Goal: Task Accomplishment & Management: Use online tool/utility

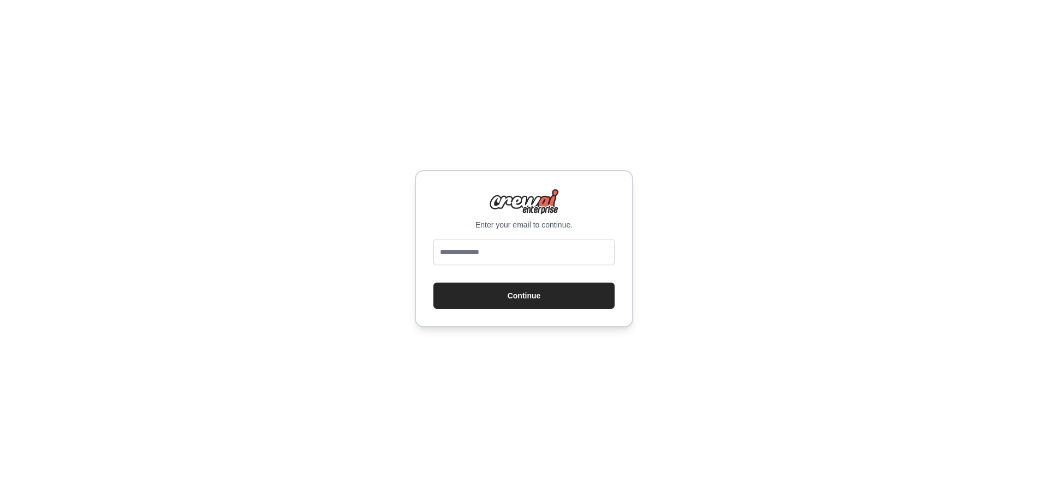
click at [549, 240] on input "email" at bounding box center [523, 252] width 181 height 26
click at [769, 243] on div "Enter your email to continue. Continue" at bounding box center [524, 248] width 1048 height 497
drag, startPoint x: 539, startPoint y: 300, endPoint x: 541, endPoint y: 252, distance: 47.5
click at [541, 252] on form "Continue" at bounding box center [523, 274] width 181 height 70
click at [541, 251] on input "email" at bounding box center [523, 252] width 181 height 26
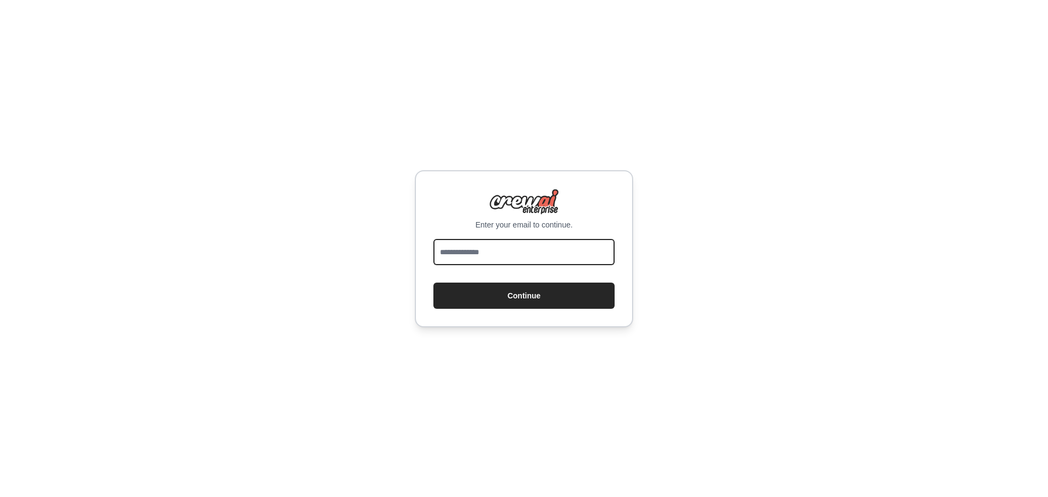
type input "**********"
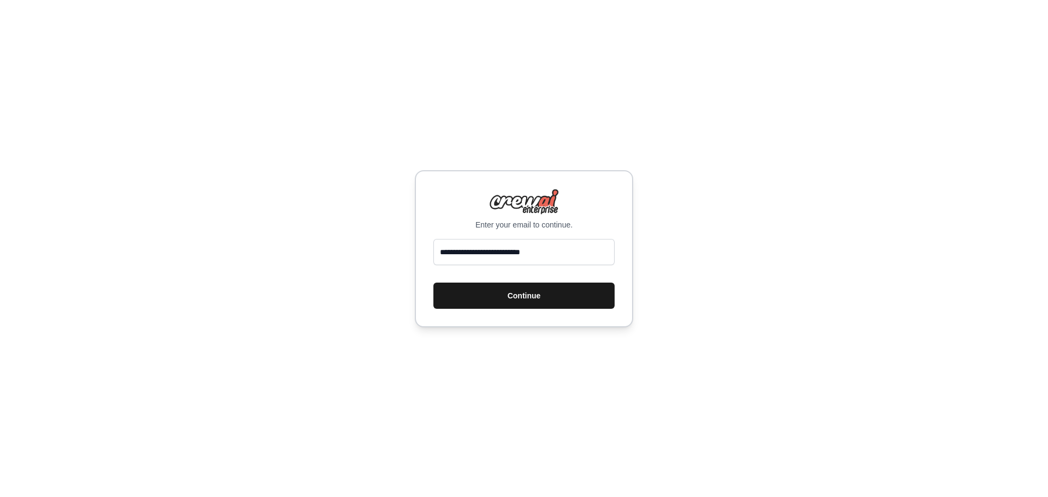
click at [564, 290] on button "Continue" at bounding box center [523, 296] width 181 height 26
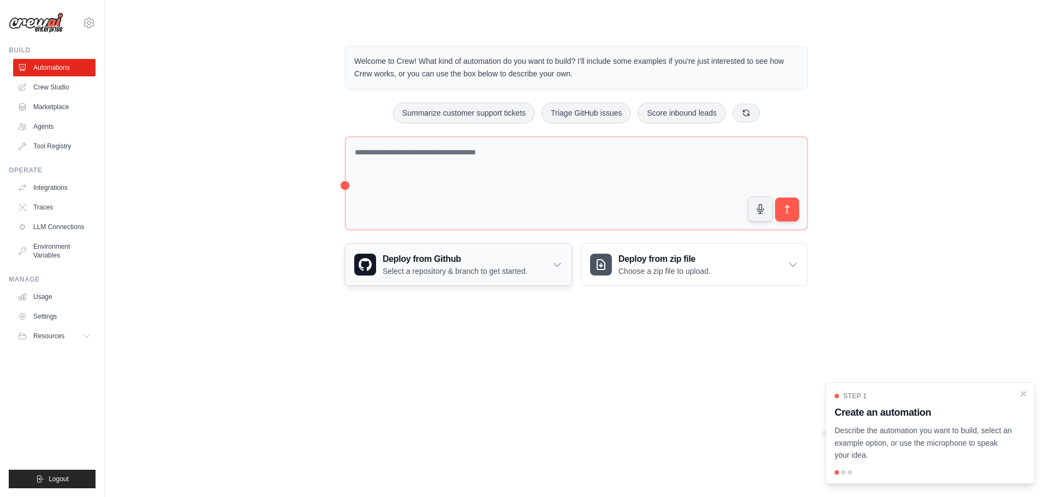
click at [557, 269] on icon at bounding box center [557, 264] width 11 height 11
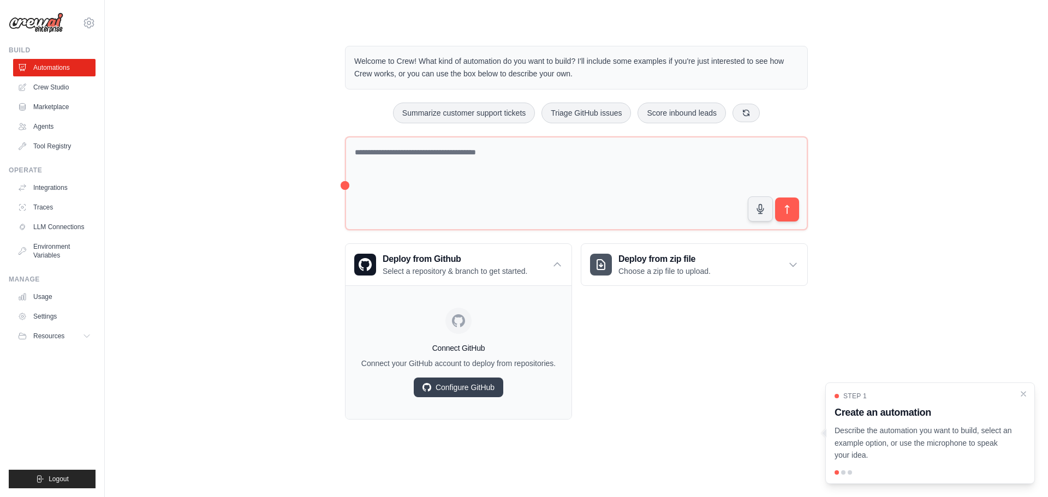
click at [616, 360] on div "Deploy from zip file Choose a zip file to upload. Upload a ZIP file containing …" at bounding box center [694, 331] width 227 height 176
drag, startPoint x: 395, startPoint y: 61, endPoint x: 788, endPoint y: 69, distance: 393.2
click at [788, 69] on p "Welcome to Crew! What kind of automation do you want to build? I'll include som…" at bounding box center [576, 67] width 444 height 25
click at [69, 85] on link "Crew Studio" at bounding box center [55, 87] width 82 height 17
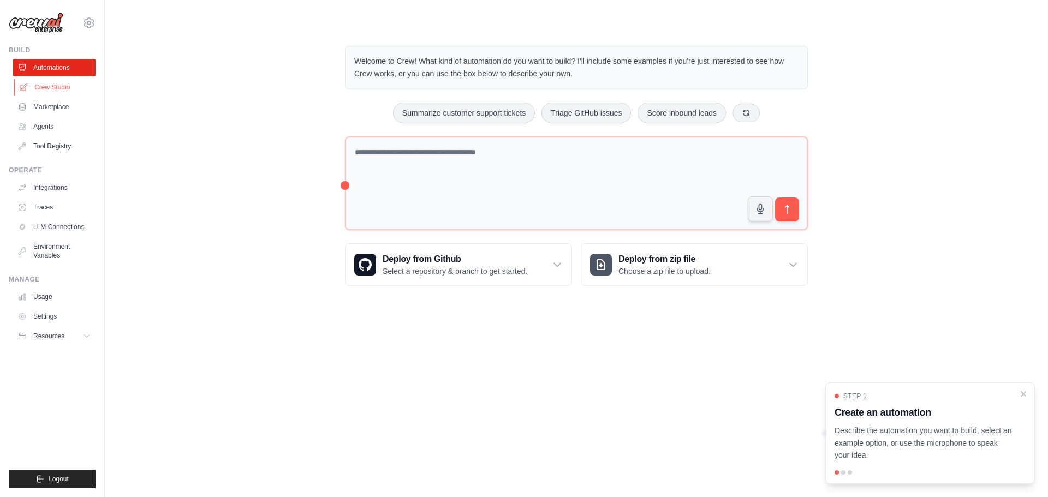
click at [55, 91] on link "Crew Studio" at bounding box center [55, 87] width 82 height 17
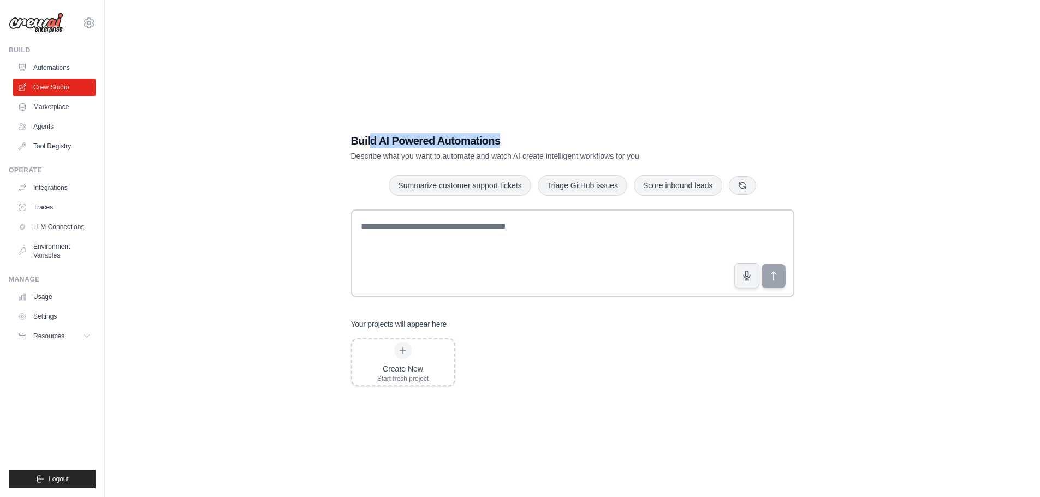
drag, startPoint x: 370, startPoint y: 142, endPoint x: 602, endPoint y: 127, distance: 232.5
click at [602, 127] on div "Build AI Powered Automations Describe what you want to automate and watch AI cr…" at bounding box center [572, 260] width 469 height 288
click at [67, 113] on link "Marketplace" at bounding box center [55, 106] width 82 height 17
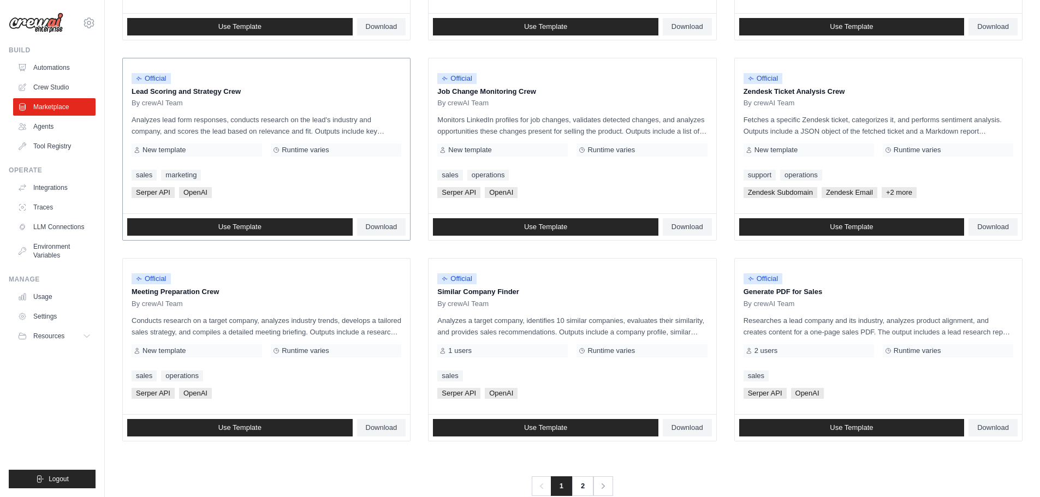
scroll to position [514, 0]
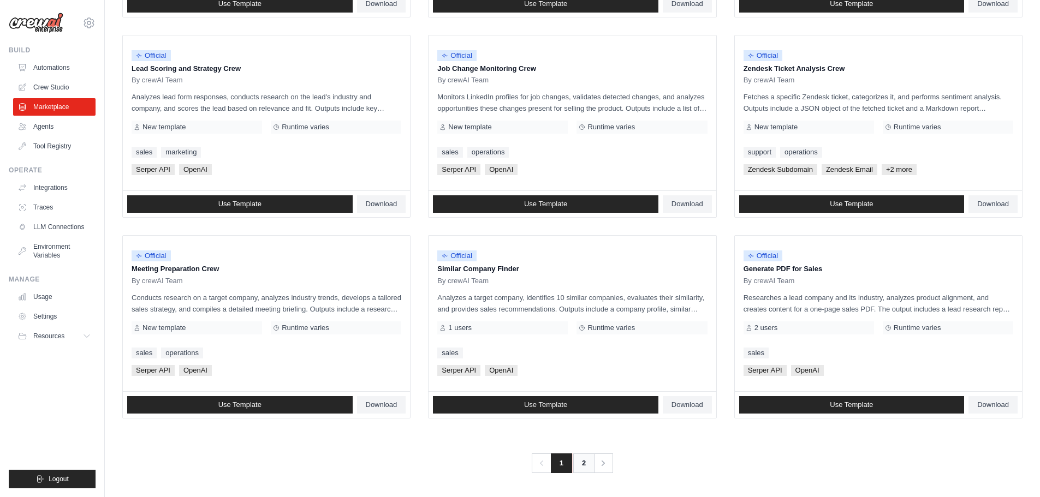
click at [587, 471] on link "2" at bounding box center [584, 464] width 22 height 20
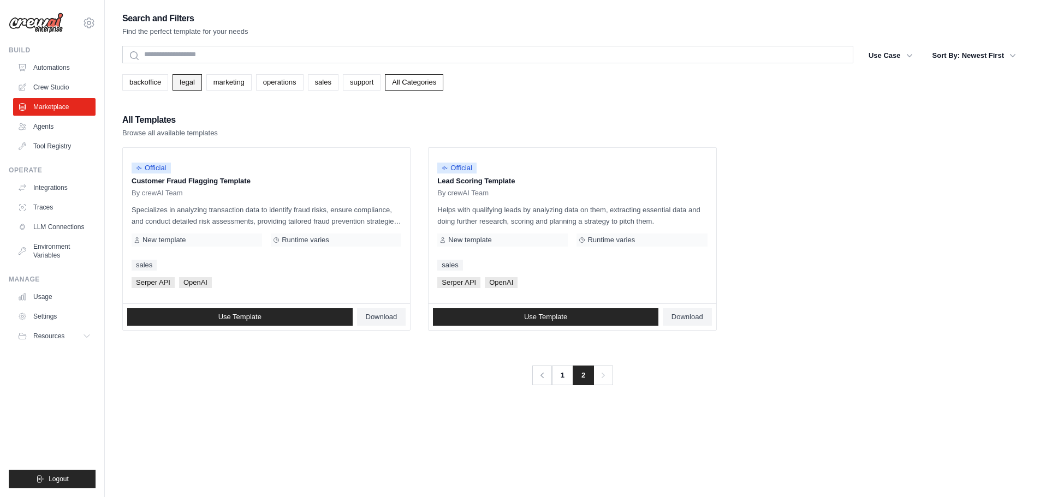
click at [182, 82] on link "legal" at bounding box center [187, 82] width 29 height 16
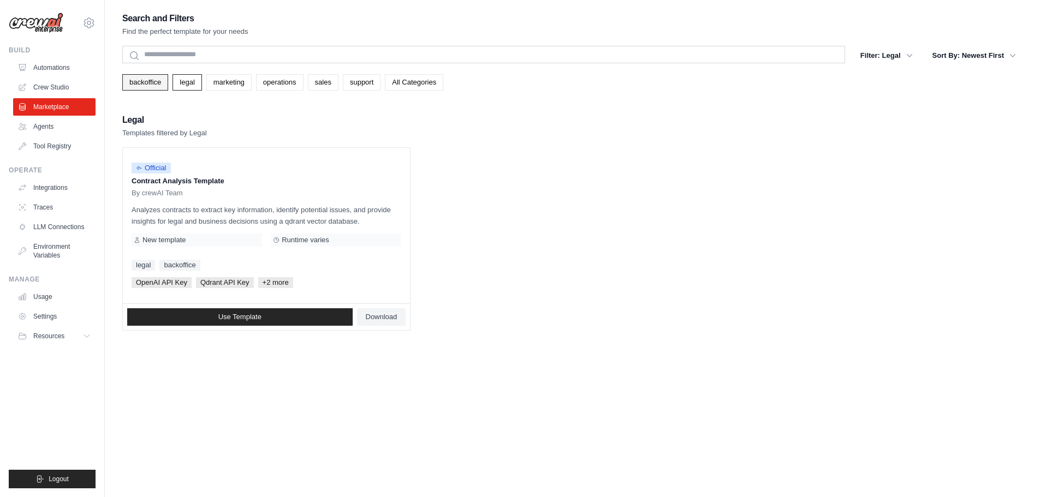
click at [140, 85] on link "backoffice" at bounding box center [145, 82] width 46 height 16
click at [186, 90] on link "legal" at bounding box center [187, 82] width 29 height 16
click at [222, 86] on link "marketing" at bounding box center [228, 82] width 45 height 16
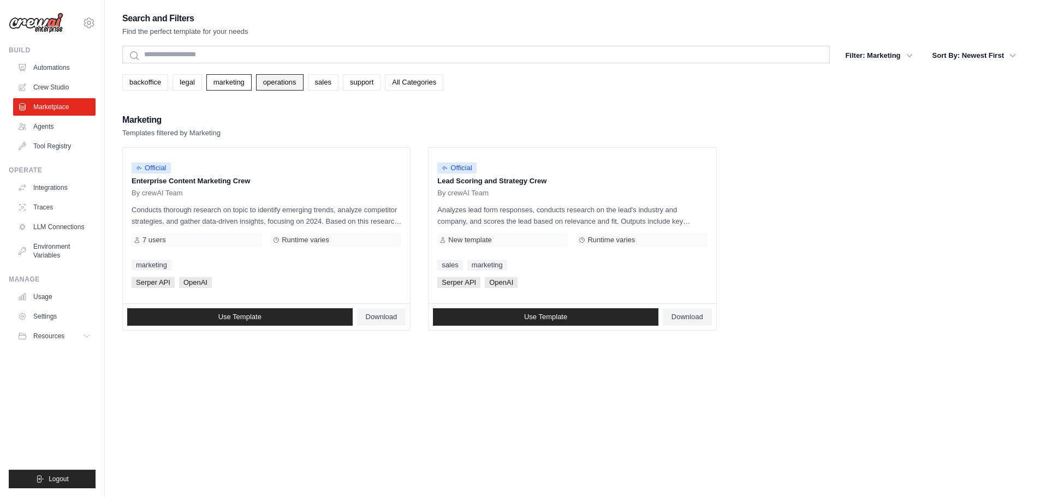
click at [287, 84] on link "operations" at bounding box center [279, 82] width 47 height 16
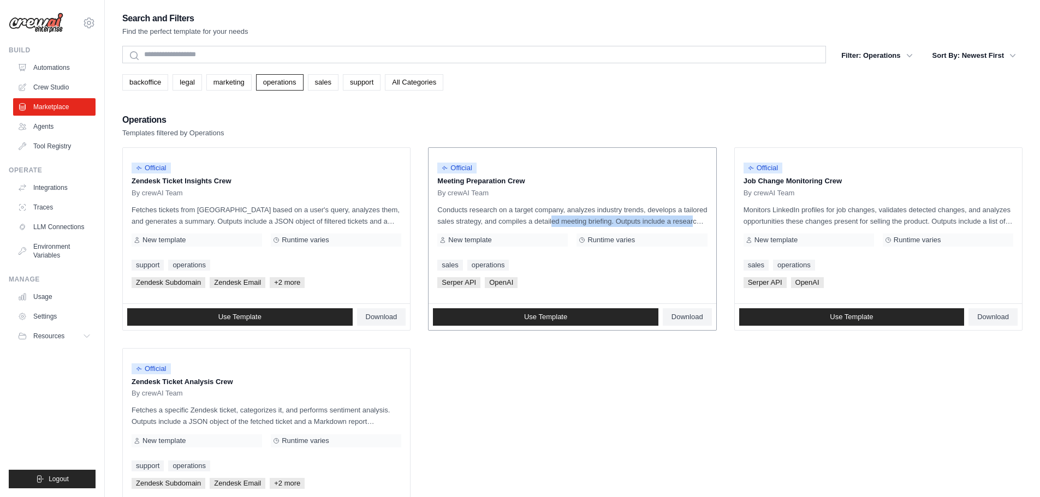
drag, startPoint x: 525, startPoint y: 223, endPoint x: 665, endPoint y: 224, distance: 140.3
click at [665, 224] on p "Conducts research on a target company, analyzes industry trends, develops a tai…" at bounding box center [572, 215] width 270 height 23
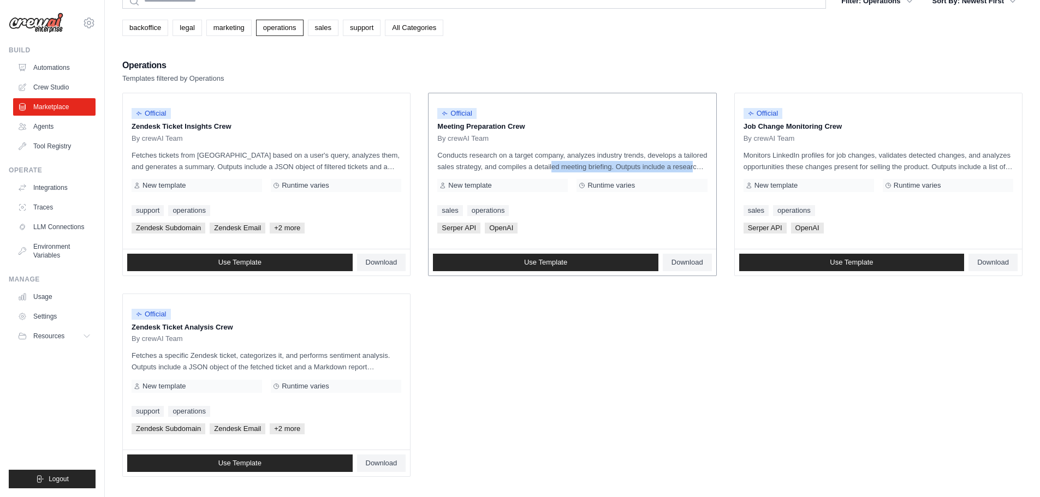
scroll to position [58, 0]
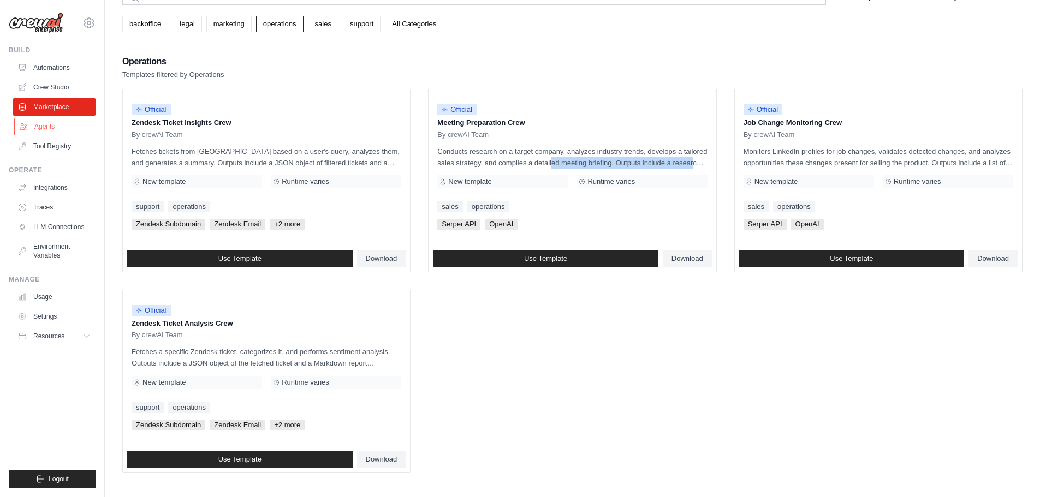
click at [52, 133] on link "Agents" at bounding box center [55, 126] width 82 height 17
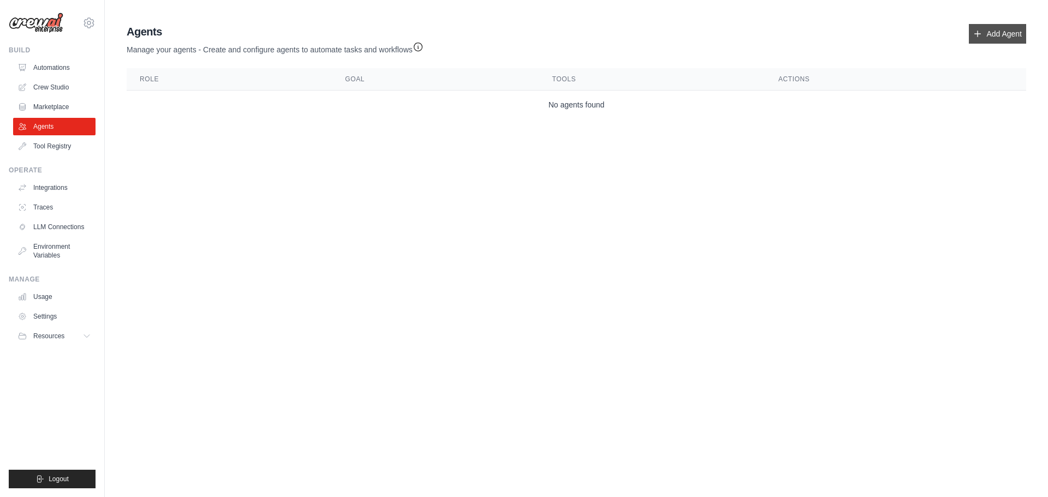
click at [997, 36] on link "Add Agent" at bounding box center [997, 34] width 57 height 20
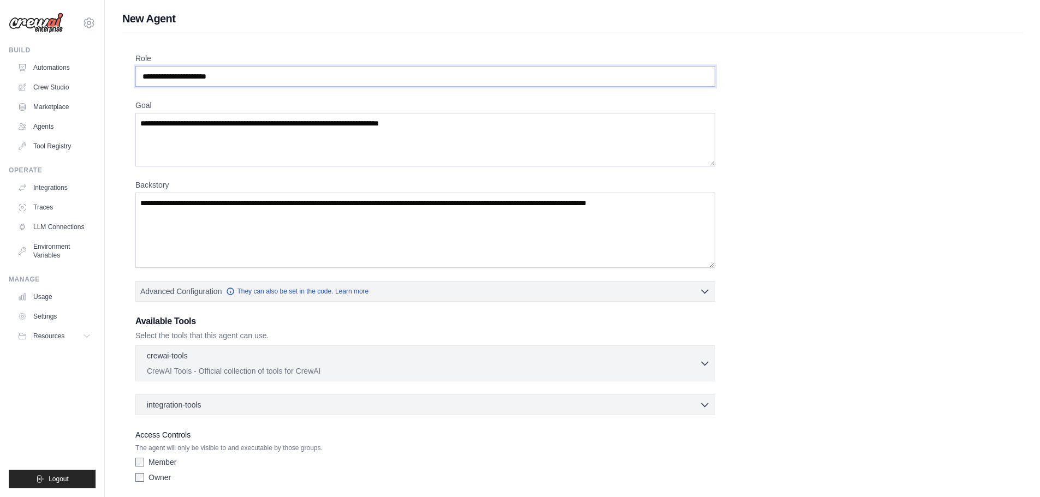
click at [346, 81] on input "Role" at bounding box center [425, 76] width 580 height 21
type input "**********"
click at [375, 134] on textarea "Goal" at bounding box center [425, 139] width 580 height 53
drag, startPoint x: 306, startPoint y: 76, endPoint x: 85, endPoint y: 81, distance: 221.1
click at [85, 81] on div "gundeti.raghuprasad@gmail.com Settings Build Automations Crew Studio" at bounding box center [520, 268] width 1040 height 537
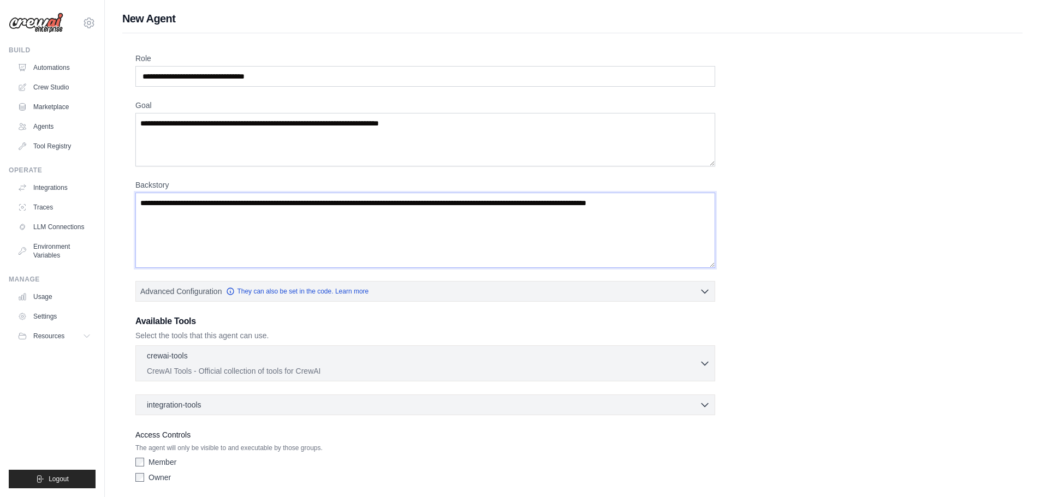
click at [278, 214] on textarea "Backstory" at bounding box center [425, 230] width 580 height 75
paste textarea "**********"
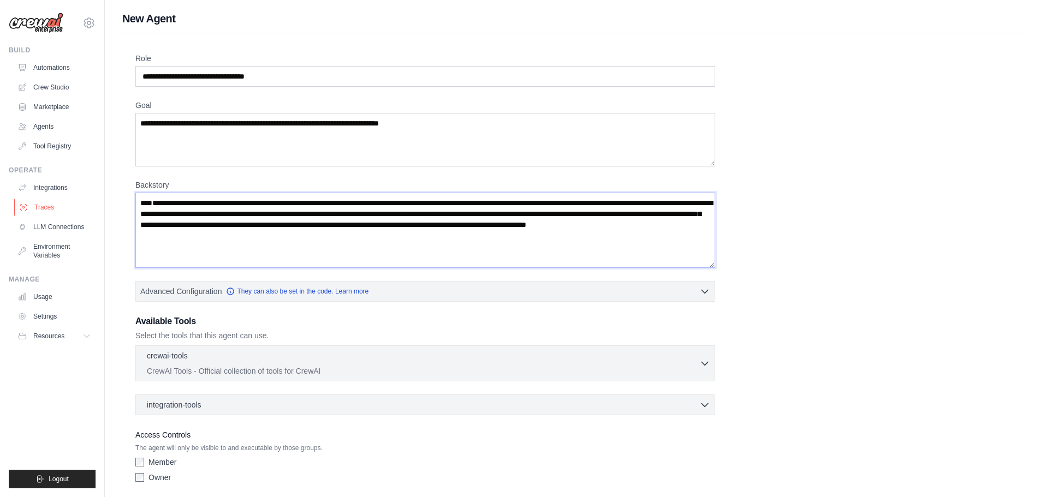
drag, startPoint x: 195, startPoint y: 205, endPoint x: 78, endPoint y: 203, distance: 116.8
click at [78, 203] on div "gundeti.raghuprasad@gmail.com Settings Build Automations Crew Studio" at bounding box center [520, 268] width 1040 height 537
click at [343, 247] on textarea "**********" at bounding box center [425, 230] width 580 height 75
drag, startPoint x: 312, startPoint y: 237, endPoint x: 299, endPoint y: 237, distance: 13.1
click at [299, 237] on textarea "**********" at bounding box center [425, 230] width 580 height 75
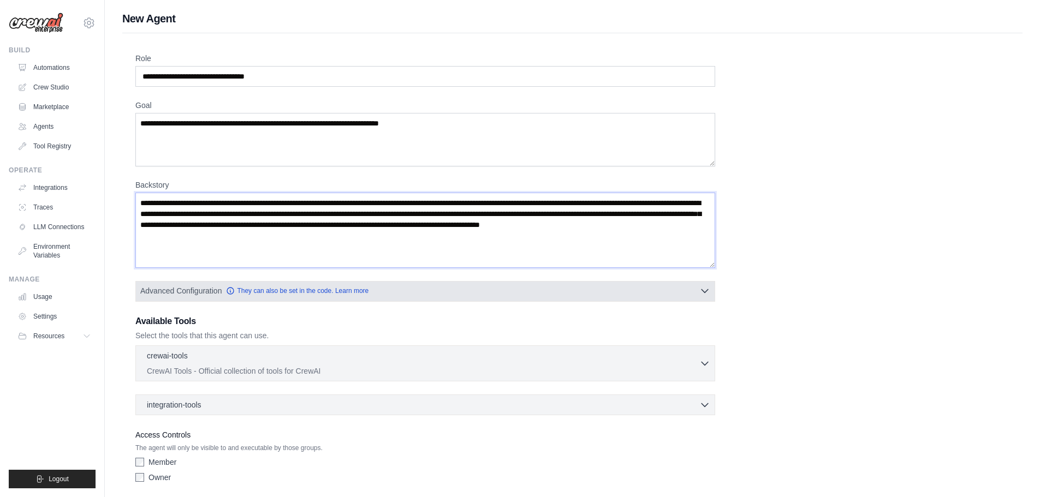
type textarea "**********"
click at [701, 290] on icon "button" at bounding box center [704, 291] width 11 height 11
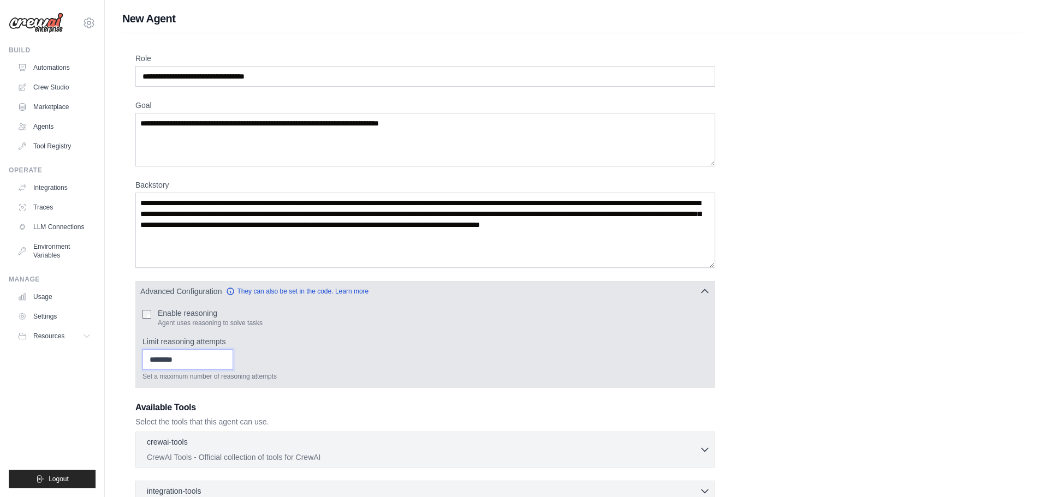
click at [213, 362] on input "Limit reasoning attempts" at bounding box center [187, 359] width 91 height 21
click at [233, 359] on input "*" at bounding box center [187, 359] width 91 height 21
click at [233, 354] on input "*" at bounding box center [187, 359] width 91 height 21
click at [233, 362] on input "*" at bounding box center [187, 359] width 91 height 21
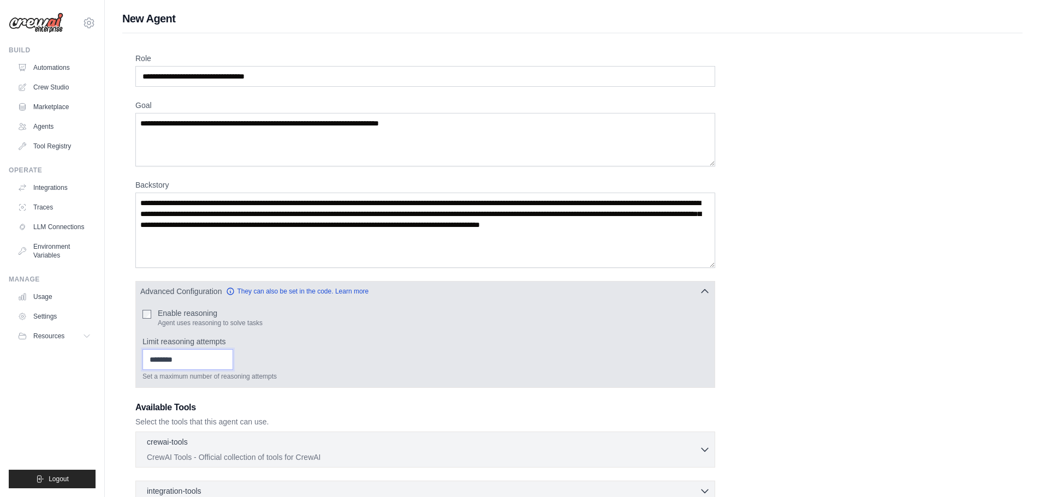
click at [233, 359] on input "*" at bounding box center [187, 359] width 91 height 21
type input "*"
click at [233, 359] on input "*" at bounding box center [187, 359] width 91 height 21
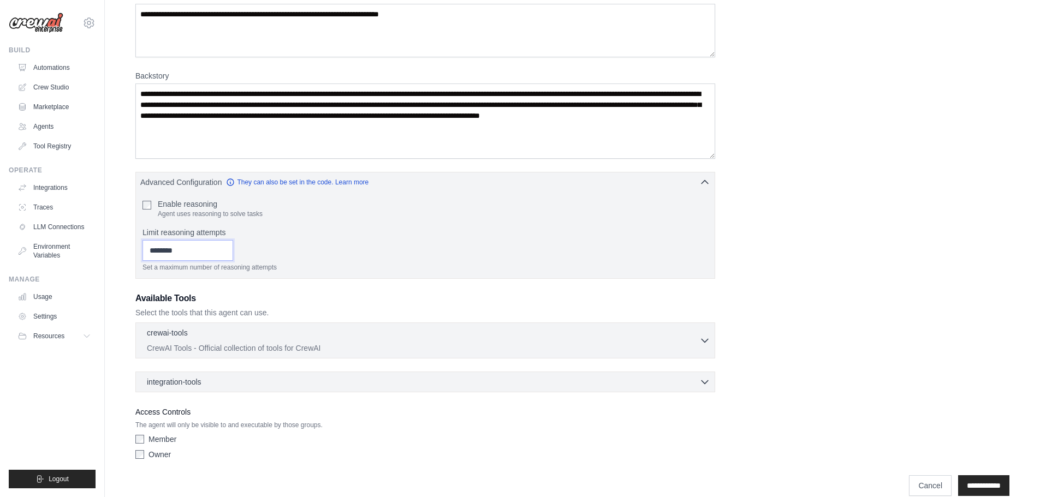
scroll to position [126, 0]
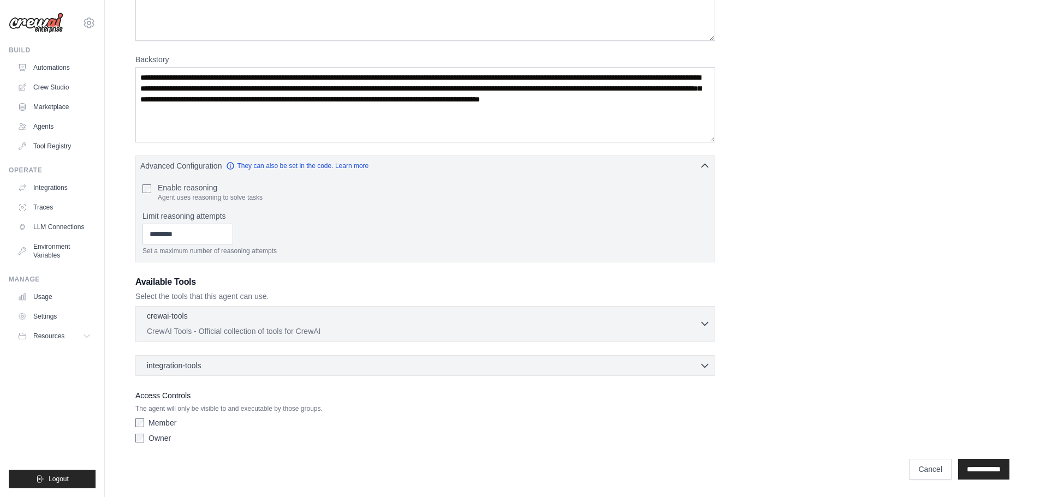
click at [707, 323] on icon "button" at bounding box center [704, 323] width 11 height 11
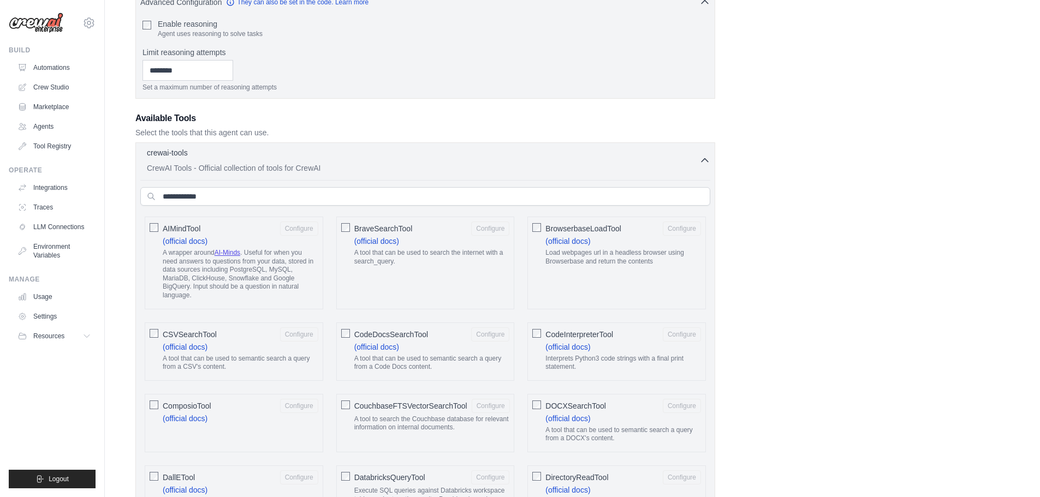
scroll to position [180, 0]
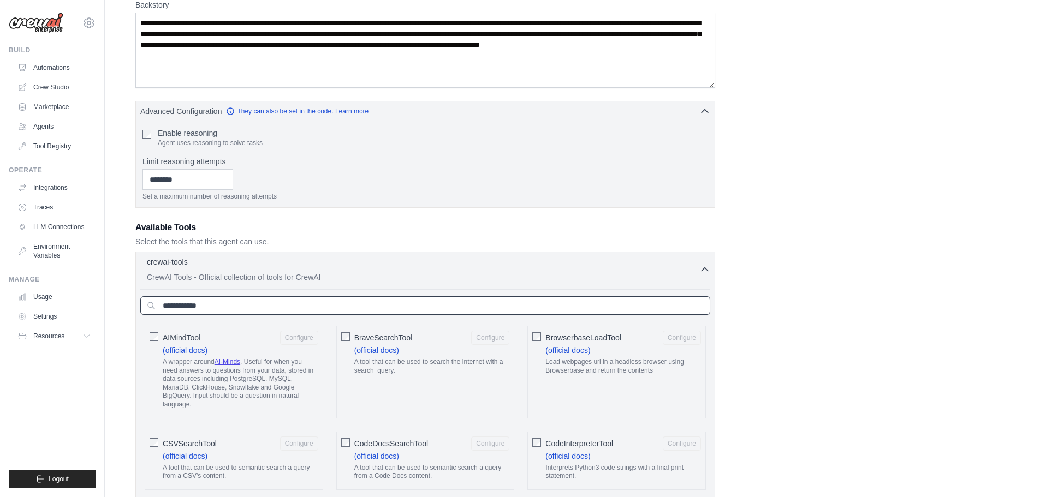
click at [193, 307] on input "text" at bounding box center [425, 305] width 570 height 19
drag, startPoint x: 231, startPoint y: 307, endPoint x: 136, endPoint y: 306, distance: 94.4
paste input "**********"
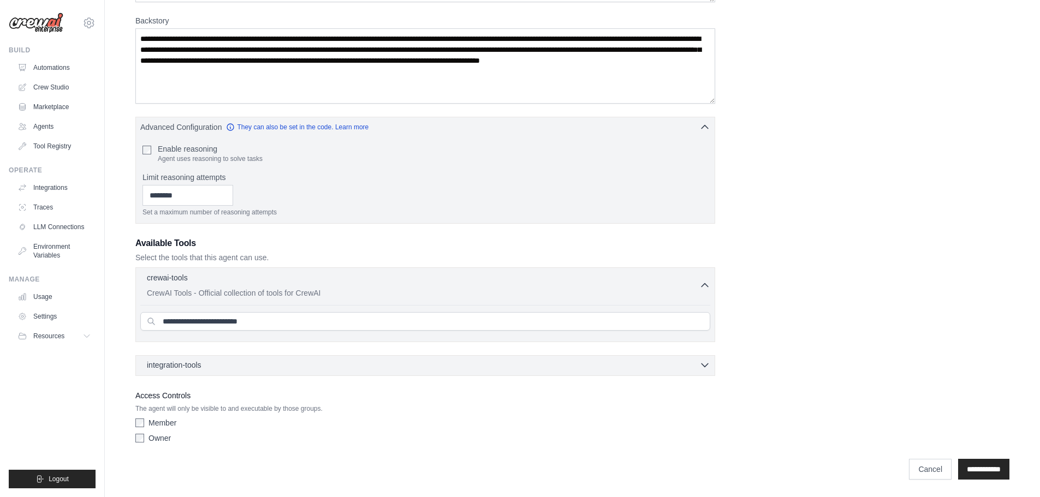
click at [708, 366] on icon "button" at bounding box center [704, 365] width 11 height 11
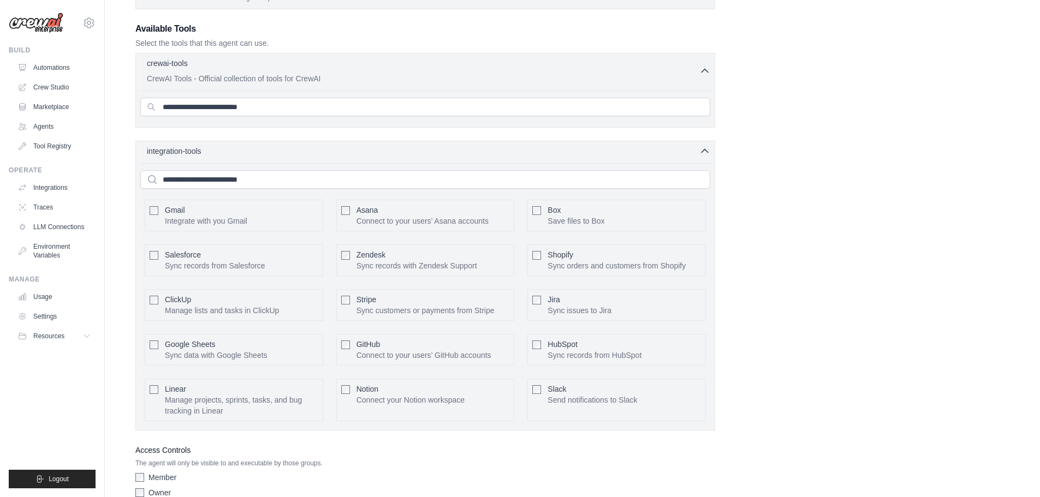
scroll to position [324, 0]
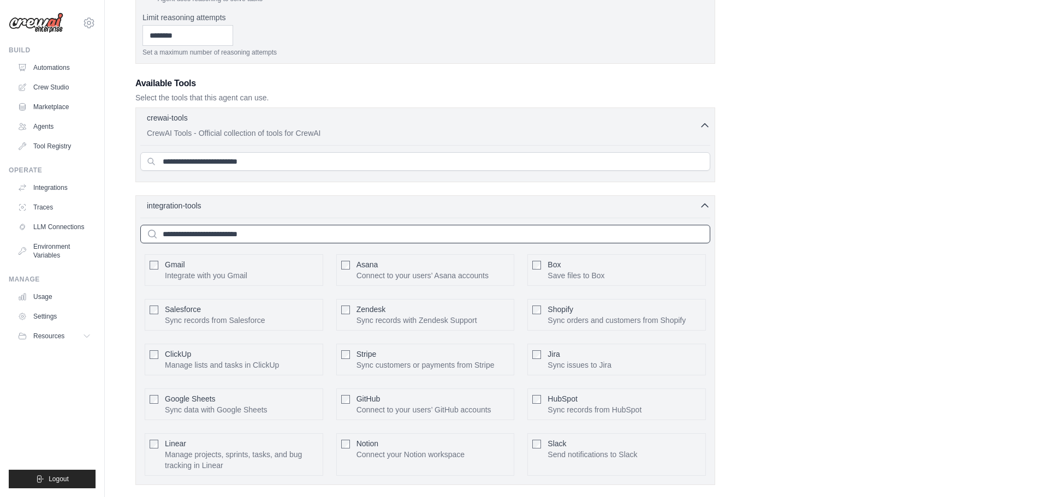
drag, startPoint x: 258, startPoint y: 237, endPoint x: 79, endPoint y: 236, distance: 179.6
click at [79, 236] on div "gundeti.raghuprasad@gmail.com Settings Build Automations Crew Studio" at bounding box center [520, 141] width 1040 height 931
click at [288, 160] on input "**********" at bounding box center [425, 161] width 570 height 19
drag, startPoint x: 221, startPoint y: 163, endPoint x: 100, endPoint y: 159, distance: 120.7
click at [100, 159] on div "gundeti.raghuprasad@gmail.com Settings Build Automations Crew Studio" at bounding box center [520, 141] width 1040 height 931
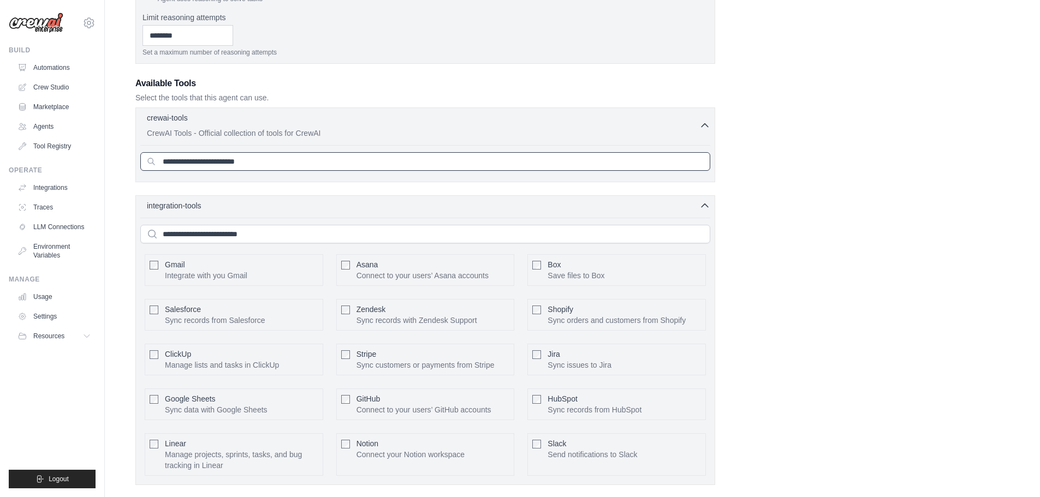
type input "**********"
drag, startPoint x: 319, startPoint y: 157, endPoint x: -151, endPoint y: 164, distance: 470.6
click at [0, 164] on html "gundeti.raghuprasad@gmail.com Settings Build Automations Crew Studio Resources" at bounding box center [520, 141] width 1040 height 931
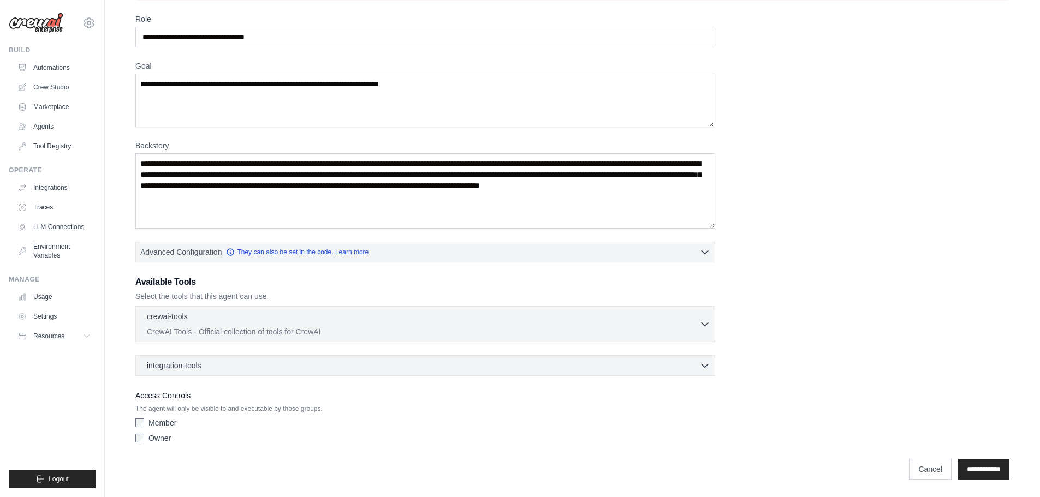
scroll to position [0, 0]
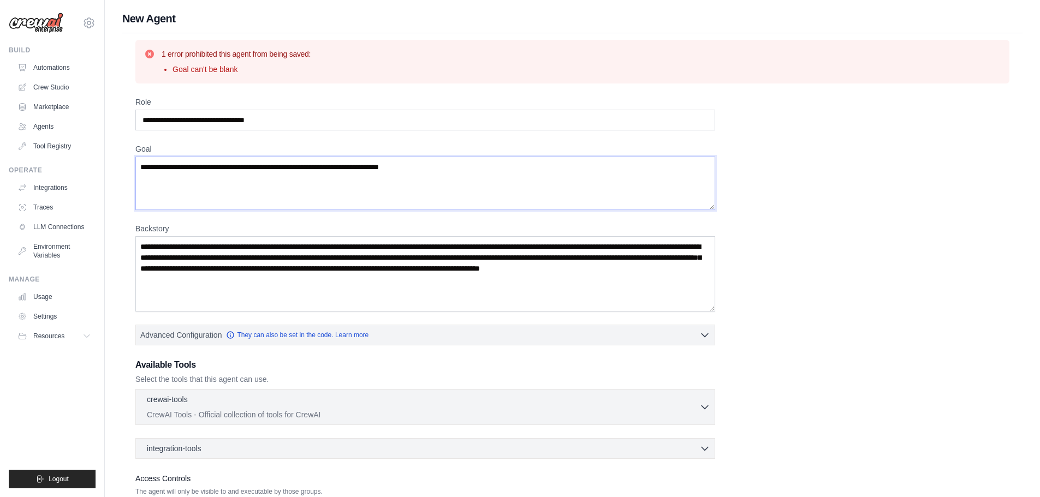
click at [426, 194] on textarea "Goal" at bounding box center [425, 183] width 580 height 53
click at [325, 190] on textarea "Goal" at bounding box center [425, 183] width 580 height 53
paste textarea "**********"
drag, startPoint x: 170, startPoint y: 166, endPoint x: 65, endPoint y: 165, distance: 104.8
click at [65, 165] on div "gundeti.raghuprasad@gmail.com Settings Build Automations Crew Studio" at bounding box center [520, 290] width 1040 height 580
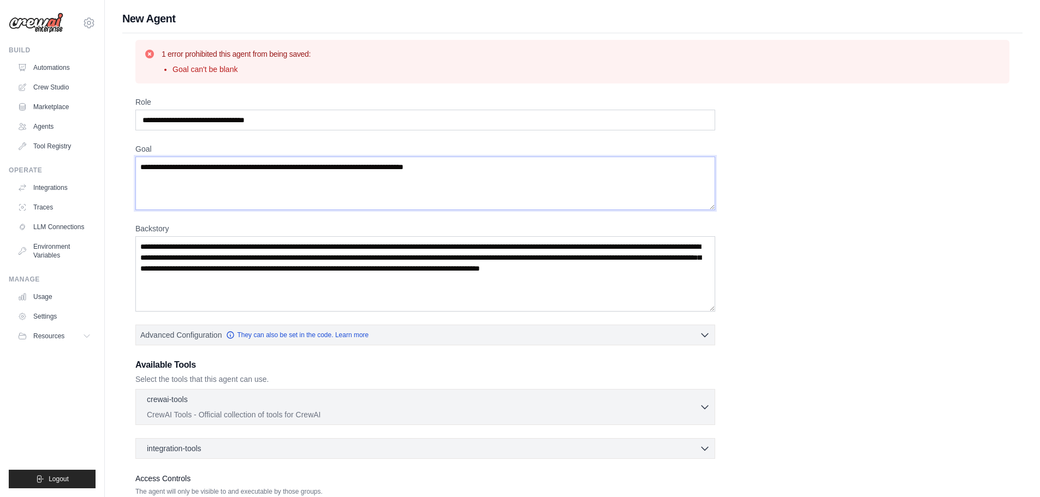
drag, startPoint x: 482, startPoint y: 169, endPoint x: 459, endPoint y: 168, distance: 22.9
click at [459, 168] on textarea "**********" at bounding box center [425, 183] width 580 height 53
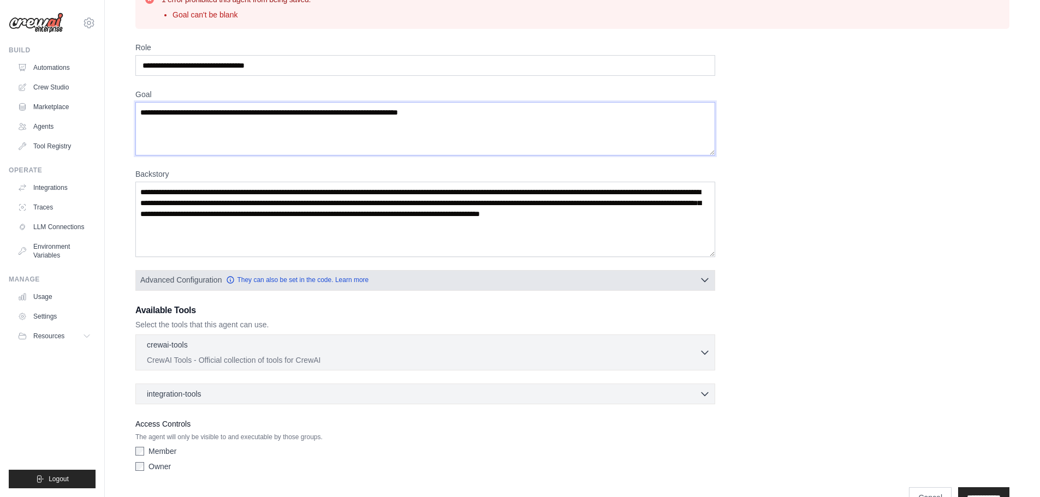
type textarea "**********"
click at [706, 277] on icon "button" at bounding box center [704, 280] width 11 height 11
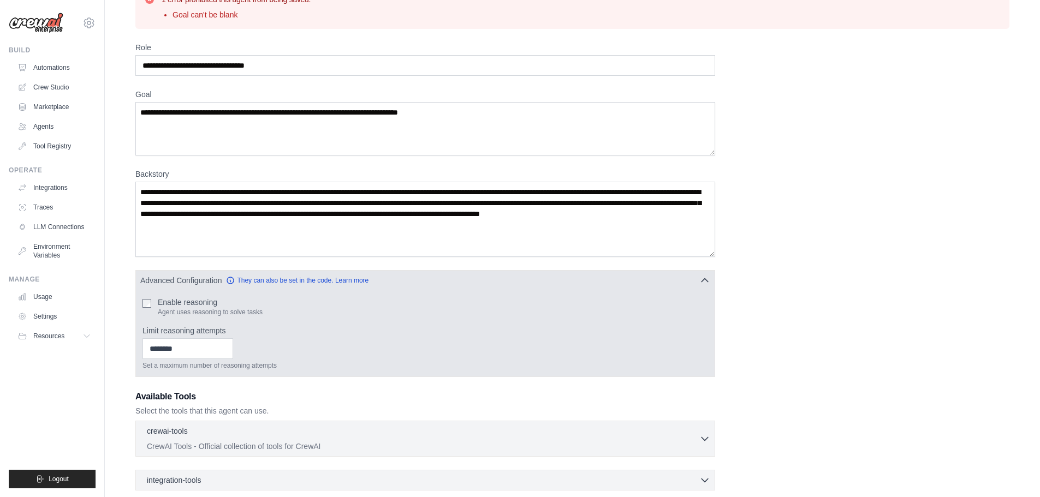
scroll to position [164, 0]
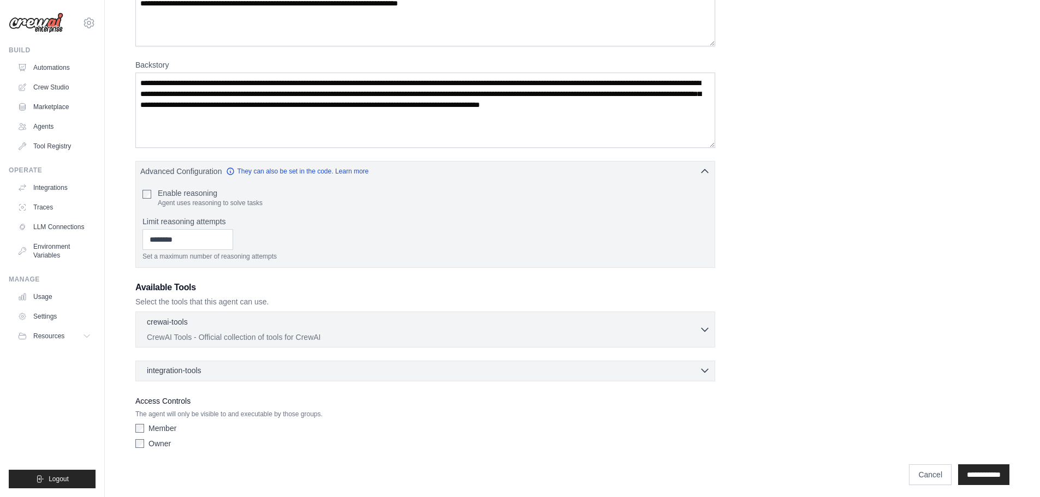
click at [703, 369] on icon "button" at bounding box center [704, 370] width 11 height 11
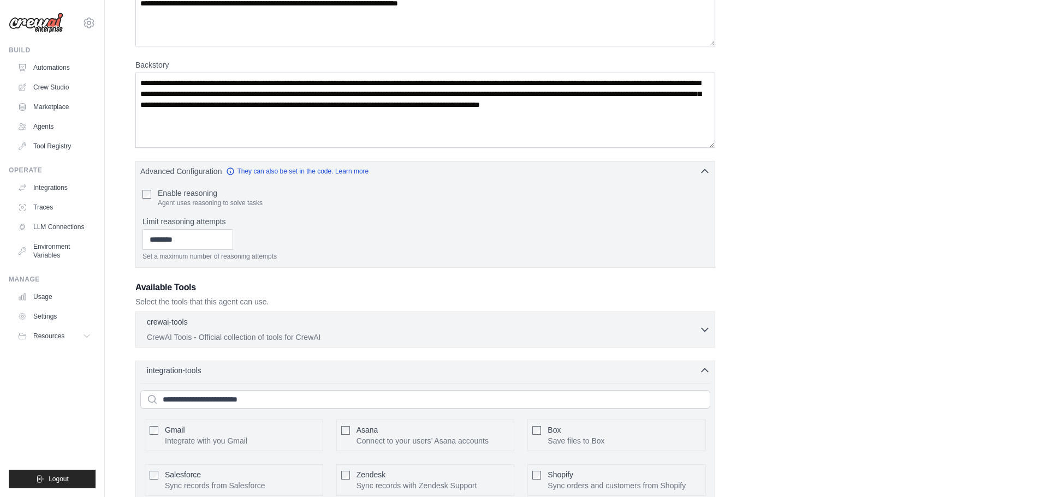
scroll to position [218, 0]
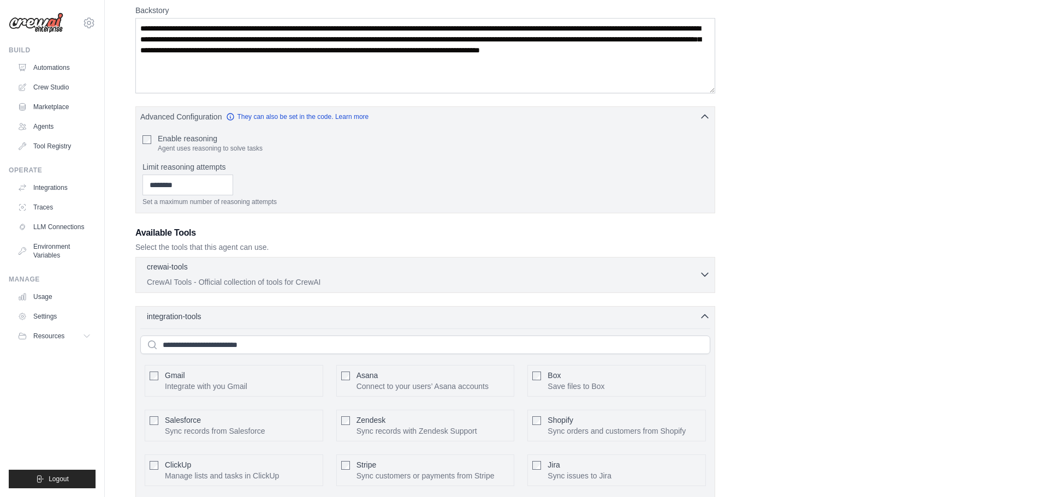
click at [699, 274] on icon "button" at bounding box center [704, 274] width 11 height 11
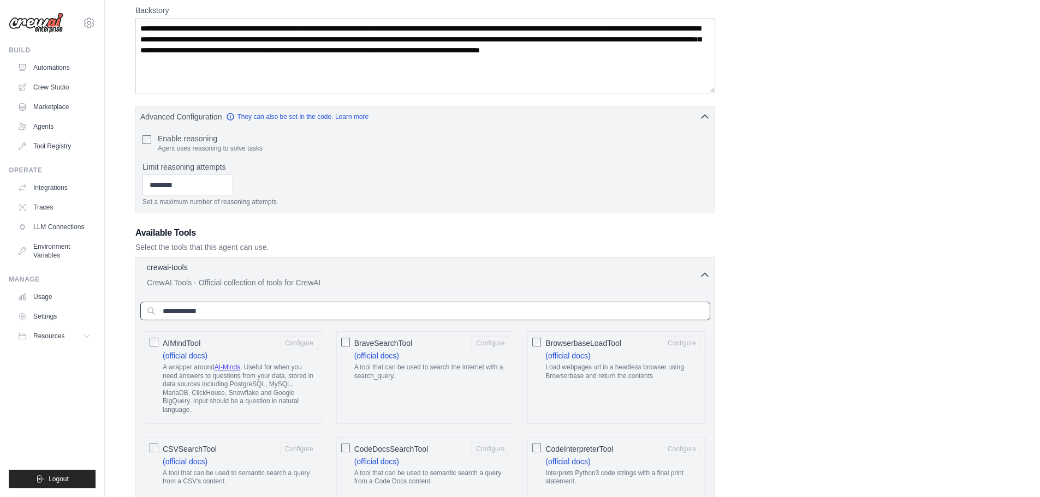
drag, startPoint x: 178, startPoint y: 307, endPoint x: 103, endPoint y: 304, distance: 74.9
paste input "**********"
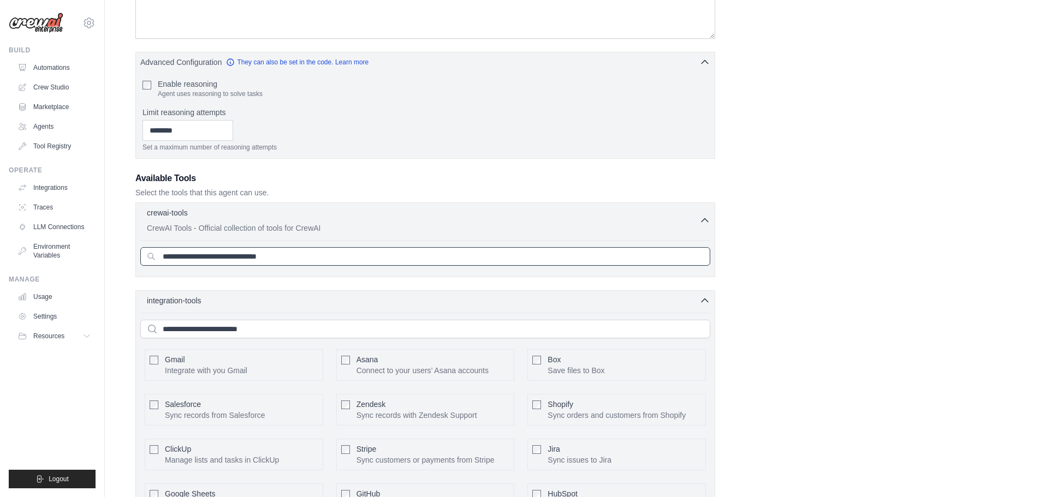
scroll to position [382, 0]
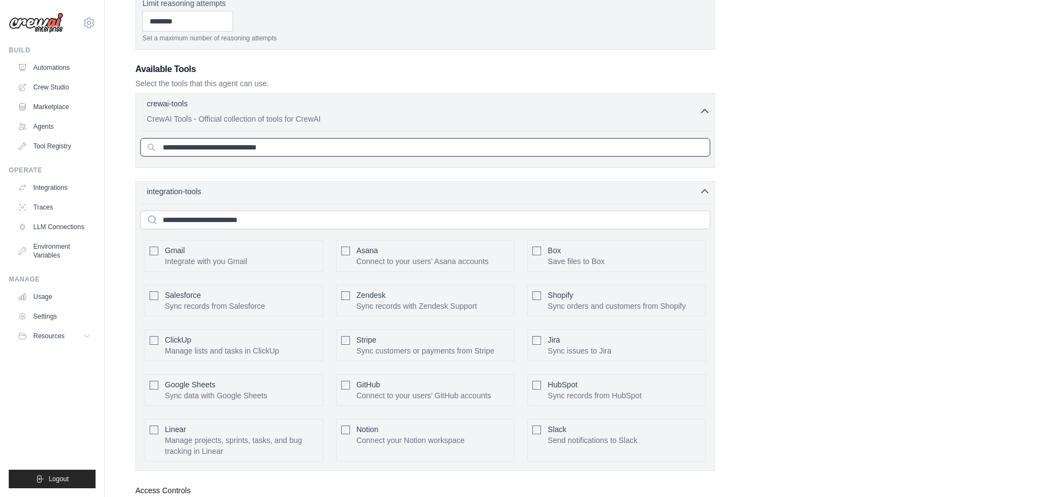
drag, startPoint x: 637, startPoint y: 144, endPoint x: -192, endPoint y: 152, distance: 828.2
click at [0, 152] on html "gundeti.raghuprasad@gmail.com Settings Build Automations Crew Studio Resources" at bounding box center [520, 105] width 1040 height 974
paste input "**********"
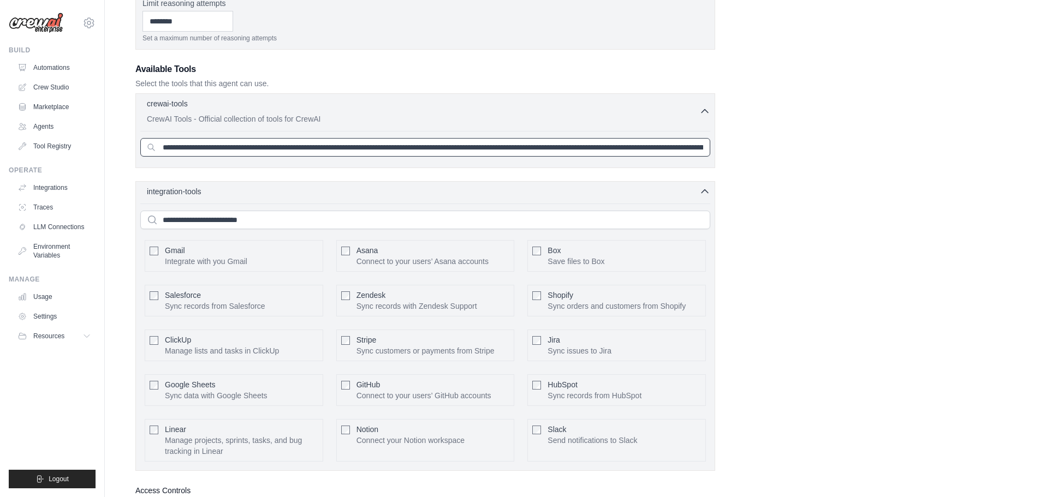
scroll to position [0, 2477]
type input "**********"
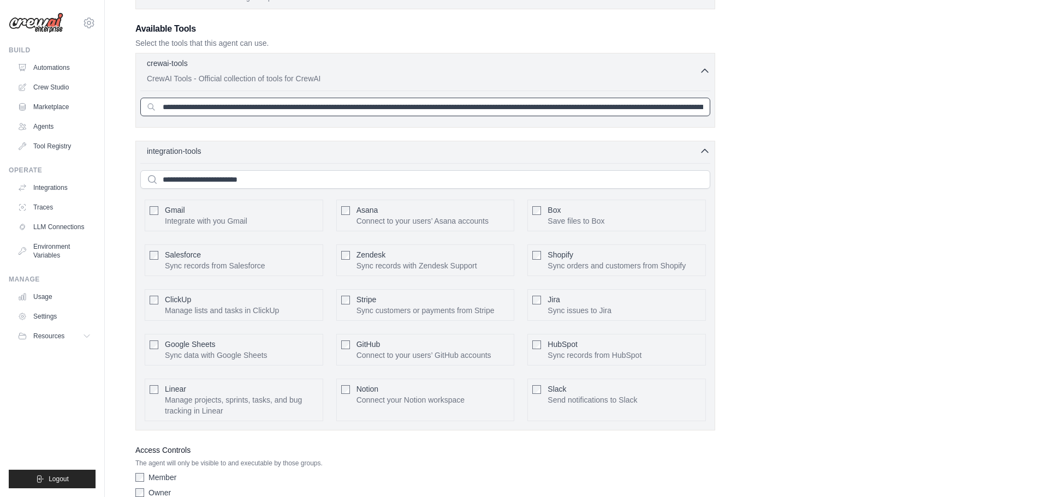
scroll to position [368, 0]
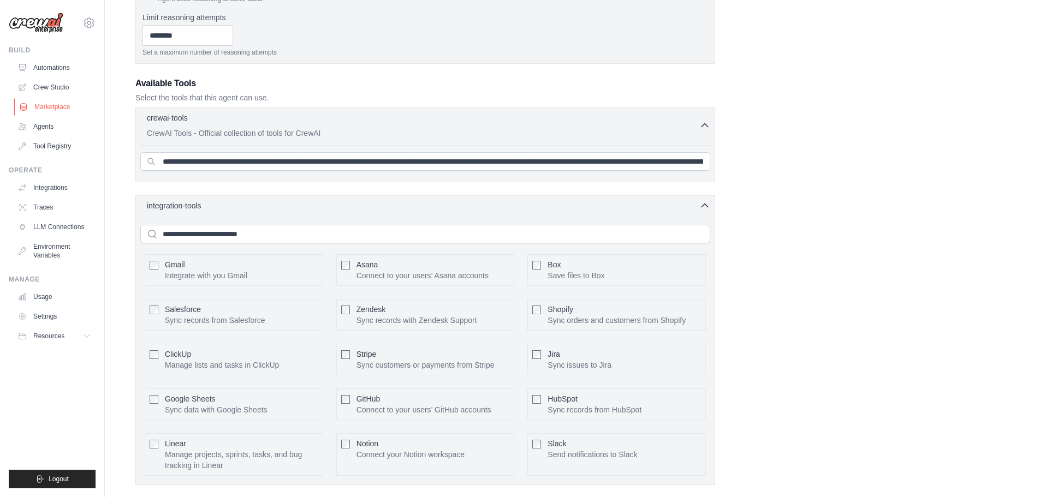
click at [60, 110] on link "Marketplace" at bounding box center [55, 106] width 82 height 17
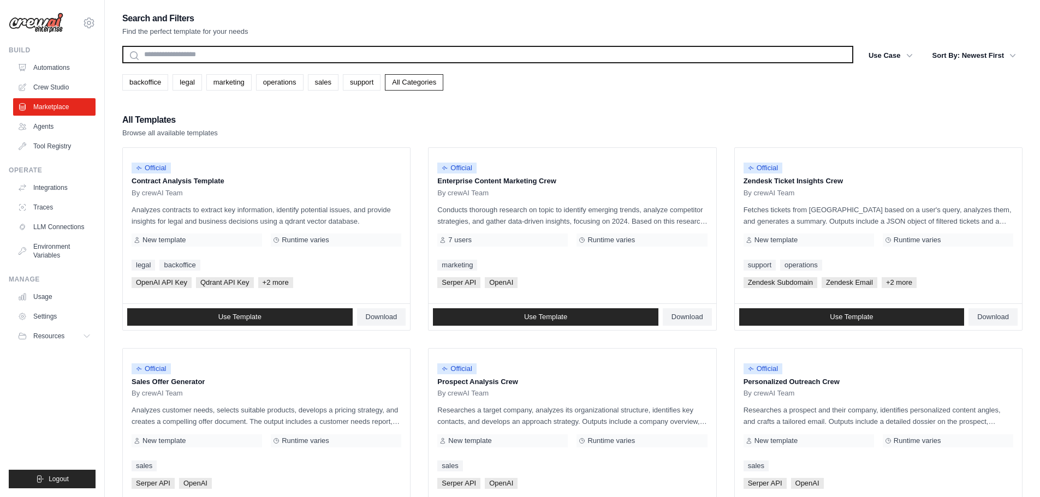
click at [368, 62] on input "text" at bounding box center [487, 54] width 731 height 17
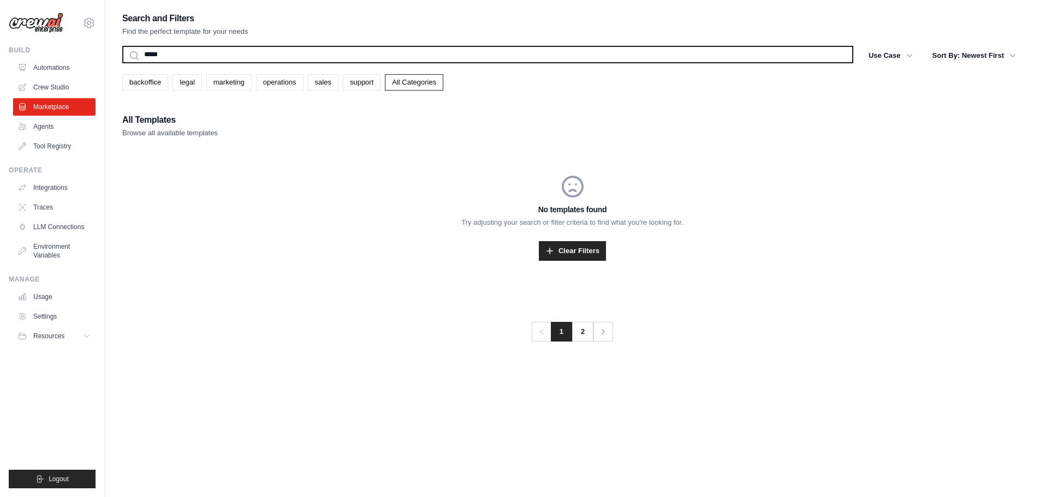
type input "*****"
click at [122, 63] on button "Search" at bounding box center [122, 63] width 1 height 1
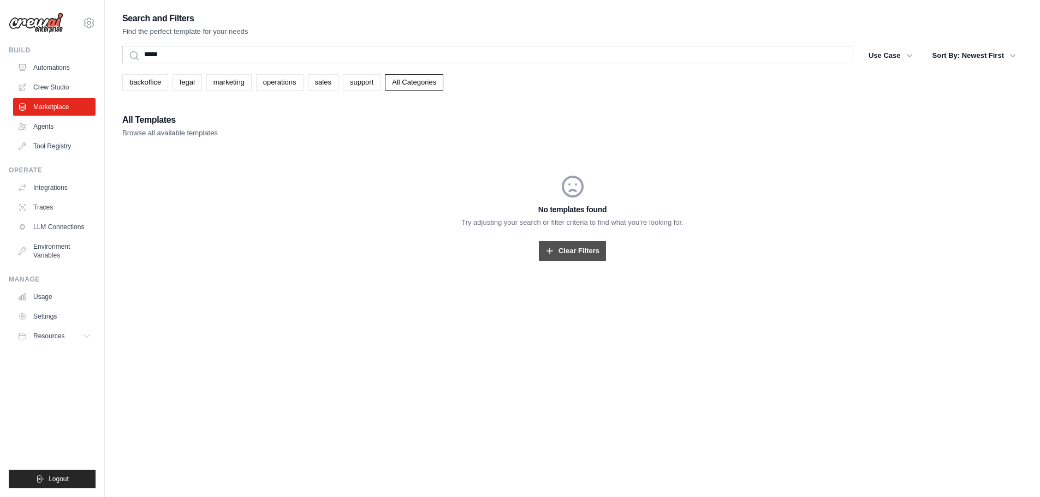
click at [578, 251] on link "Clear Filters" at bounding box center [572, 251] width 67 height 20
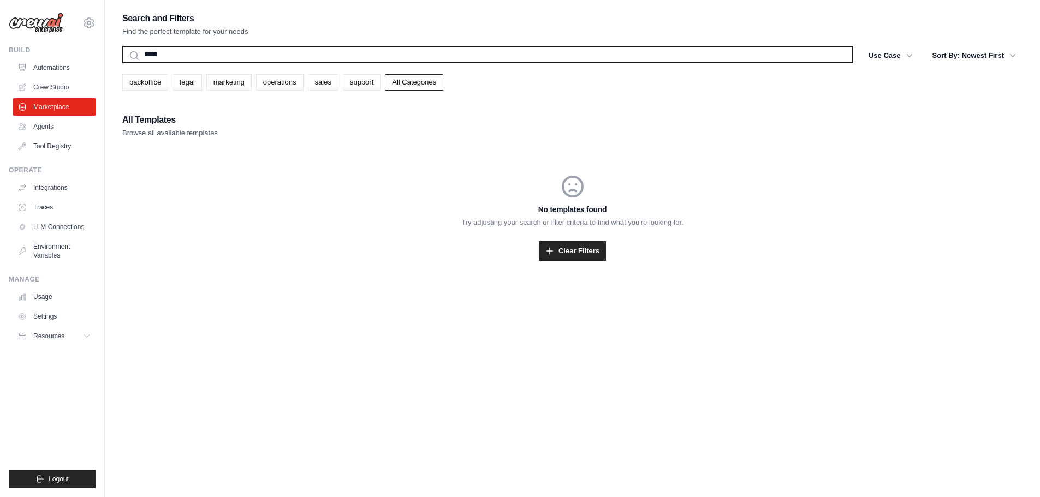
drag, startPoint x: 214, startPoint y: 52, endPoint x: 129, endPoint y: 53, distance: 85.2
click at [129, 53] on input "*****" at bounding box center [487, 54] width 731 height 17
type input "**********"
click at [122, 63] on button "Search" at bounding box center [122, 63] width 1 height 1
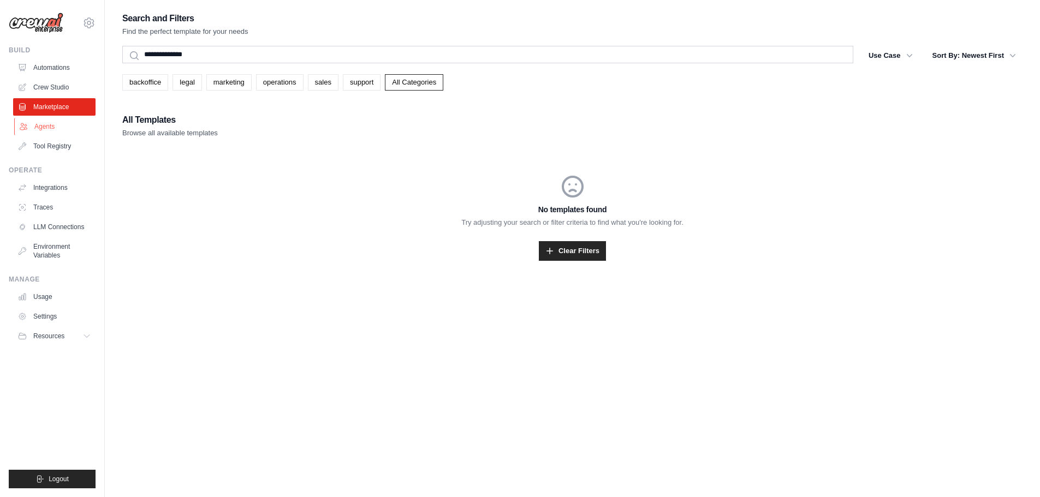
click at [51, 127] on link "Agents" at bounding box center [55, 126] width 82 height 17
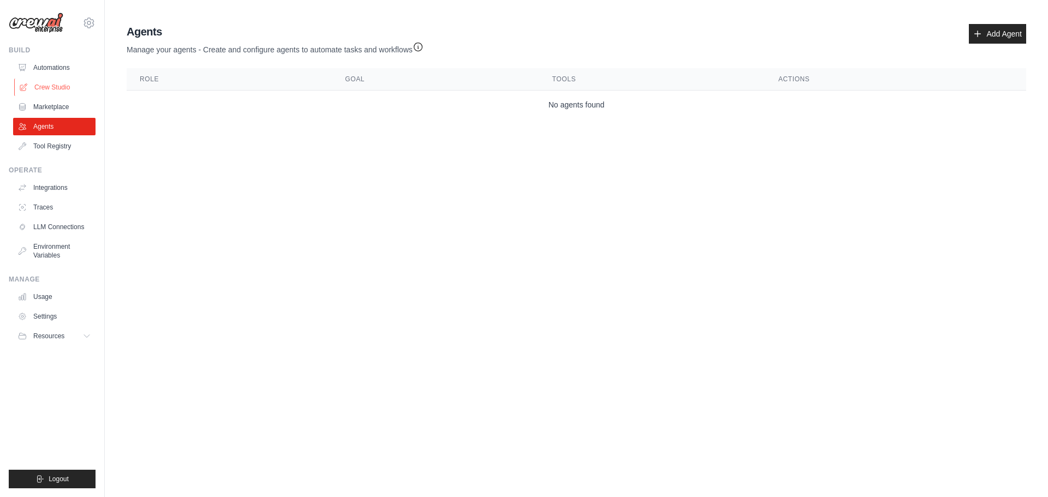
click at [44, 90] on link "Crew Studio" at bounding box center [55, 87] width 82 height 17
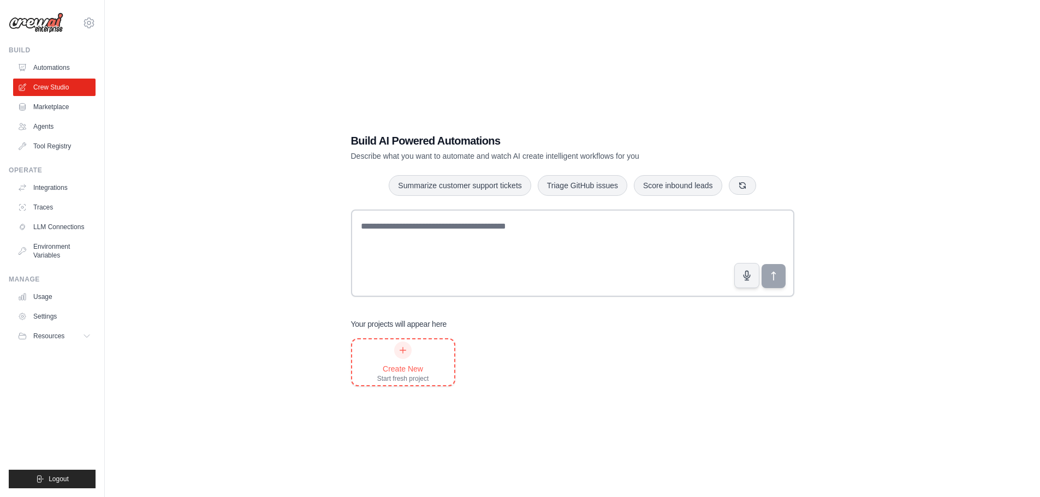
click at [415, 360] on div "Create New Start fresh project" at bounding box center [403, 362] width 52 height 41
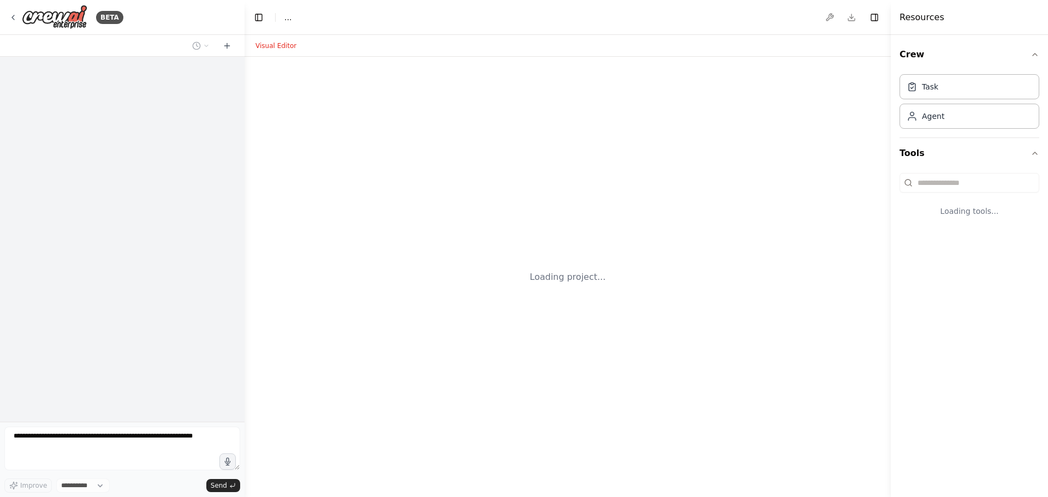
select select "****"
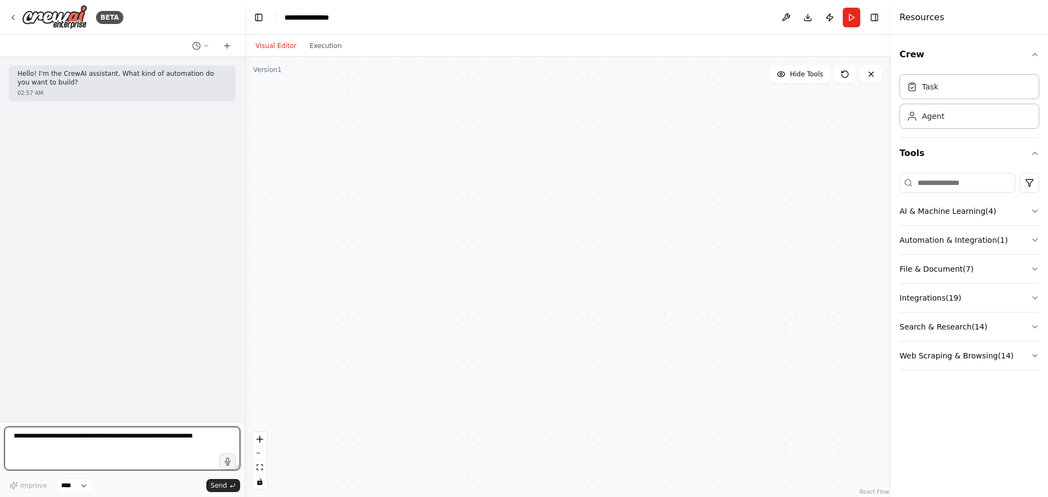
click at [138, 448] on textarea at bounding box center [122, 449] width 236 height 44
click at [113, 449] on textarea at bounding box center [122, 449] width 236 height 44
paste textarea "**********"
type textarea "**********"
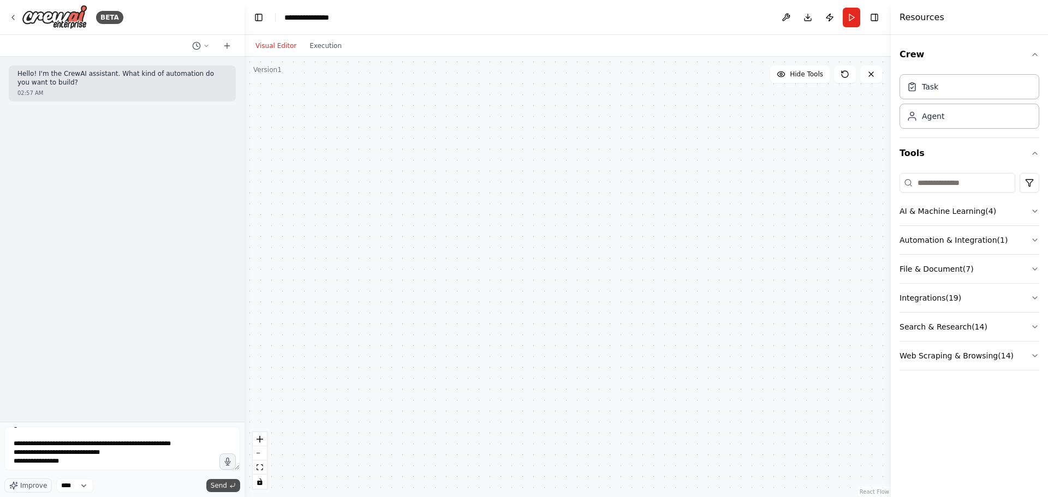
click at [219, 484] on span "Send" at bounding box center [219, 485] width 16 height 9
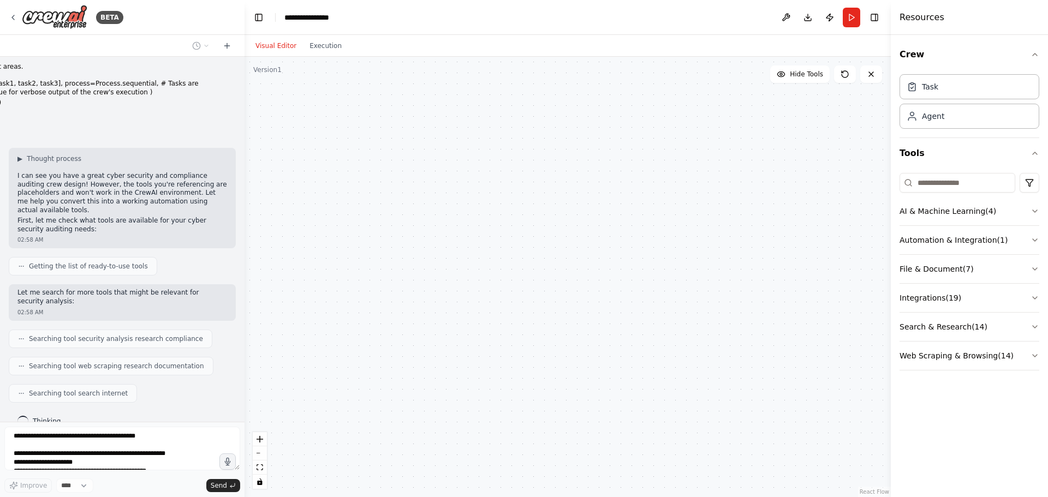
scroll to position [496, 0]
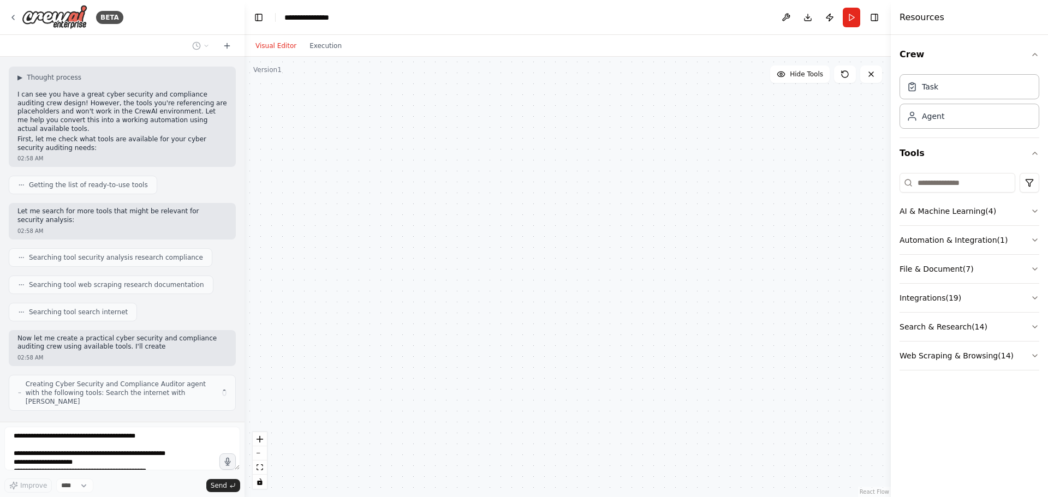
drag, startPoint x: 59, startPoint y: 233, endPoint x: 162, endPoint y: 231, distance: 103.2
click at [162, 231] on div "Hello! I'm the CrewAI assistant. What kind of automation do you want to build? …" at bounding box center [122, 239] width 245 height 365
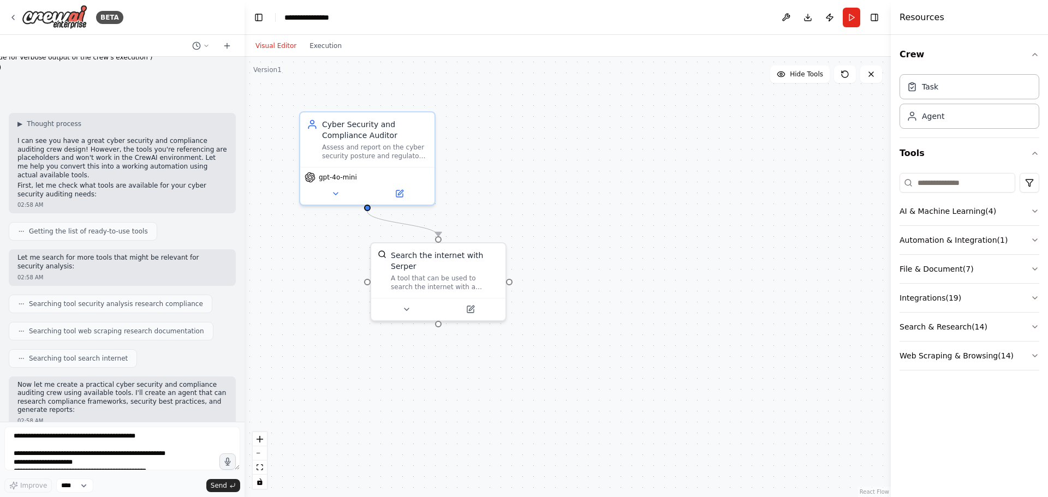
scroll to position [712, 0]
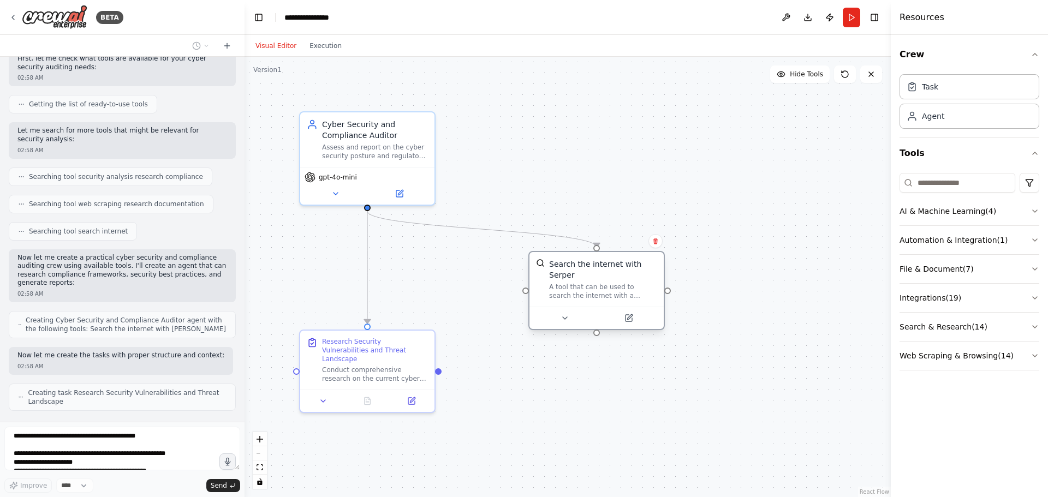
drag, startPoint x: 432, startPoint y: 283, endPoint x: 591, endPoint y: 298, distance: 159.5
click at [591, 298] on div "Search the internet with Serper A tool that can be used to search the internet …" at bounding box center [596, 290] width 136 height 79
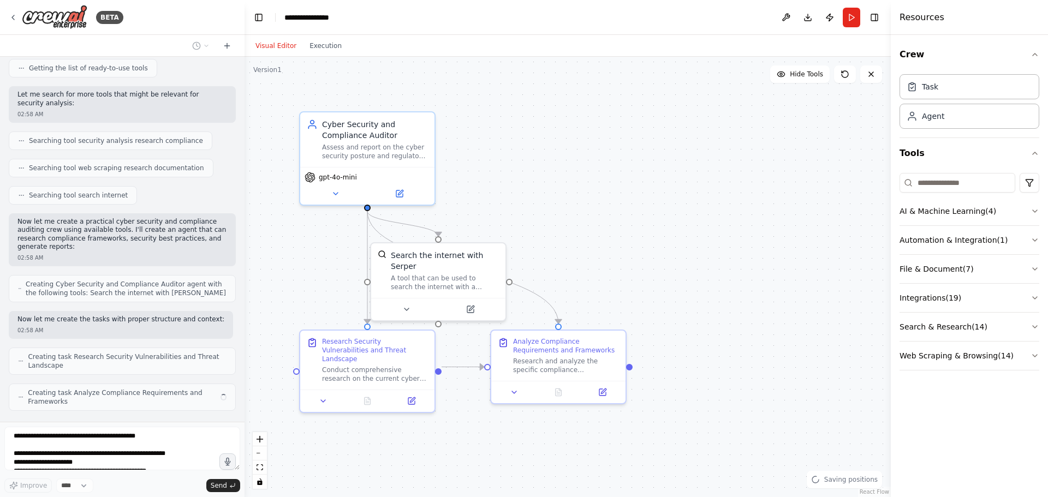
scroll to position [740, 0]
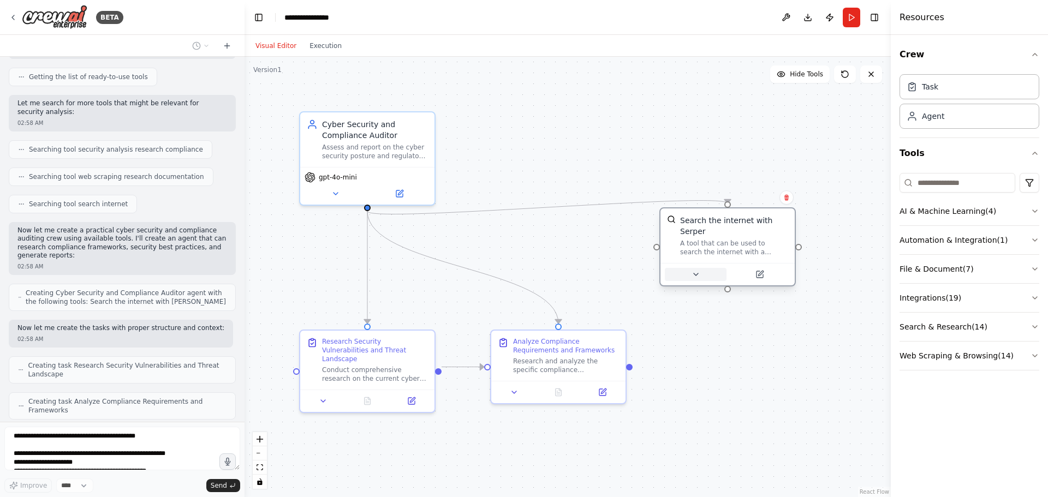
drag, startPoint x: 438, startPoint y: 295, endPoint x: 724, endPoint y: 259, distance: 287.7
click at [724, 268] on div at bounding box center [728, 274] width 126 height 13
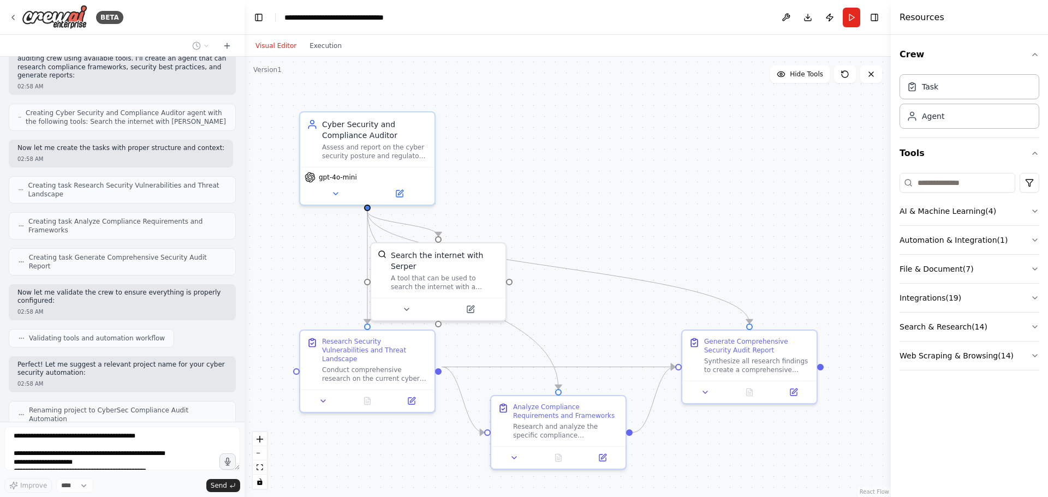
scroll to position [911, 0]
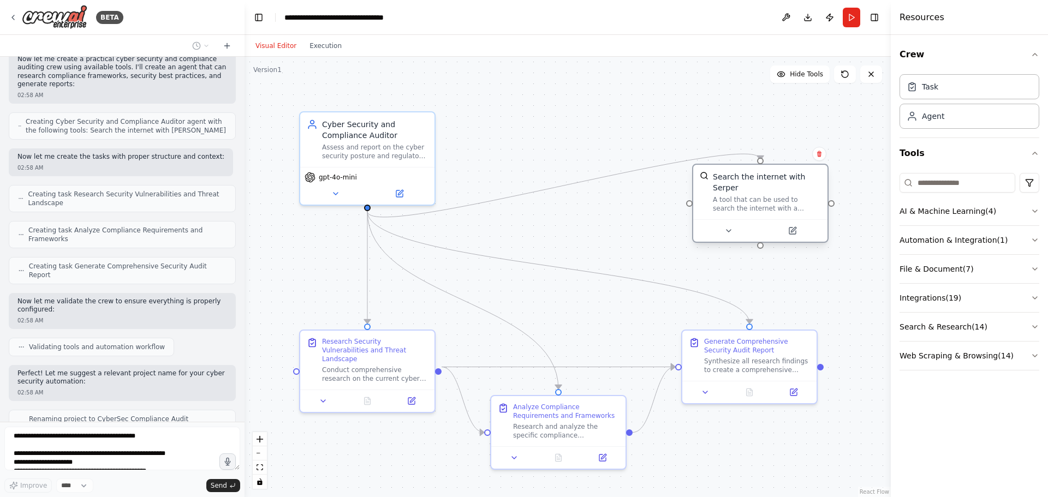
drag, startPoint x: 438, startPoint y: 276, endPoint x: 760, endPoint y: 198, distance: 330.8
click at [760, 198] on div "A tool that can be used to search the internet with a search_query. Supports di…" at bounding box center [767, 203] width 108 height 17
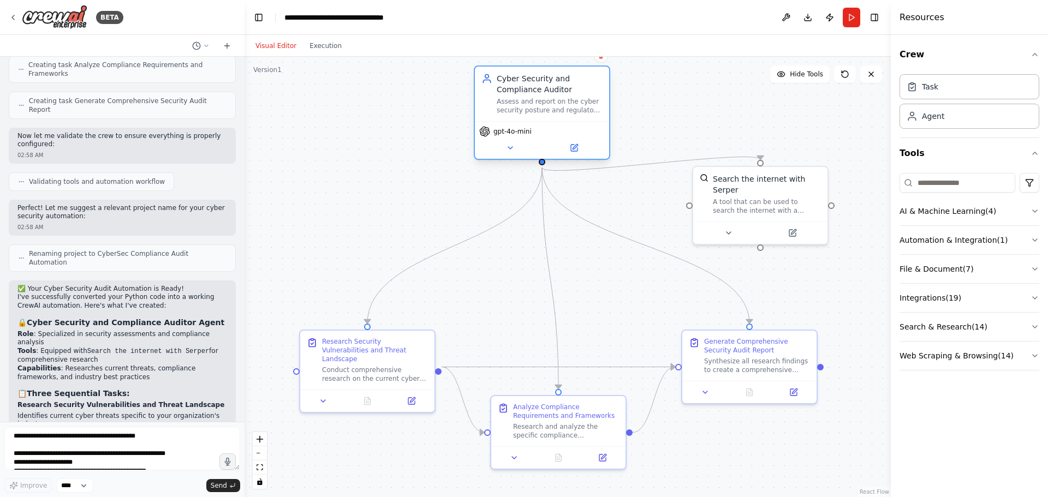
drag, startPoint x: 391, startPoint y: 174, endPoint x: 562, endPoint y: 135, distance: 175.3
click at [562, 135] on div "gpt-4o-mini" at bounding box center [542, 131] width 126 height 11
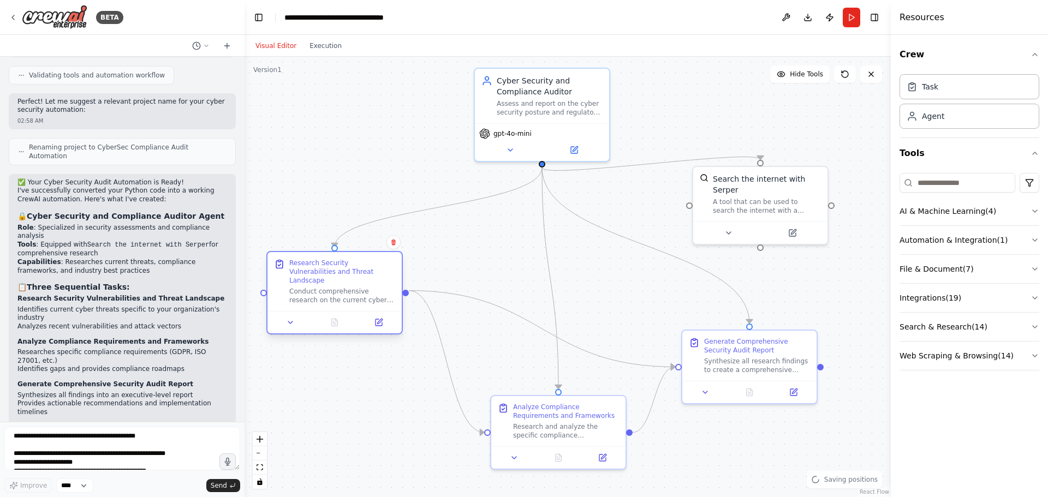
drag, startPoint x: 366, startPoint y: 362, endPoint x: 334, endPoint y: 282, distance: 86.5
click at [334, 287] on div "Conduct comprehensive research on the current cyber security threat landscape a…" at bounding box center [342, 295] width 106 height 17
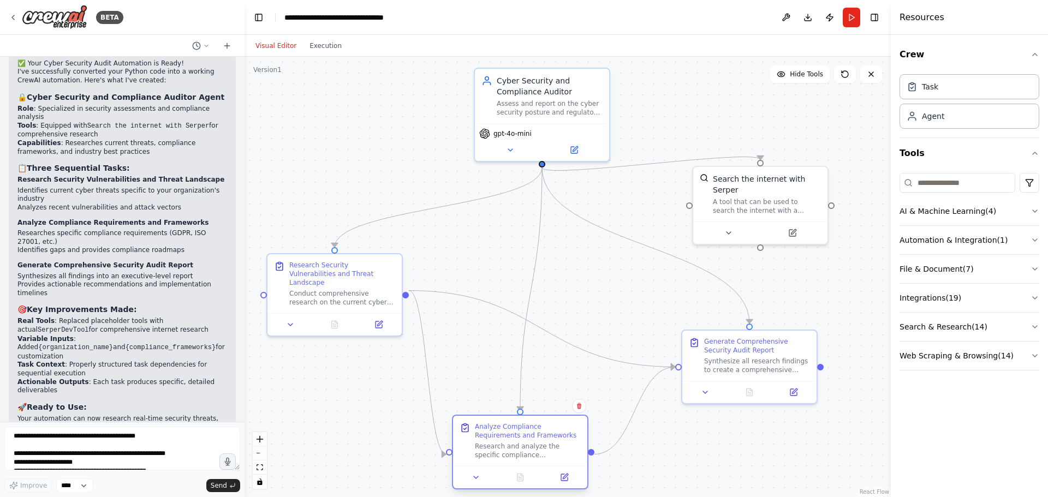
drag, startPoint x: 531, startPoint y: 425, endPoint x: 487, endPoint y: 443, distance: 46.7
click at [487, 443] on div "Research and analyze the specific compliance requirements for {organization_nam…" at bounding box center [528, 450] width 106 height 17
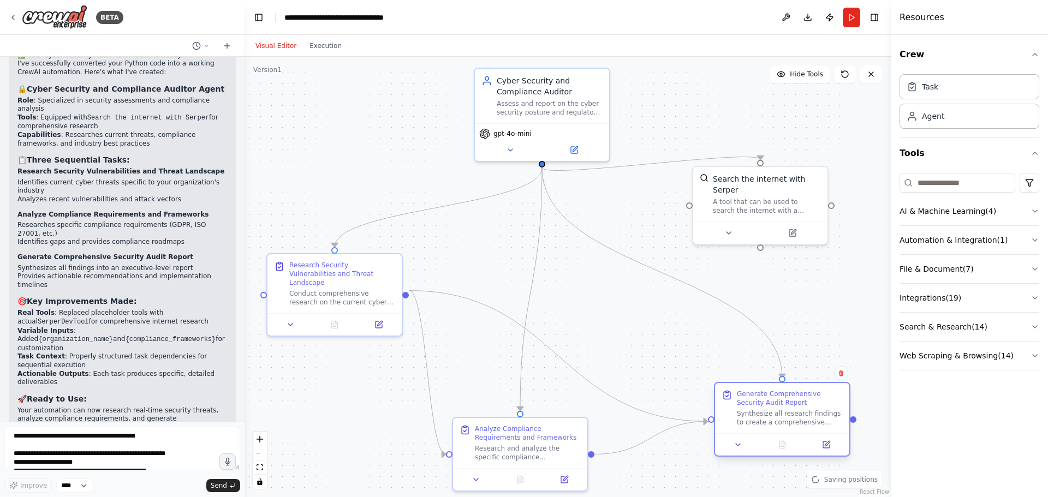
drag, startPoint x: 728, startPoint y: 365, endPoint x: 755, endPoint y: 419, distance: 60.5
click at [755, 419] on div "Synthesize all research findings to create a comprehensive cyber security and c…" at bounding box center [790, 417] width 106 height 17
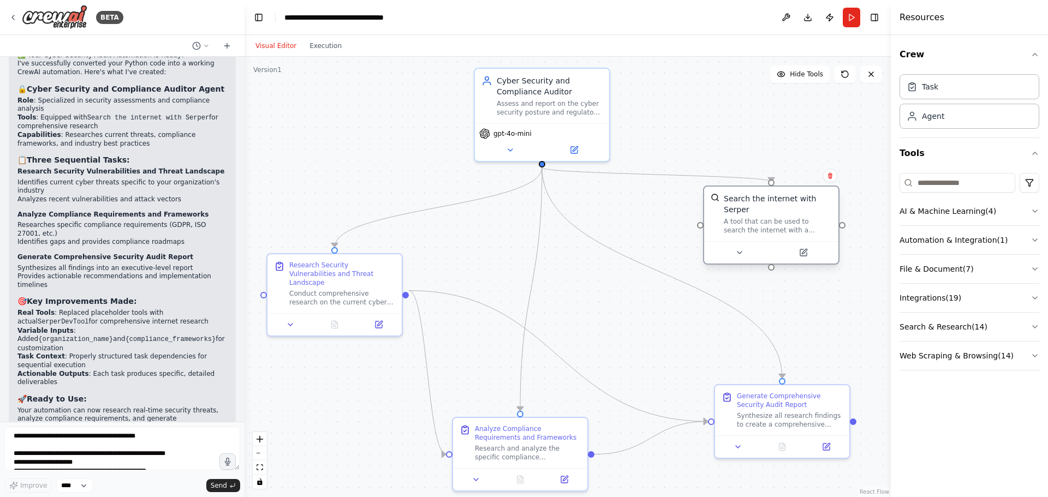
drag, startPoint x: 762, startPoint y: 207, endPoint x: 775, endPoint y: 228, distance: 24.8
click at [775, 228] on div "Search the internet with Serper A tool that can be used to search the internet …" at bounding box center [771, 214] width 134 height 55
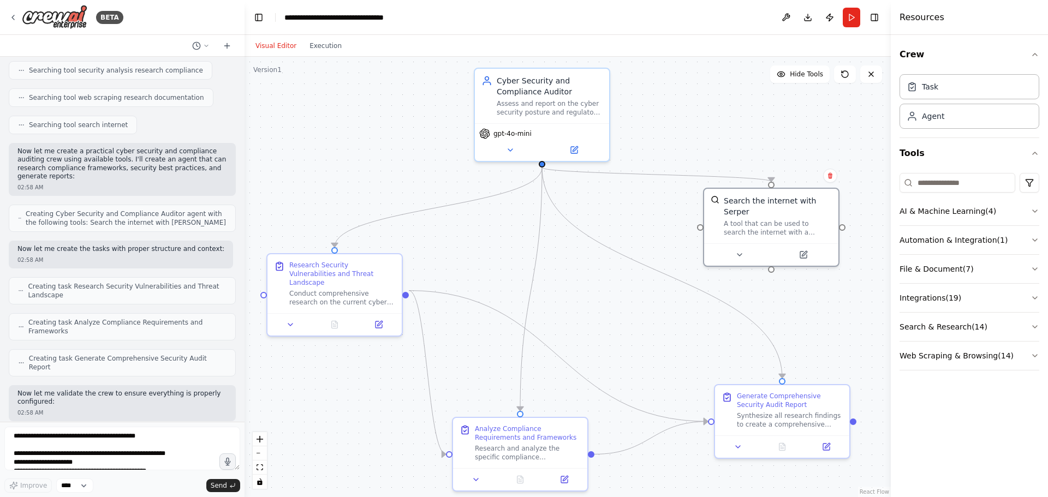
scroll to position [764, 0]
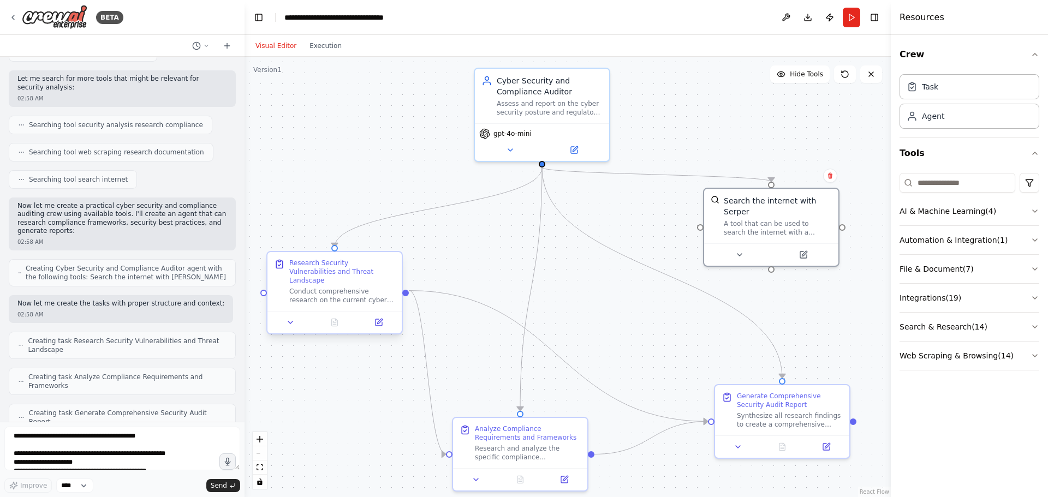
click at [332, 287] on div "Conduct comprehensive research on the current cyber security threat landscape a…" at bounding box center [342, 295] width 106 height 17
click at [286, 320] on button at bounding box center [291, 322] width 38 height 13
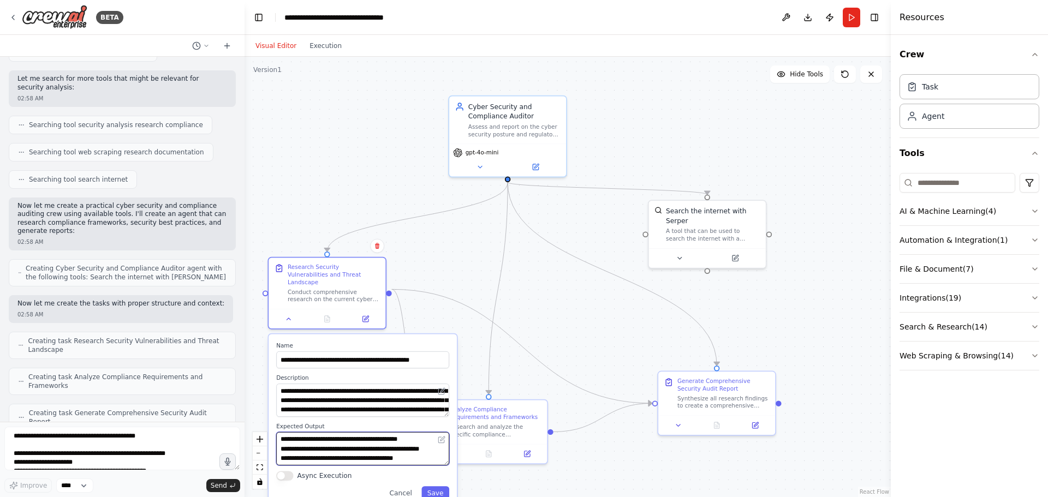
scroll to position [55, 0]
click at [406, 491] on button "Cancel" at bounding box center [401, 492] width 34 height 13
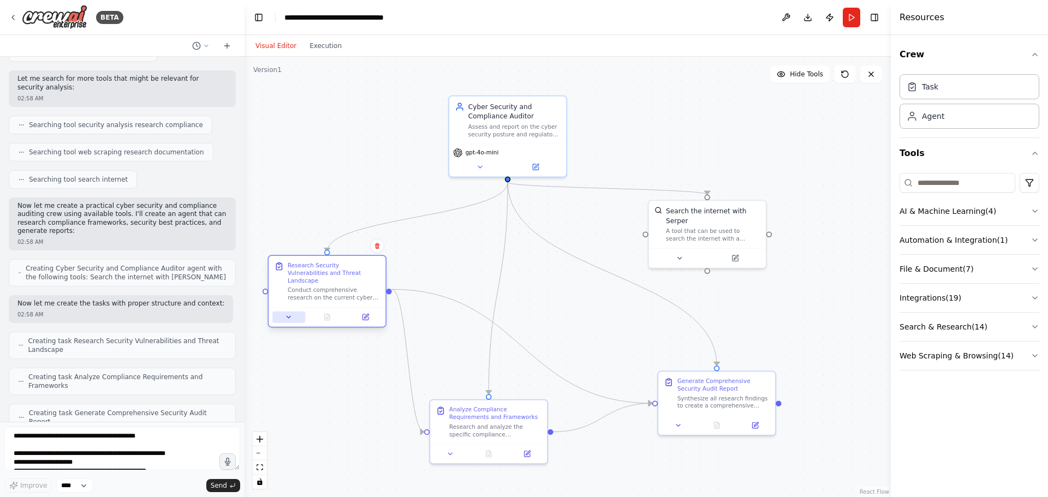
click at [286, 315] on button at bounding box center [288, 317] width 33 height 11
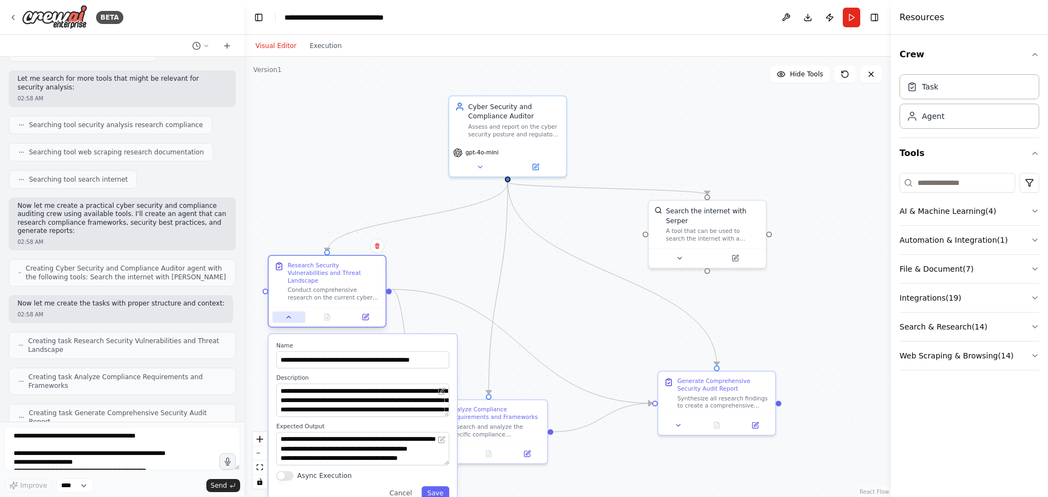
click at [286, 315] on button at bounding box center [288, 317] width 33 height 11
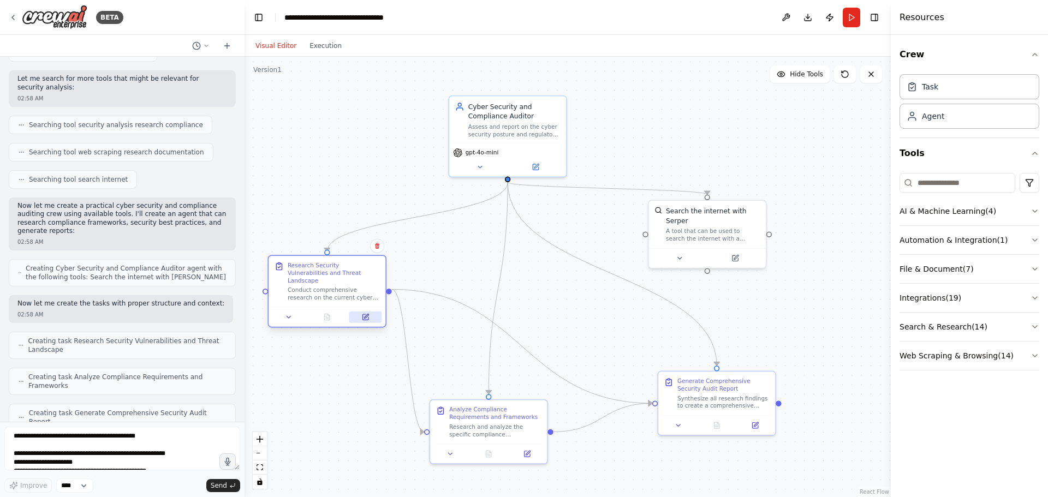
click at [367, 314] on icon at bounding box center [364, 316] width 5 height 5
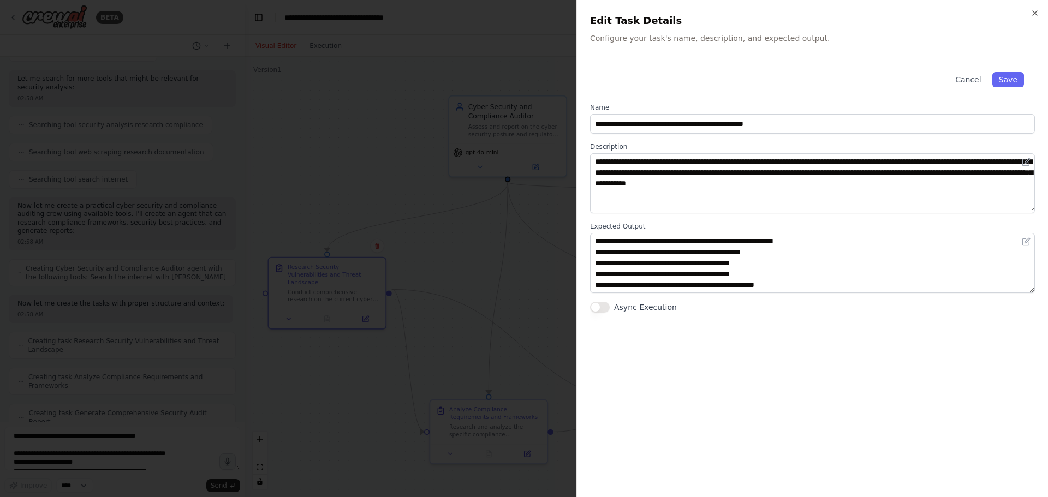
click at [472, 76] on div at bounding box center [524, 248] width 1048 height 497
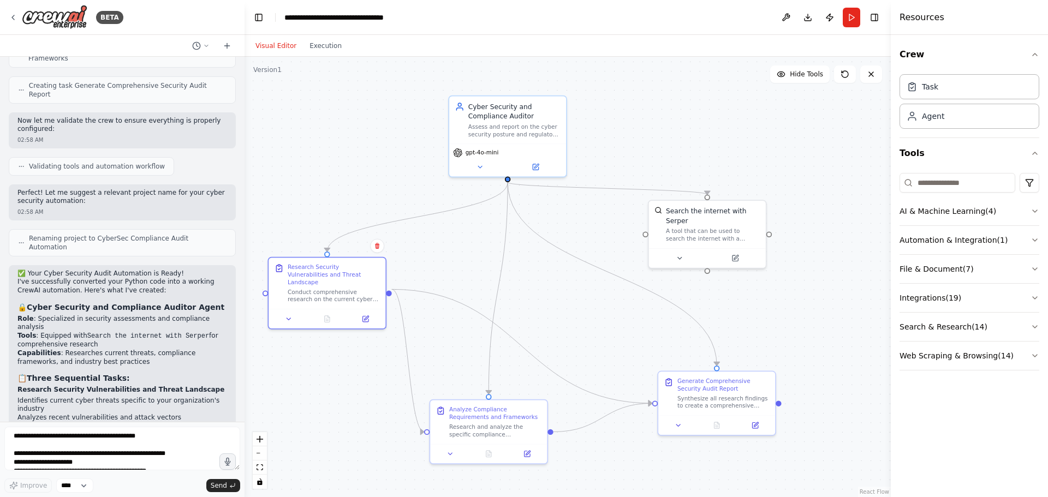
scroll to position [1146, 0]
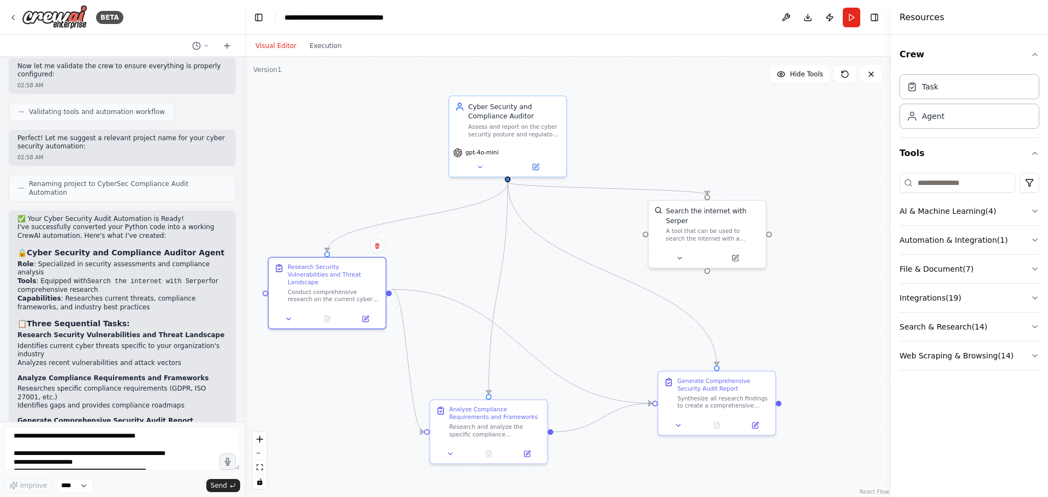
drag, startPoint x: 57, startPoint y: 197, endPoint x: 175, endPoint y: 228, distance: 122.0
click at [175, 228] on div "✅ Your Cyber Security Audit Automation is Ready! I've successfully converted yo…" at bounding box center [122, 440] width 210 height 450
drag, startPoint x: 35, startPoint y: 239, endPoint x: 132, endPoint y: 242, distance: 97.2
click at [132, 295] on li "Capabilities : Researches current threats, compliance frameworks, and industry …" at bounding box center [122, 303] width 210 height 17
drag, startPoint x: 172, startPoint y: 222, endPoint x: 182, endPoint y: 227, distance: 11.7
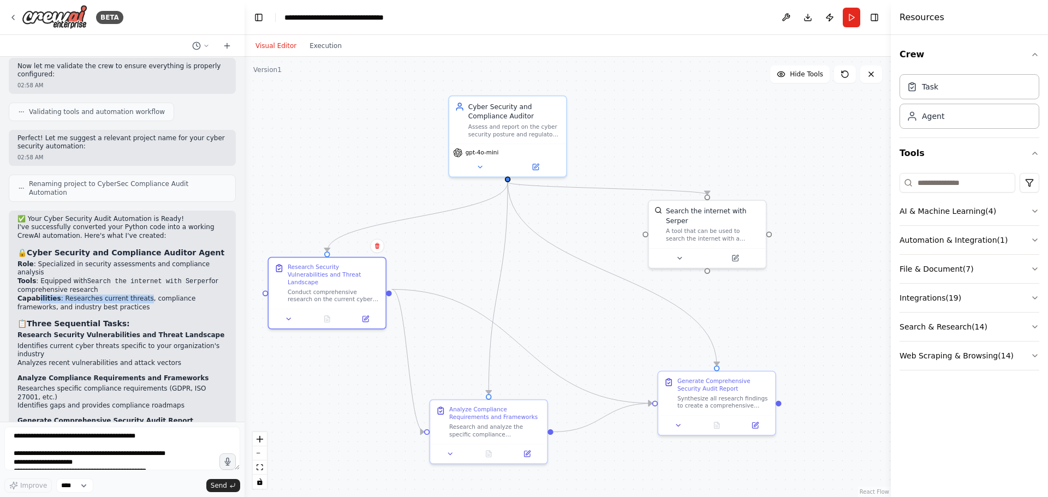
click at [182, 277] on li "Tools : Equipped with Search the internet with Serper for comprehensive research" at bounding box center [122, 285] width 210 height 17
click at [171, 278] on code "Search the internet with Serper" at bounding box center [148, 282] width 122 height 8
drag, startPoint x: 171, startPoint y: 221, endPoint x: 178, endPoint y: 231, distance: 12.1
click at [178, 277] on li "Tools : Equipped with Search the internet with Serper for comprehensive research" at bounding box center [122, 285] width 210 height 17
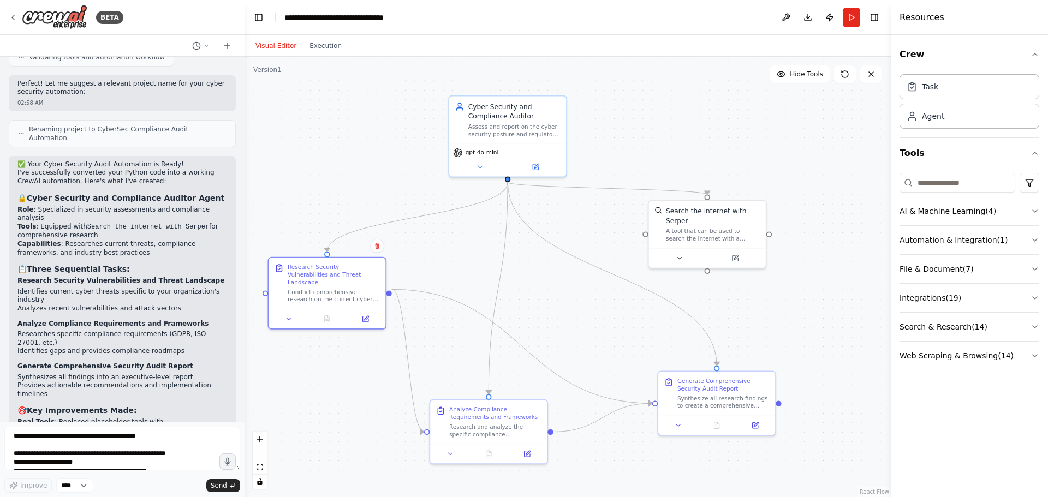
scroll to position [1310, 0]
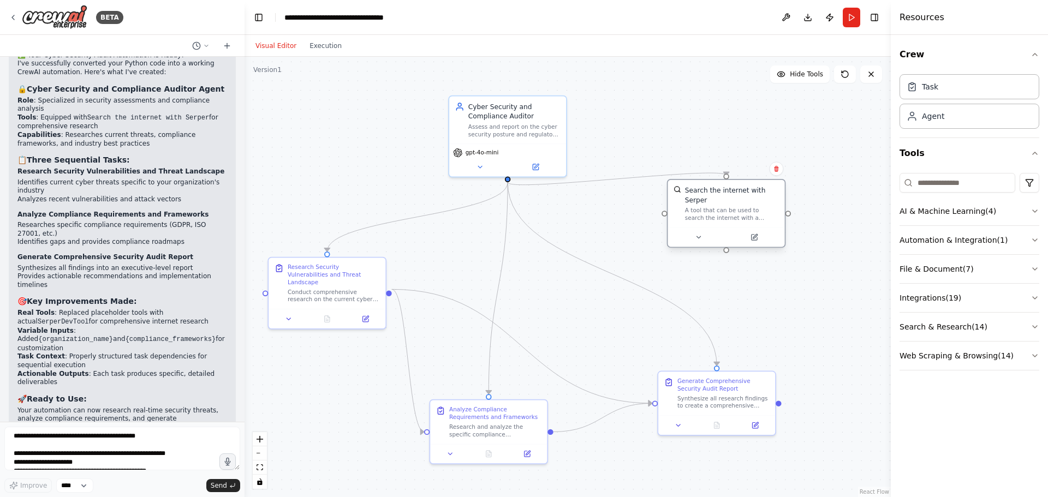
drag, startPoint x: 712, startPoint y: 229, endPoint x: 733, endPoint y: 213, distance: 26.4
click at [733, 213] on div "Search the internet with Serper A tool that can be used to search the internet …" at bounding box center [726, 203] width 117 height 47
drag, startPoint x: 709, startPoint y: 394, endPoint x: 732, endPoint y: 350, distance: 49.8
click at [732, 350] on div "Synthesize all research findings to create a comprehensive cyber security and c…" at bounding box center [743, 353] width 92 height 15
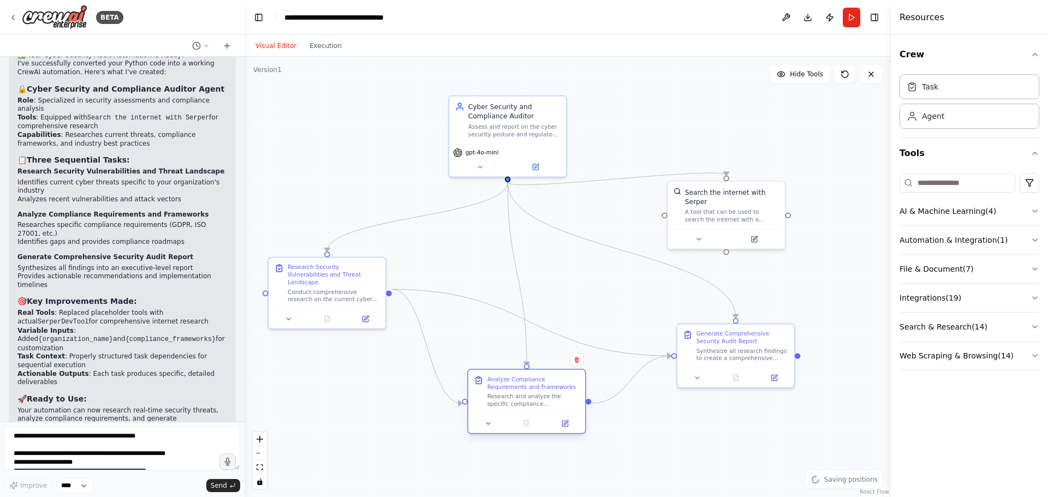
drag, startPoint x: 487, startPoint y: 440, endPoint x: 528, endPoint y: 416, distance: 47.5
click at [528, 416] on div "Analyze Compliance Requirements and Frameworks Research and analyze the specifi…" at bounding box center [526, 401] width 119 height 65
click at [793, 136] on div ".deletable-edge-delete-btn { width: 20px; height: 20px; border: 0px solid #ffff…" at bounding box center [568, 277] width 646 height 441
click at [932, 96] on div "Task" at bounding box center [970, 86] width 140 height 25
click at [932, 89] on div "Task" at bounding box center [930, 86] width 16 height 11
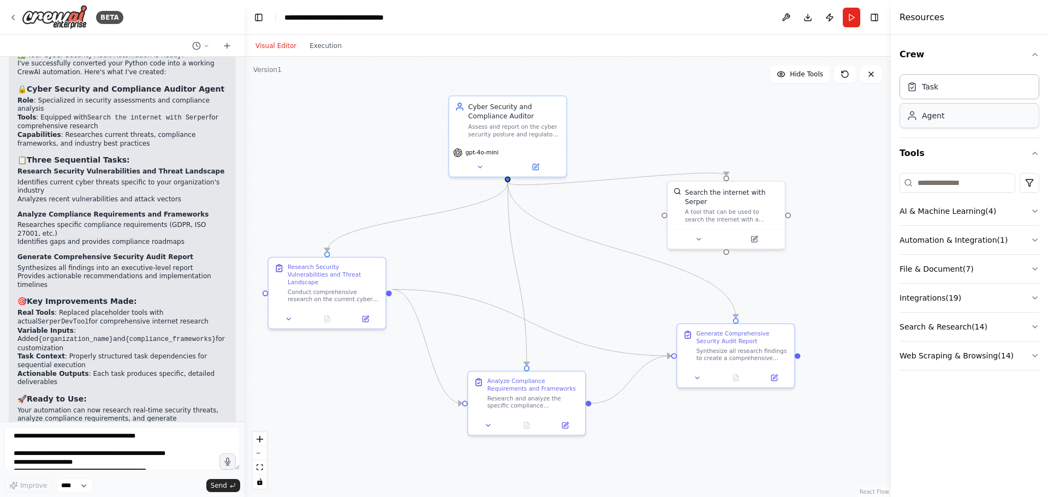
click at [939, 127] on div "Agent" at bounding box center [970, 115] width 140 height 25
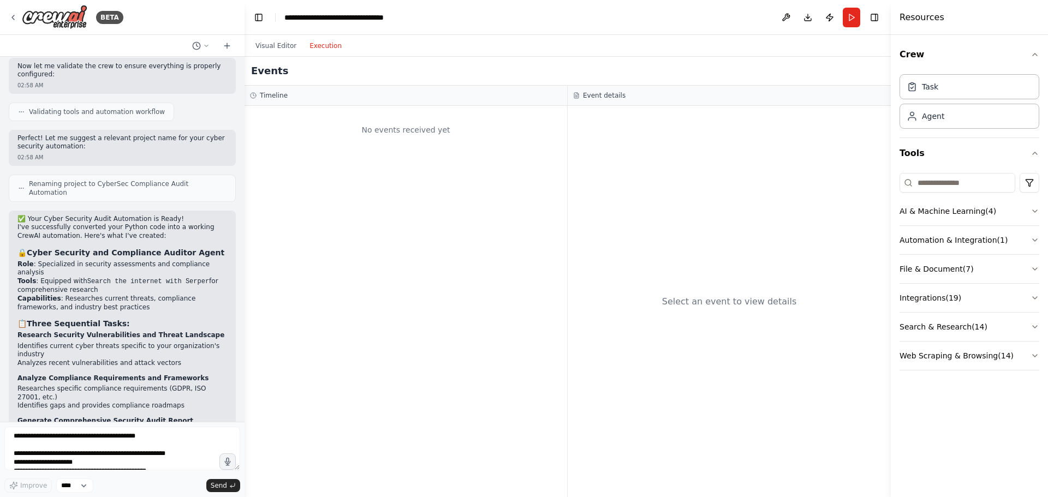
click at [329, 45] on button "Execution" at bounding box center [325, 45] width 45 height 13
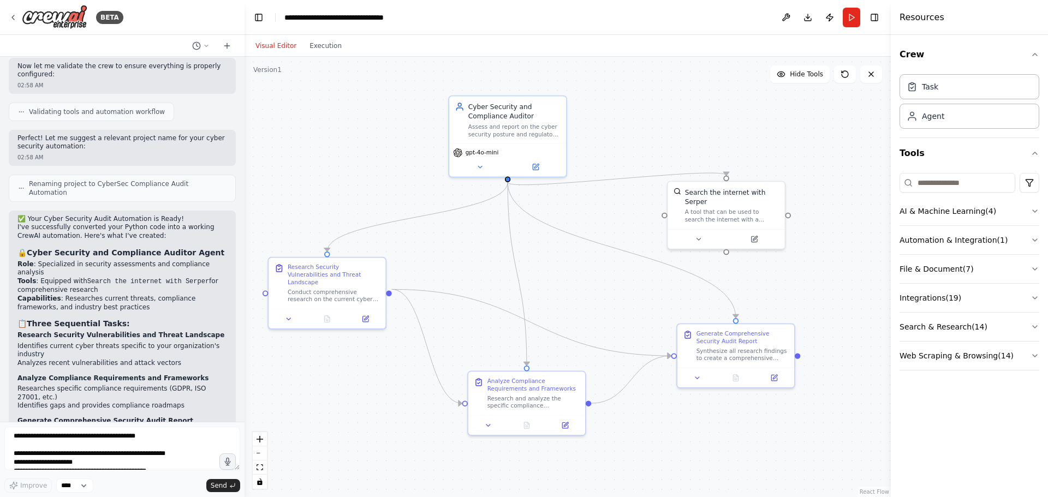
click at [278, 51] on button "Visual Editor" at bounding box center [276, 45] width 54 height 13
click at [145, 448] on textarea at bounding box center [122, 449] width 236 height 44
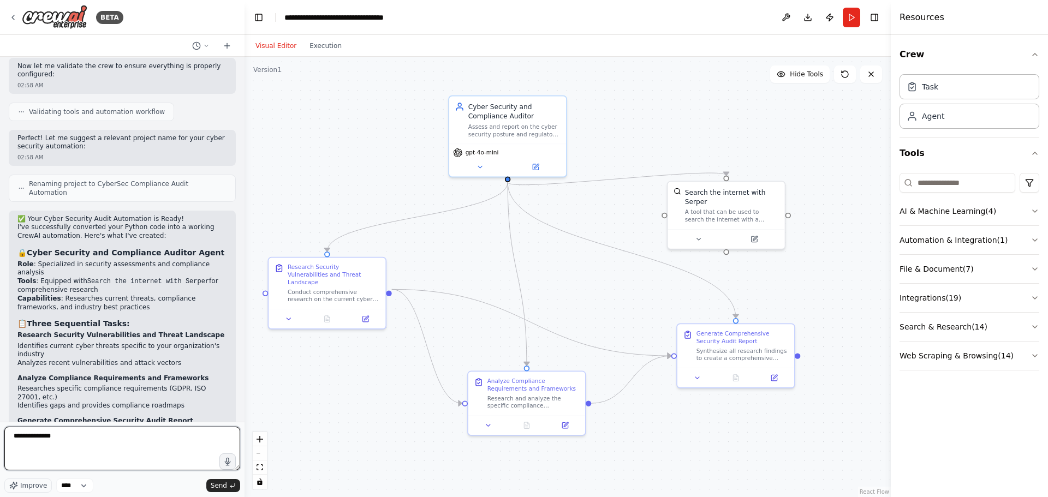
type textarea "**********"
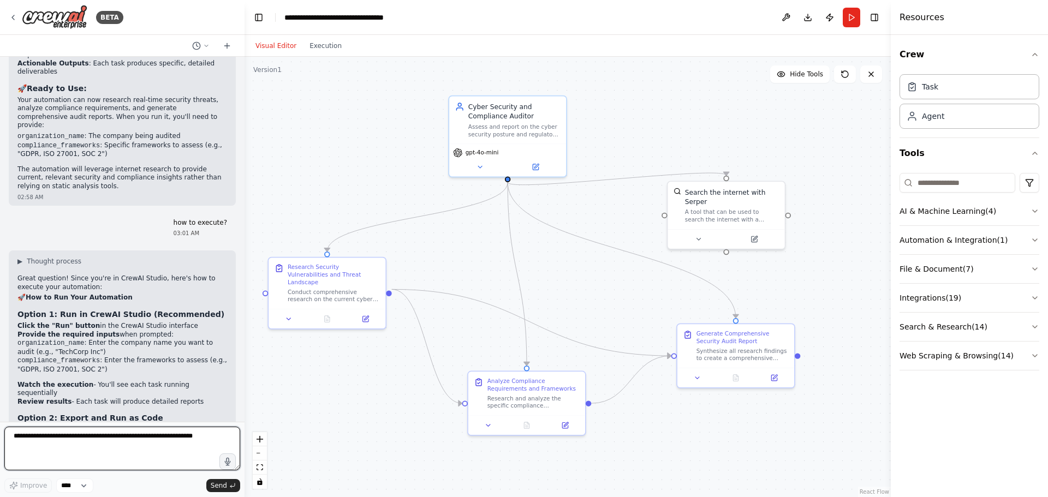
scroll to position [1604, 0]
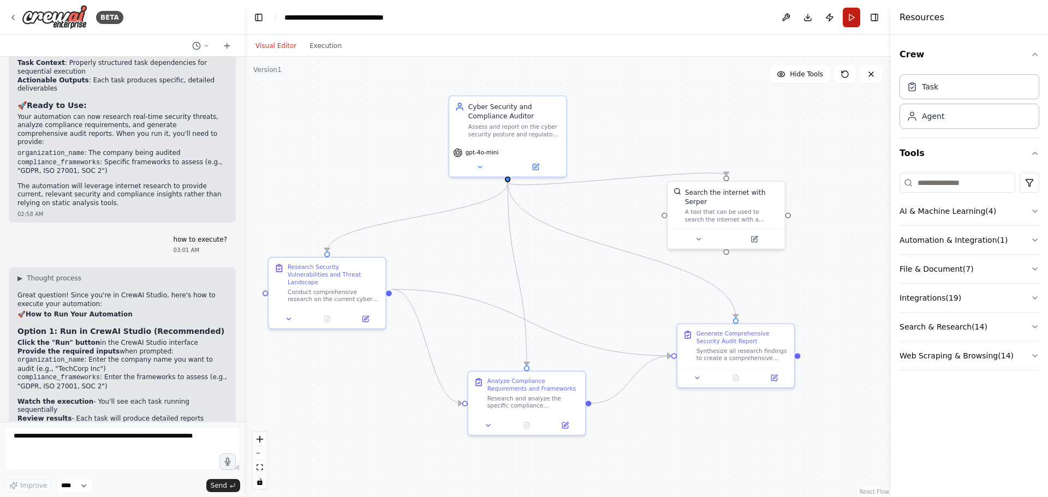
click at [852, 19] on button "Run" at bounding box center [851, 18] width 17 height 20
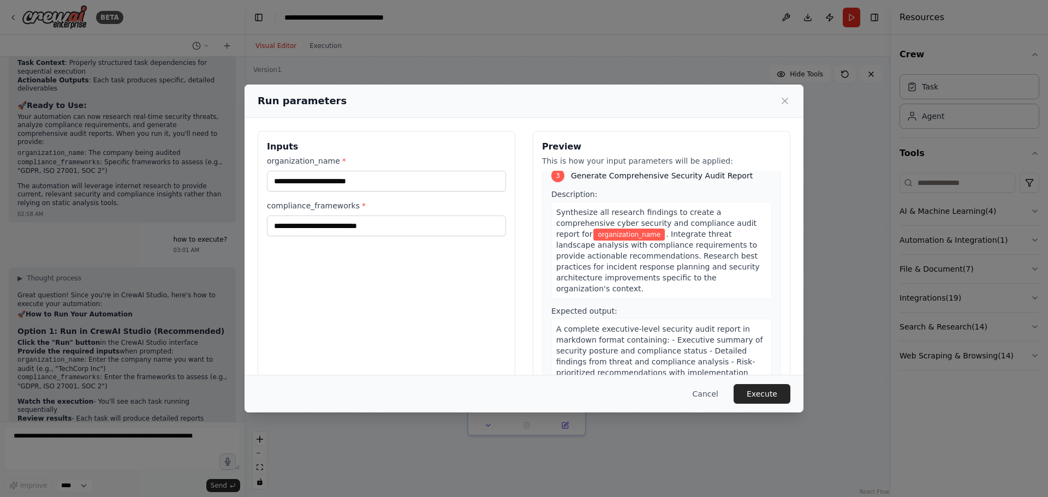
scroll to position [569, 0]
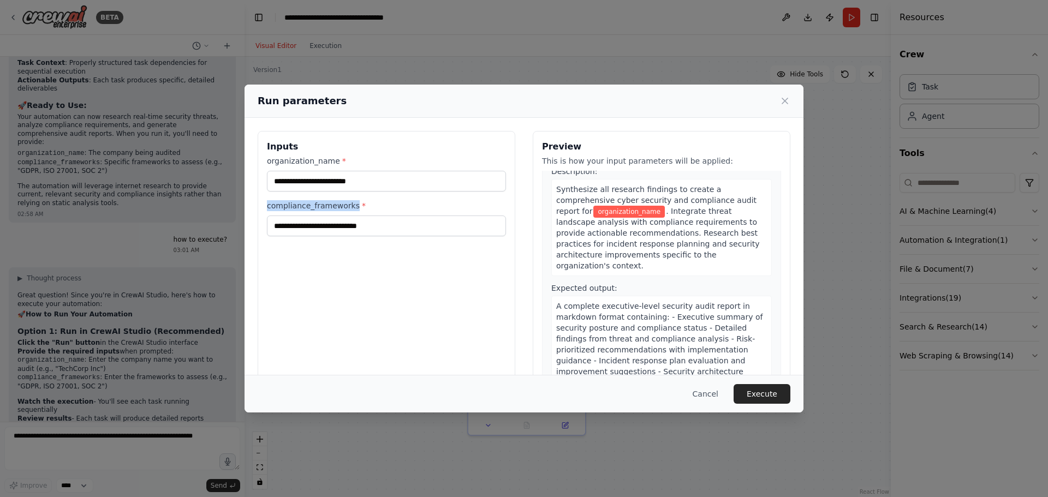
drag, startPoint x: 352, startPoint y: 206, endPoint x: 261, endPoint y: 207, distance: 91.2
click at [261, 207] on div "Inputs organization_name * compliance_frameworks *" at bounding box center [387, 260] width 258 height 259
copy label "compliance_frameworks"
click at [370, 221] on input "compliance_frameworks *" at bounding box center [386, 226] width 239 height 21
paste input "**********"
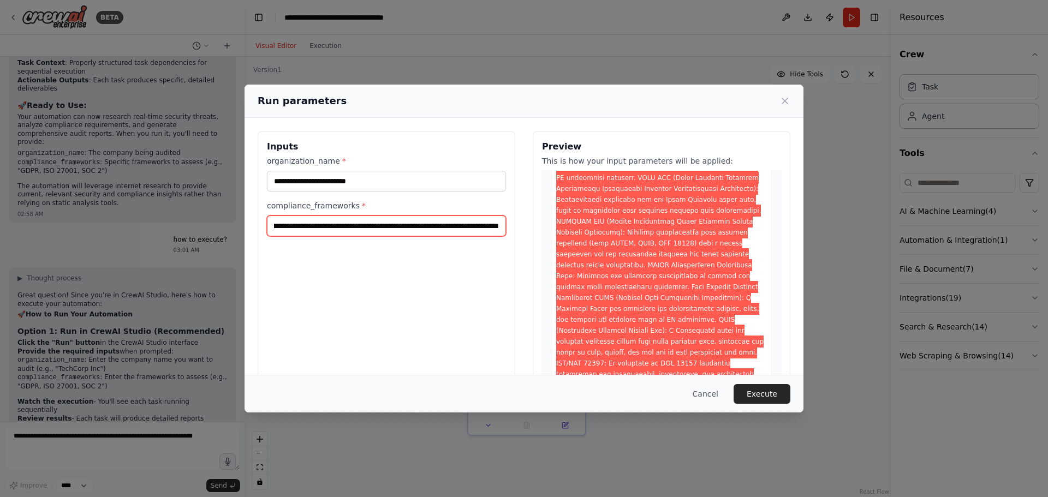
scroll to position [1137, 0]
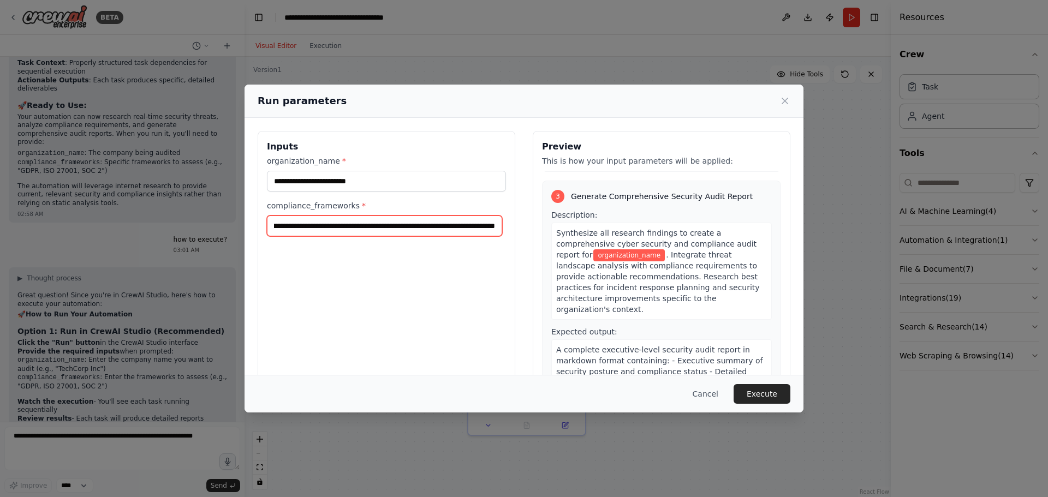
type input "**********"
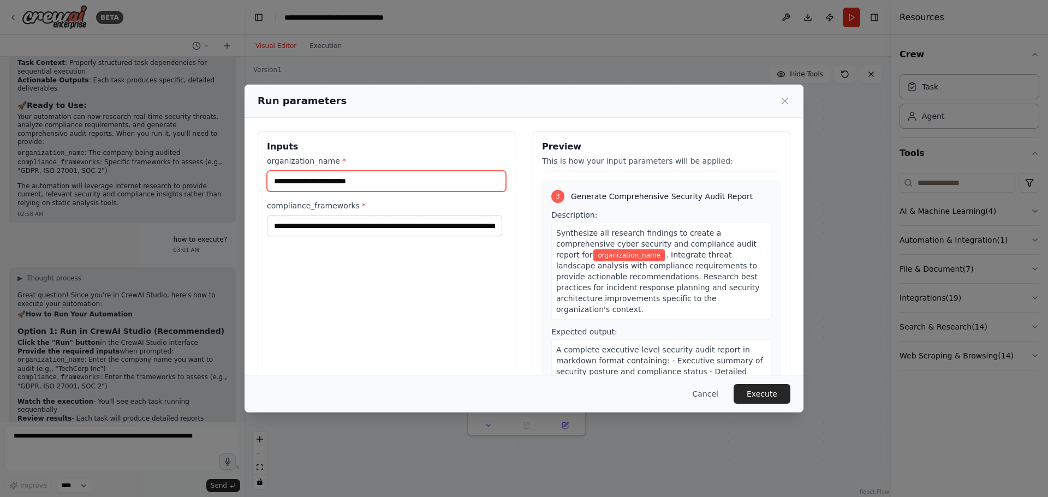
click at [390, 181] on input "organization_name *" at bounding box center [386, 181] width 239 height 21
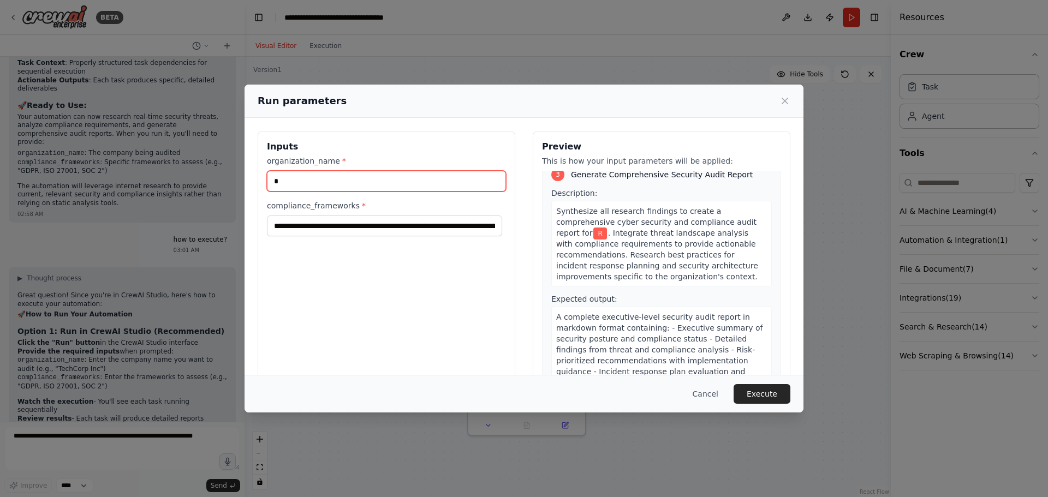
scroll to position [1126, 0]
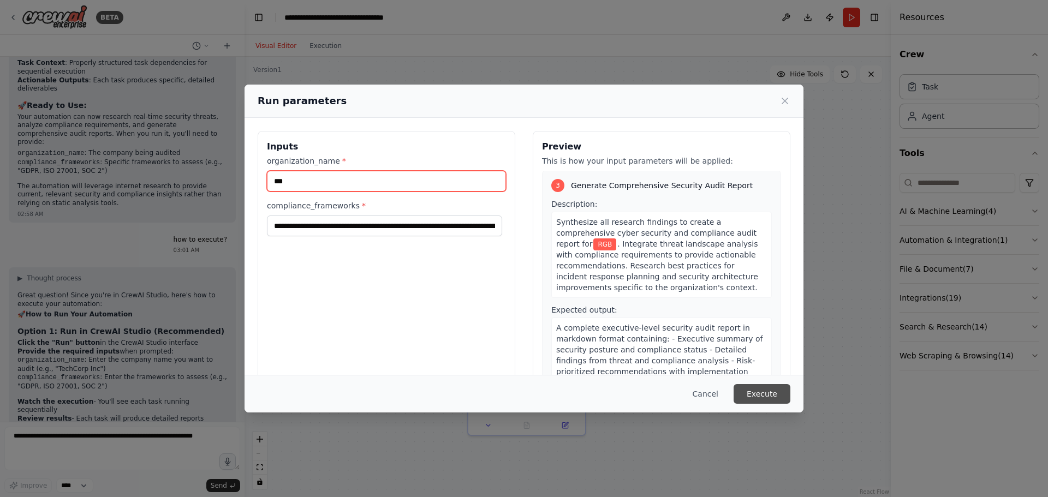
type input "***"
click at [757, 387] on button "Execute" at bounding box center [762, 394] width 57 height 20
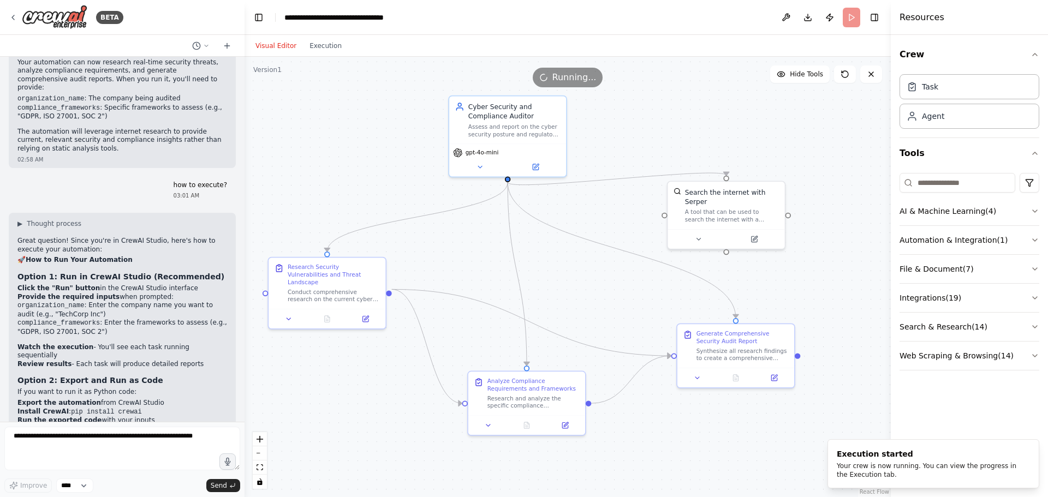
scroll to position [1762, 0]
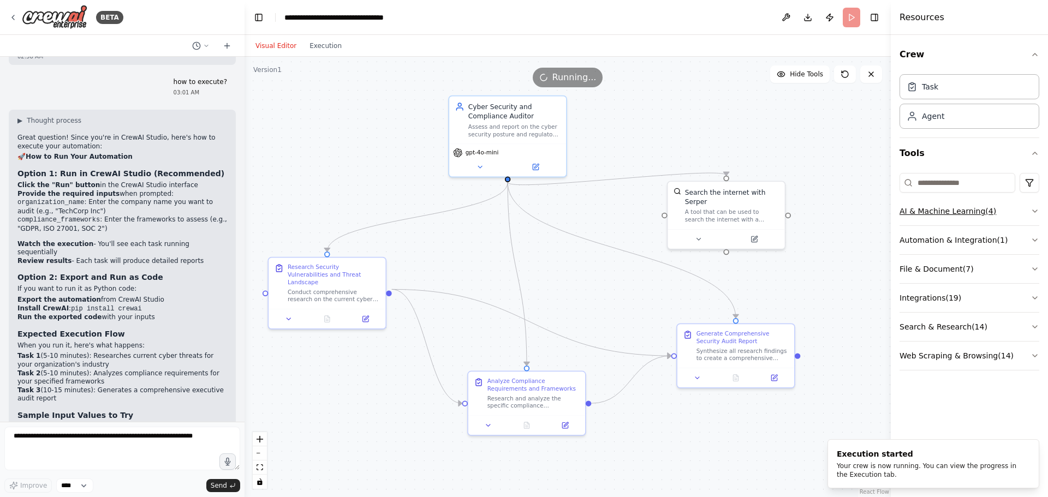
click at [1032, 211] on icon "button" at bounding box center [1035, 211] width 9 height 9
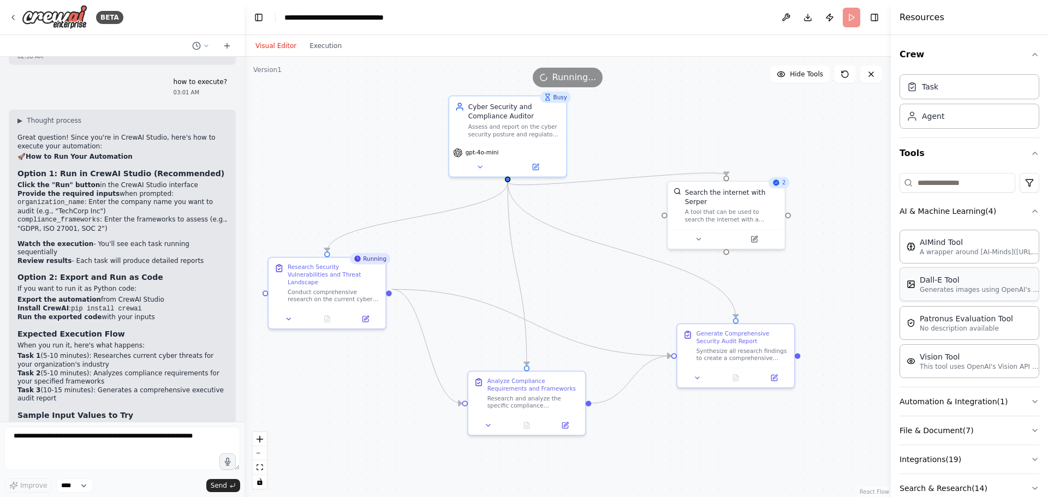
scroll to position [52, 0]
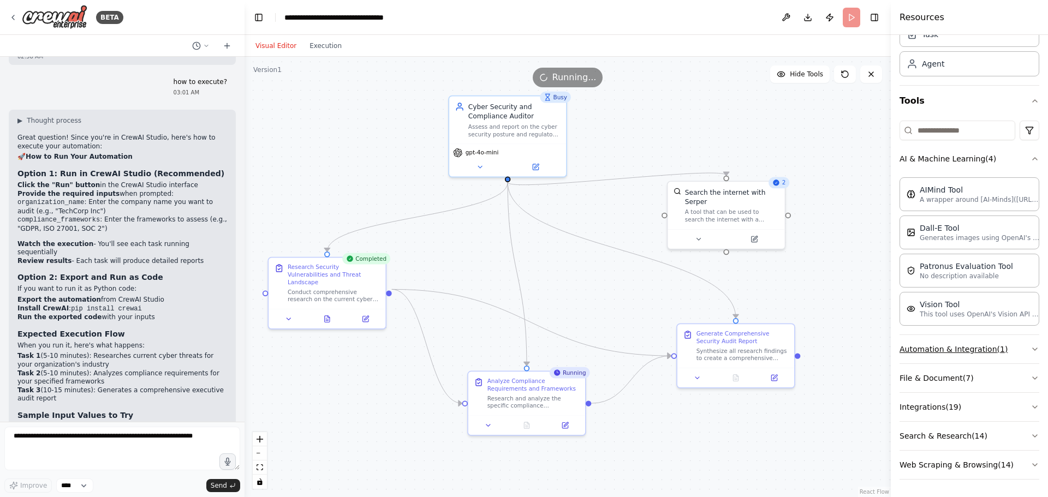
click at [1031, 351] on icon "button" at bounding box center [1035, 349] width 9 height 9
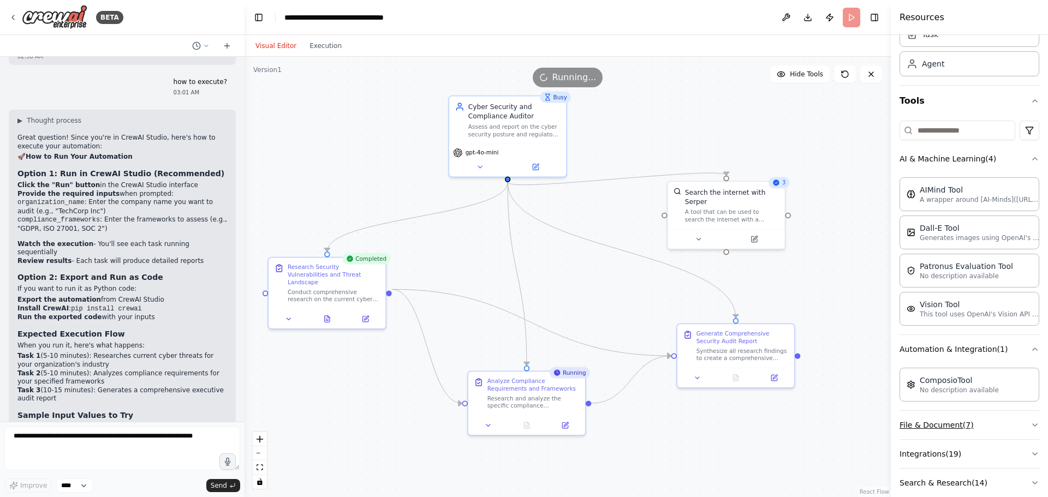
click at [1031, 424] on icon "button" at bounding box center [1035, 425] width 9 height 9
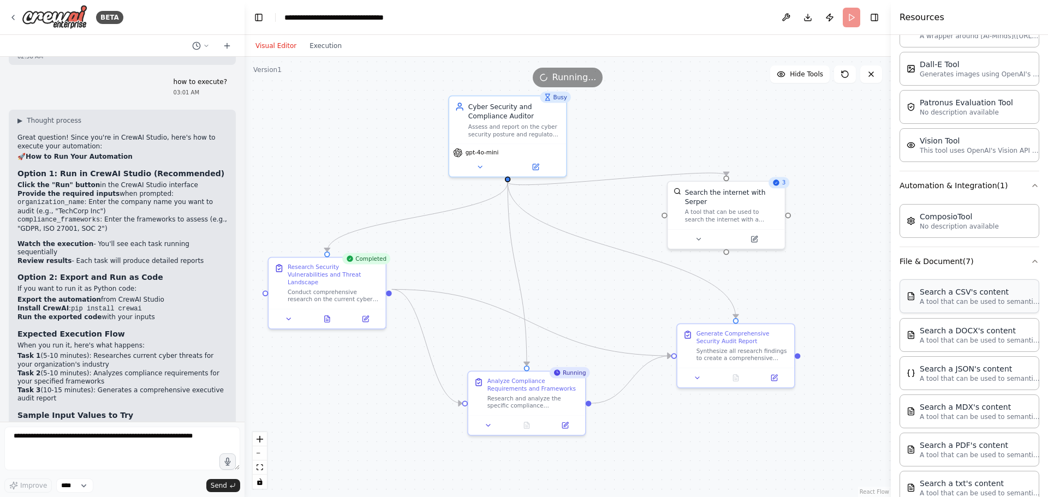
scroll to position [376, 0]
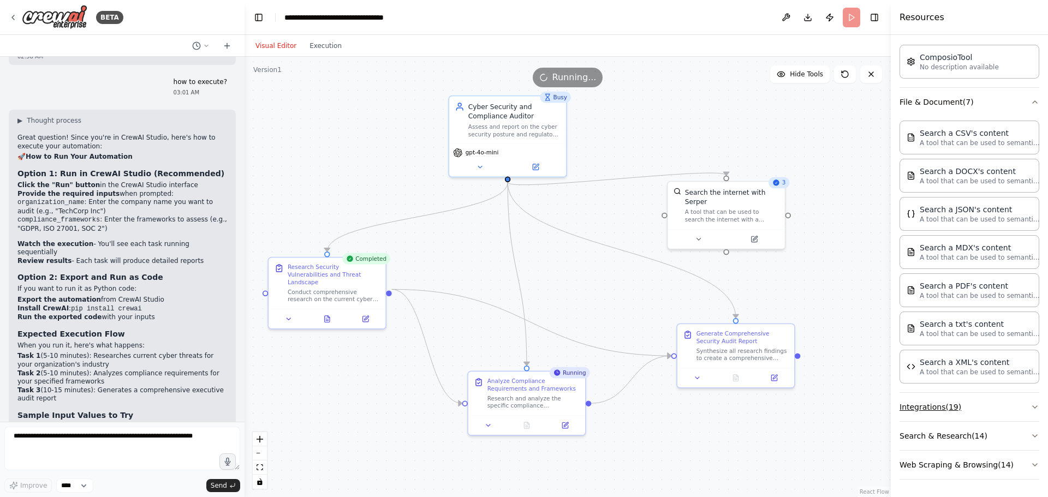
click at [1025, 402] on button "Integrations ( 19 )" at bounding box center [970, 407] width 140 height 28
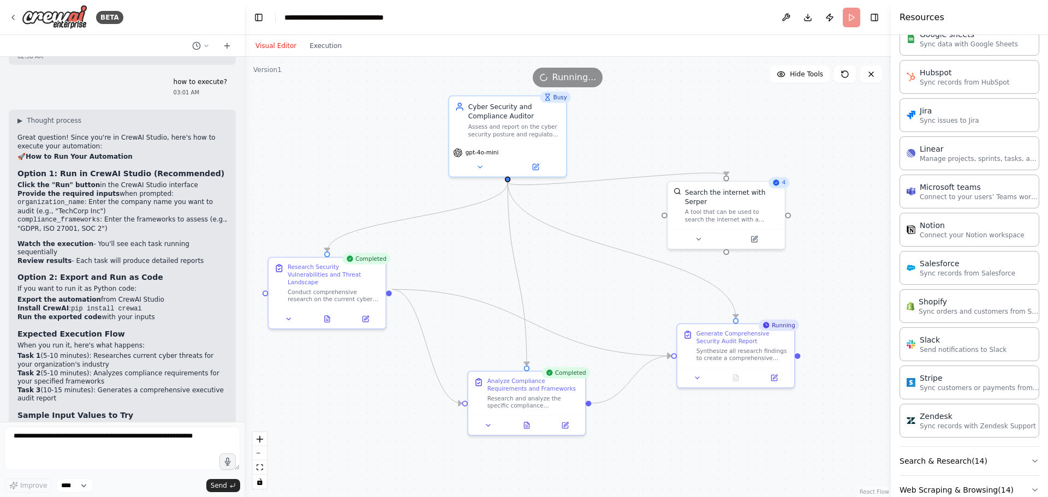
scroll to position [1110, 0]
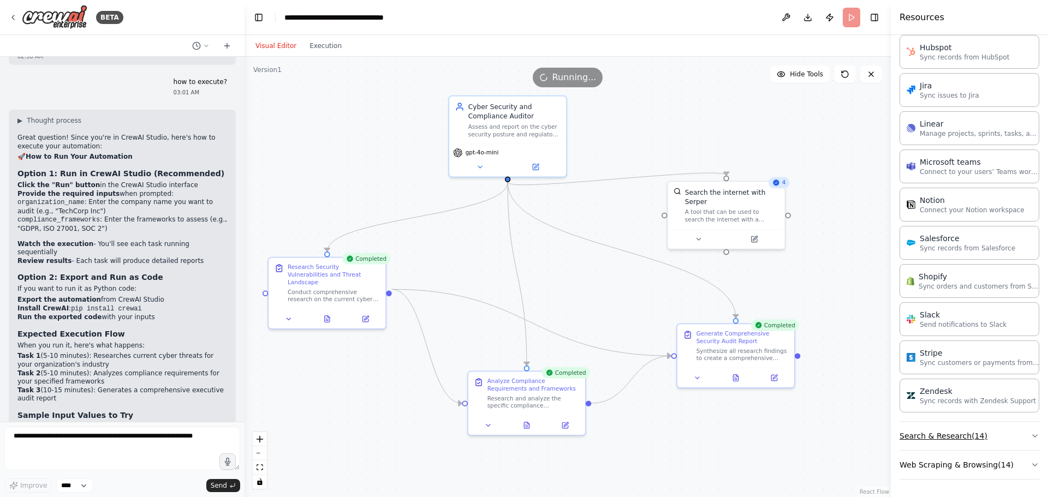
click at [1031, 438] on icon "button" at bounding box center [1035, 436] width 9 height 9
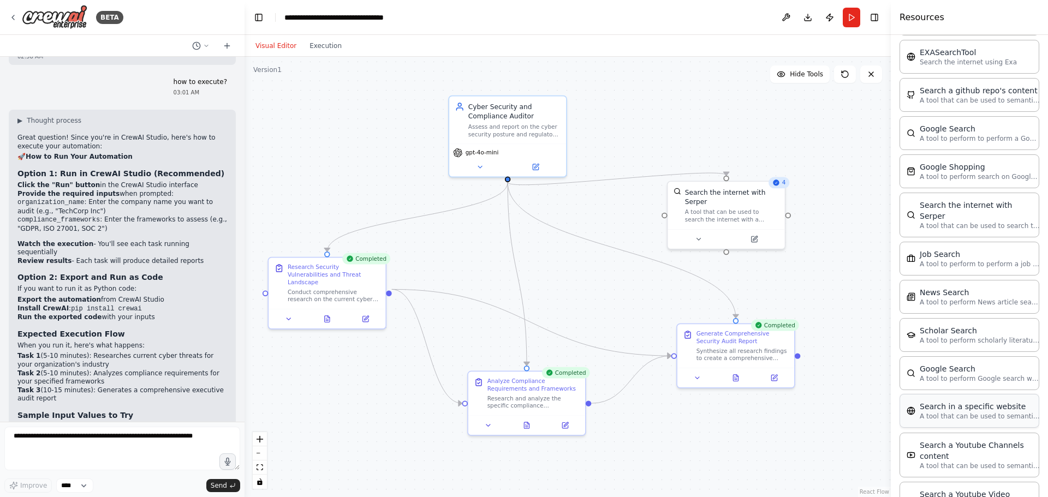
scroll to position [1665, 0]
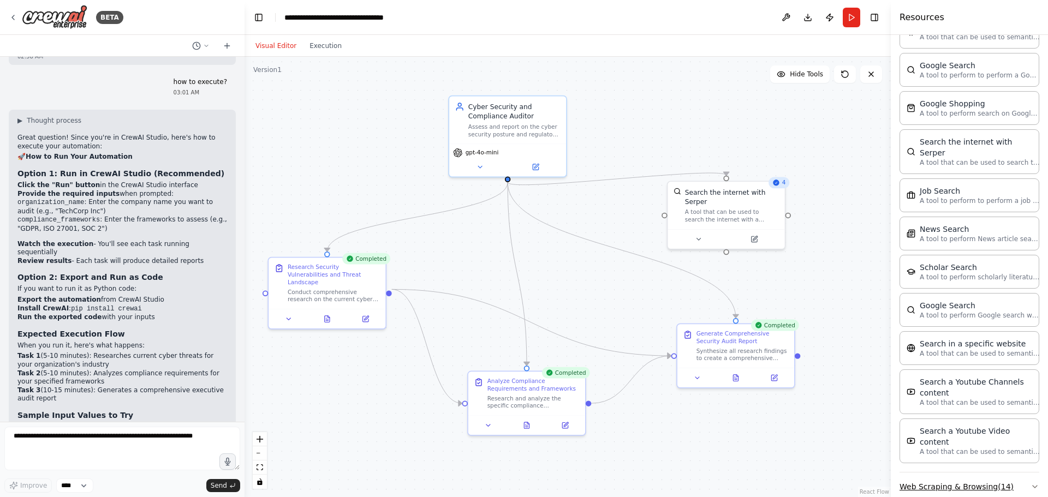
click at [1031, 483] on icon "button" at bounding box center [1035, 487] width 9 height 9
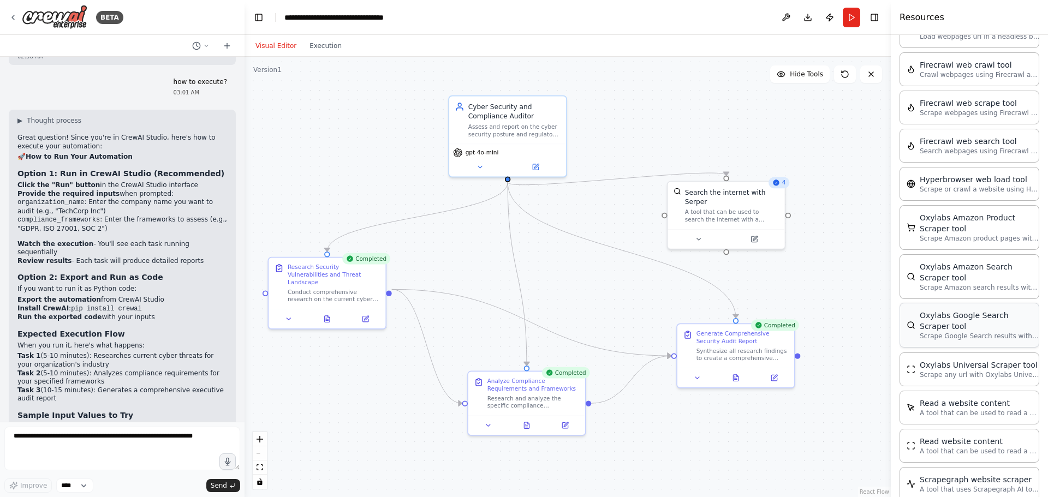
scroll to position [2242, 0]
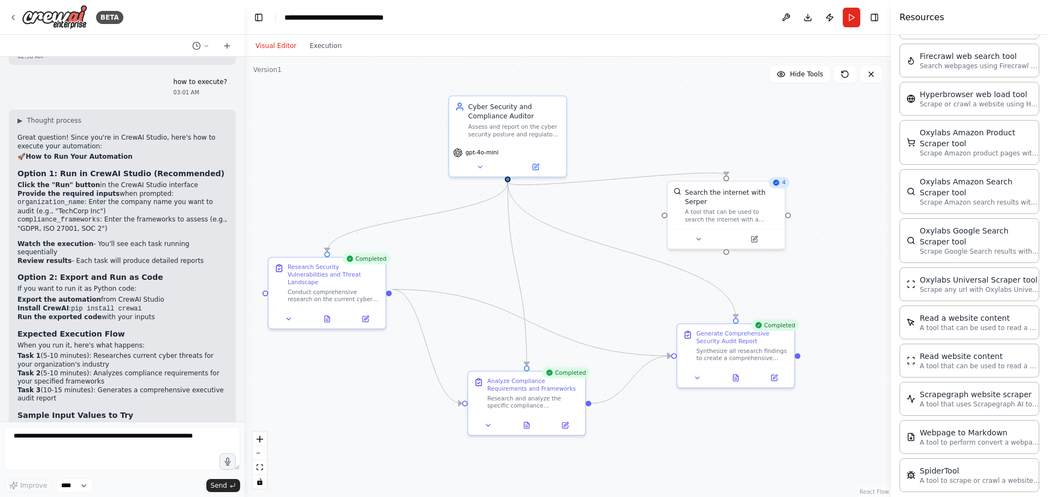
click at [783, 186] on span "4" at bounding box center [784, 183] width 4 height 8
click at [848, 8] on button "Run" at bounding box center [851, 18] width 17 height 20
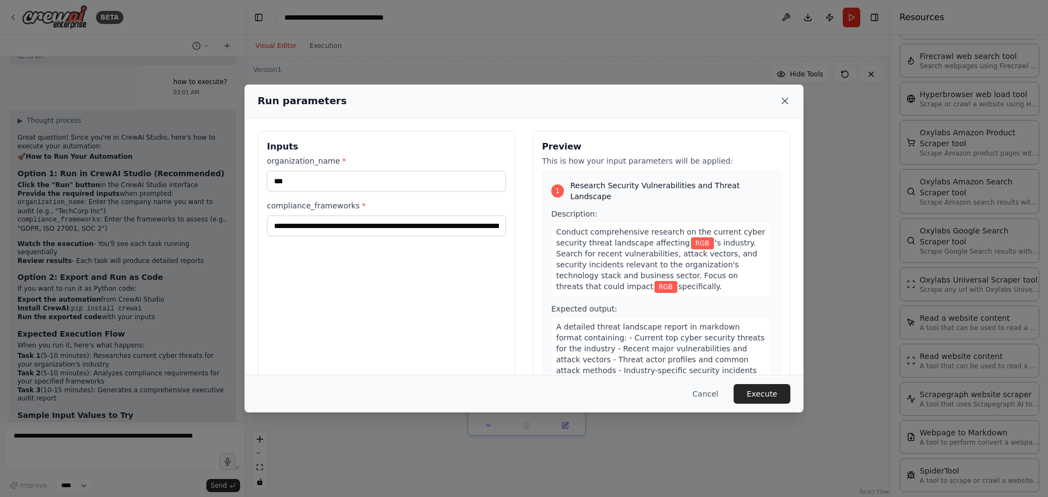
click at [787, 100] on icon at bounding box center [784, 100] width 5 height 5
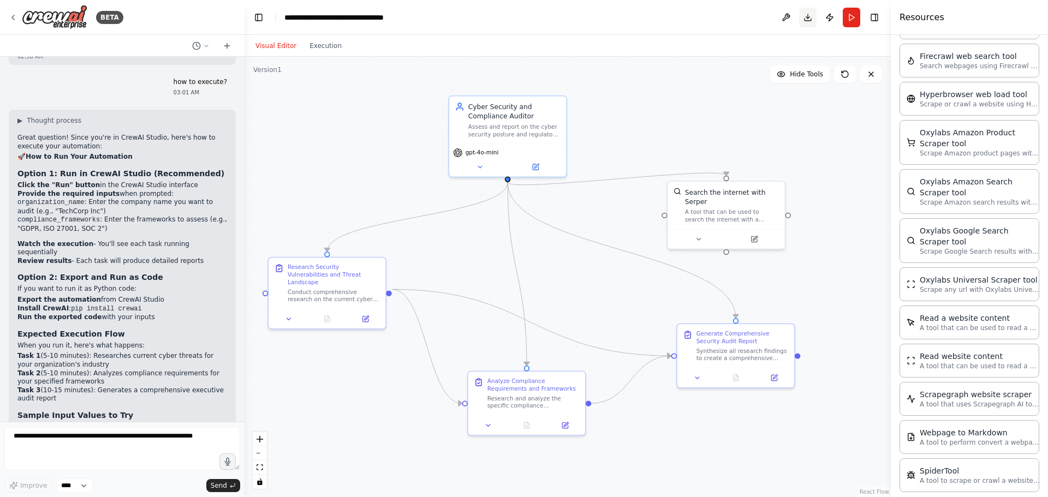
click at [810, 15] on button "Download" at bounding box center [807, 18] width 17 height 20
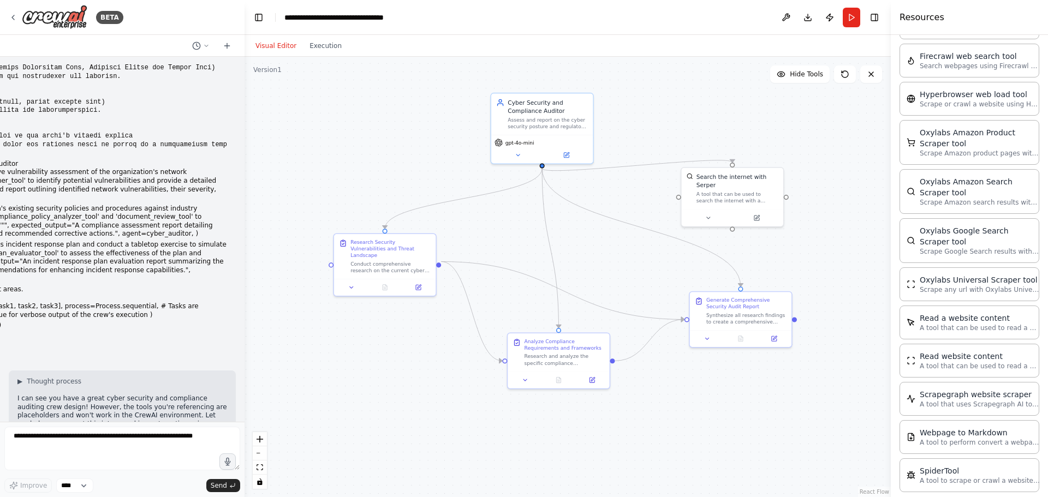
scroll to position [655, 0]
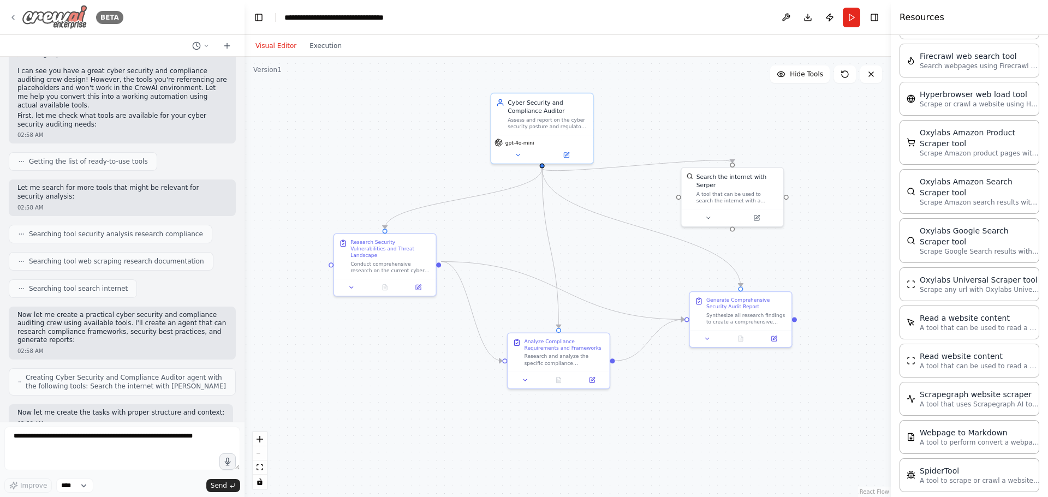
click at [13, 19] on icon at bounding box center [13, 17] width 2 height 4
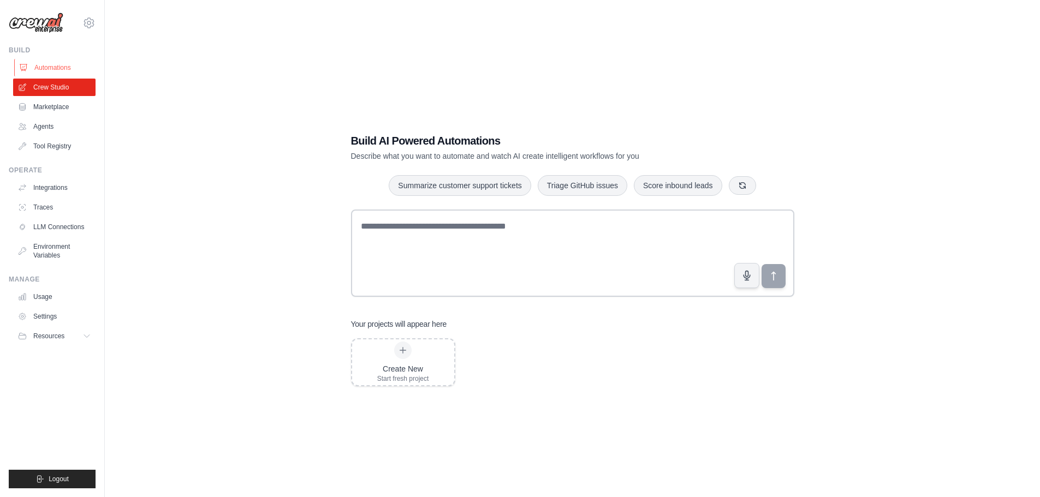
click at [48, 63] on link "Automations" at bounding box center [55, 67] width 82 height 17
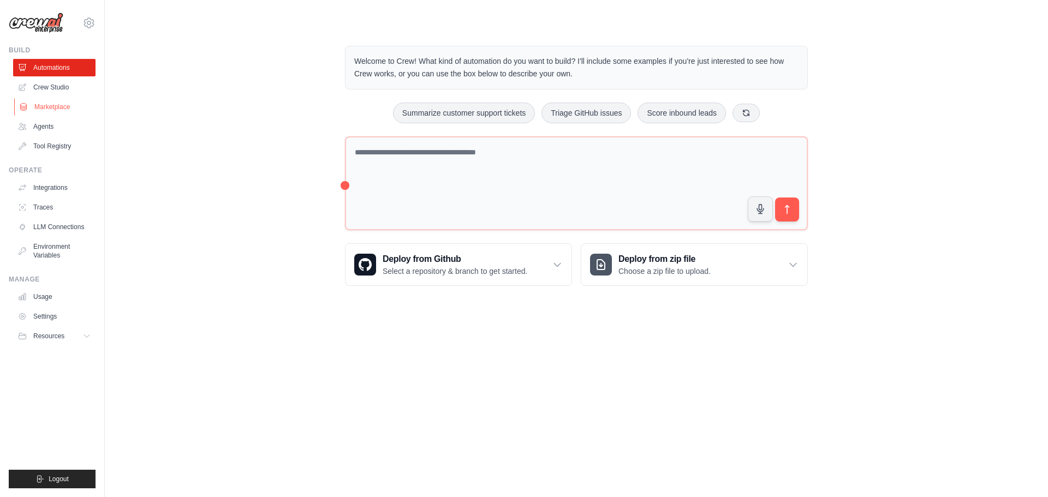
click at [51, 99] on link "Marketplace" at bounding box center [55, 106] width 82 height 17
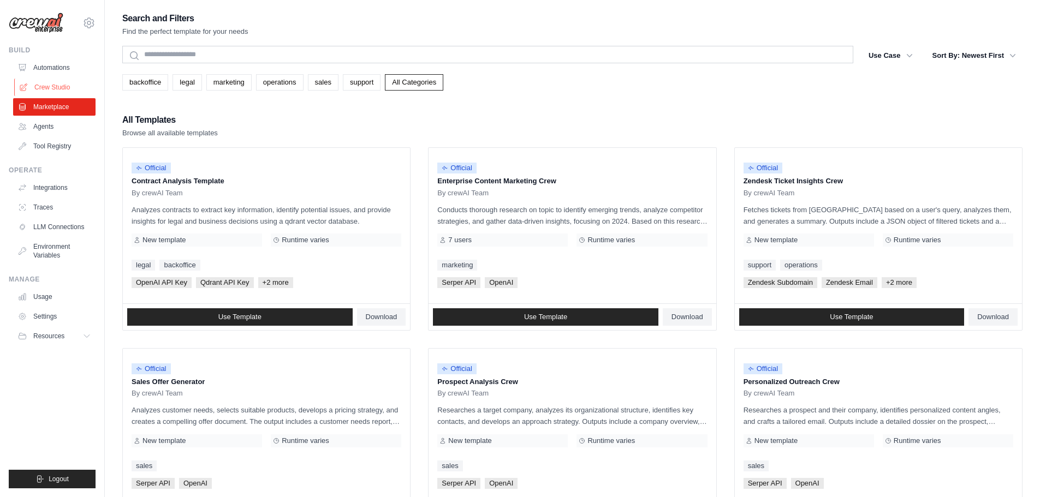
click at [49, 89] on link "Crew Studio" at bounding box center [55, 87] width 82 height 17
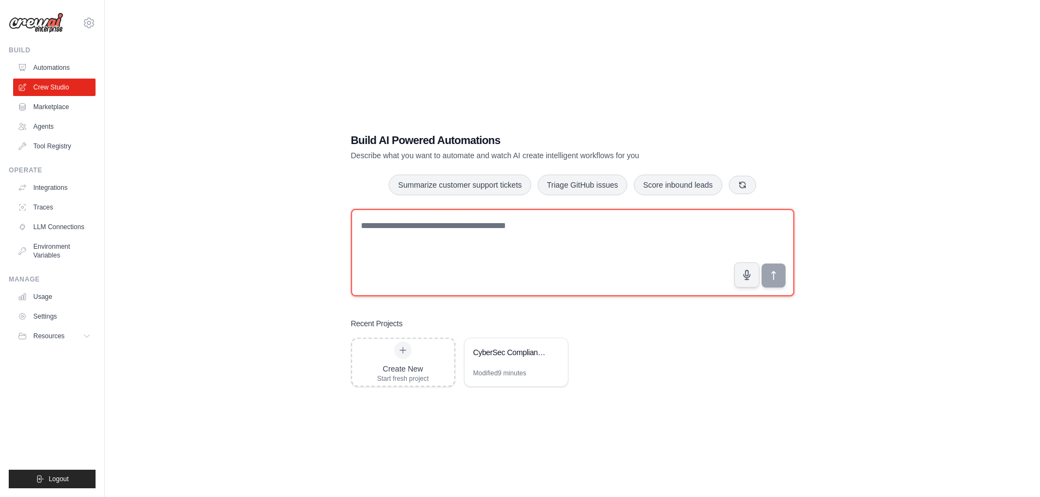
click at [431, 250] on textarea at bounding box center [572, 252] width 443 height 87
drag, startPoint x: 396, startPoint y: 227, endPoint x: 463, endPoint y: 234, distance: 67.0
click at [463, 234] on textarea "**********" at bounding box center [572, 252] width 443 height 87
type textarea "**********"
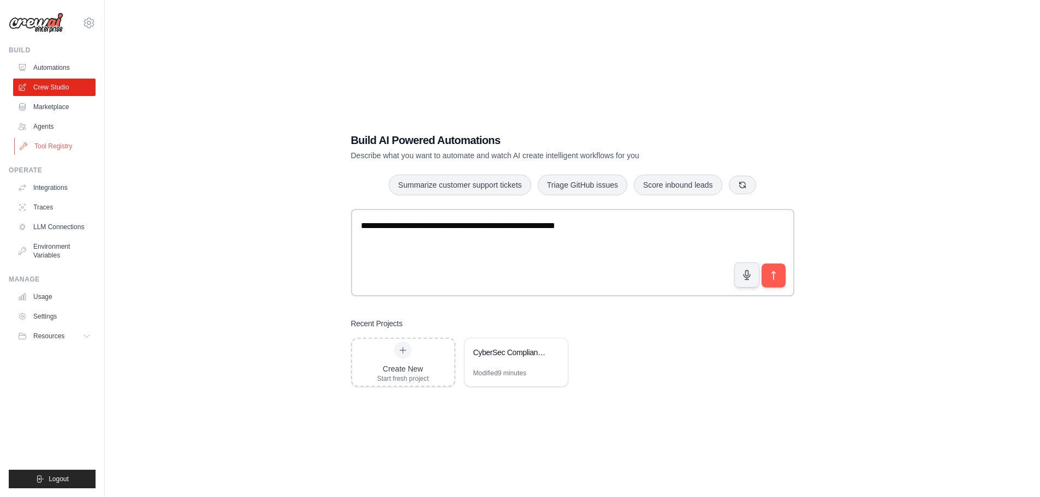
click at [56, 148] on link "Tool Registry" at bounding box center [55, 146] width 82 height 17
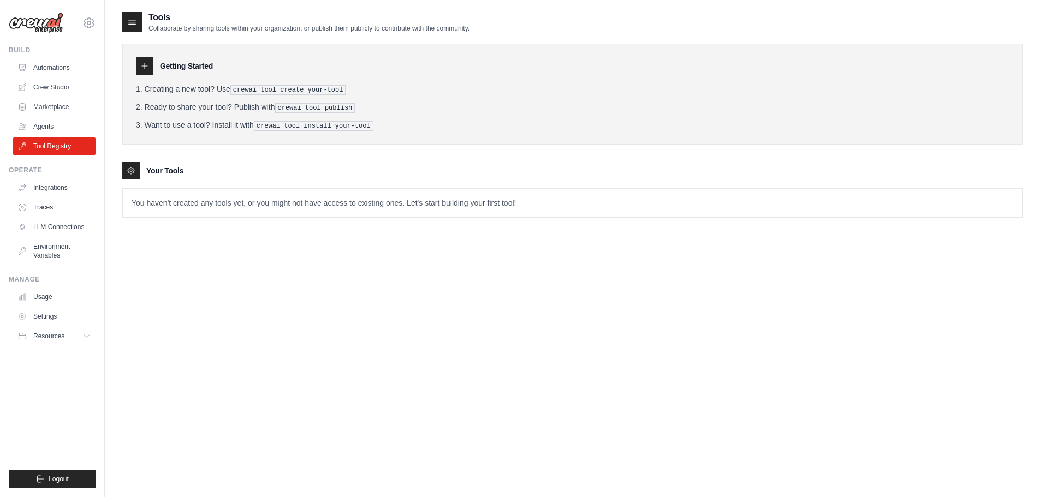
click at [139, 65] on div at bounding box center [144, 65] width 17 height 17
click at [149, 63] on div at bounding box center [144, 65] width 17 height 17
click at [135, 170] on div at bounding box center [130, 170] width 17 height 17
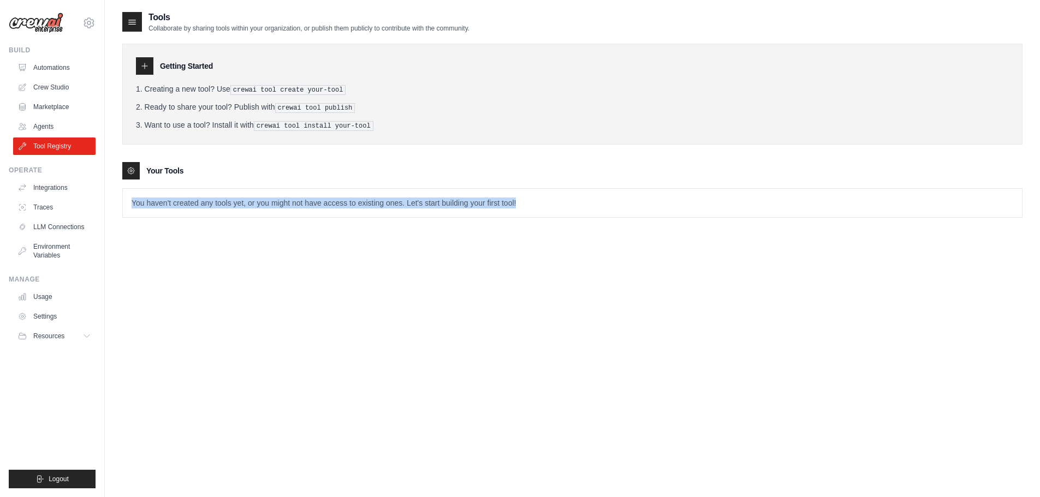
drag, startPoint x: 132, startPoint y: 204, endPoint x: 623, endPoint y: 217, distance: 492.1
click at [623, 217] on div "Tools Collaborate by sharing tools within your organization, or publish them pu…" at bounding box center [572, 123] width 900 height 224
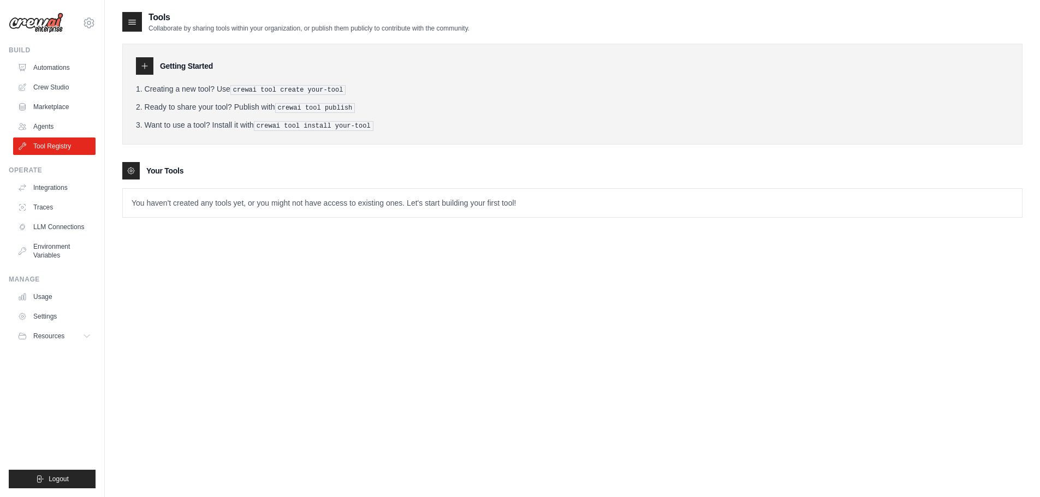
click at [126, 15] on div at bounding box center [132, 22] width 20 height 20
click at [128, 21] on icon at bounding box center [132, 21] width 11 height 11
click at [48, 127] on link "Agents" at bounding box center [55, 126] width 82 height 17
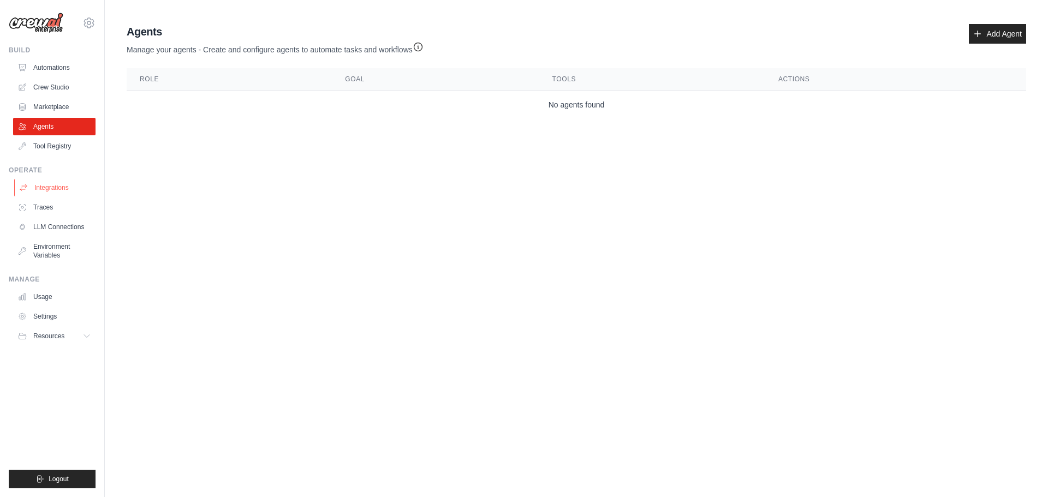
click at [39, 191] on link "Integrations" at bounding box center [55, 187] width 82 height 17
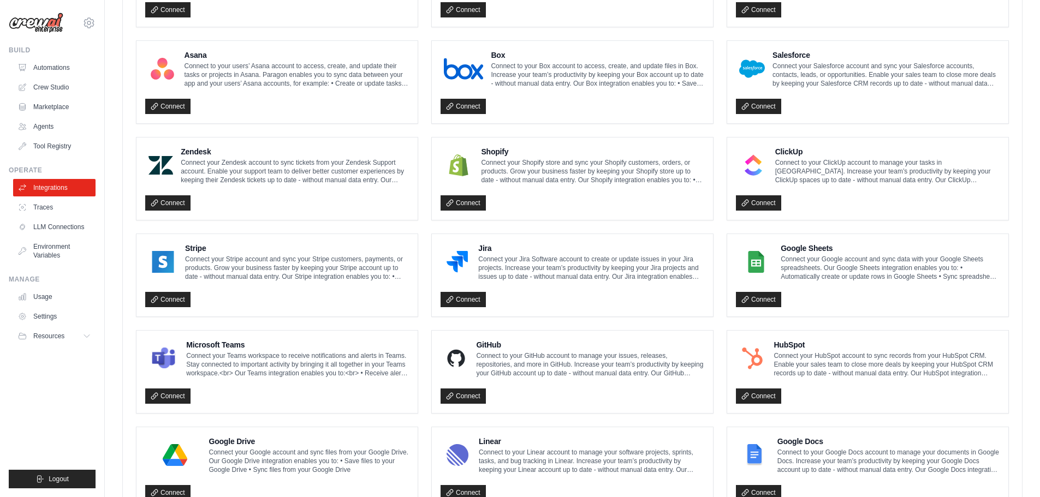
scroll to position [530, 0]
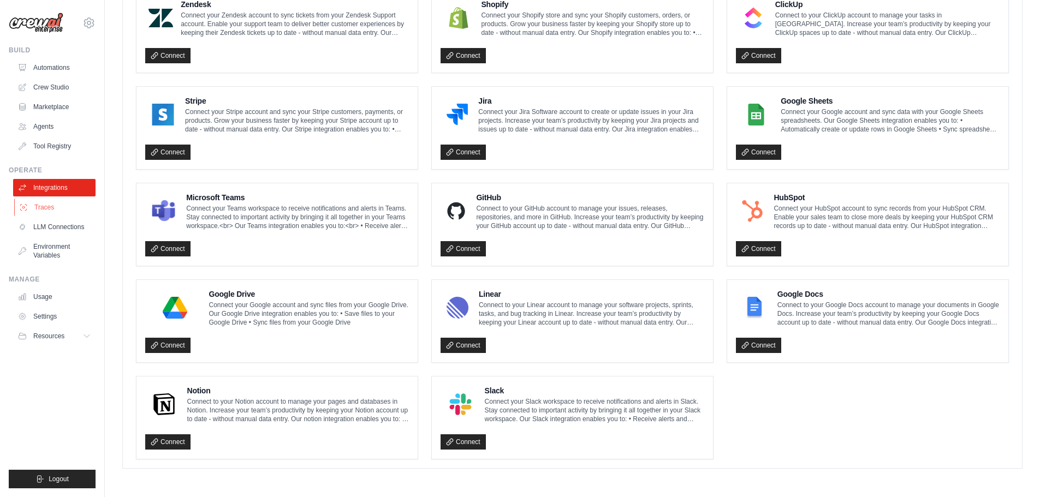
click at [61, 203] on link "Traces" at bounding box center [55, 207] width 82 height 17
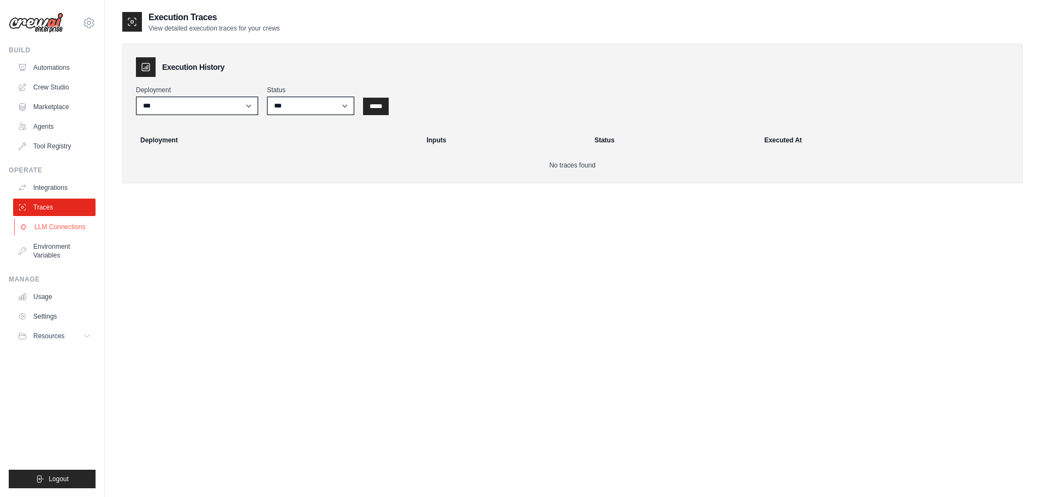
click at [75, 224] on link "LLM Connections" at bounding box center [55, 226] width 82 height 17
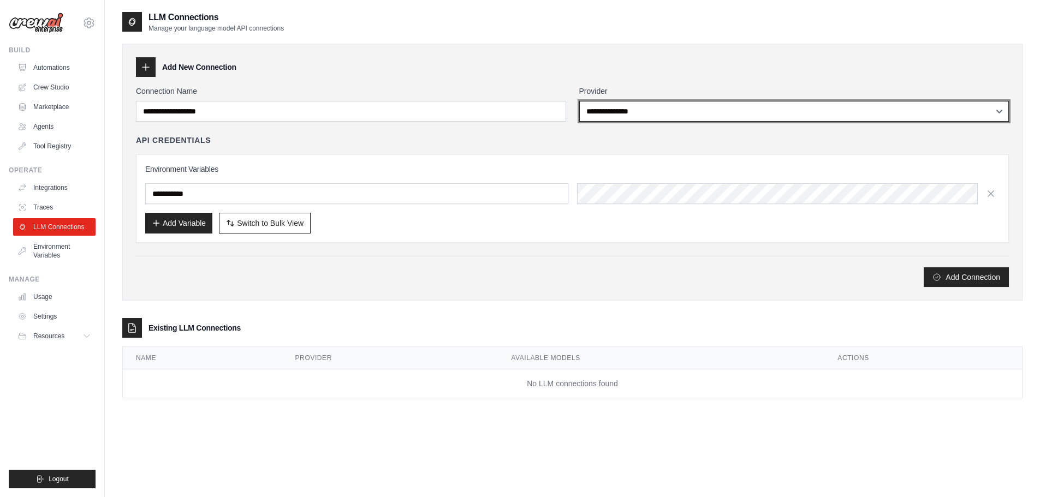
click at [706, 103] on select "**********" at bounding box center [794, 111] width 430 height 21
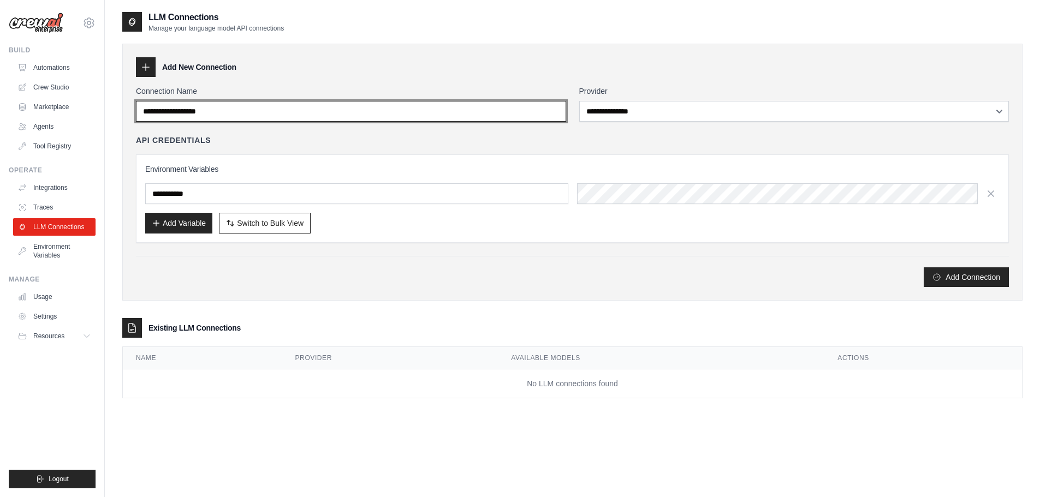
click at [374, 104] on input "Connection Name" at bounding box center [351, 111] width 430 height 21
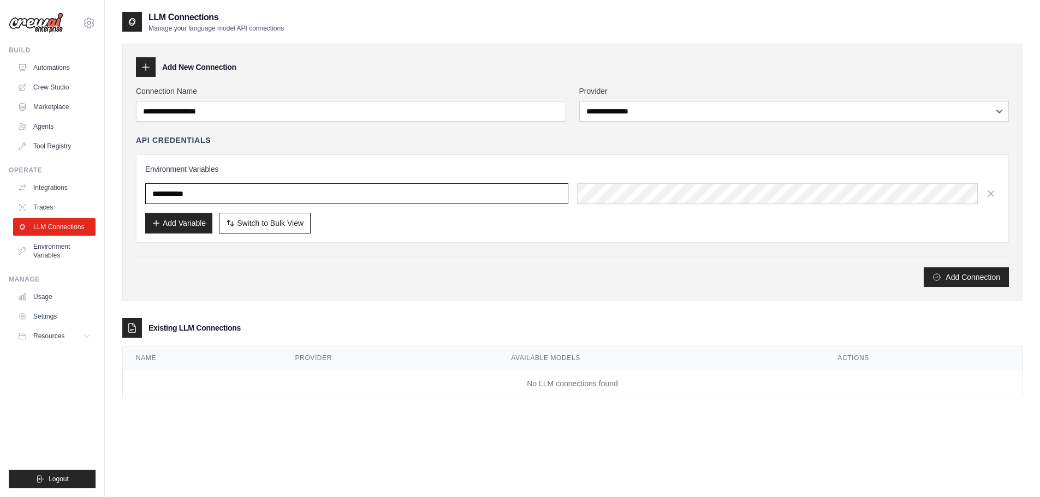
click at [353, 195] on input "text" at bounding box center [356, 193] width 423 height 21
click at [60, 259] on link "Environment Variables" at bounding box center [55, 251] width 82 height 26
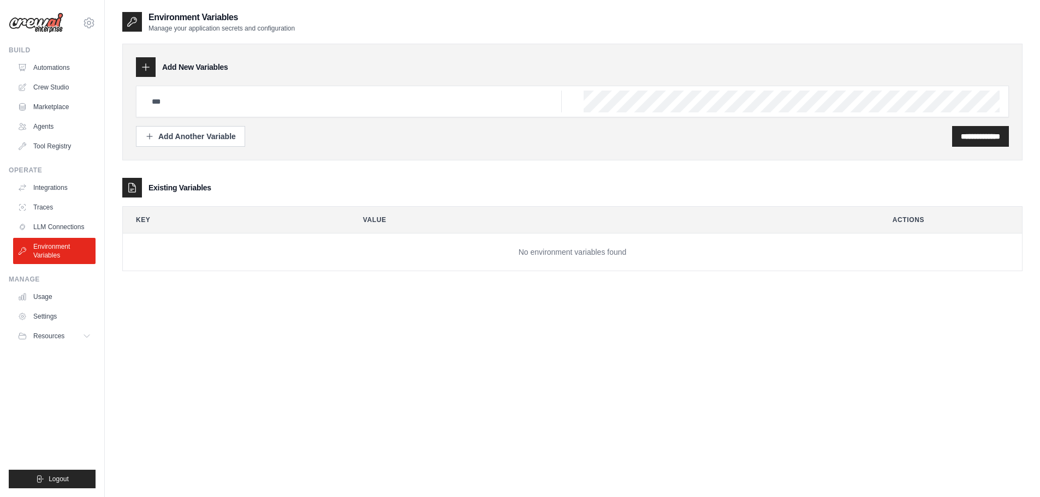
click at [151, 68] on div at bounding box center [146, 67] width 20 height 20
click at [72, 290] on link "Usage" at bounding box center [55, 296] width 82 height 17
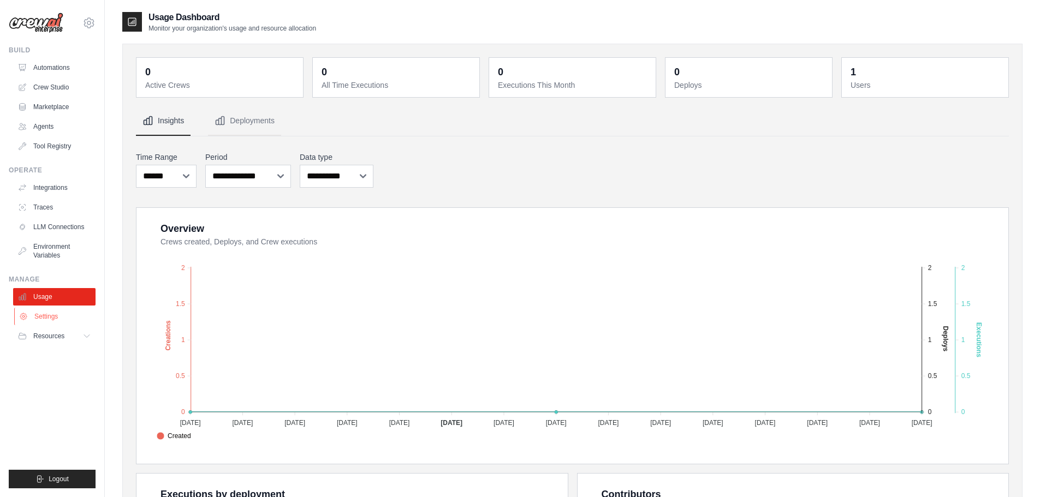
click at [49, 322] on link "Settings" at bounding box center [55, 316] width 82 height 17
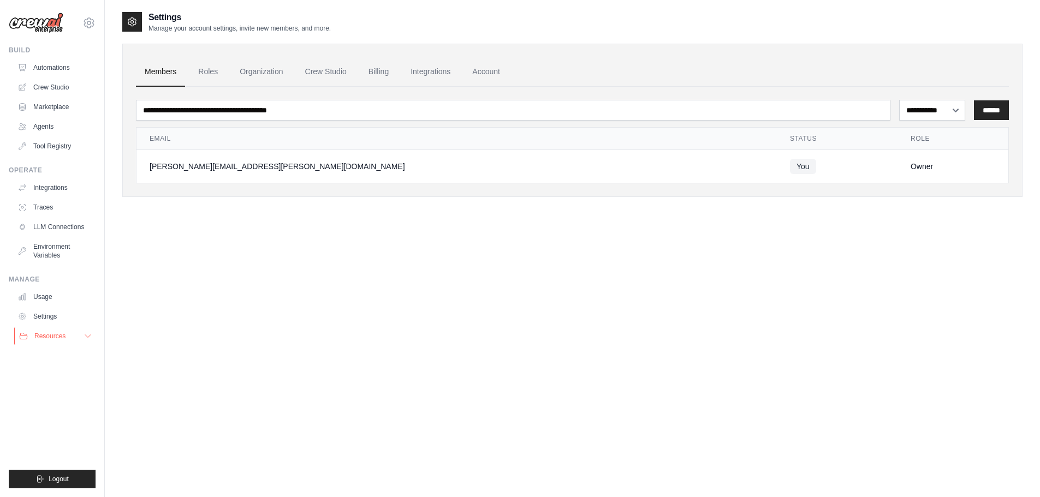
click at [50, 344] on button "Resources" at bounding box center [55, 336] width 82 height 17
click at [64, 355] on span "Documentation" at bounding box center [61, 354] width 44 height 9
click at [58, 251] on link "Environment Variables" at bounding box center [55, 251] width 82 height 26
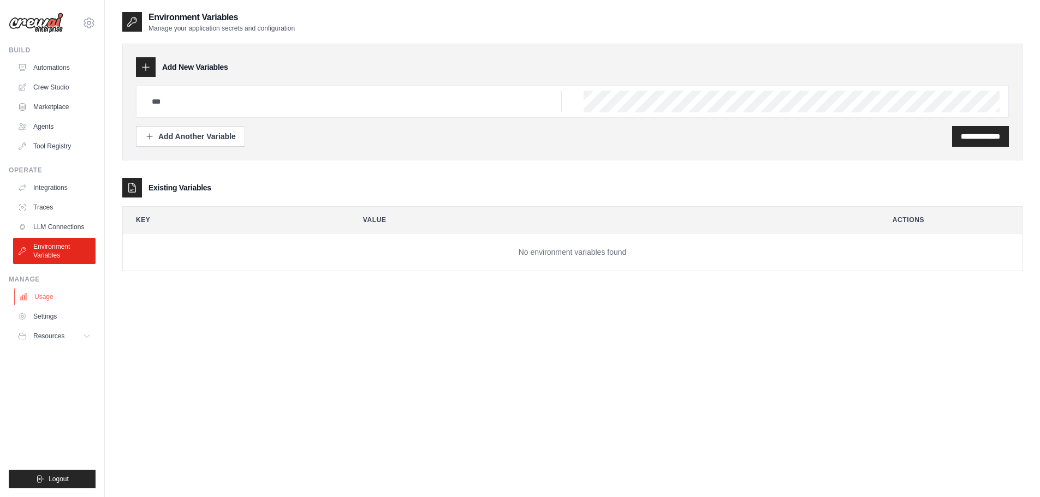
click at [39, 299] on link "Usage" at bounding box center [55, 296] width 82 height 17
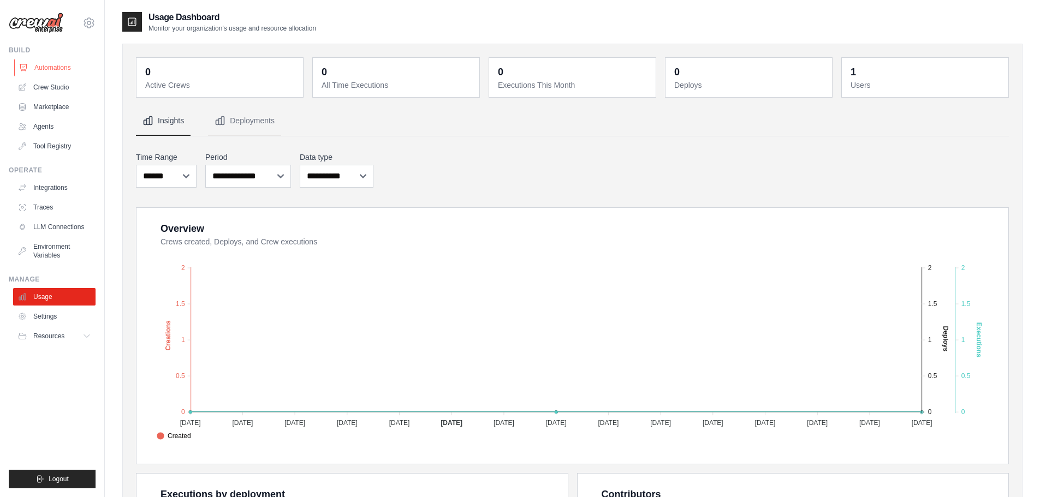
click at [56, 62] on link "Automations" at bounding box center [55, 67] width 82 height 17
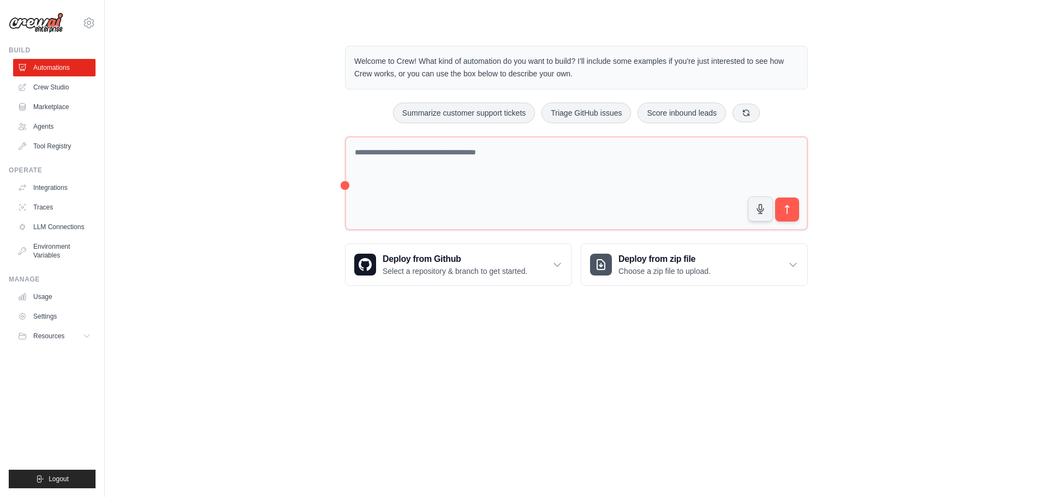
click at [180, 235] on div "Welcome to Crew! What kind of automation do you want to build? I'll include som…" at bounding box center [576, 165] width 908 height 275
click at [205, 274] on div "Welcome to Crew! What kind of automation do you want to build? I'll include som…" at bounding box center [576, 165] width 908 height 275
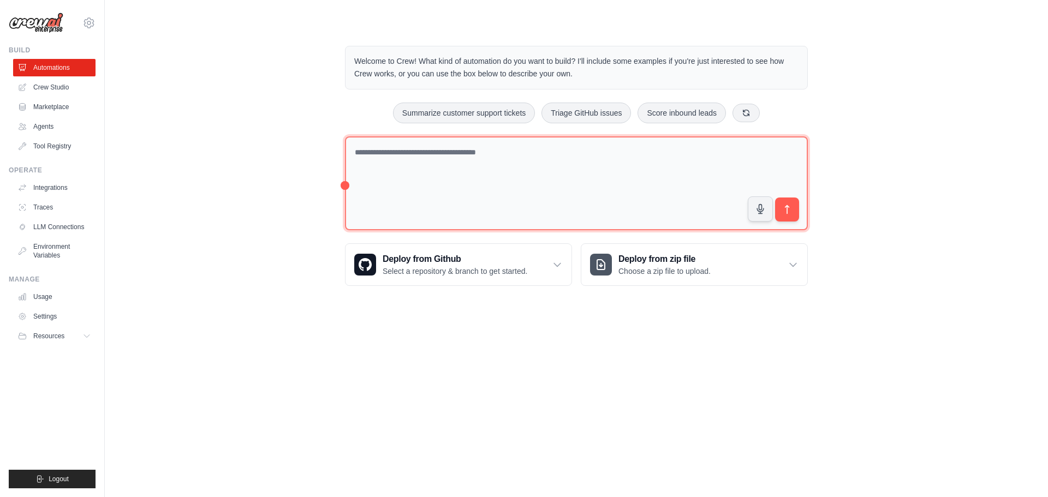
click at [420, 160] on textarea at bounding box center [576, 183] width 463 height 94
type textarea "*"
click at [412, 152] on textarea "**********" at bounding box center [576, 183] width 463 height 94
type textarea "**********"
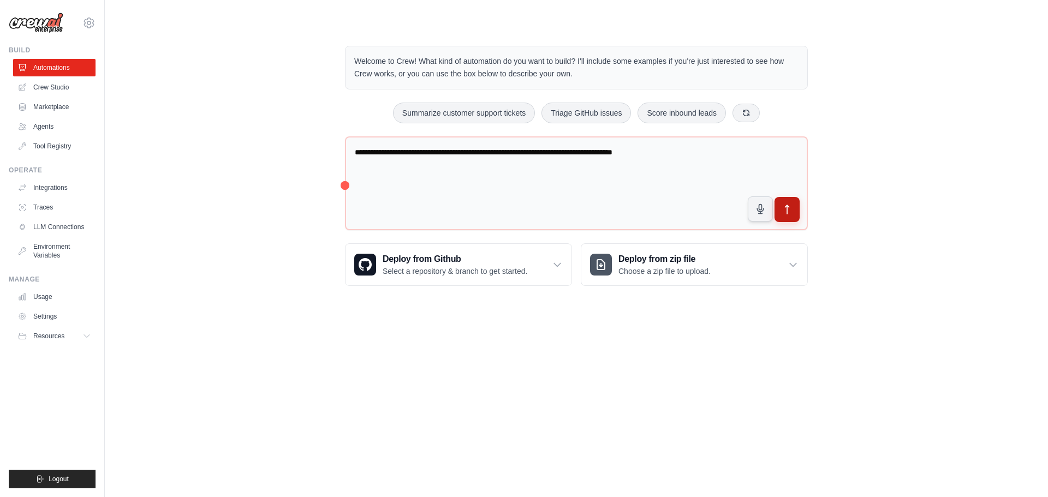
click at [782, 202] on button "submit" at bounding box center [787, 209] width 25 height 25
click at [58, 68] on link "Automations" at bounding box center [55, 67] width 82 height 17
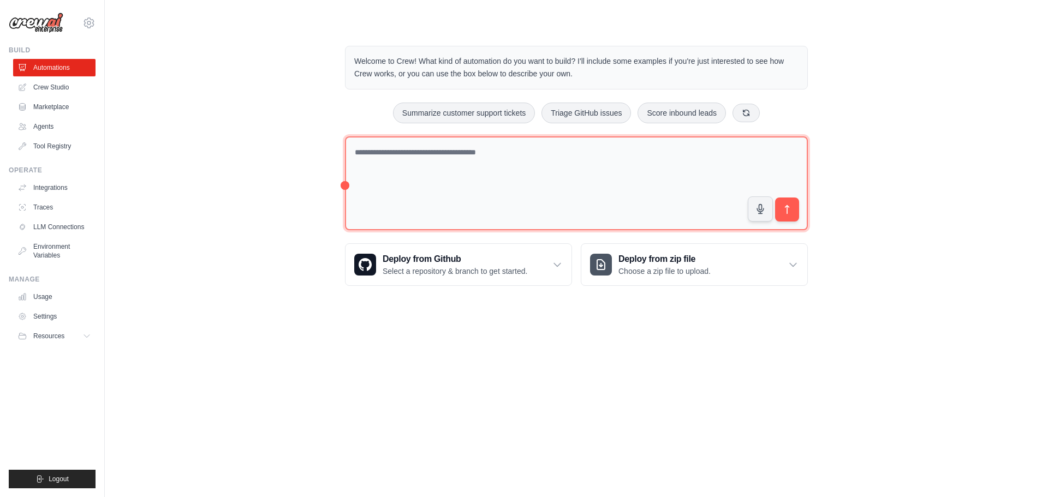
click at [711, 168] on textarea at bounding box center [576, 183] width 463 height 94
type textarea "**********"
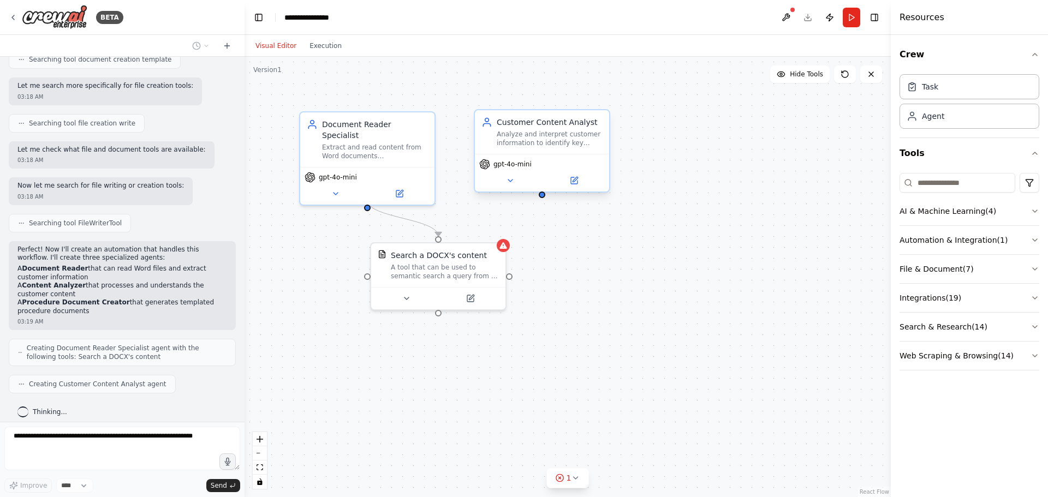
scroll to position [314, 0]
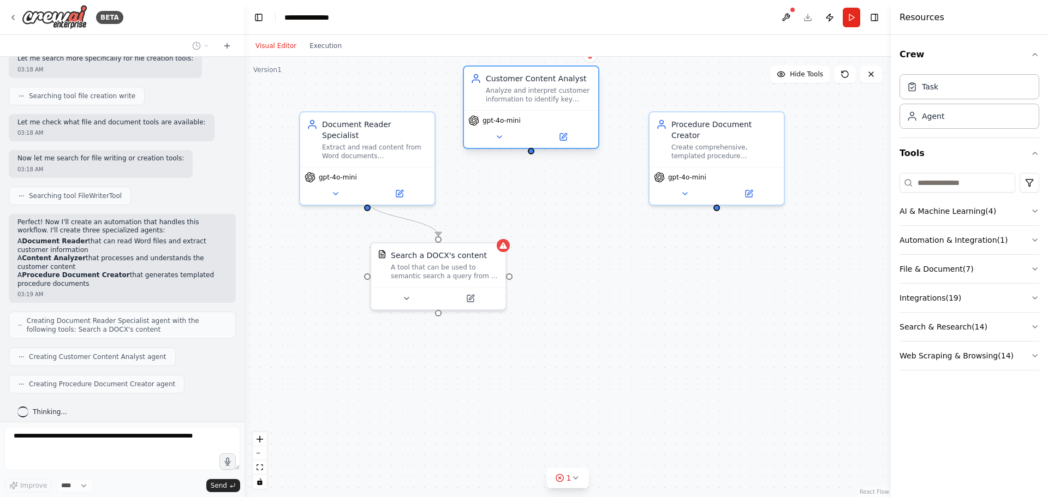
drag, startPoint x: 553, startPoint y: 151, endPoint x: 543, endPoint y: 111, distance: 40.5
click at [543, 111] on div "Customer Content Analyst Analyze and interpret customer information to identify…" at bounding box center [531, 108] width 136 height 84
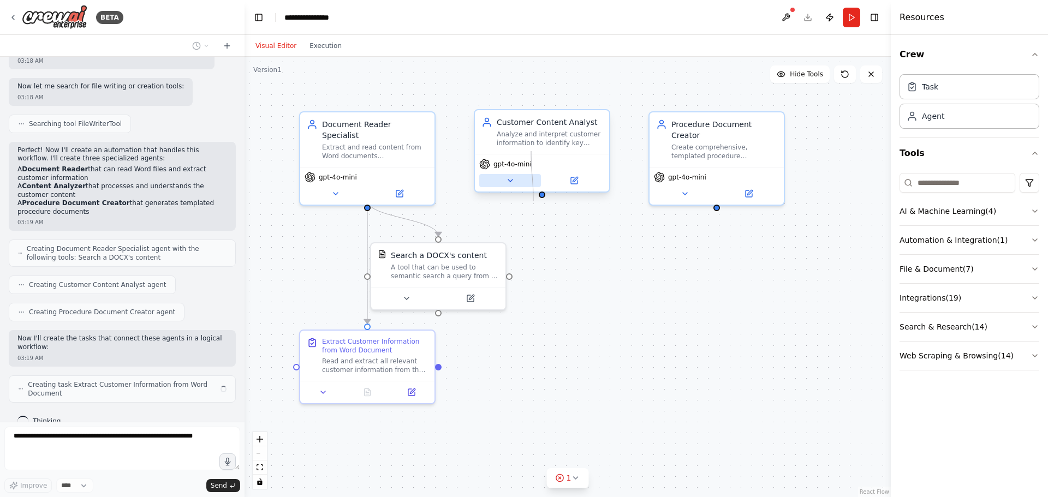
scroll to position [395, 0]
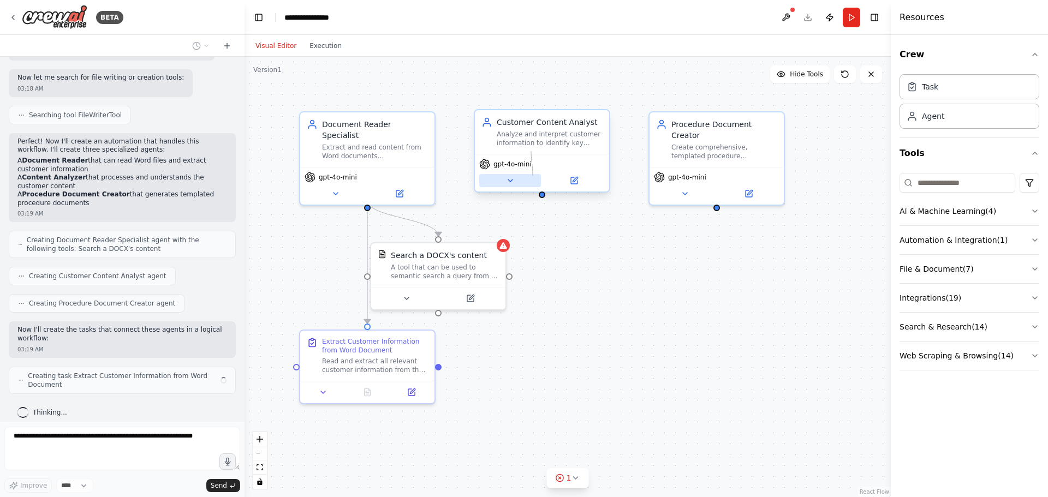
drag, startPoint x: 530, startPoint y: 153, endPoint x: 533, endPoint y: 176, distance: 23.2
click at [533, 176] on div "Customer Content Analyst Analyze and interpret customer information to identify…" at bounding box center [542, 151] width 136 height 84
click at [590, 312] on div ".deletable-edge-delete-btn { width: 20px; height: 20px; border: 0px solid #ffff…" at bounding box center [568, 277] width 646 height 441
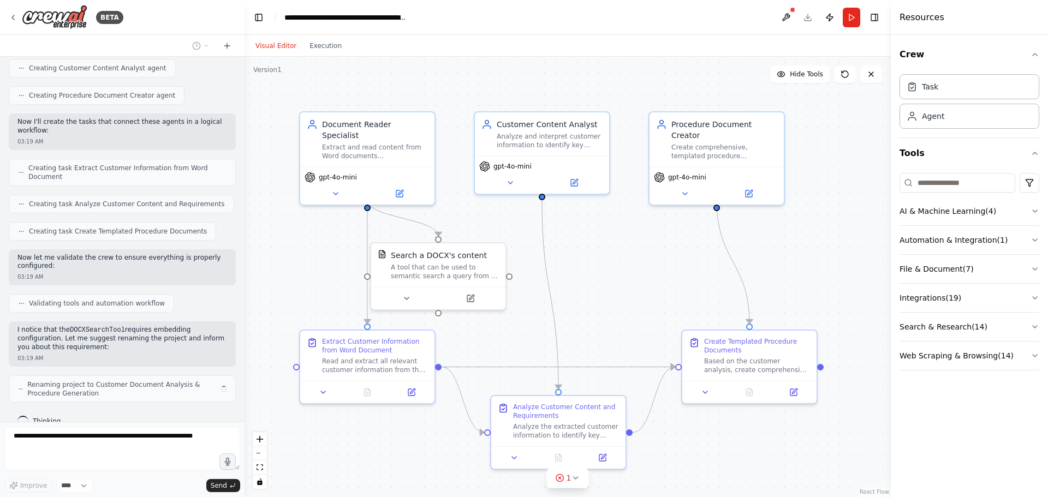
scroll to position [611, 0]
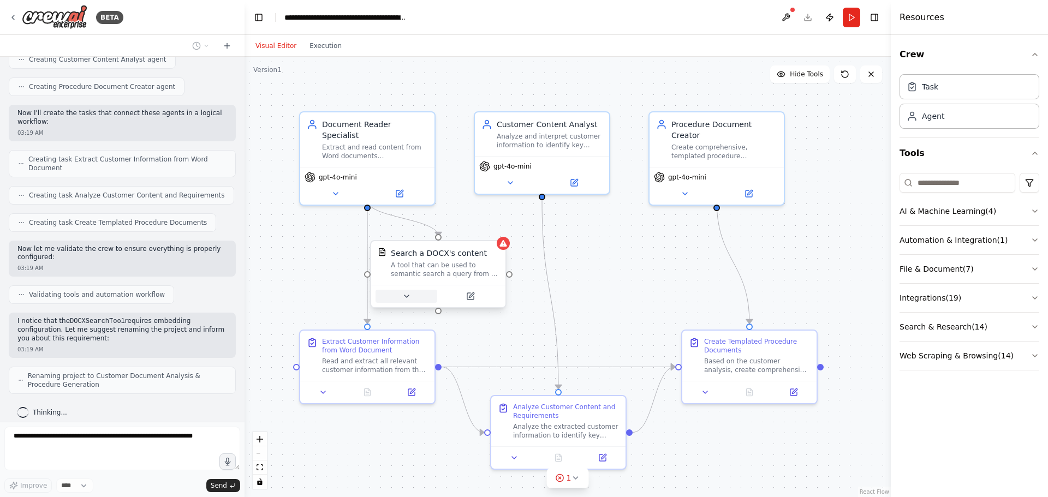
click at [406, 297] on icon at bounding box center [407, 296] width 4 height 2
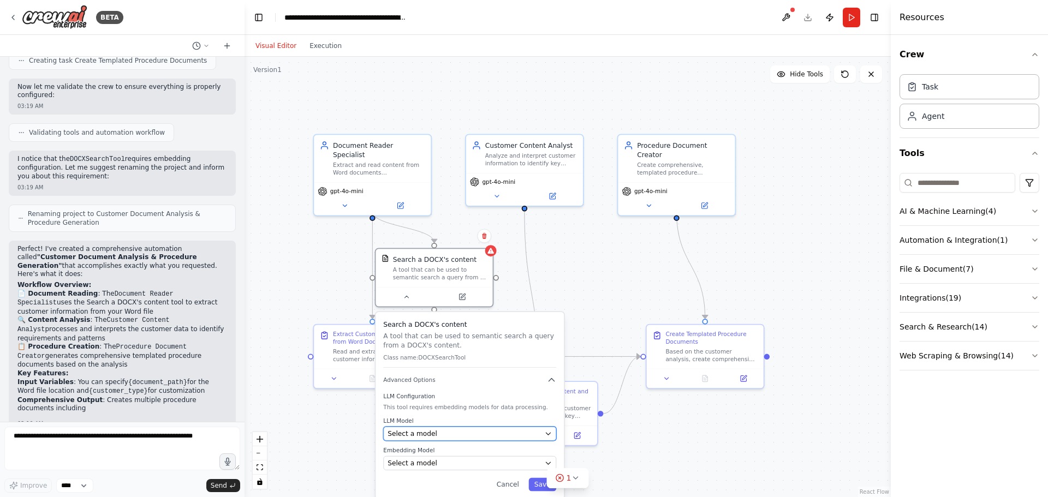
click at [502, 433] on div "Select a model" at bounding box center [464, 433] width 153 height 9
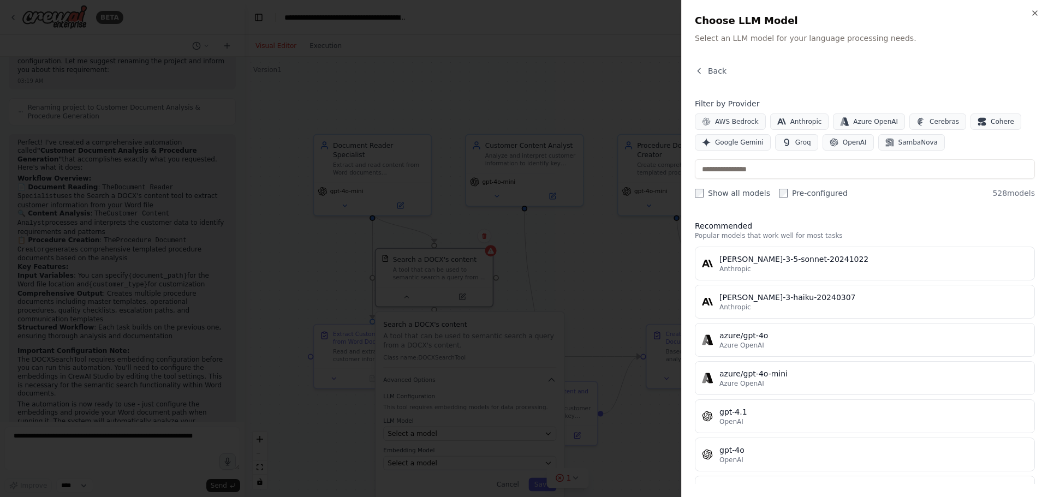
scroll to position [888, 0]
click at [1035, 13] on icon "button" at bounding box center [1035, 13] width 4 height 4
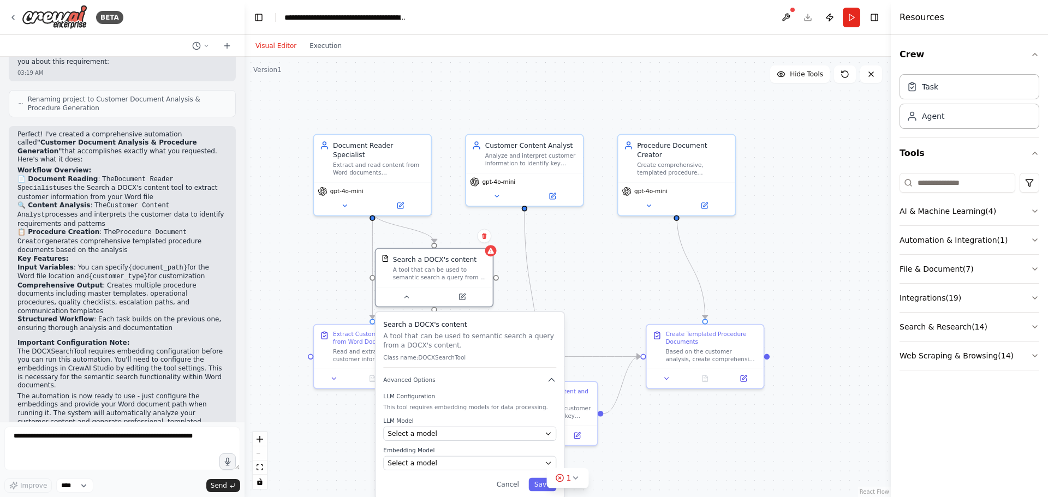
click at [604, 288] on div ".deletable-edge-delete-btn { width: 20px; height: 20px; border: 0px solid #ffff…" at bounding box center [568, 277] width 646 height 441
click at [553, 197] on icon at bounding box center [552, 194] width 5 height 5
click at [553, 195] on icon at bounding box center [552, 194] width 5 height 5
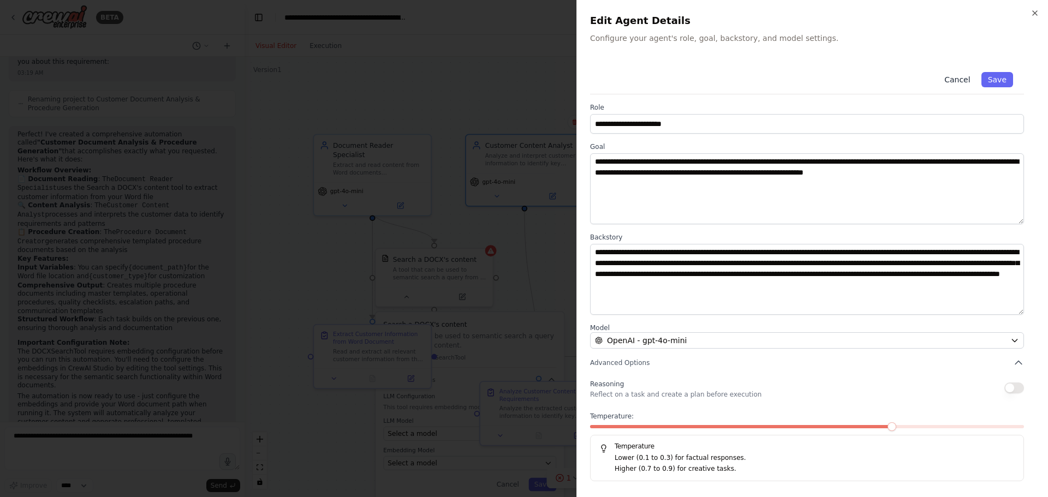
click at [953, 76] on button "Cancel" at bounding box center [957, 79] width 39 height 15
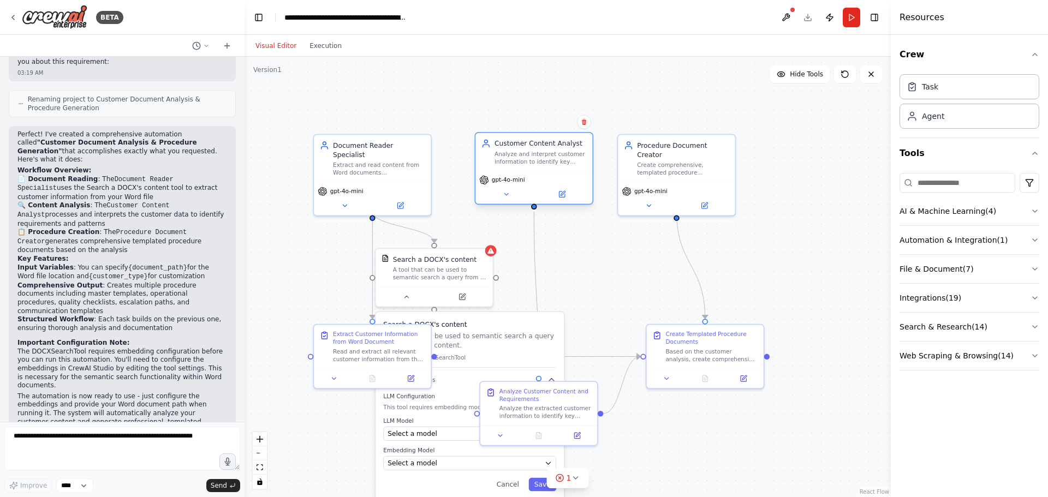
drag, startPoint x: 549, startPoint y: 162, endPoint x: 562, endPoint y: 162, distance: 13.7
click at [562, 162] on div "Analyze and interpret customer information to identify key patterns, requiremen…" at bounding box center [541, 157] width 92 height 15
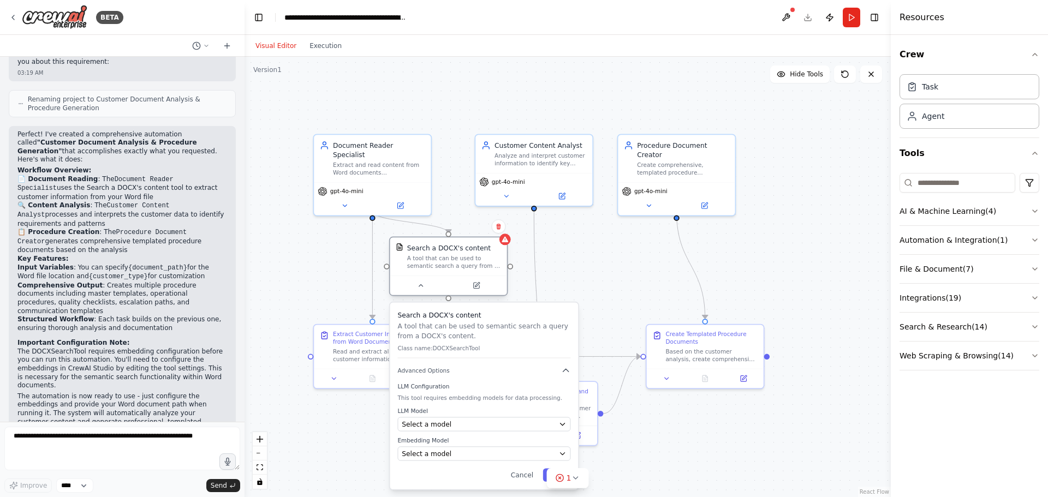
drag, startPoint x: 448, startPoint y: 274, endPoint x: 463, endPoint y: 260, distance: 20.5
click at [463, 260] on div "A tool that can be used to semantic search a query from a DOCX's content." at bounding box center [454, 262] width 94 height 15
click at [487, 418] on button "Select a model" at bounding box center [483, 424] width 173 height 14
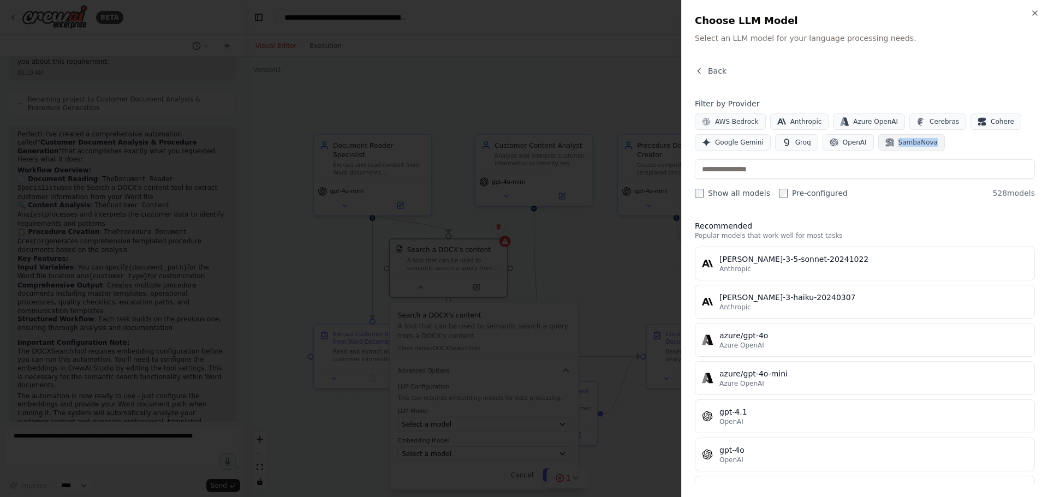
drag, startPoint x: 939, startPoint y: 144, endPoint x: 877, endPoint y: 145, distance: 61.7
click at [877, 145] on div "AWS Bedrock Anthropic Azure OpenAI Cerebras Cohere Google Gemini Groq OpenAI Sa…" at bounding box center [865, 132] width 340 height 37
drag, startPoint x: 692, startPoint y: 120, endPoint x: 756, endPoint y: 122, distance: 64.4
click at [756, 122] on div "Close Choose LLM Model Select an LLM model for your language processing needs. …" at bounding box center [864, 248] width 367 height 497
click at [974, 169] on input "text" at bounding box center [865, 169] width 340 height 20
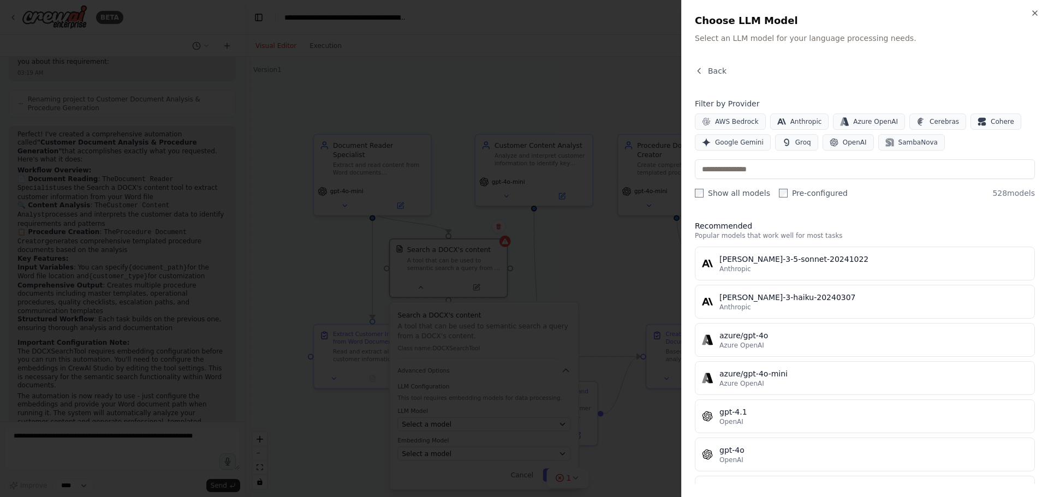
click at [592, 247] on div at bounding box center [524, 248] width 1048 height 497
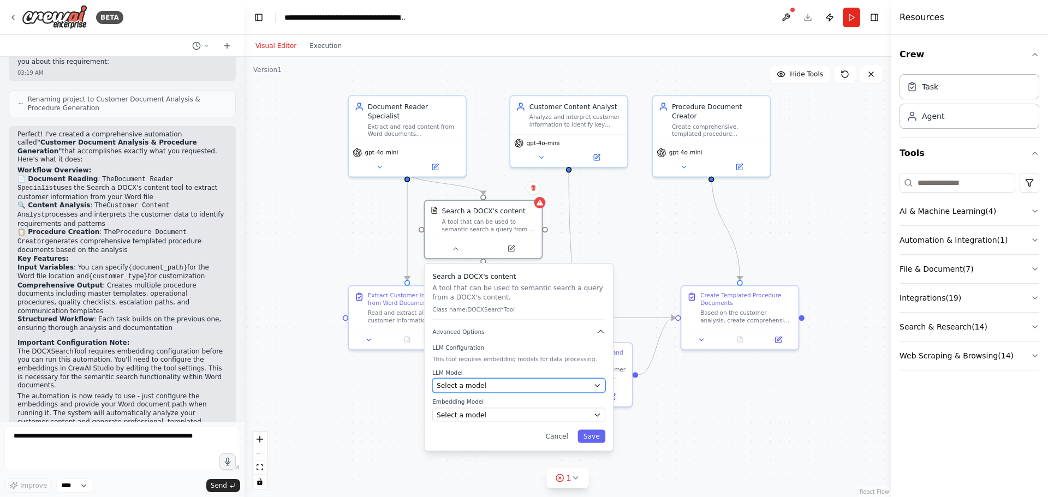
click at [558, 382] on div "Select a model" at bounding box center [513, 385] width 153 height 9
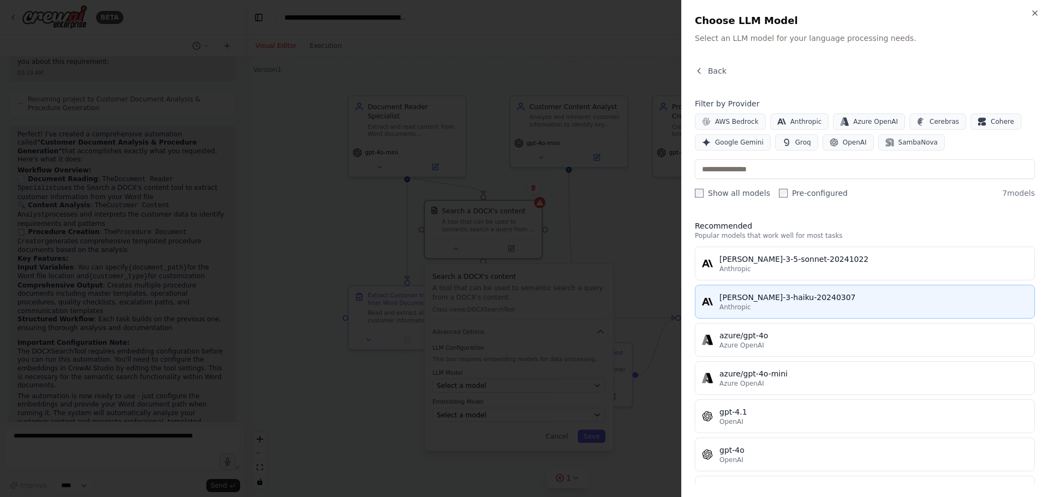
scroll to position [34, 0]
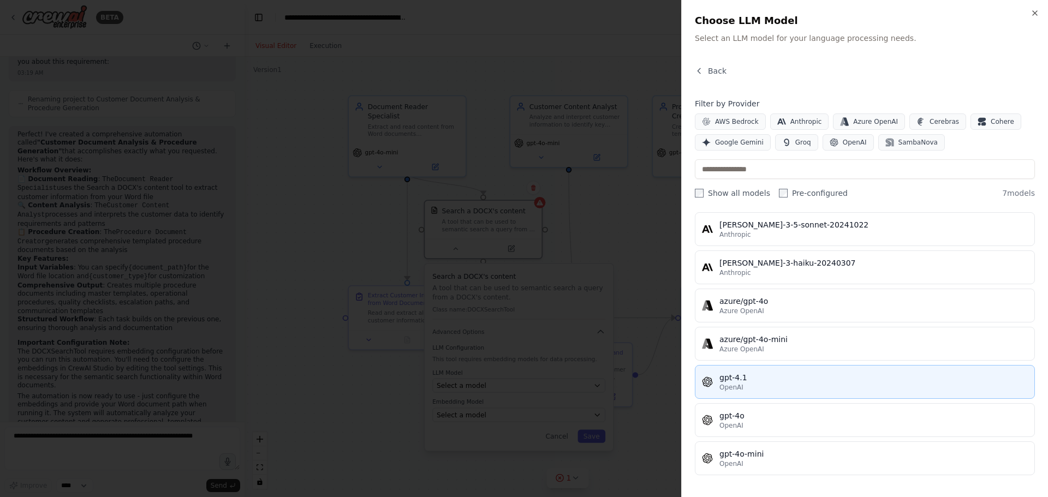
click at [789, 394] on button "gpt-4.1 OpenAI" at bounding box center [865, 382] width 340 height 34
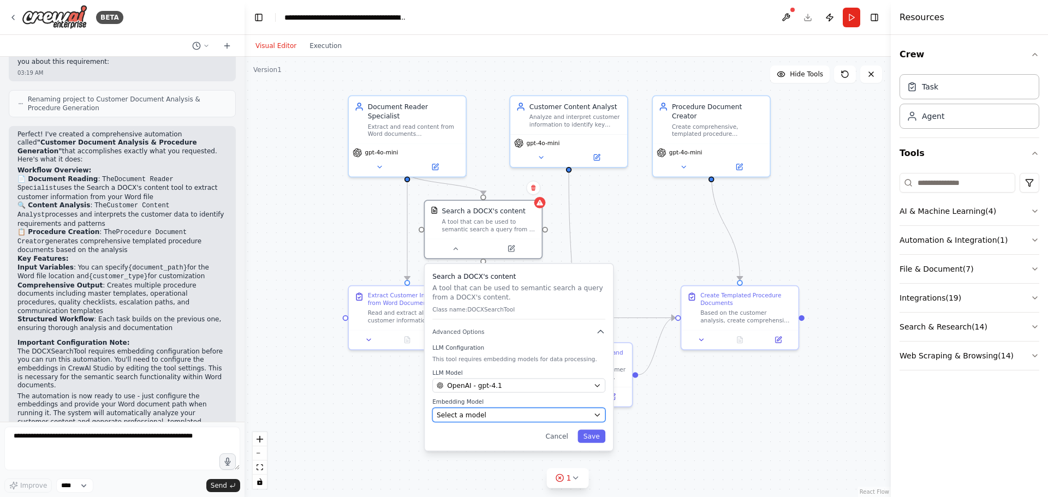
click at [550, 420] on button "Select a model" at bounding box center [518, 415] width 173 height 14
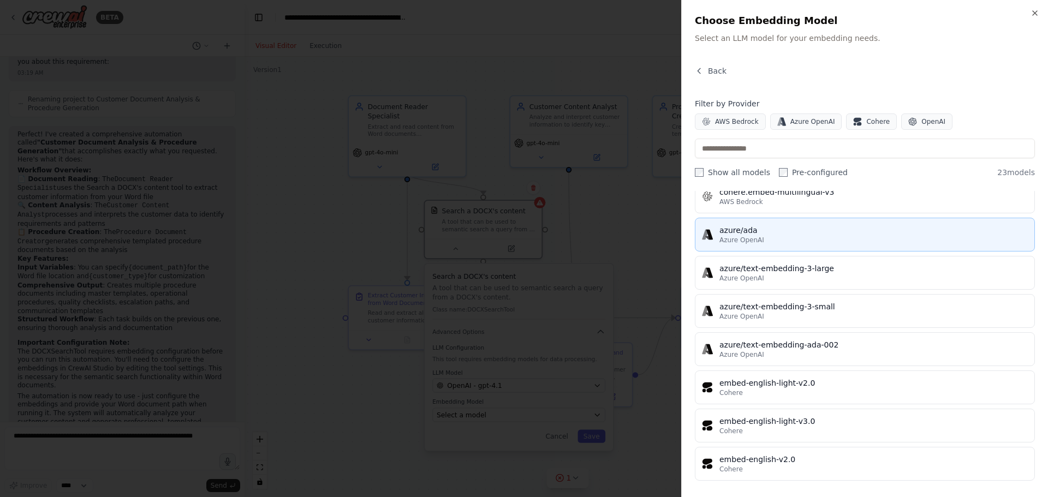
scroll to position [243, 0]
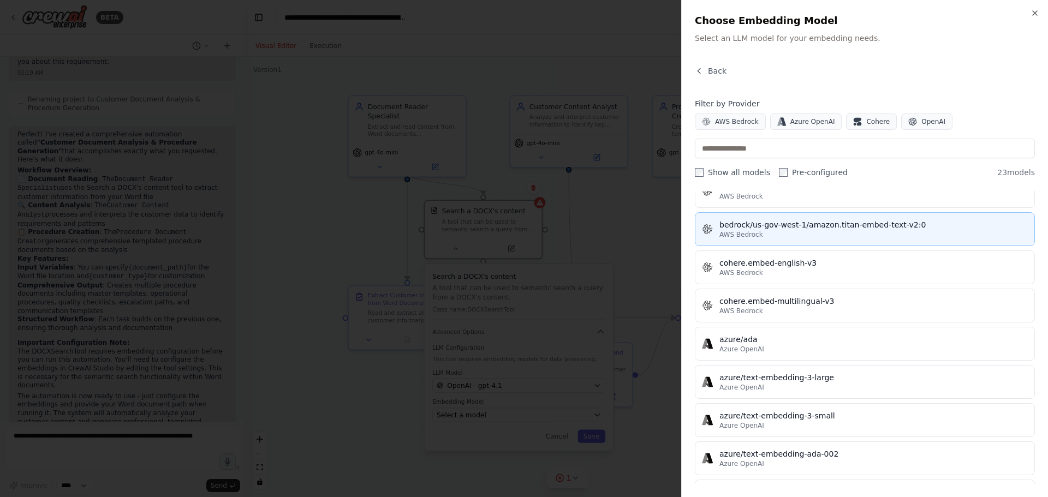
click at [918, 228] on div "bedrock/us-gov-west-1/amazon.titan-embed-text-v2:0" at bounding box center [874, 224] width 308 height 11
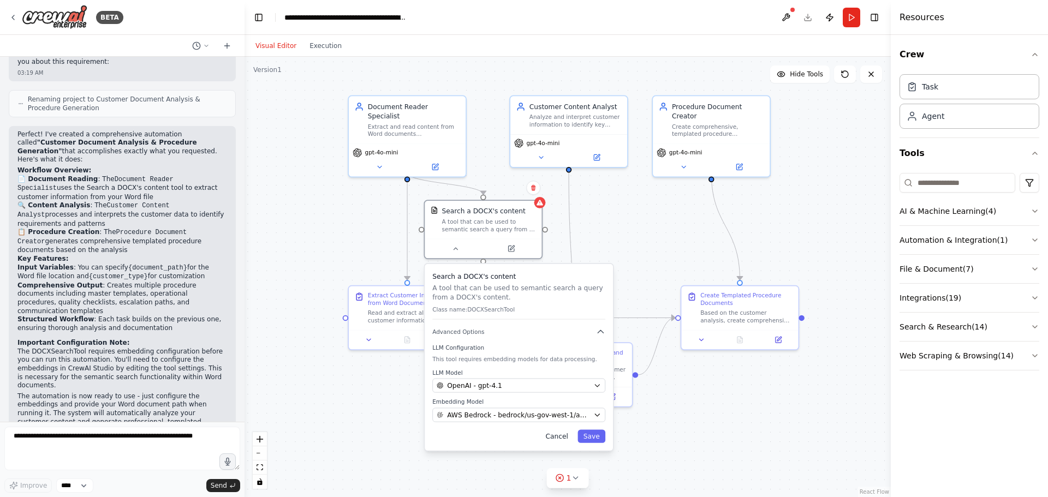
click at [574, 442] on button "Cancel" at bounding box center [557, 436] width 34 height 13
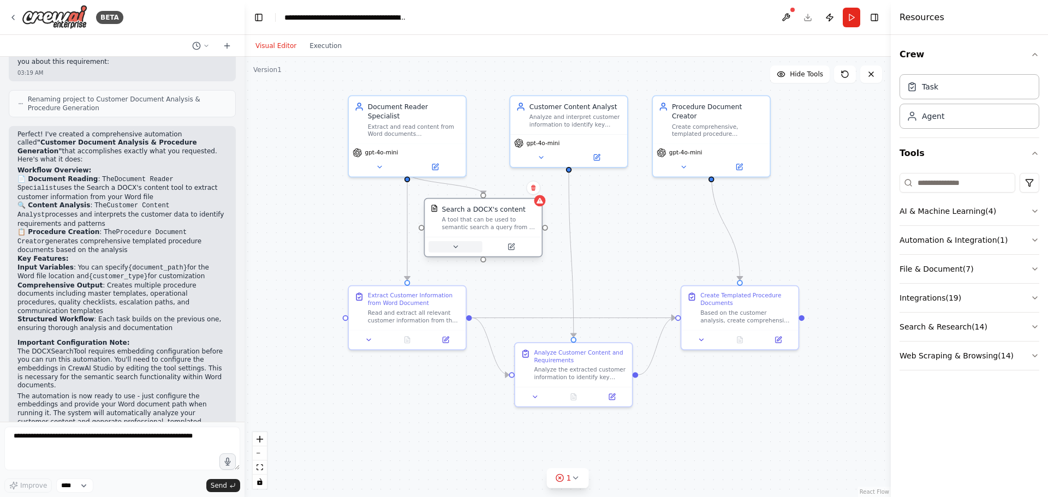
click at [456, 248] on icon at bounding box center [455, 247] width 8 height 8
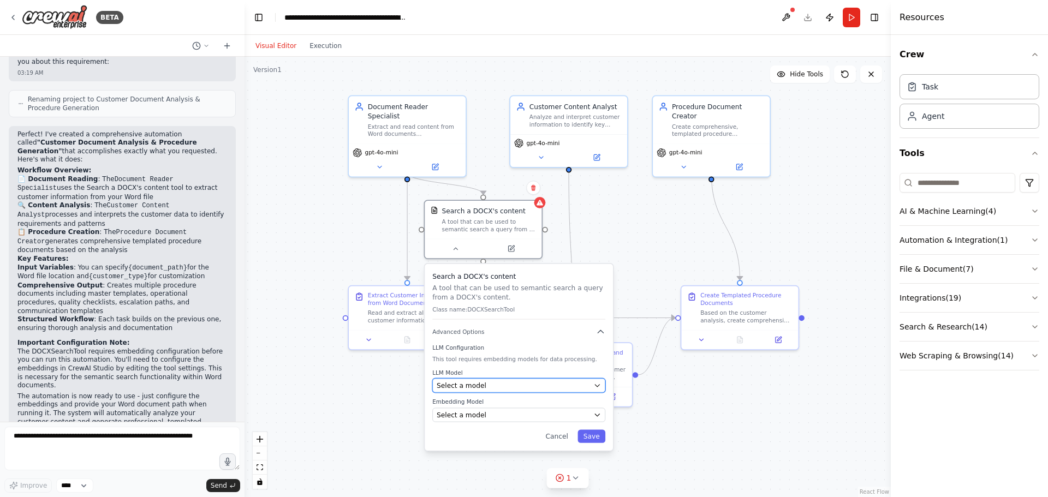
click at [534, 383] on div "Select a model" at bounding box center [513, 385] width 153 height 9
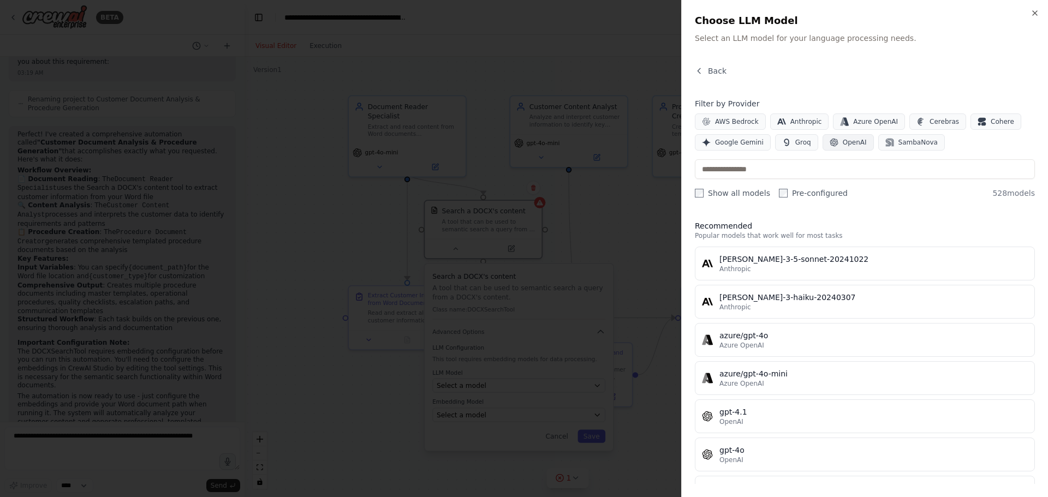
click at [846, 146] on span "OpenAI" at bounding box center [855, 142] width 24 height 9
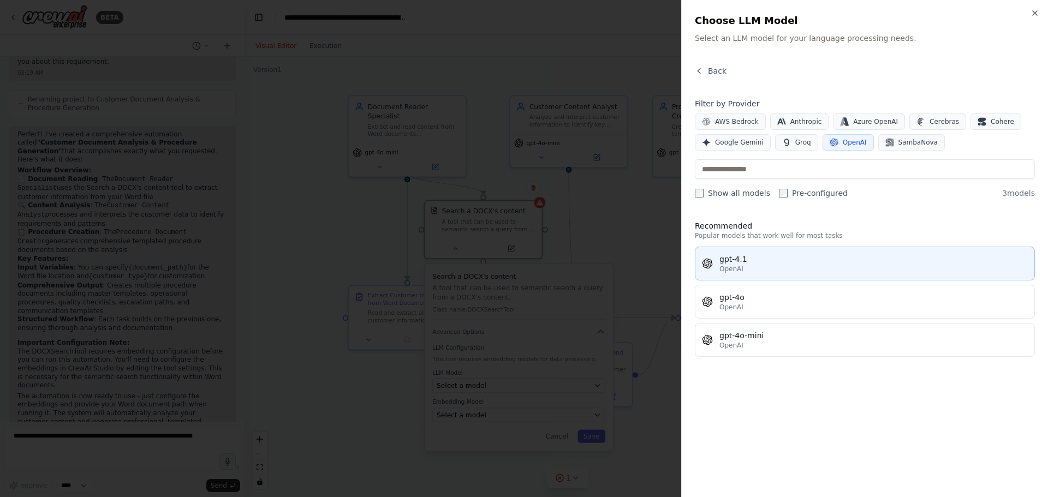
click at [782, 262] on div "gpt-4.1" at bounding box center [874, 259] width 308 height 11
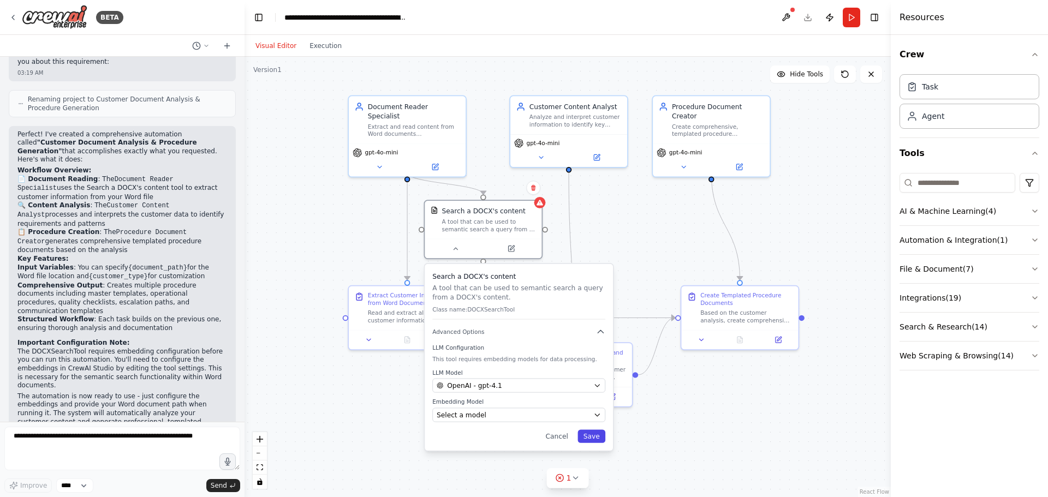
click at [586, 436] on button "Save" at bounding box center [592, 436] width 28 height 13
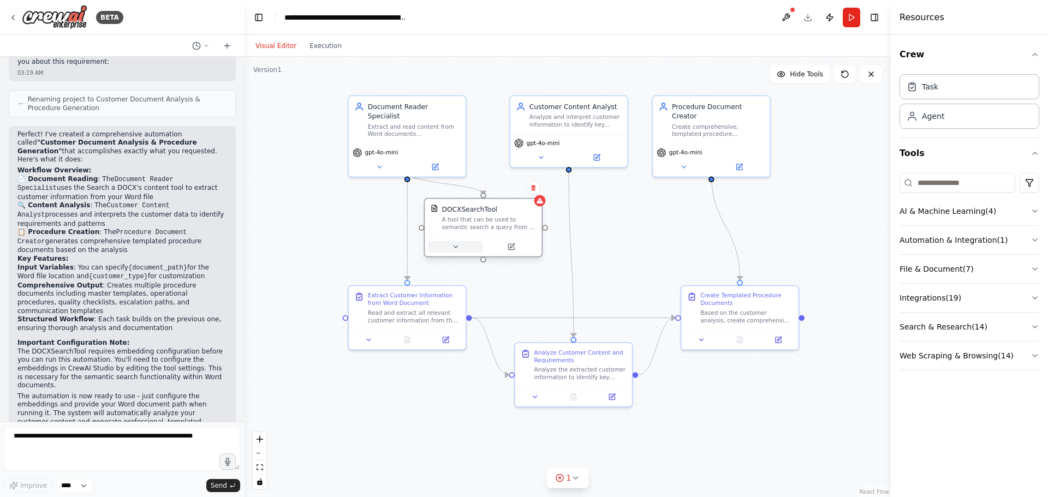
click at [456, 252] on button at bounding box center [455, 246] width 53 height 11
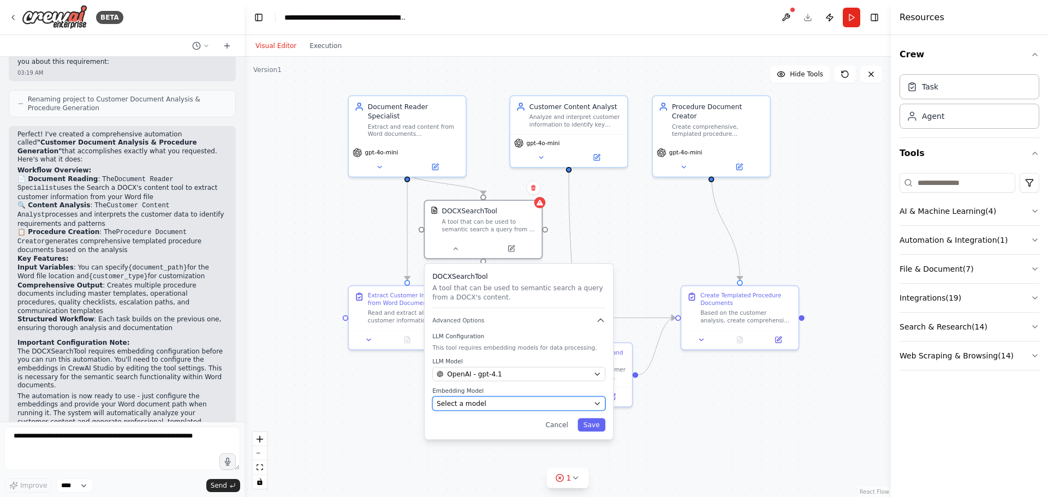
click at [472, 401] on span "Select a model" at bounding box center [462, 403] width 50 height 9
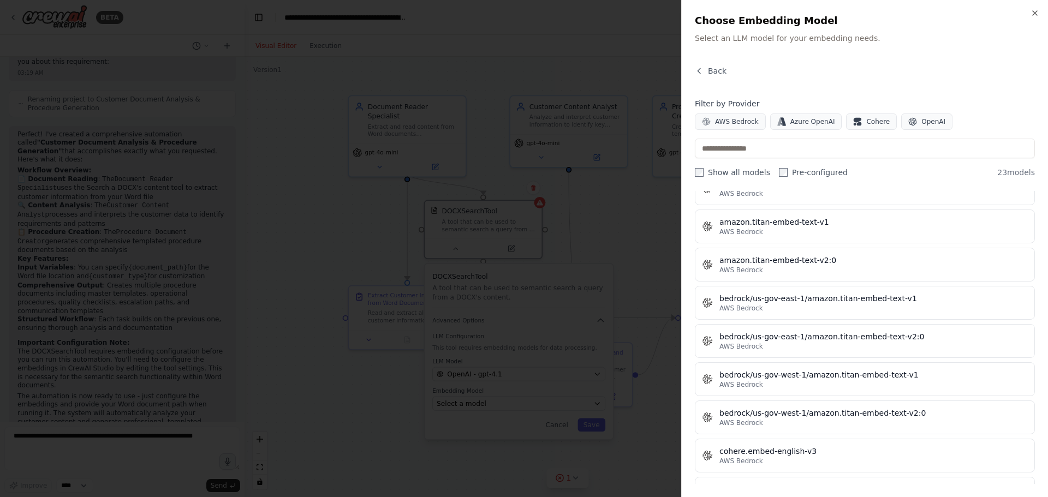
scroll to position [0, 0]
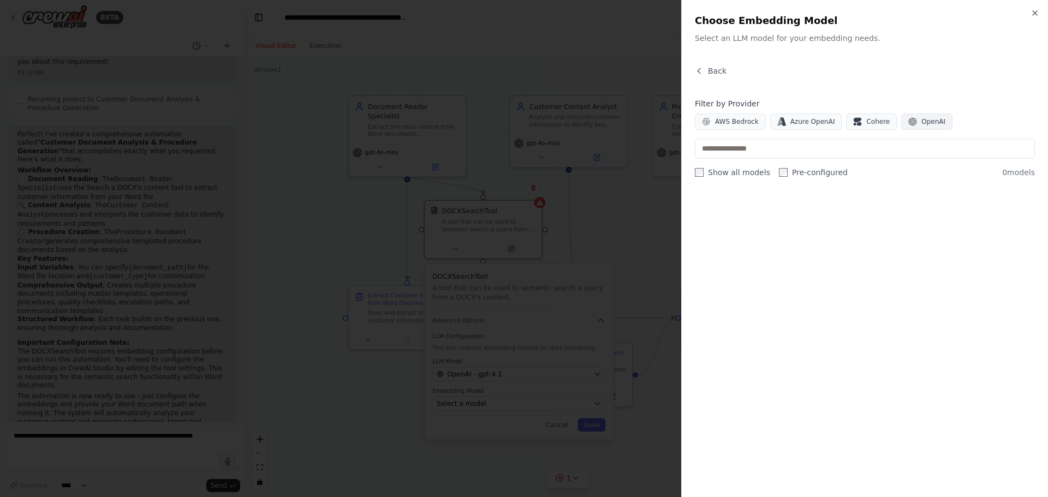
click at [909, 121] on icon "button" at bounding box center [913, 122] width 8 height 8
click at [921, 120] on span "OpenAI" at bounding box center [933, 121] width 24 height 9
click at [718, 123] on span "AWS Bedrock" at bounding box center [737, 121] width 44 height 9
click at [704, 70] on button "Back" at bounding box center [711, 71] width 32 height 11
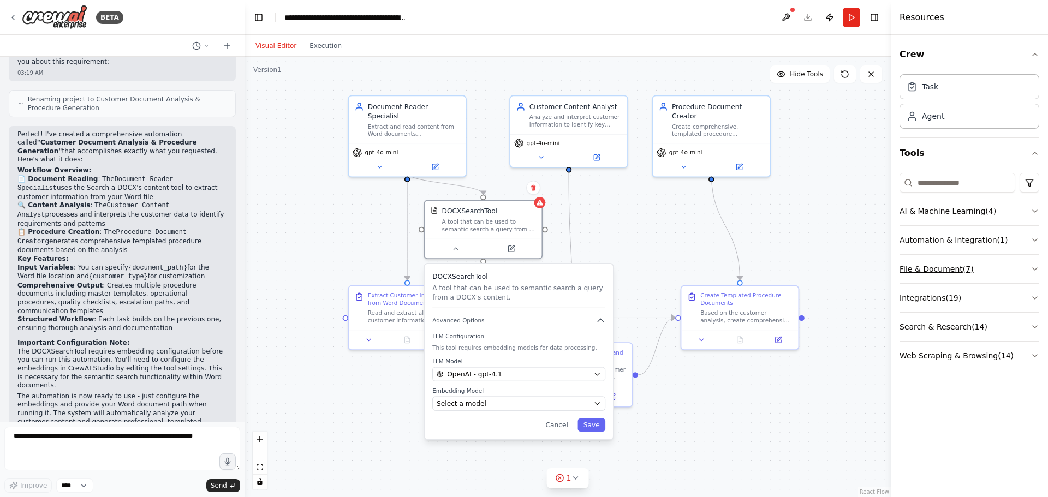
click at [1016, 271] on button "File & Document ( 7 )" at bounding box center [970, 269] width 140 height 28
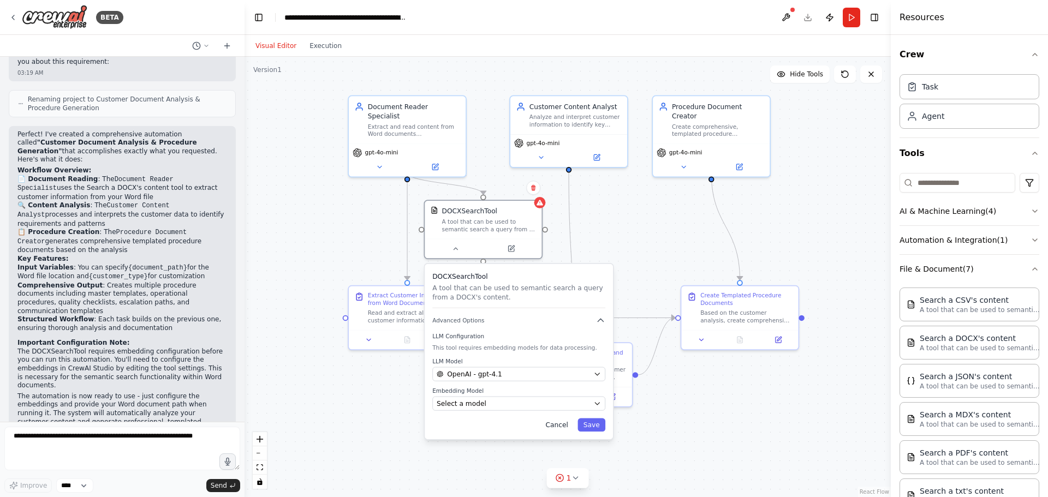
click at [561, 427] on button "Cancel" at bounding box center [557, 425] width 34 height 13
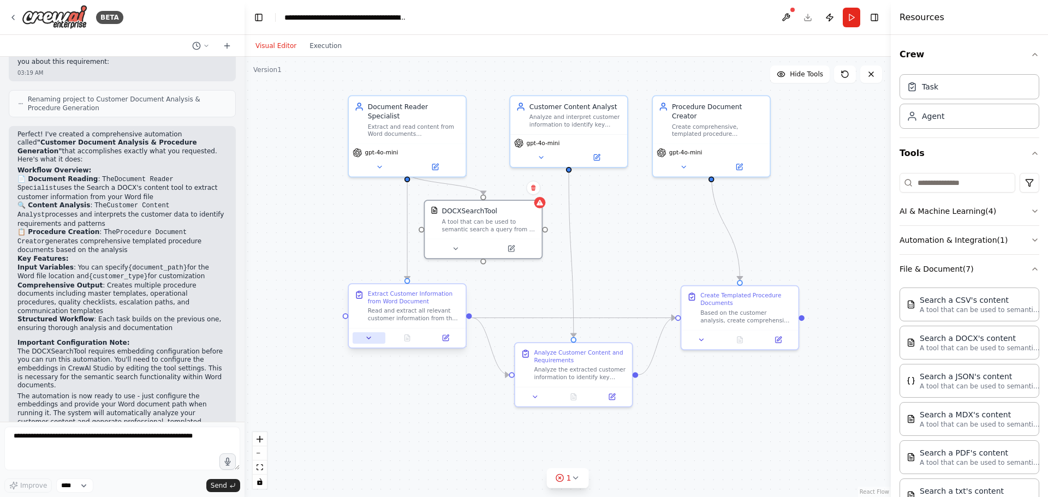
click at [370, 340] on icon at bounding box center [369, 339] width 8 height 8
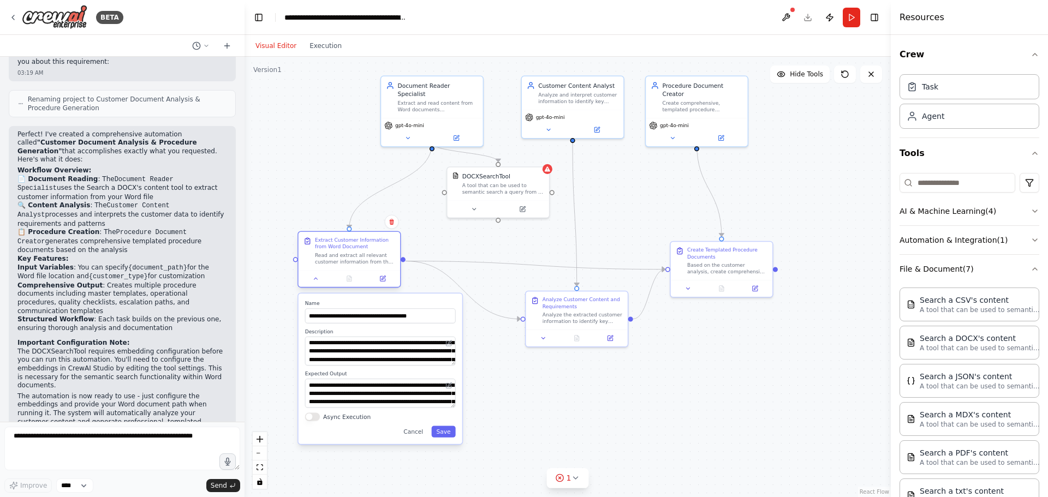
drag, startPoint x: 404, startPoint y: 273, endPoint x: 319, endPoint y: 268, distance: 84.8
click at [319, 268] on div "Extract Customer Information from Word Document Read and extract all relevant c…" at bounding box center [350, 251] width 102 height 38
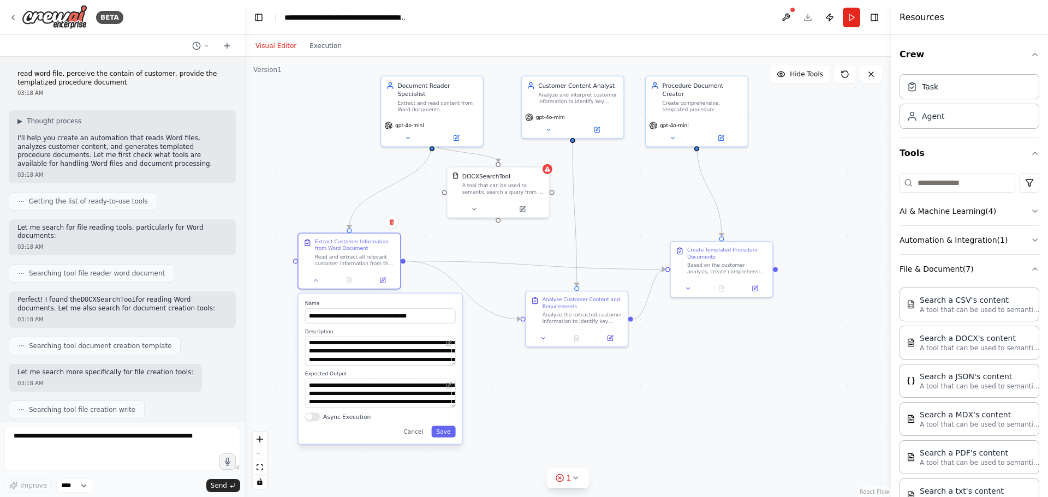
click at [173, 337] on div "Searching tool document creation template" at bounding box center [122, 346] width 227 height 19
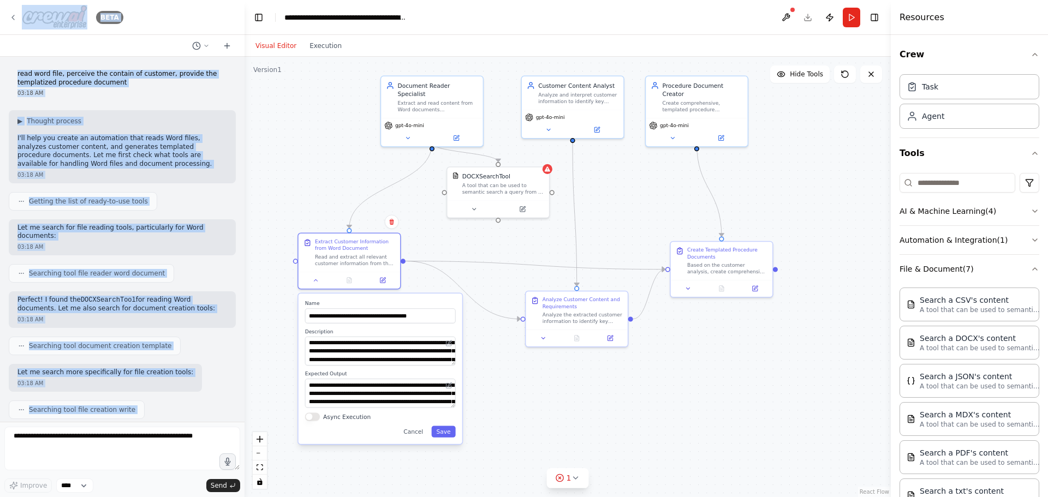
drag, startPoint x: 156, startPoint y: 397, endPoint x: 56, endPoint y: 14, distance: 396.0
click at [56, 14] on div "BETA read word file, perceive the contain of customer, provide the templatized …" at bounding box center [122, 248] width 245 height 497
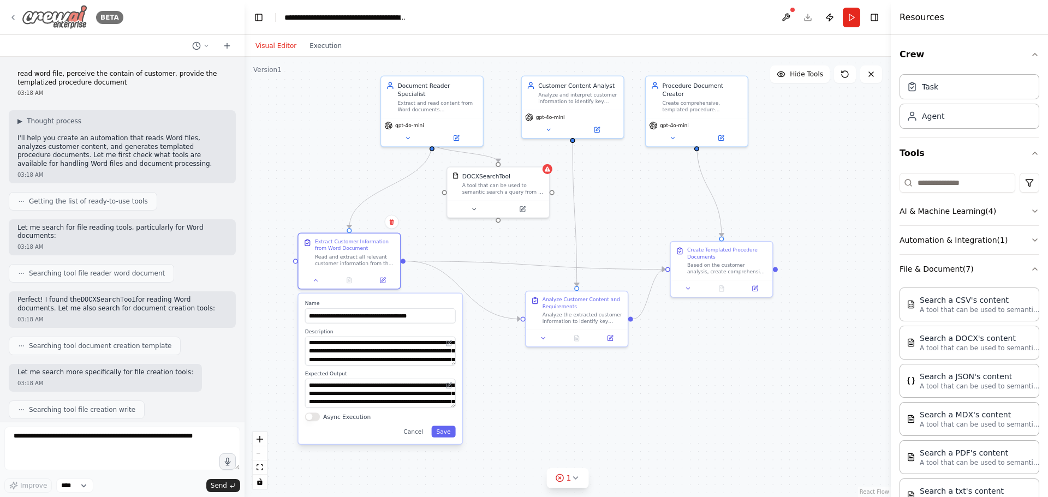
click at [15, 24] on div "BETA" at bounding box center [66, 17] width 115 height 25
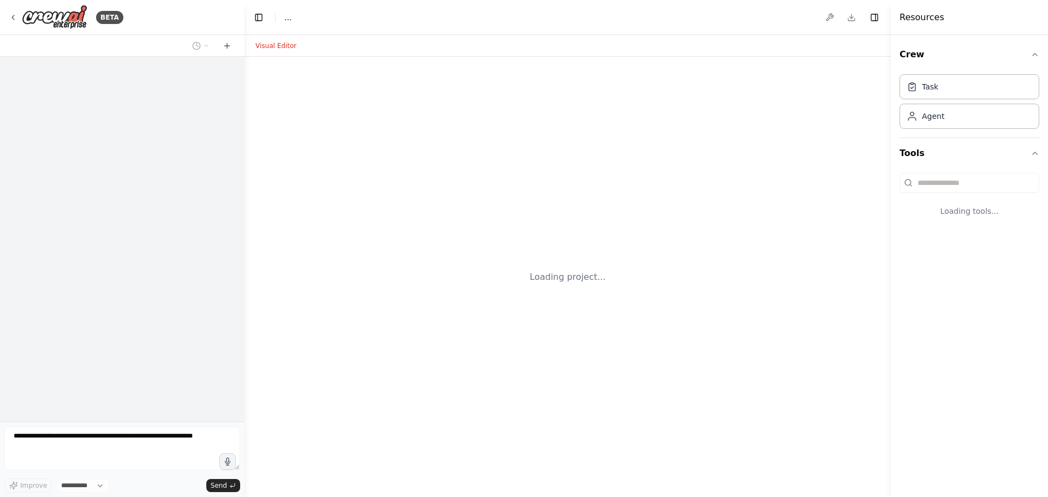
select select "****"
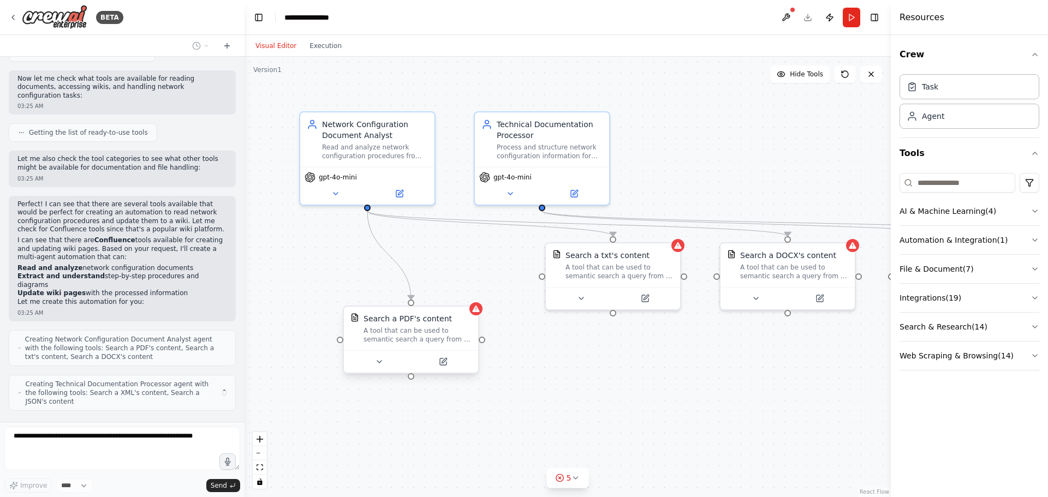
scroll to position [140, 0]
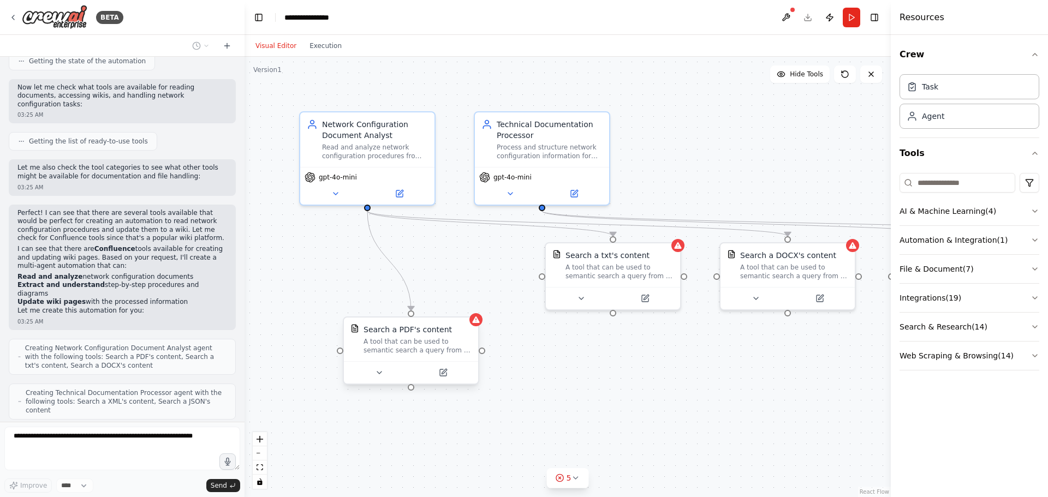
drag, startPoint x: 429, startPoint y: 274, endPoint x: 400, endPoint y: 352, distance: 83.3
click at [400, 352] on div "A tool that can be used to semantic search a query from a PDF's content." at bounding box center [418, 345] width 108 height 17
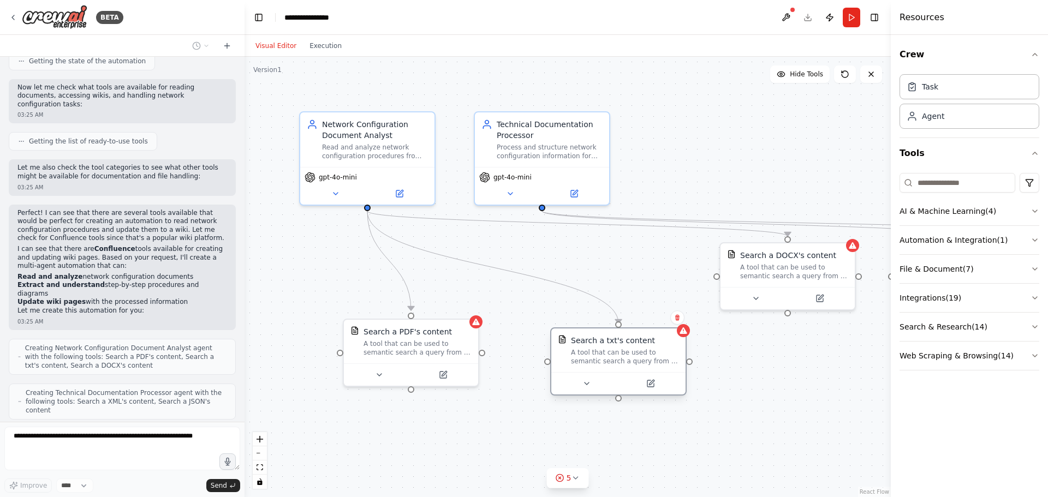
drag, startPoint x: 600, startPoint y: 284, endPoint x: 604, endPoint y: 373, distance: 88.5
click at [604, 373] on div "Search a txt's content A tool that can be used to semantic search a query from …" at bounding box center [618, 362] width 136 height 68
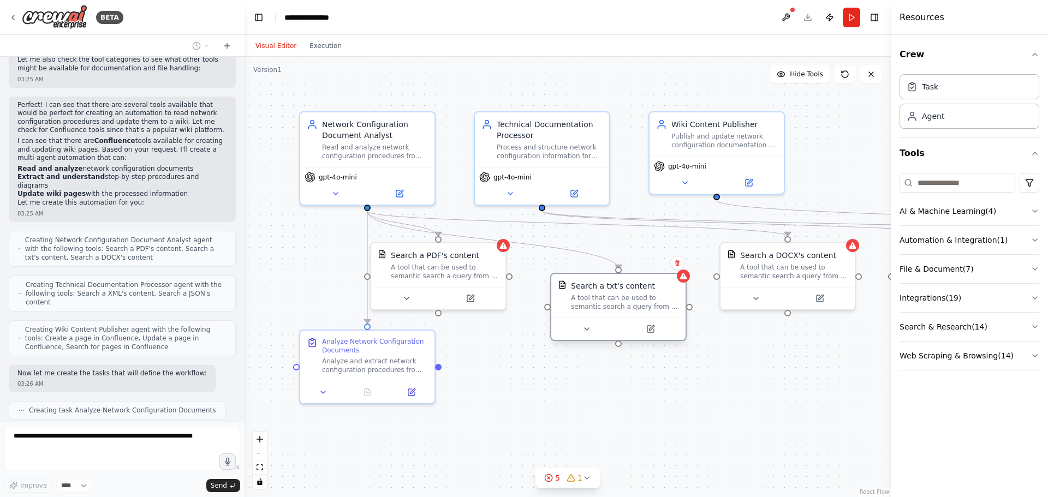
scroll to position [276, 0]
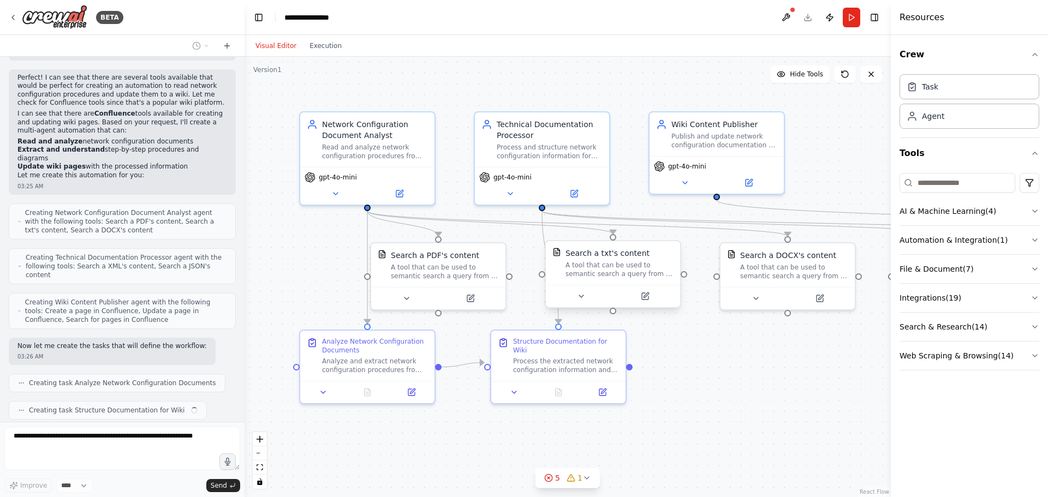
drag, startPoint x: 606, startPoint y: 271, endPoint x: 600, endPoint y: 376, distance: 105.5
click at [600, 376] on div "Network Configuration Document Analyst Read and analyze network configuration p…" at bounding box center [568, 277] width 646 height 441
click at [793, 405] on div ".deletable-edge-delete-btn { width: 20px; height: 20px; border: 0px solid #ffff…" at bounding box center [568, 277] width 646 height 441
click at [438, 469] on div ".deletable-edge-delete-btn { width: 20px; height: 20px; border: 0px solid #ffff…" at bounding box center [568, 277] width 646 height 441
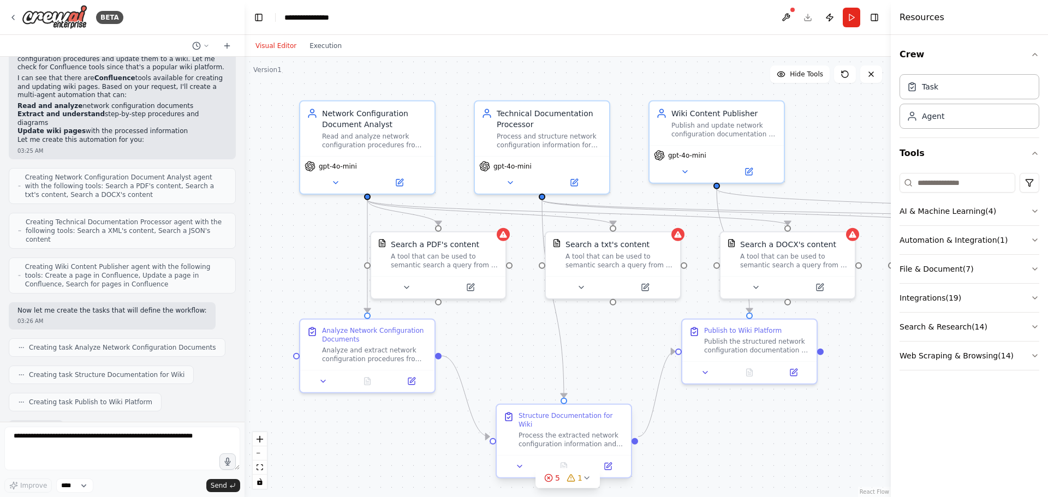
scroll to position [367, 0]
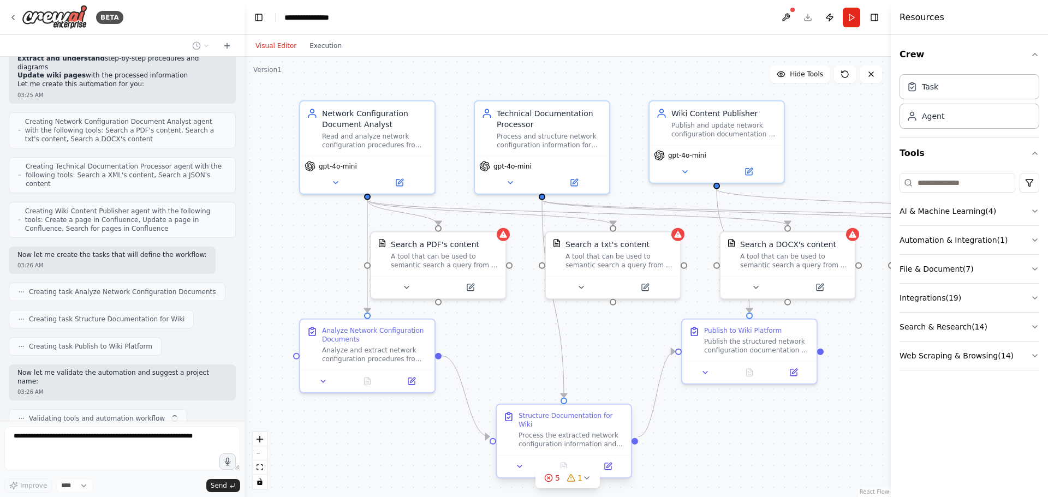
drag, startPoint x: 527, startPoint y: 363, endPoint x: 537, endPoint y: 444, distance: 81.5
click at [537, 444] on div "Structure Documentation for Wiki Process the extracted network configuration in…" at bounding box center [564, 430] width 134 height 50
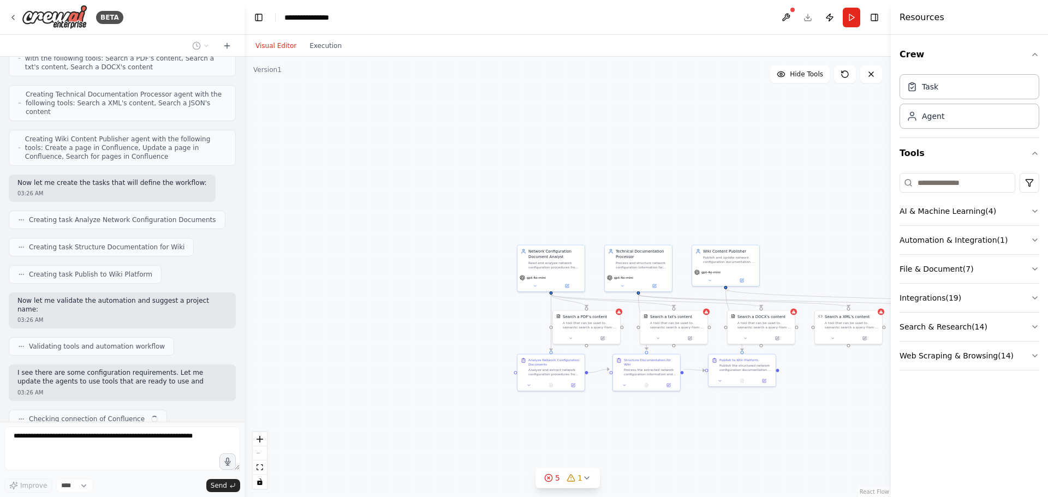
scroll to position [448, 0]
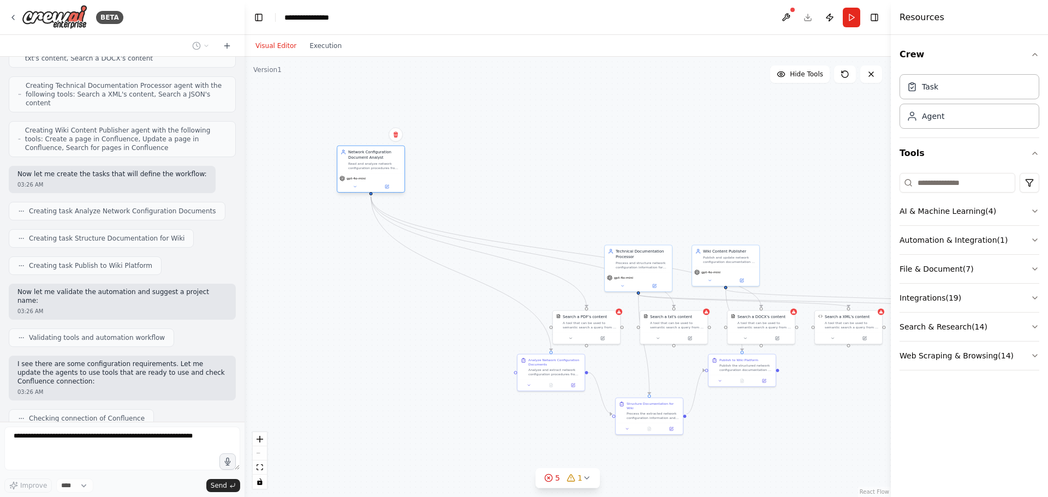
drag, startPoint x: 545, startPoint y: 270, endPoint x: 365, endPoint y: 171, distance: 205.9
click at [365, 171] on div "Network Configuration Document Analyst Read and analyze network configuration p…" at bounding box center [370, 159] width 67 height 27
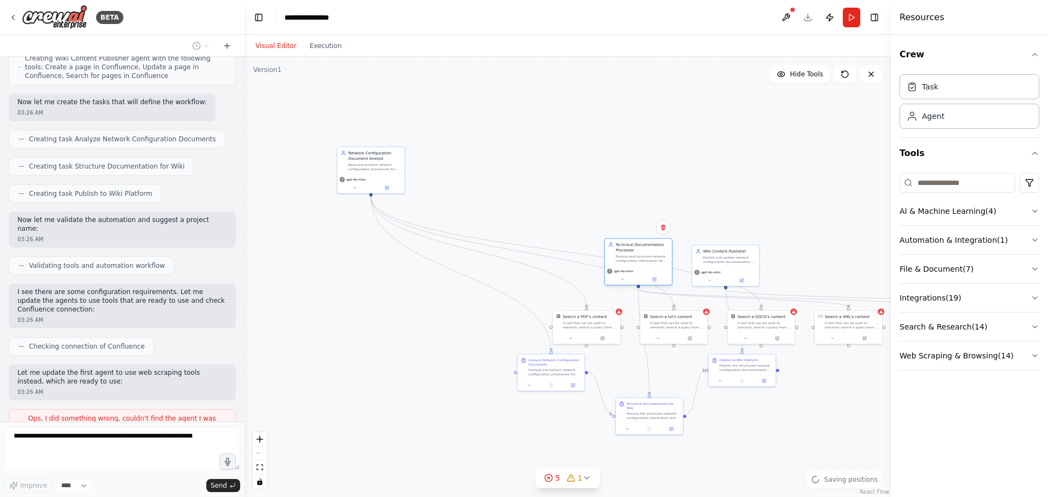
scroll to position [528, 0]
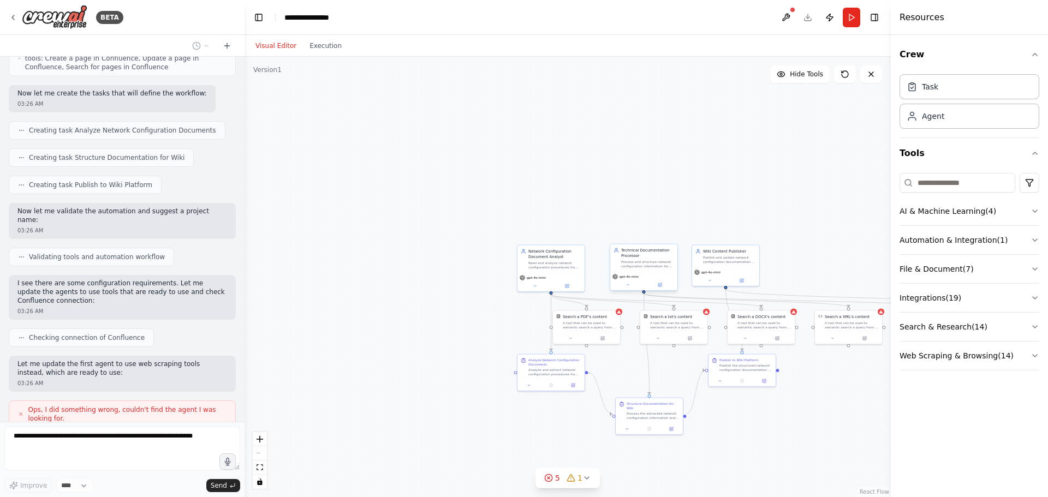
click at [640, 267] on div "Process and structure network configuration information for {wiki_platform}, or…" at bounding box center [647, 264] width 53 height 9
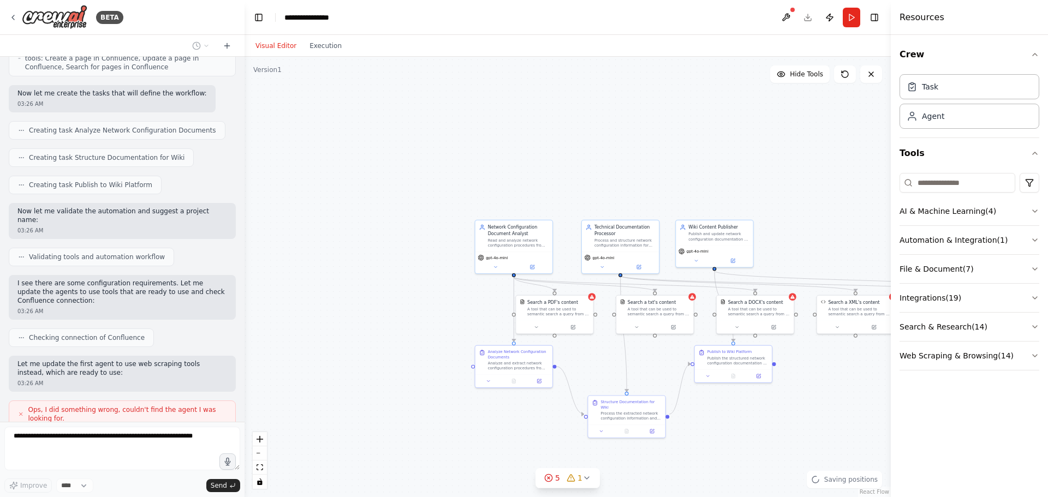
scroll to position [592, 0]
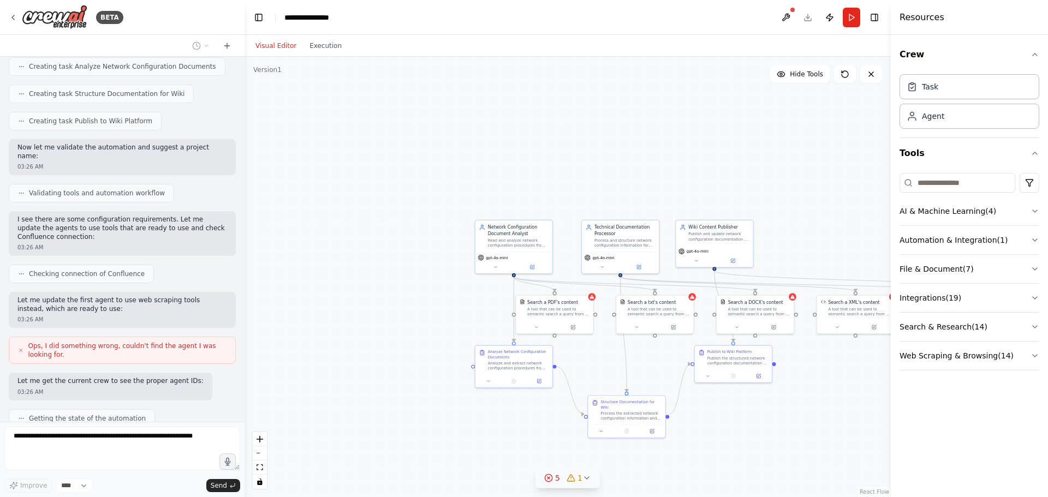
click at [585, 481] on icon at bounding box center [586, 478] width 9 height 9
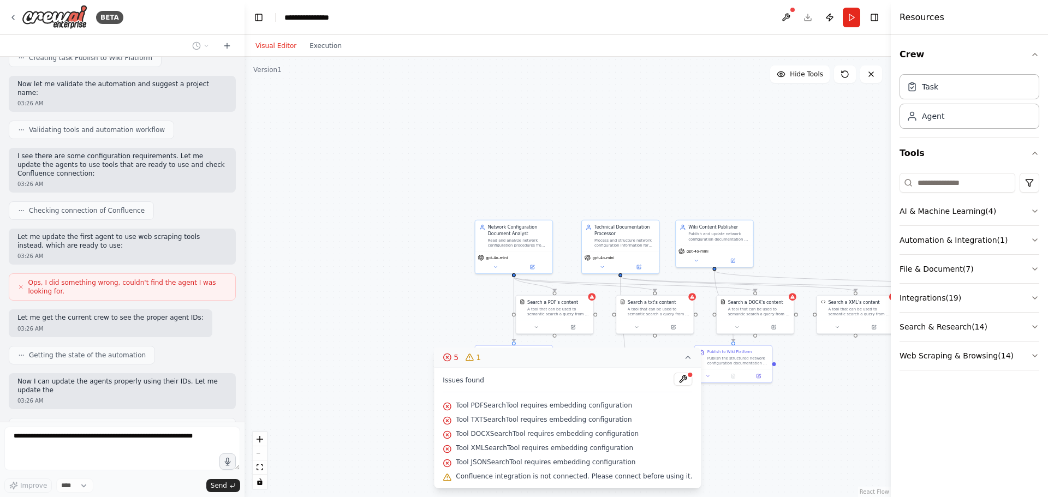
scroll to position [664, 0]
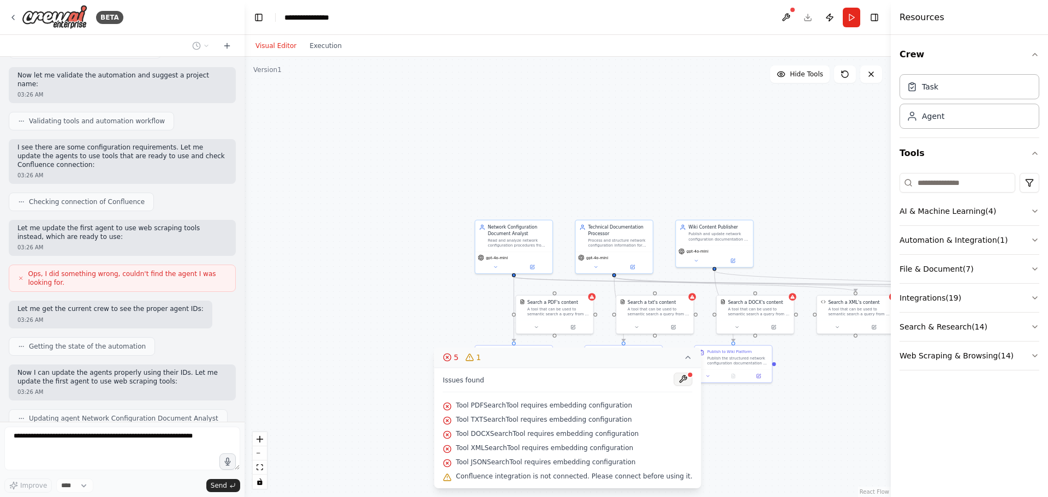
click at [674, 382] on button at bounding box center [683, 379] width 19 height 13
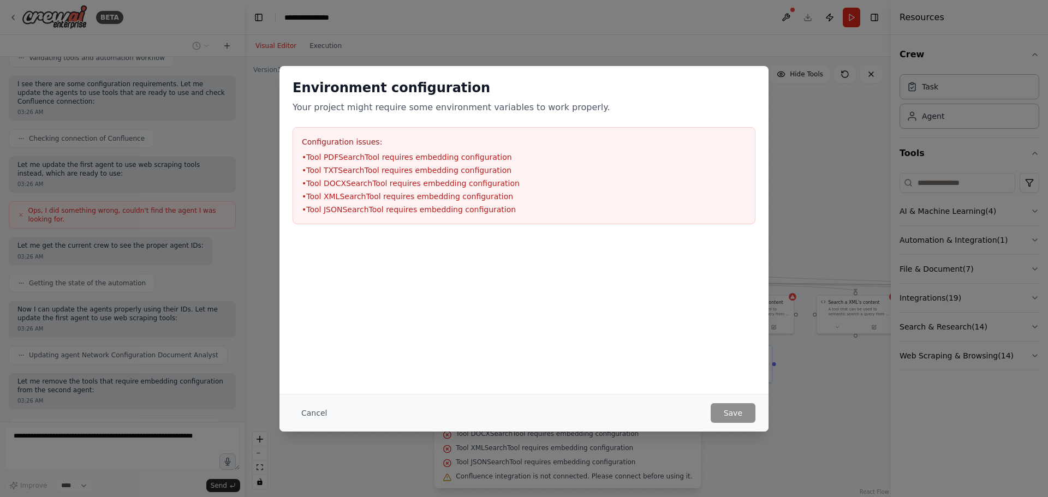
scroll to position [736, 0]
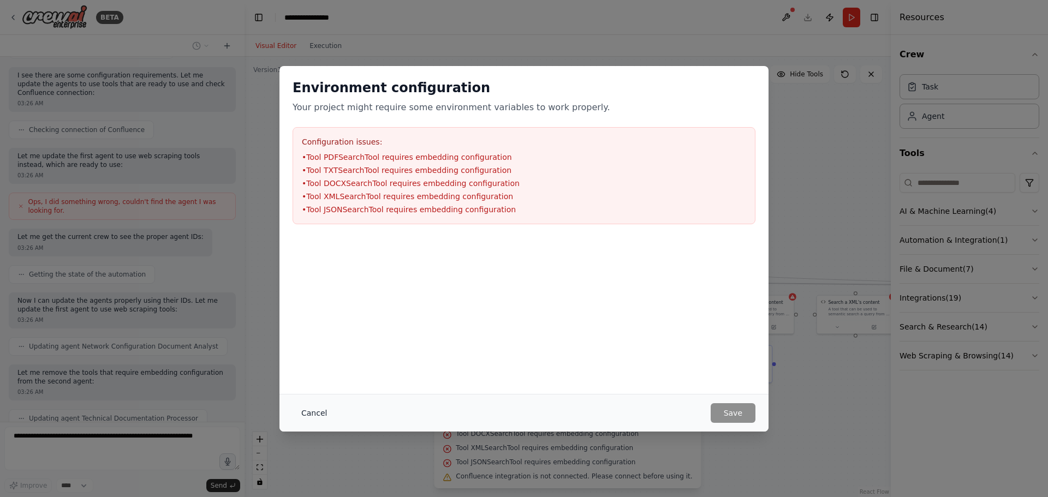
click at [307, 409] on button "Cancel" at bounding box center [314, 413] width 43 height 20
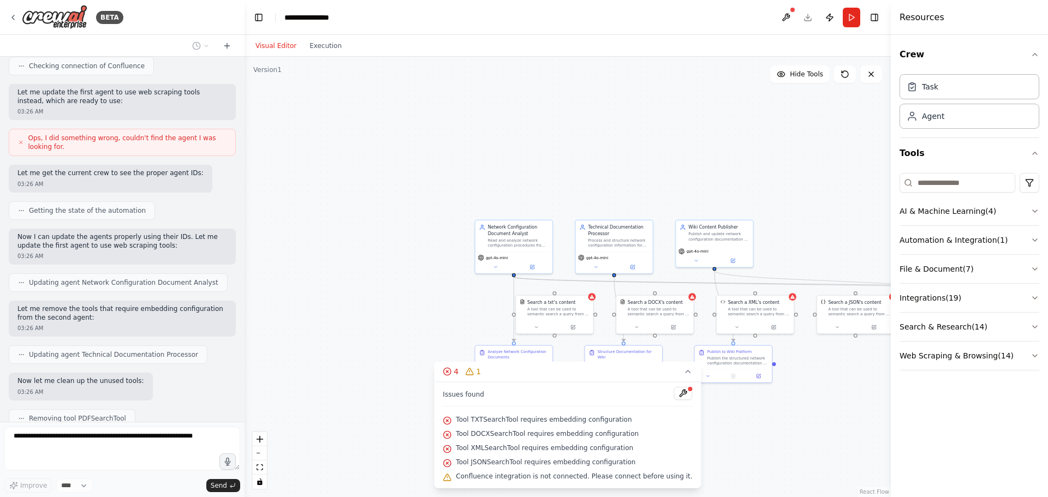
scroll to position [828, 0]
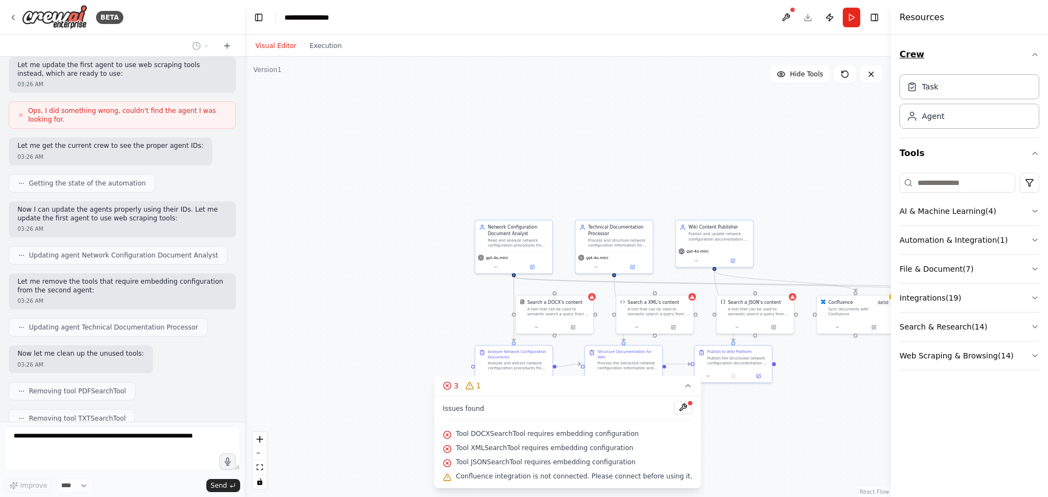
click at [1037, 50] on icon "button" at bounding box center [1035, 54] width 9 height 9
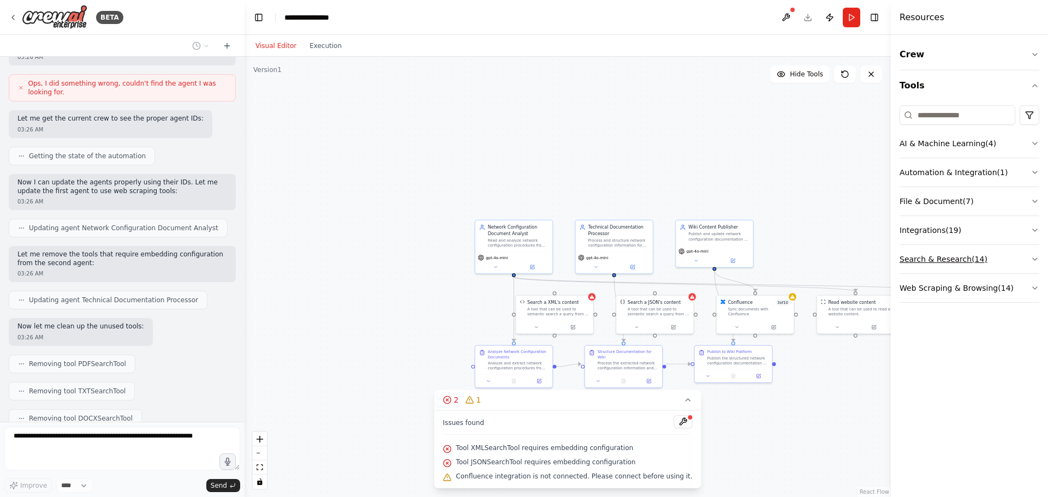
scroll to position [882, 0]
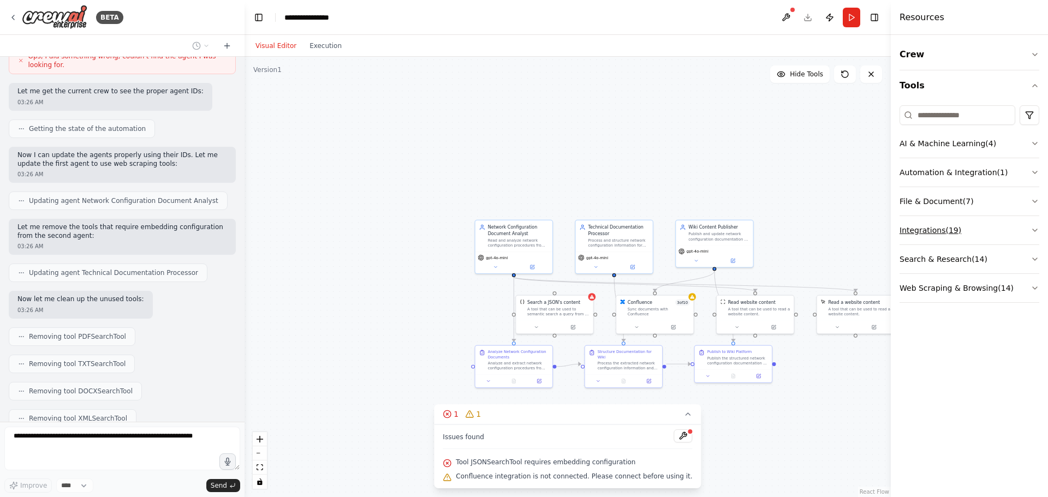
click at [1032, 232] on icon "button" at bounding box center [1035, 230] width 9 height 9
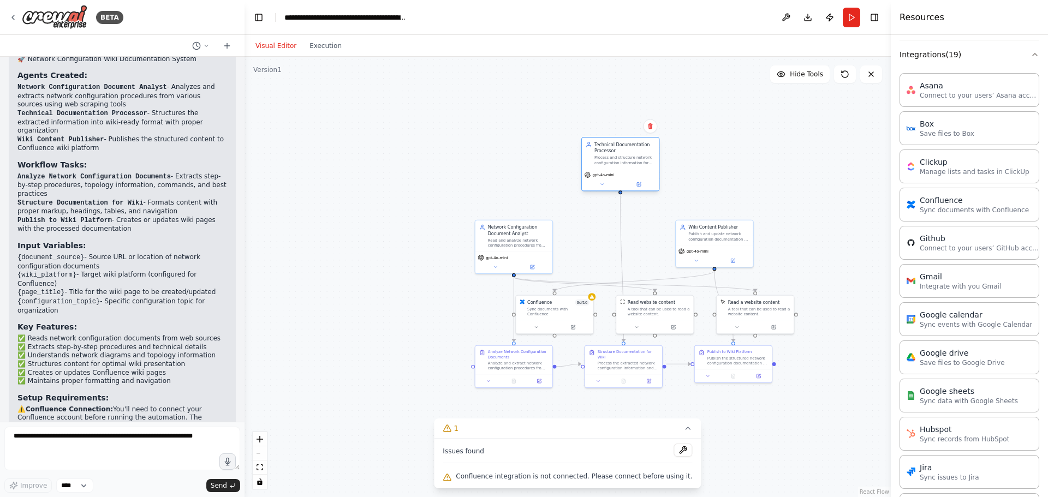
scroll to position [1476, 0]
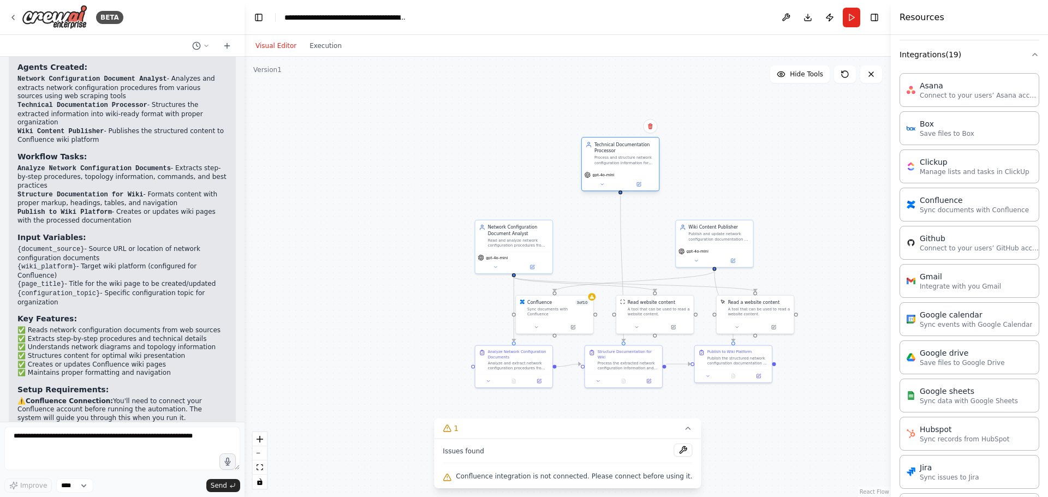
drag, startPoint x: 595, startPoint y: 242, endPoint x: 604, endPoint y: 160, distance: 82.4
click at [604, 160] on div "Process and structure network configuration information for {wiki_platform}, or…" at bounding box center [624, 160] width 61 height 10
drag, startPoint x: 527, startPoint y: 240, endPoint x: 463, endPoint y: 161, distance: 101.6
click at [463, 162] on div "Read and analyze network configuration procedures from {document_source}, extra…" at bounding box center [455, 167] width 61 height 10
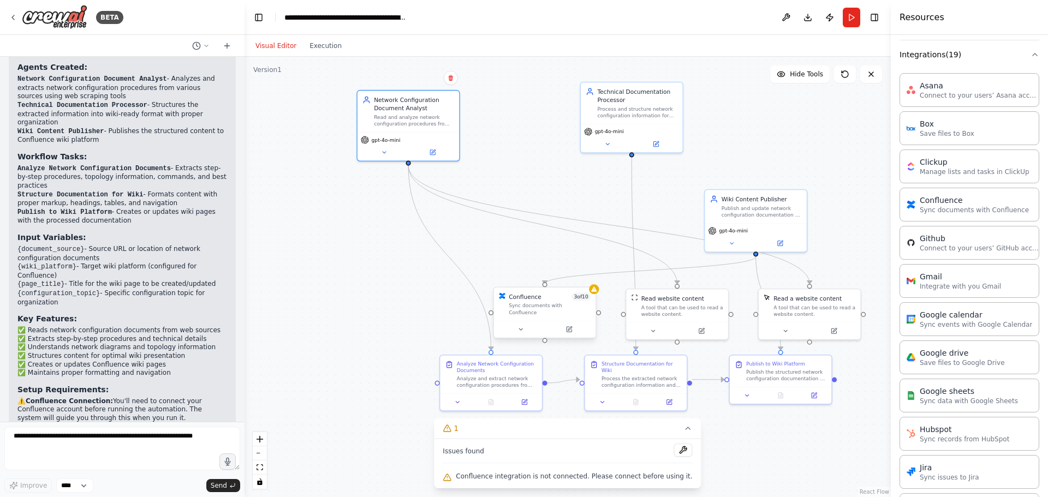
click at [517, 330] on div at bounding box center [545, 329] width 102 height 17
click at [521, 328] on button at bounding box center [520, 330] width 47 height 10
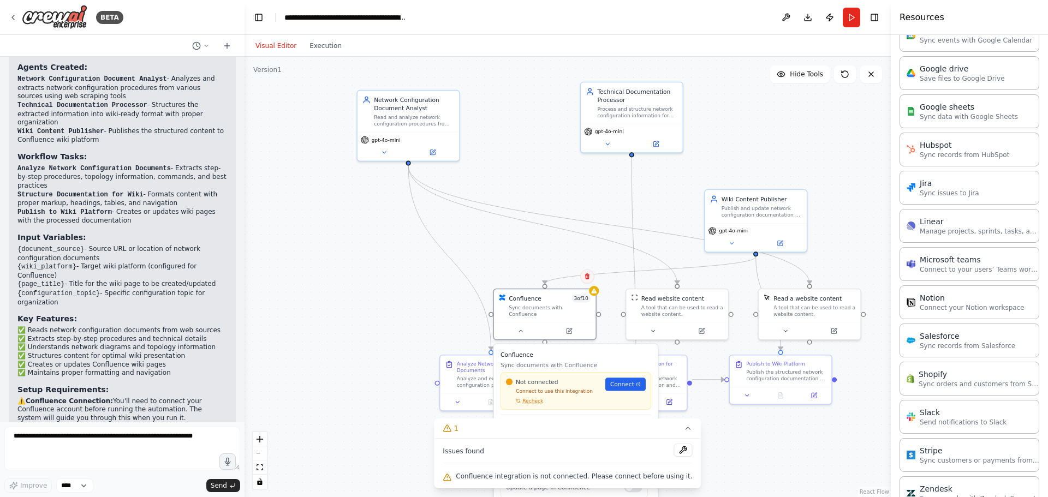
click at [584, 277] on icon at bounding box center [587, 277] width 7 height 7
click at [592, 275] on button at bounding box center [587, 277] width 14 height 14
click at [519, 326] on icon at bounding box center [521, 329] width 7 height 7
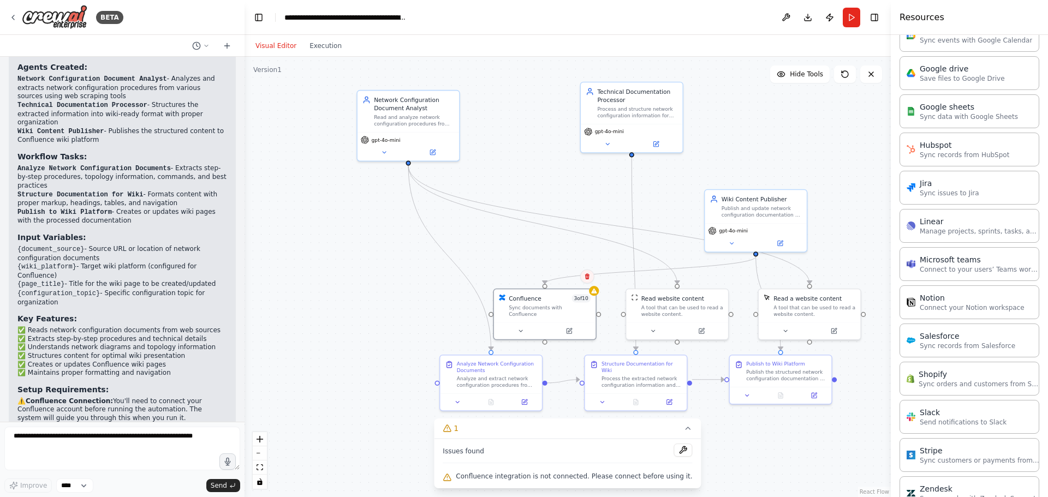
click at [589, 275] on icon at bounding box center [587, 277] width 7 height 7
click at [588, 276] on icon at bounding box center [587, 277] width 7 height 7
click at [561, 274] on button "Confirm" at bounding box center [556, 276] width 39 height 13
click at [36, 397] on strong "Confluence Connection:" at bounding box center [69, 401] width 87 height 8
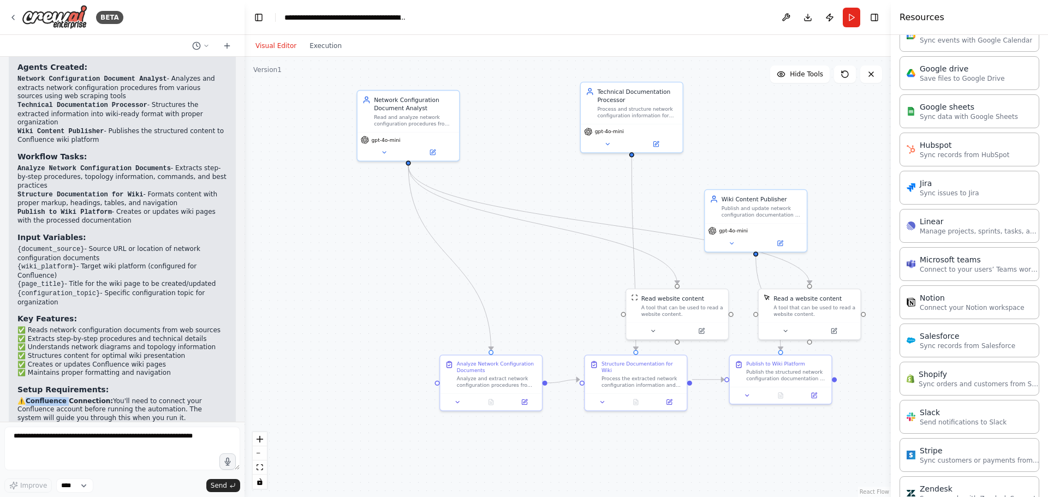
click at [36, 397] on strong "Confluence Connection:" at bounding box center [69, 401] width 87 height 8
copy strong "Confluence"
click at [67, 438] on textarea at bounding box center [122, 449] width 236 height 44
paste textarea "**********"
type textarea "**********"
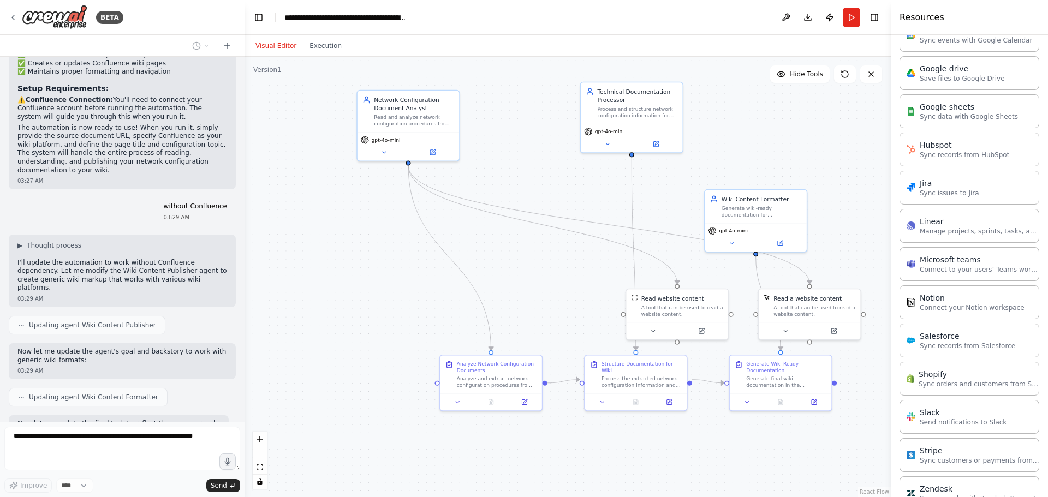
scroll to position [1841, 0]
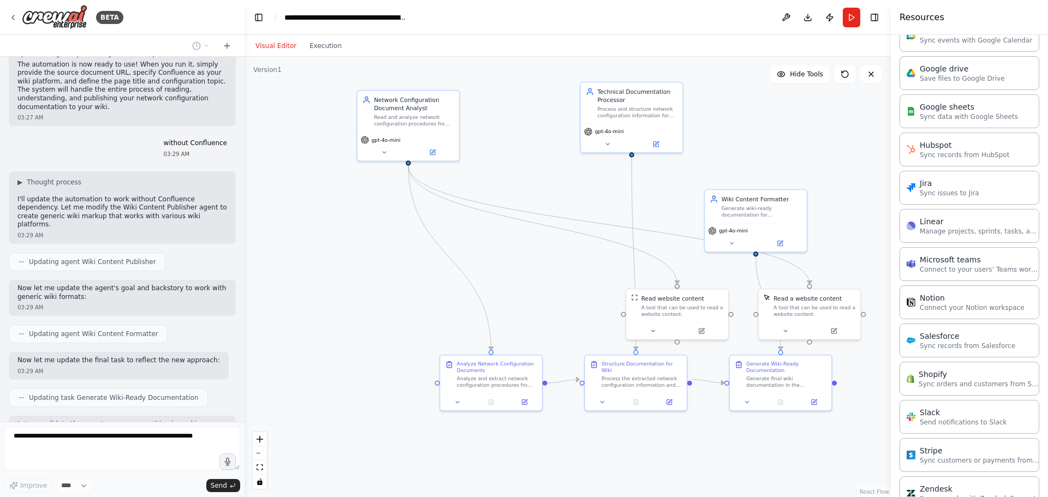
click at [104, 258] on span "Updating agent Wiki Content Publisher" at bounding box center [92, 262] width 127 height 9
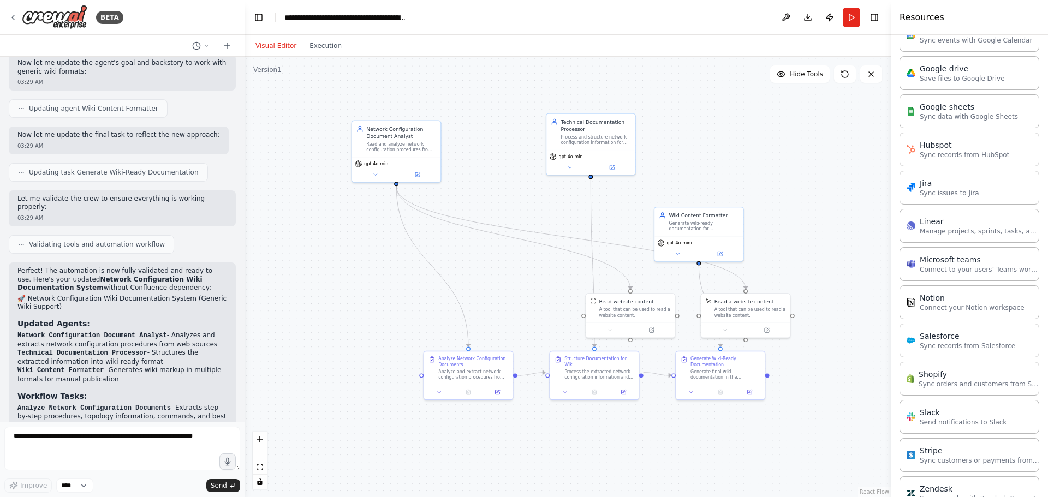
click at [319, 329] on div ".deletable-edge-delete-btn { width: 20px; height: 20px; border: 0px solid #ffff…" at bounding box center [568, 277] width 646 height 441
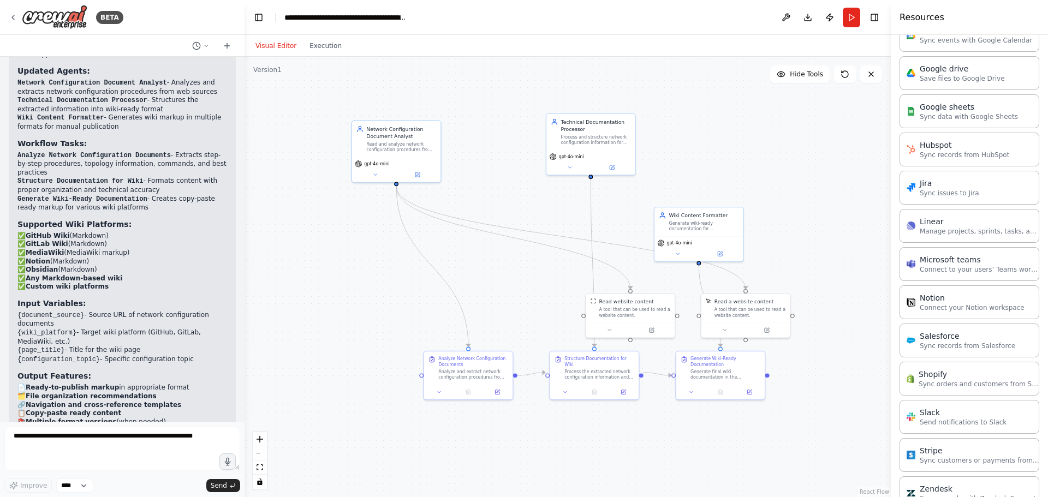
click at [93, 232] on p "✅ GitHub Wiki (Markdown) ✅ GitLab Wiki (Markdown) ✅ MediaWiki (MediaWiki markup…" at bounding box center [122, 262] width 210 height 60
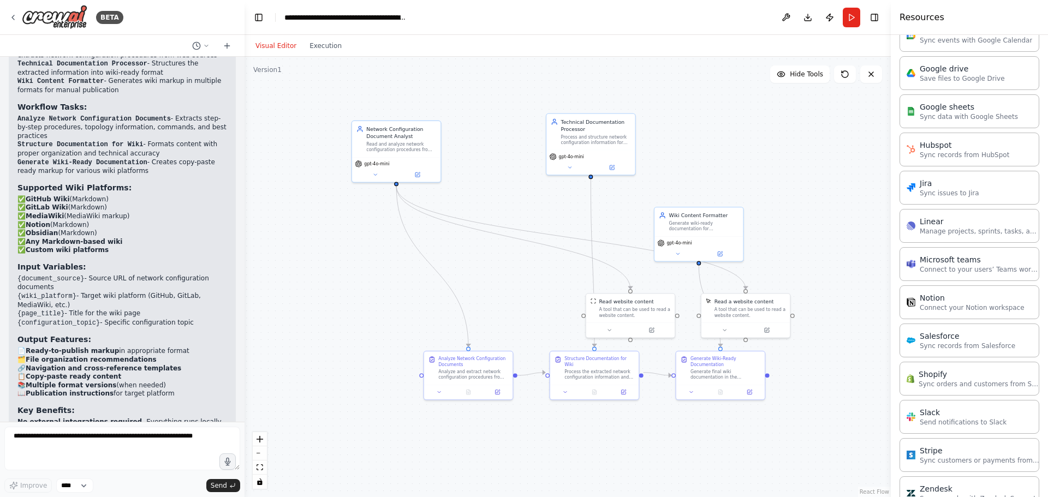
scroll to position [2364, 0]
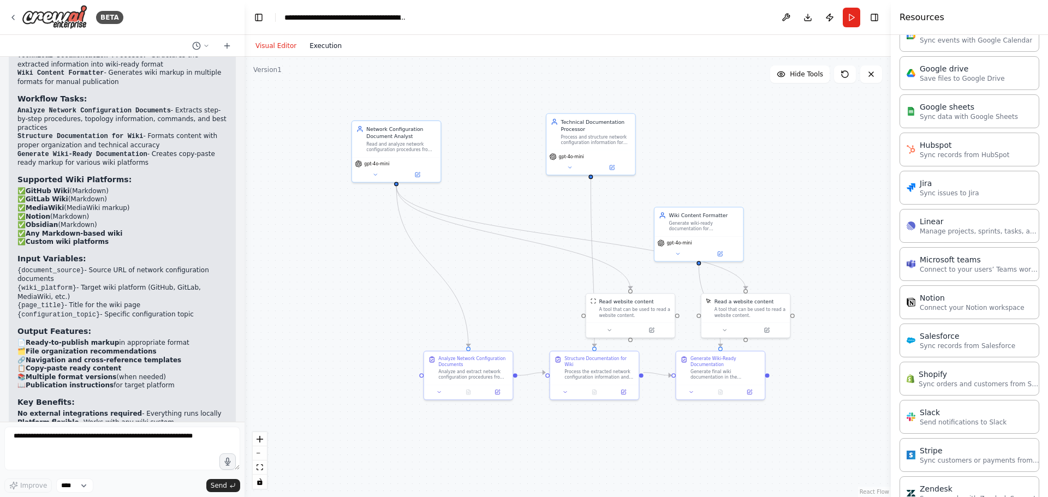
click at [317, 50] on button "Execution" at bounding box center [325, 45] width 45 height 13
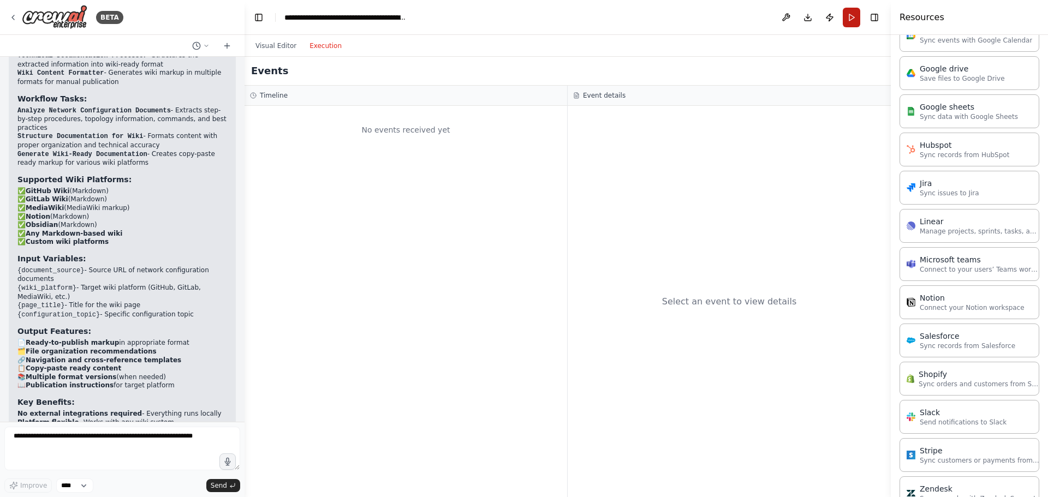
click at [848, 14] on button "Run" at bounding box center [851, 18] width 17 height 20
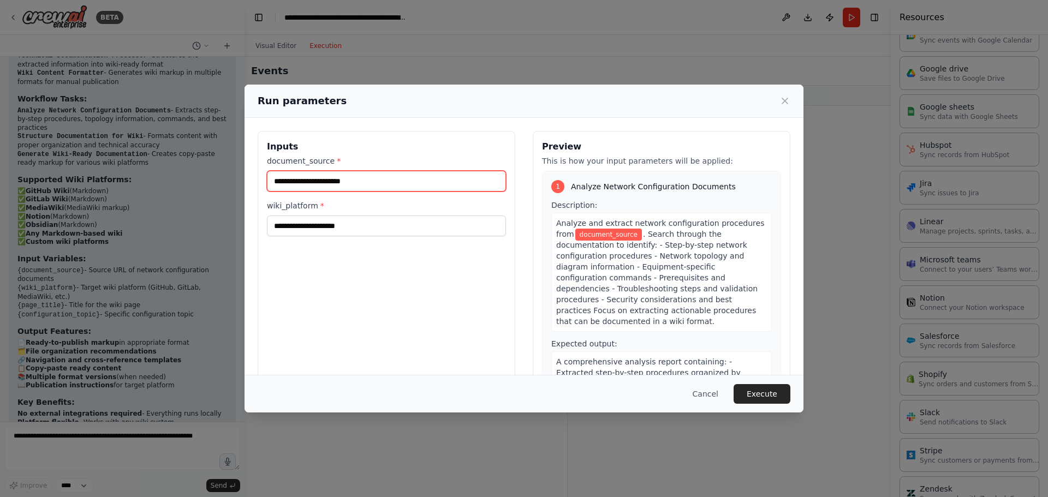
click at [340, 184] on input "document_source *" at bounding box center [386, 181] width 239 height 21
type input "*"
drag, startPoint x: 340, startPoint y: 184, endPoint x: 216, endPoint y: 174, distance: 124.9
click at [216, 174] on div "Run parameters Inputs document_source * * wiki_platform * Preview This is how y…" at bounding box center [524, 248] width 1048 height 497
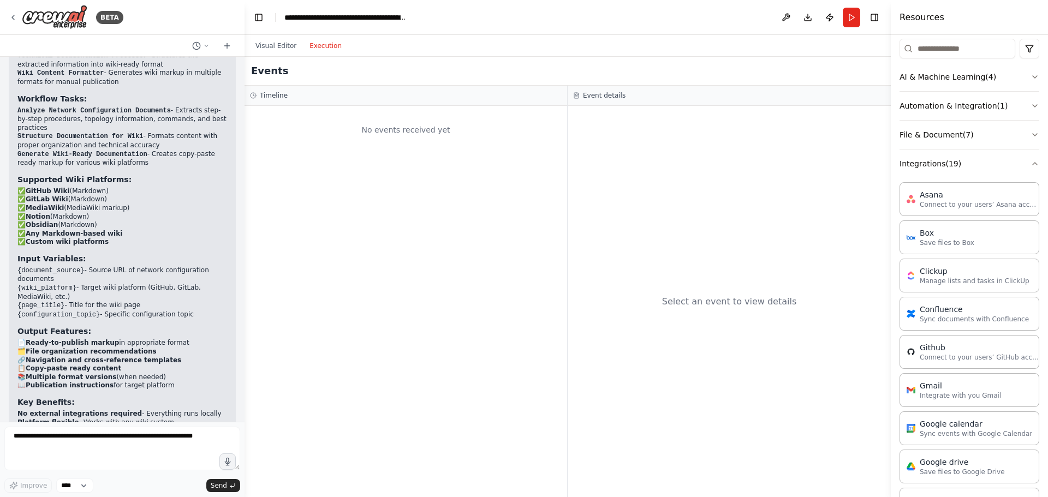
scroll to position [0, 0]
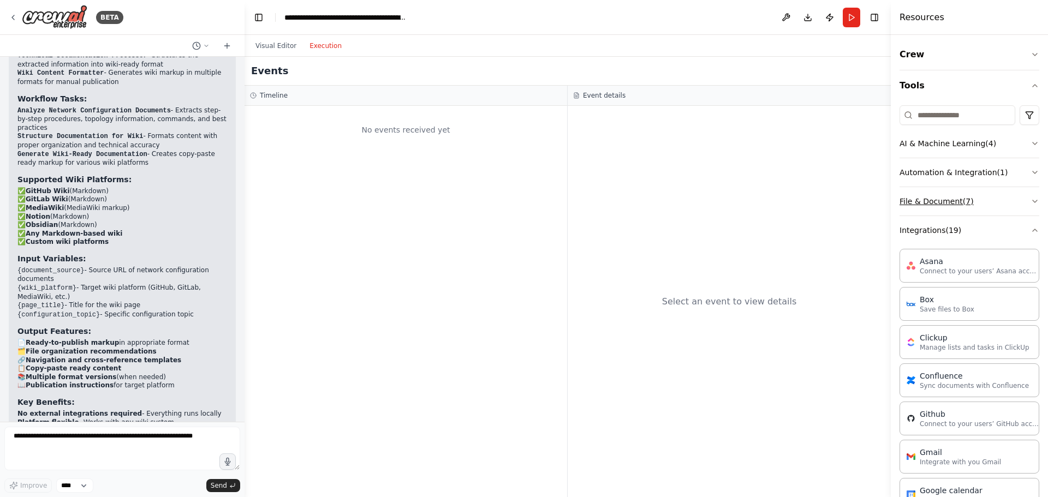
click at [1027, 209] on button "File & Document ( 7 )" at bounding box center [970, 201] width 140 height 28
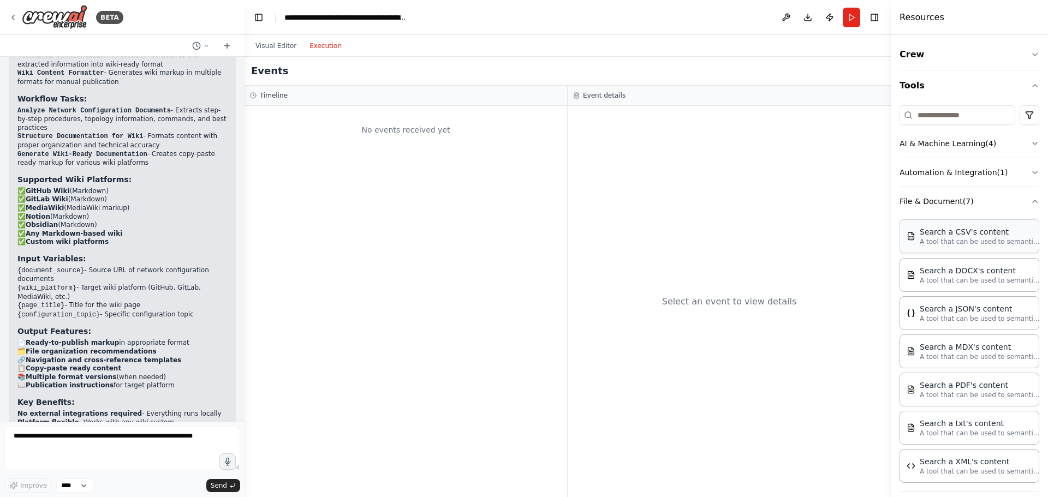
click at [969, 235] on div "Search a CSV's content" at bounding box center [980, 232] width 120 height 11
click at [914, 235] on img at bounding box center [911, 236] width 9 height 9
click at [973, 240] on p "A tool that can be used to semantic search a query from a CSV's content." at bounding box center [980, 241] width 120 height 9
click at [972, 235] on div "Search a CSV's content" at bounding box center [980, 232] width 120 height 11
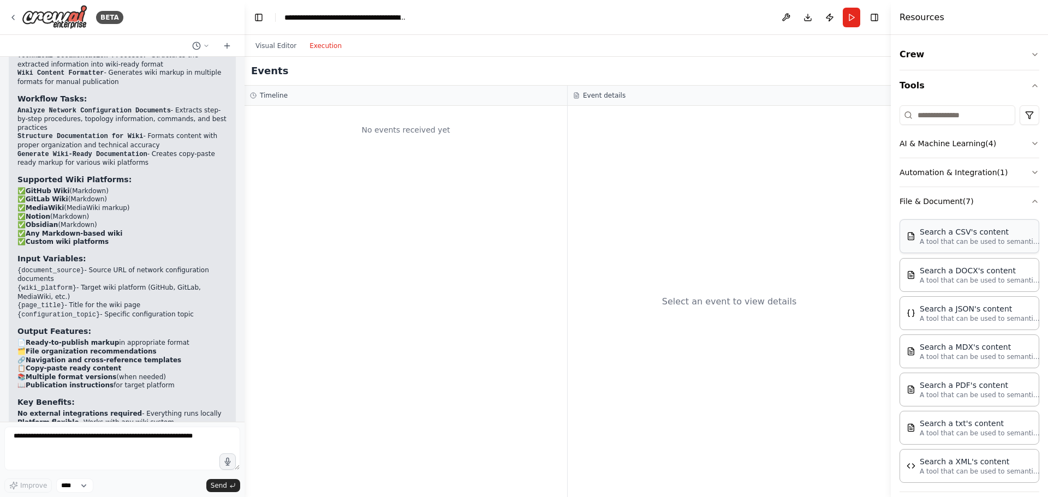
scroll to position [55, 0]
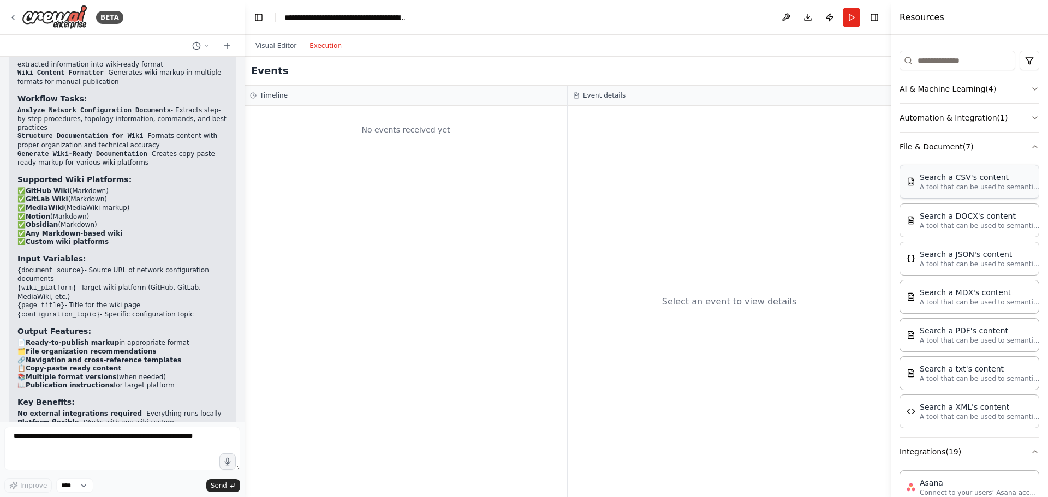
click at [977, 182] on div "Search a CSV's content" at bounding box center [980, 177] width 120 height 11
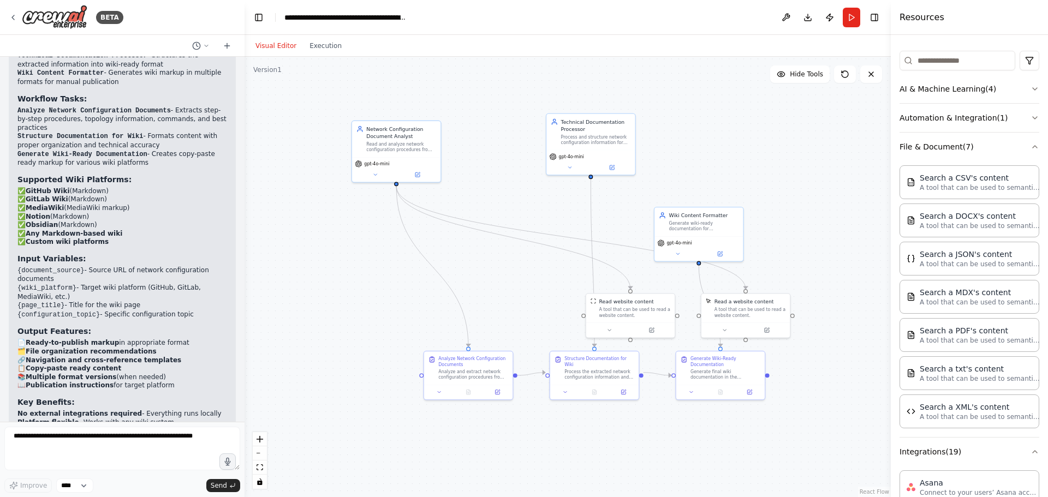
click at [270, 45] on button "Visual Editor" at bounding box center [276, 45] width 54 height 13
click at [846, 18] on button "Run" at bounding box center [851, 18] width 17 height 20
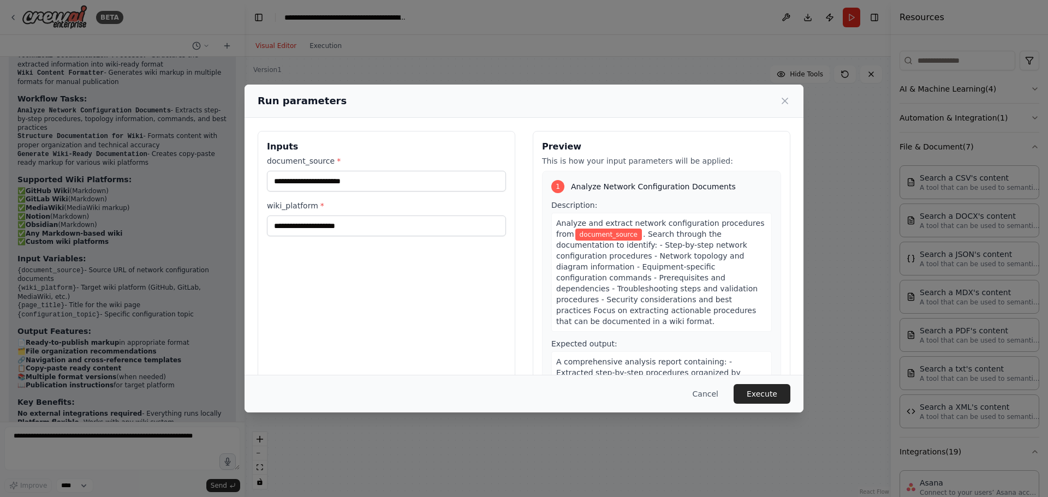
click at [479, 368] on div "Inputs document_source * wiki_platform *" at bounding box center [387, 260] width 258 height 259
click at [400, 186] on input "document_source *" at bounding box center [386, 181] width 239 height 21
click at [347, 227] on input "wiki_platform *" at bounding box center [386, 226] width 239 height 21
click at [331, 187] on input "document_source *" at bounding box center [386, 181] width 239 height 21
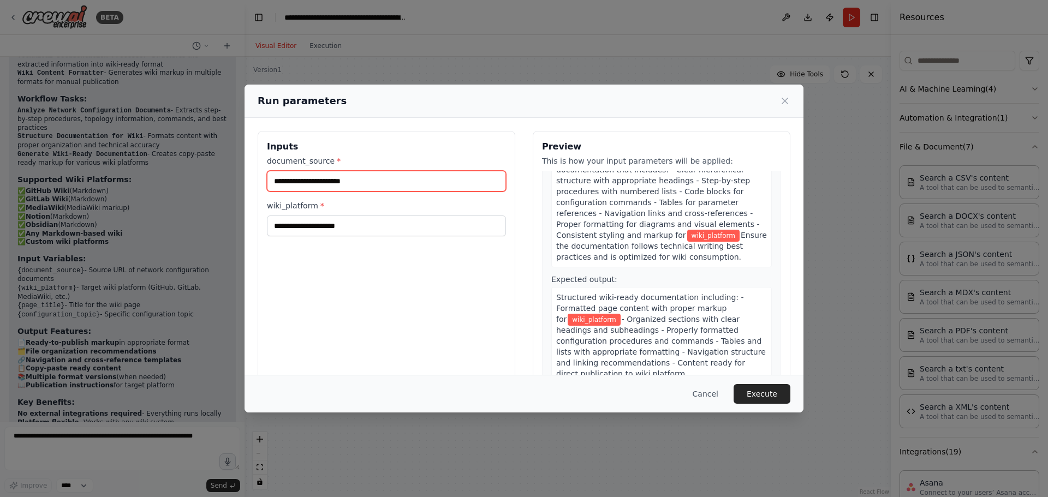
scroll to position [724, 0]
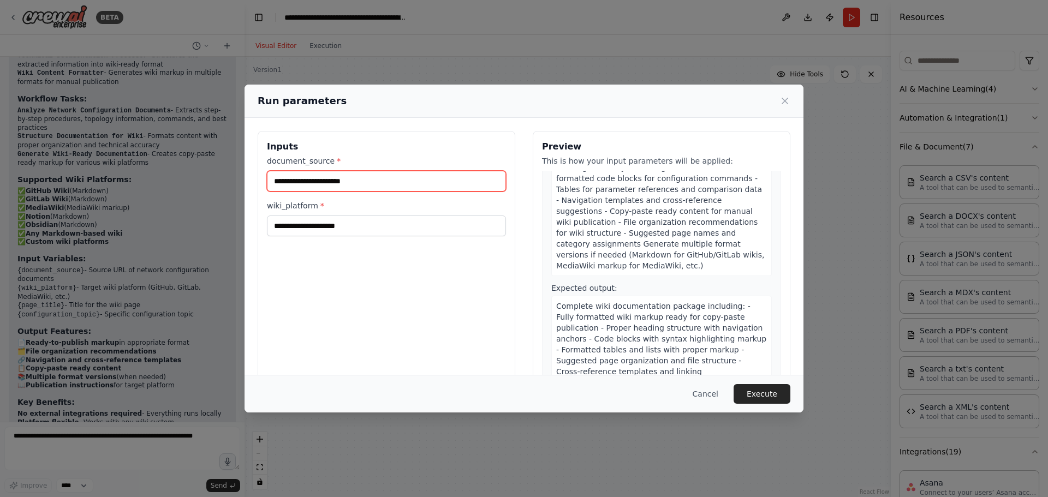
click at [413, 188] on input "document_source *" at bounding box center [386, 181] width 239 height 21
paste input "**********"
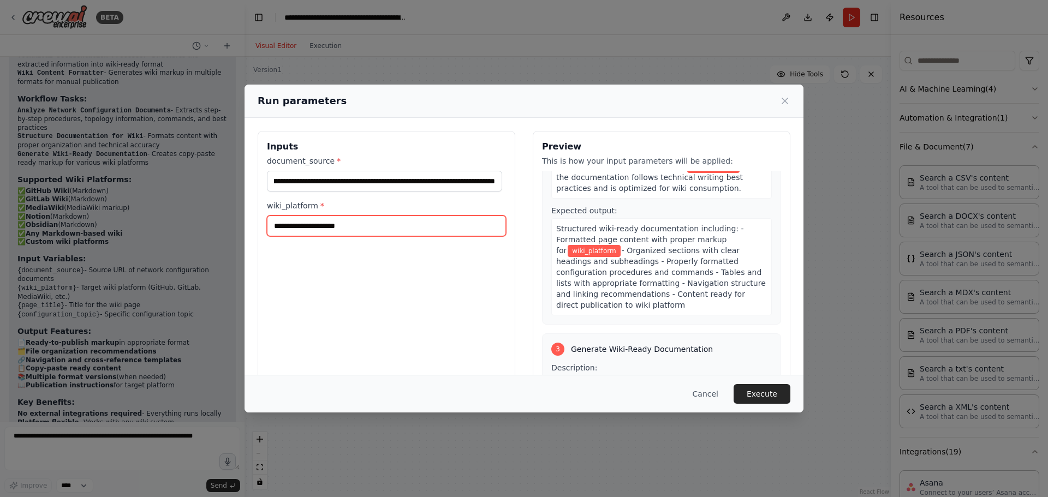
scroll to position [0, 0]
click at [382, 227] on input "wiki_platform *" at bounding box center [386, 226] width 239 height 21
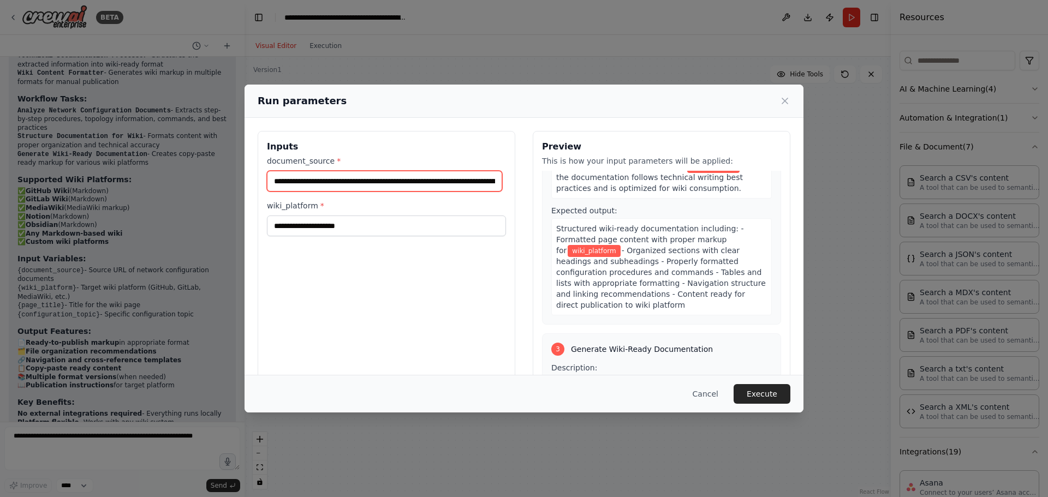
click at [431, 182] on input "document_source *" at bounding box center [384, 181] width 235 height 21
click at [422, 177] on input "document_source *" at bounding box center [384, 181] width 235 height 21
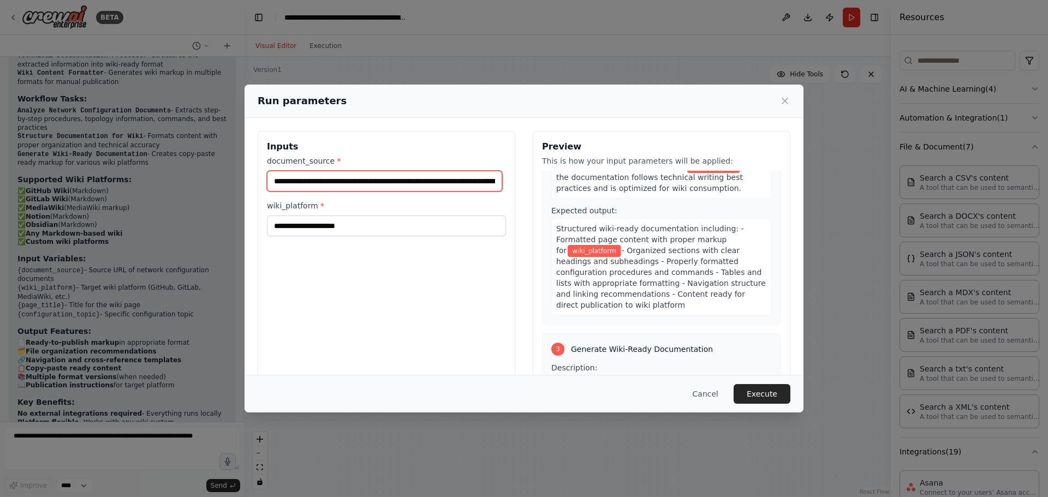
paste input "text"
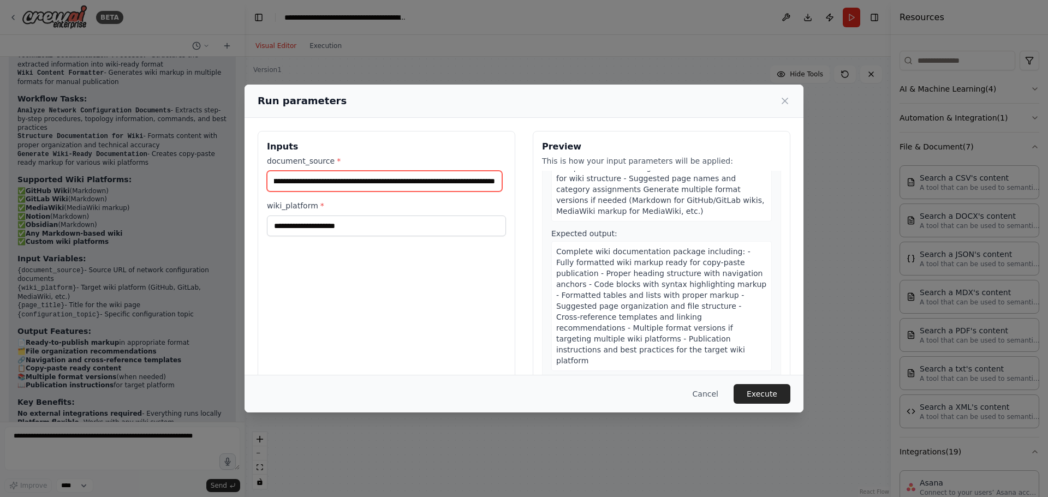
type input "**********"
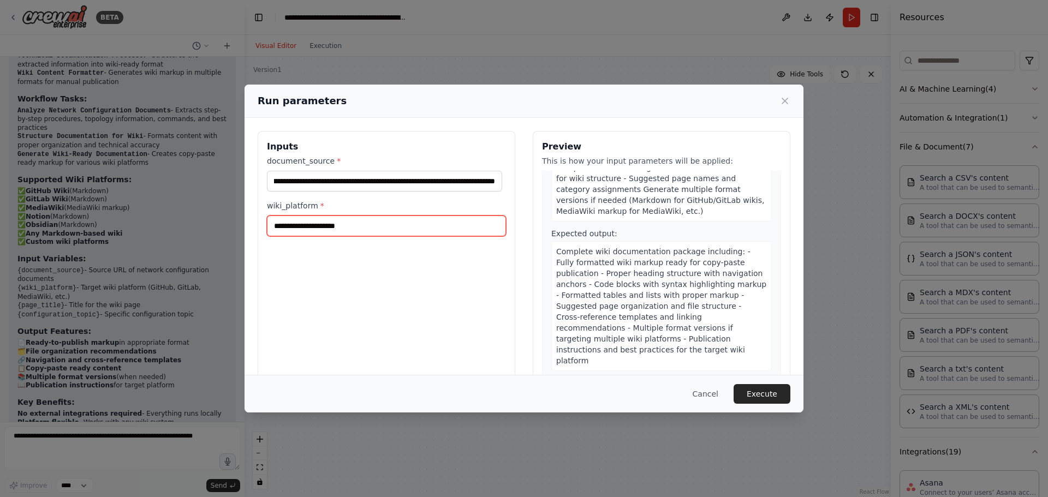
scroll to position [0, 0]
click at [391, 227] on input "wiki_platform *" at bounding box center [386, 226] width 239 height 21
click at [340, 227] on input "wiki_platform *" at bounding box center [386, 226] width 239 height 21
paste input "*********"
type input "*********"
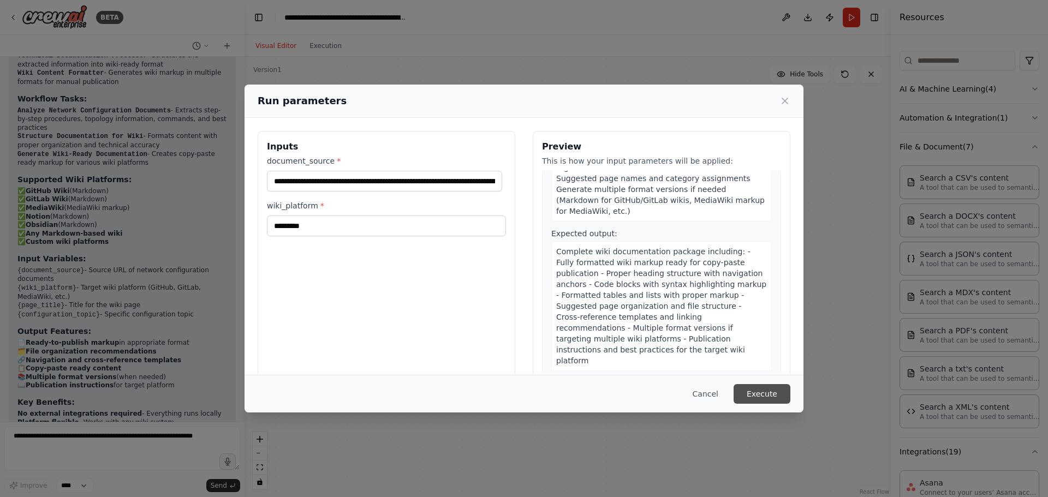
click at [752, 394] on button "Execute" at bounding box center [762, 394] width 57 height 20
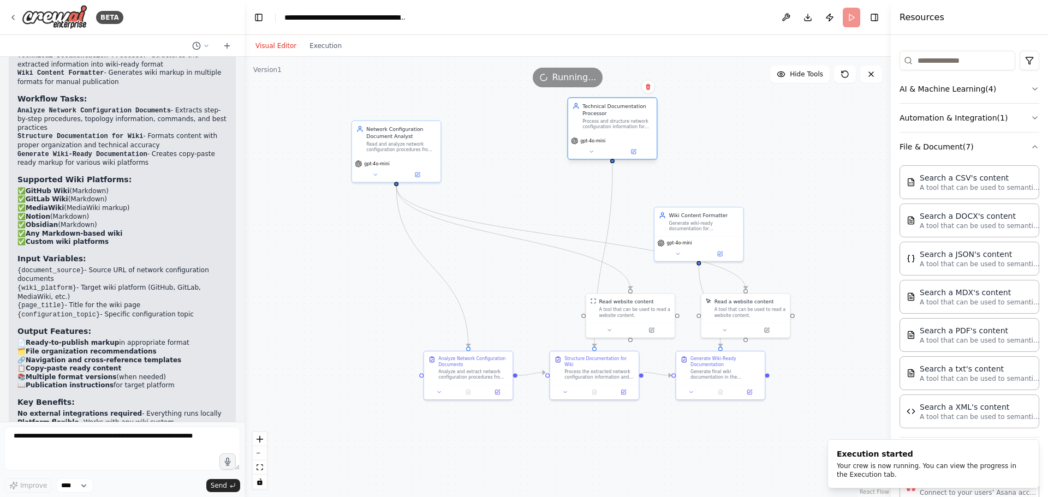
drag, startPoint x: 591, startPoint y: 136, endPoint x: 611, endPoint y: 122, distance: 24.7
click at [611, 122] on div "Process and structure network configuration information for {wiki_platform}, or…" at bounding box center [617, 123] width 70 height 11
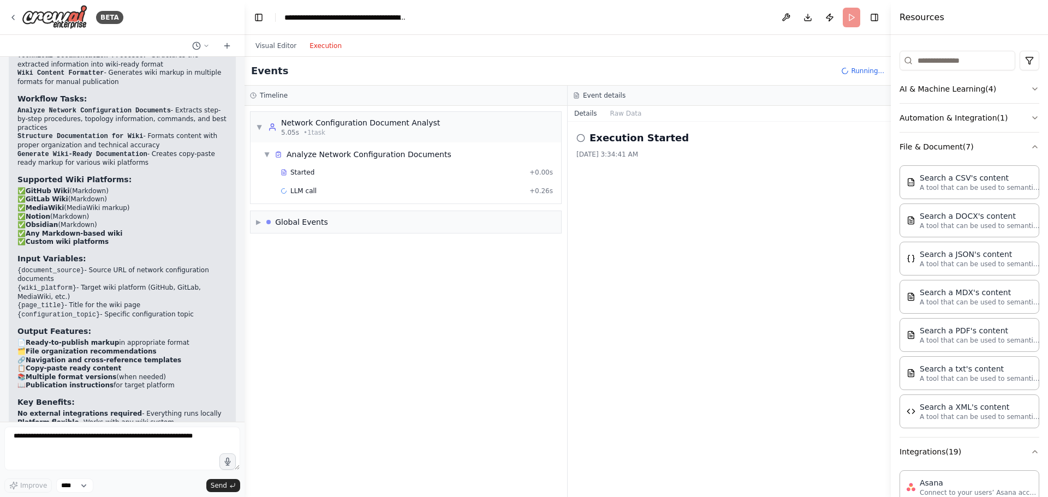
click at [319, 45] on button "Execution" at bounding box center [325, 45] width 45 height 13
click at [319, 124] on div "Network Configuration Document Analyst" at bounding box center [360, 122] width 159 height 11
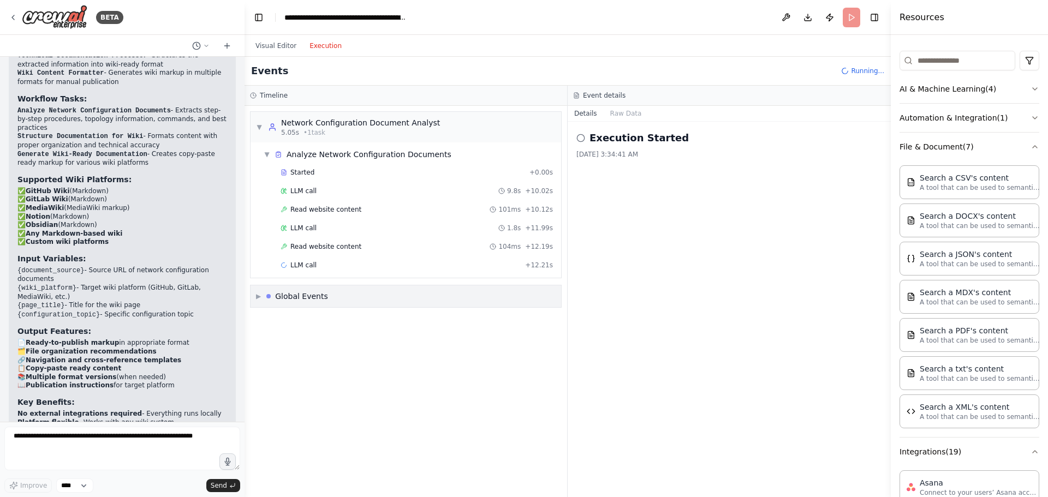
click at [332, 295] on div "▶ Global Events" at bounding box center [406, 297] width 311 height 22
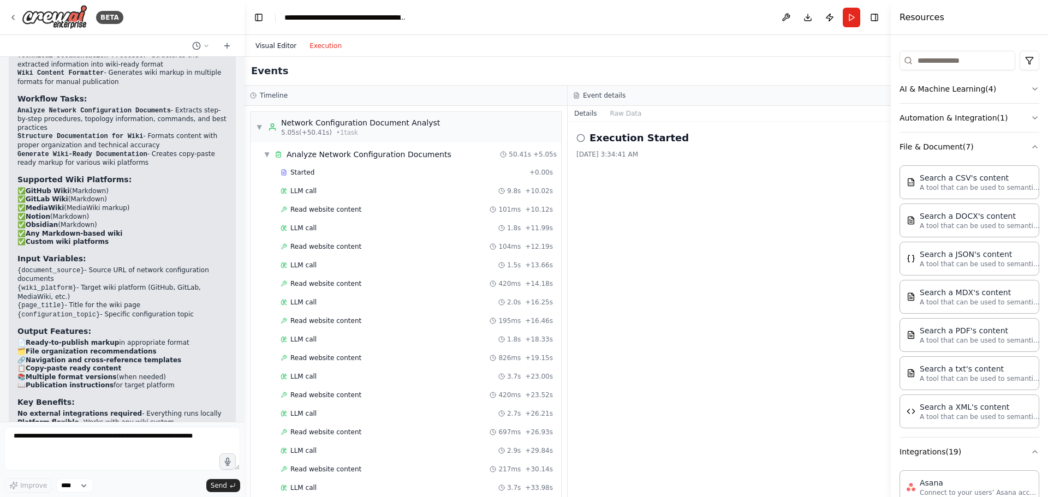
click at [272, 45] on button "Visual Editor" at bounding box center [276, 45] width 54 height 13
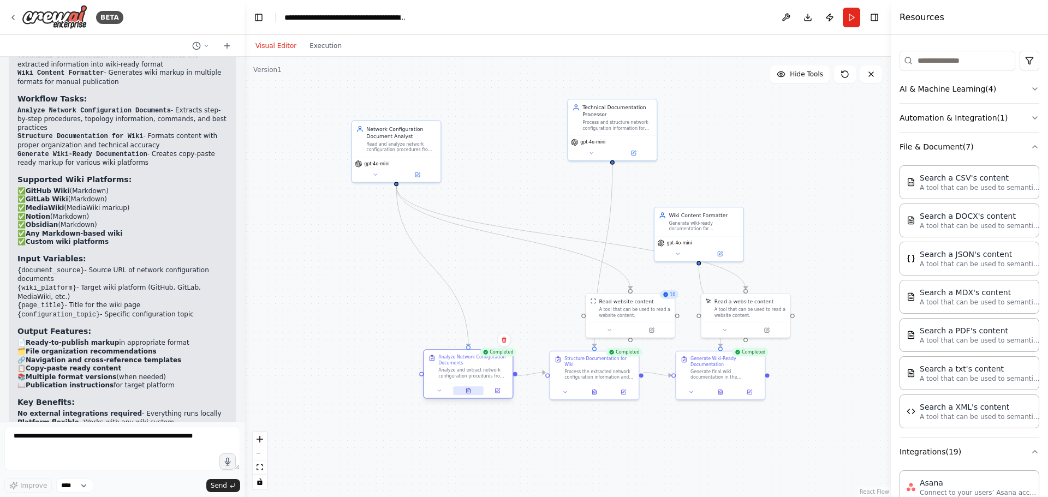
click at [469, 394] on button at bounding box center [468, 391] width 31 height 9
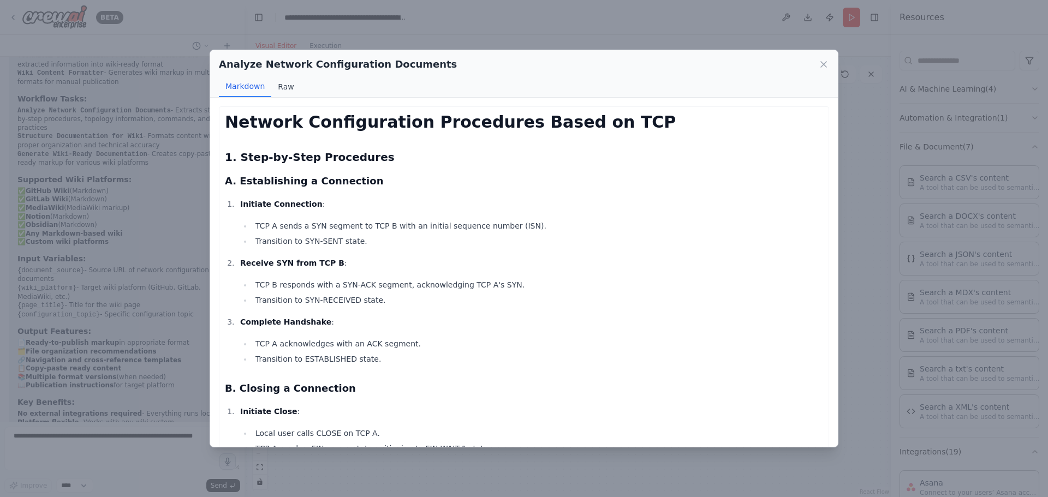
click at [277, 88] on button "Raw" at bounding box center [285, 86] width 29 height 21
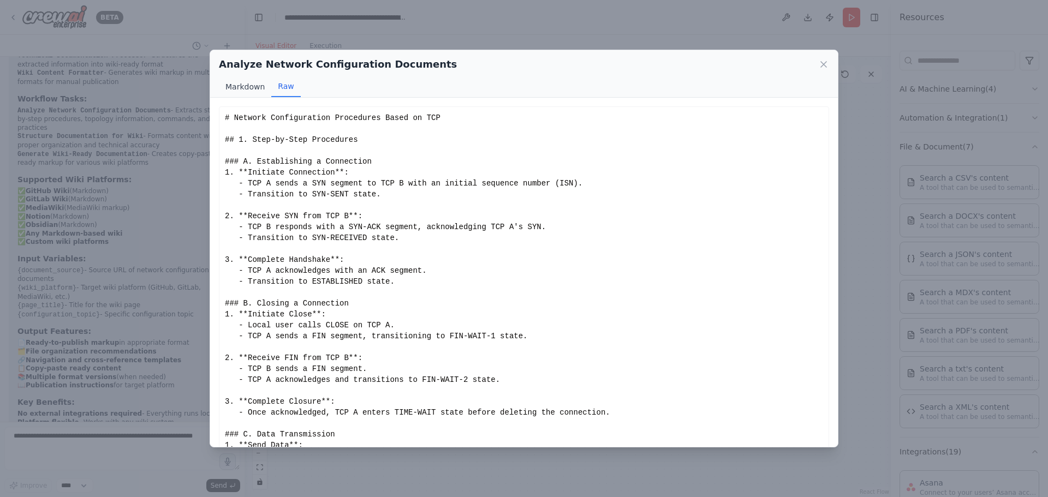
click at [239, 85] on button "Markdown" at bounding box center [245, 86] width 52 height 21
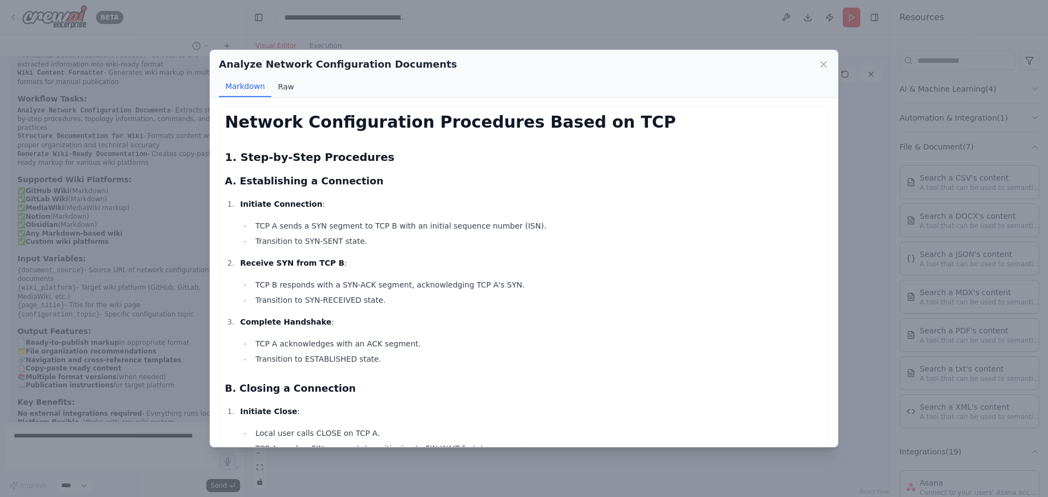
click at [292, 87] on button "Raw" at bounding box center [285, 86] width 29 height 21
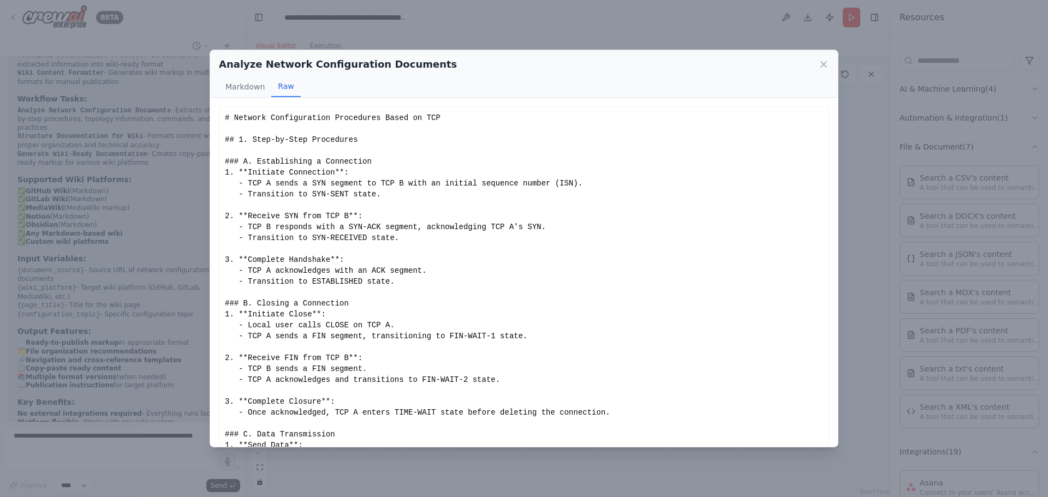
scroll to position [29, 0]
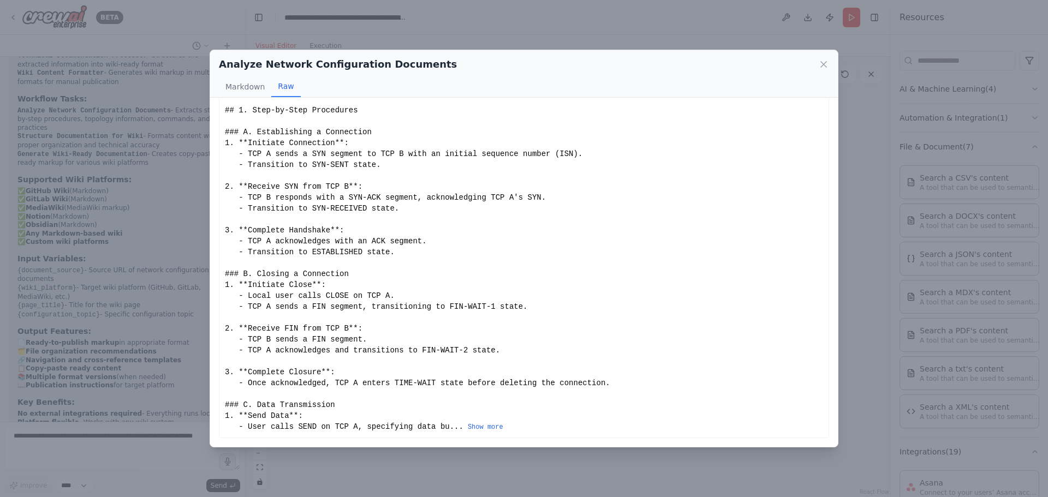
click at [450, 314] on div "# Network Configuration Procedures Based on TCP ## 1. Step-by-Step Procedures #…" at bounding box center [524, 257] width 598 height 349
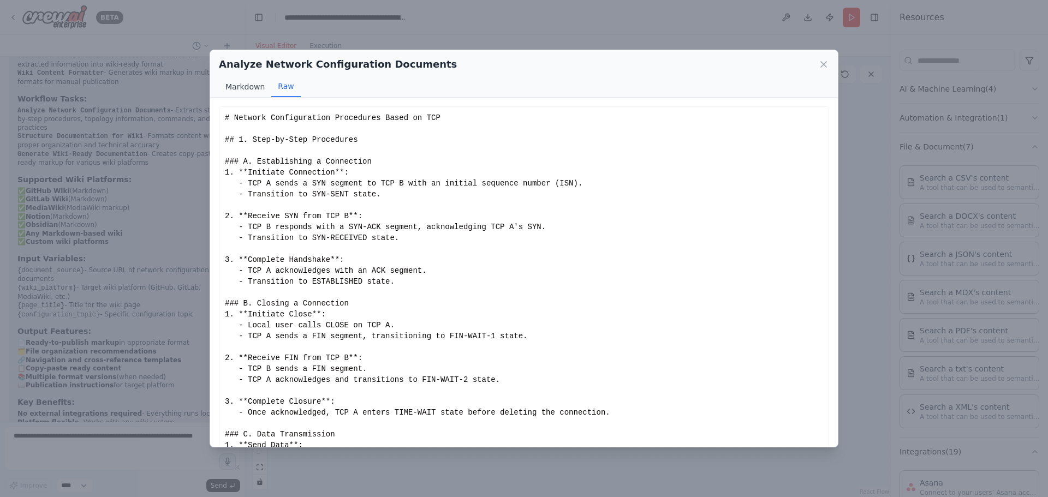
click at [254, 84] on button "Markdown" at bounding box center [245, 86] width 52 height 21
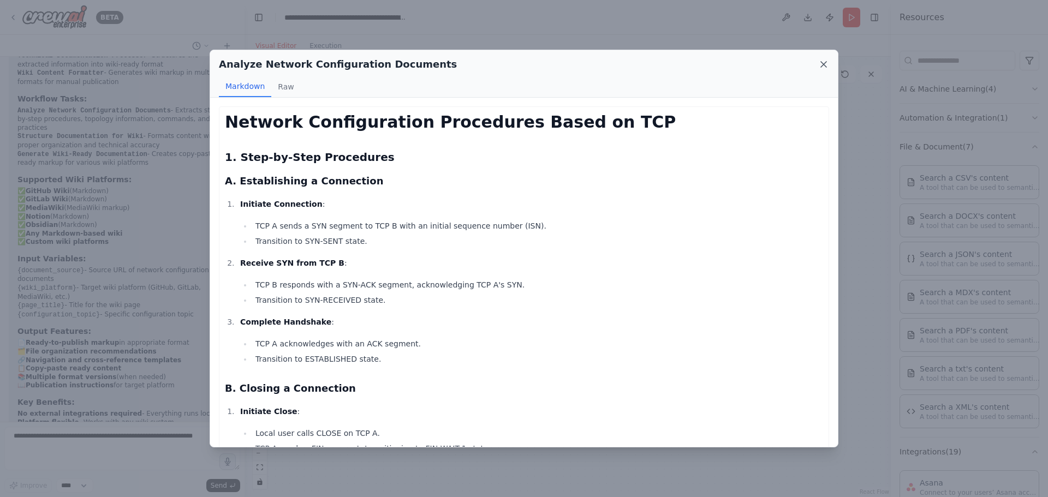
click at [822, 62] on icon at bounding box center [823, 64] width 11 height 11
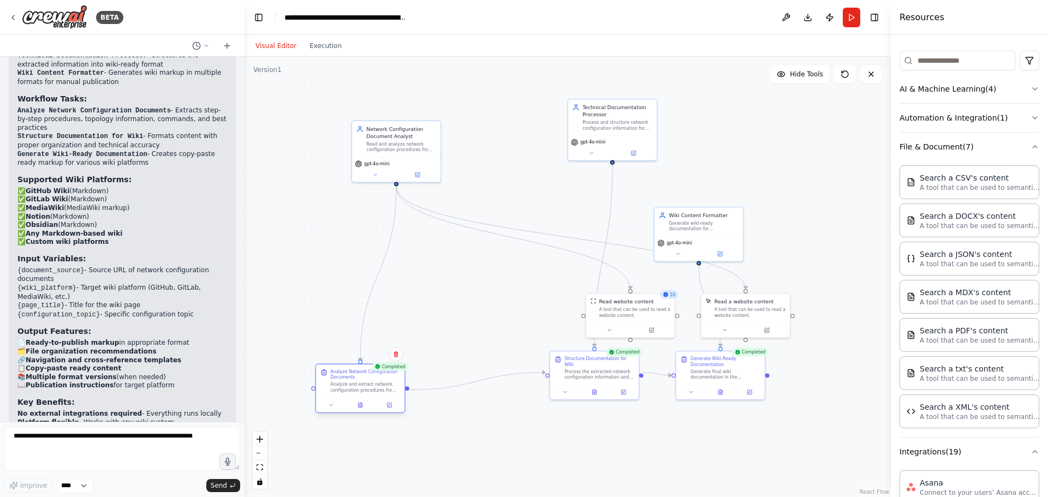
drag, startPoint x: 454, startPoint y: 367, endPoint x: 347, endPoint y: 378, distance: 107.0
click at [347, 378] on div "Analyze Network Configuration Documents Analyze and extract network configurati…" at bounding box center [365, 381] width 70 height 25
drag, startPoint x: 584, startPoint y: 361, endPoint x: 507, endPoint y: 382, distance: 79.1
click at [507, 382] on div "Structure Documentation for Wiki Process the extracted network configuration in…" at bounding box center [524, 388] width 70 height 25
drag, startPoint x: 721, startPoint y: 376, endPoint x: 676, endPoint y: 389, distance: 46.6
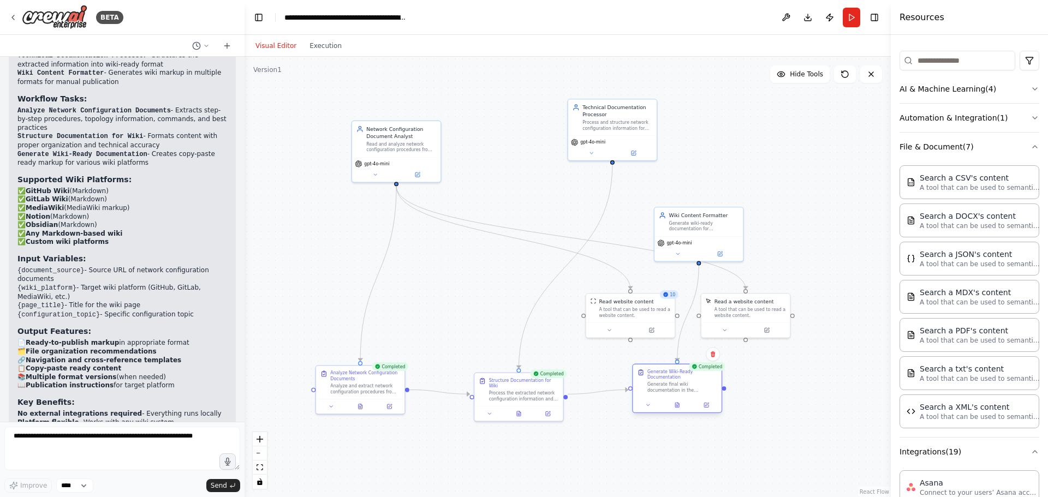
click at [676, 389] on div "Generate final wiki documentation in the appropriate markup format for {wiki_pl…" at bounding box center [682, 387] width 70 height 11
drag, startPoint x: 526, startPoint y: 391, endPoint x: 526, endPoint y: 385, distance: 5.5
click at [526, 385] on div "Process the extracted network configuration information and structure it for {w…" at bounding box center [524, 387] width 70 height 11
drag, startPoint x: 614, startPoint y: 329, endPoint x: 284, endPoint y: 305, distance: 330.6
click at [284, 305] on button at bounding box center [281, 307] width 41 height 9
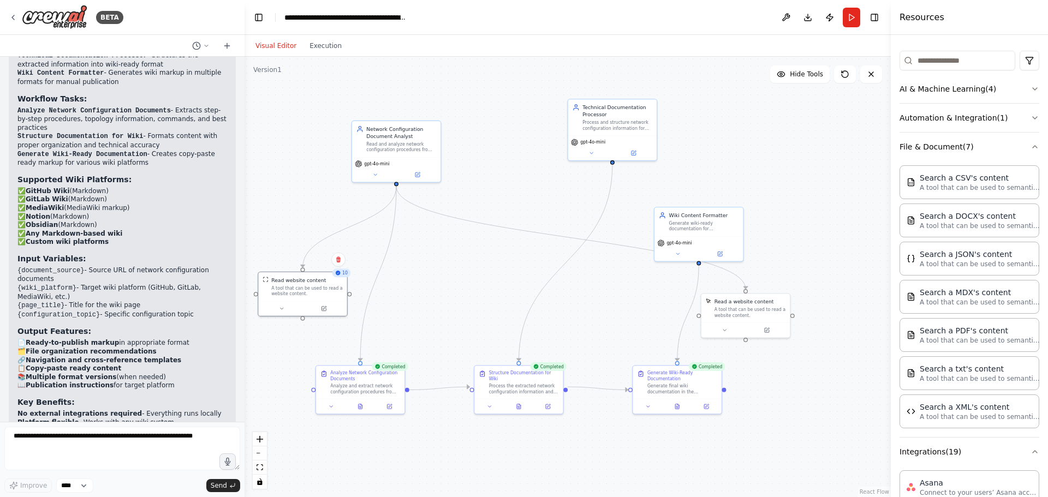
click at [516, 292] on div ".deletable-edge-delete-btn { width: 20px; height: 20px; border: 0px solid #ffff…" at bounding box center [568, 277] width 646 height 441
drag, startPoint x: 695, startPoint y: 238, endPoint x: 719, endPoint y: 152, distance: 89.4
click at [719, 152] on div "gpt-4o-mini" at bounding box center [720, 155] width 83 height 7
click at [516, 402] on icon at bounding box center [519, 405] width 6 height 6
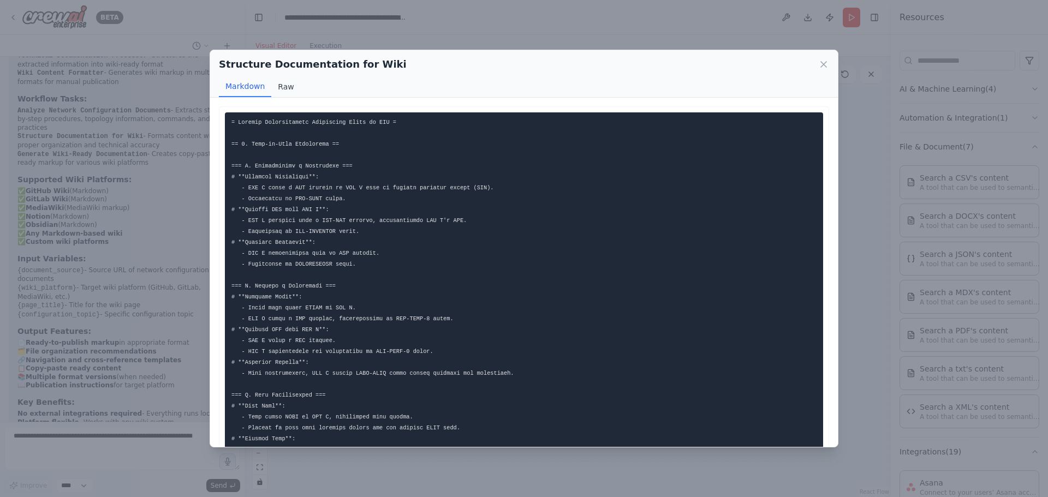
click at [271, 84] on button "Raw" at bounding box center [285, 86] width 29 height 21
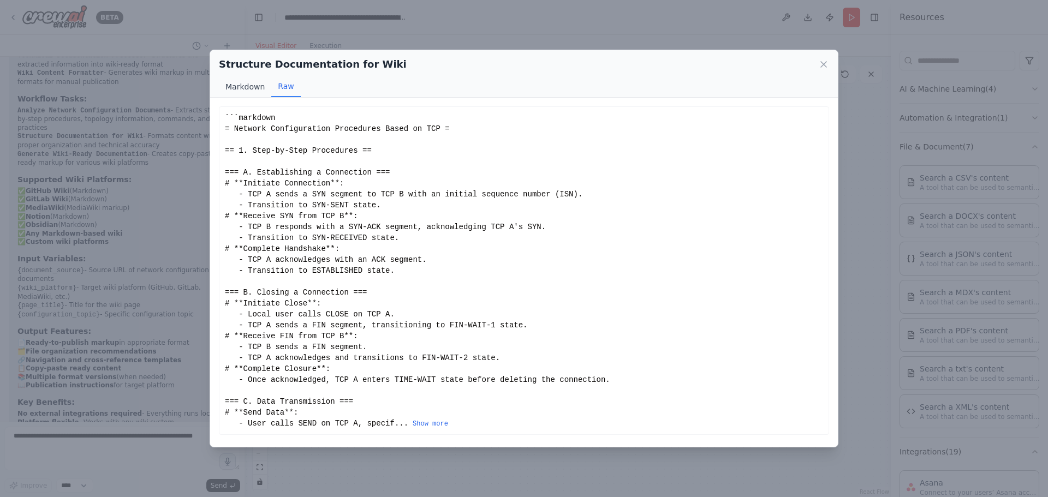
click at [250, 86] on button "Markdown" at bounding box center [245, 86] width 52 height 21
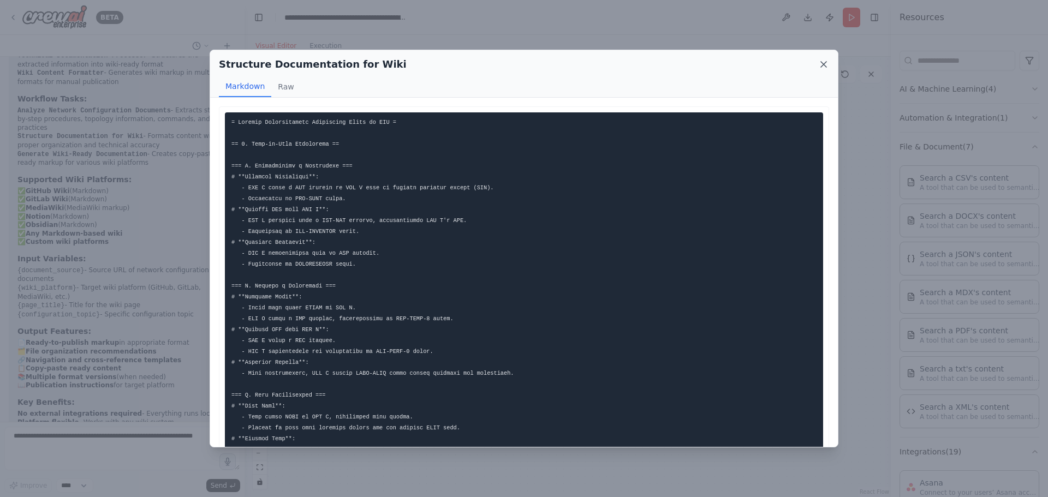
click at [820, 69] on icon at bounding box center [823, 64] width 11 height 11
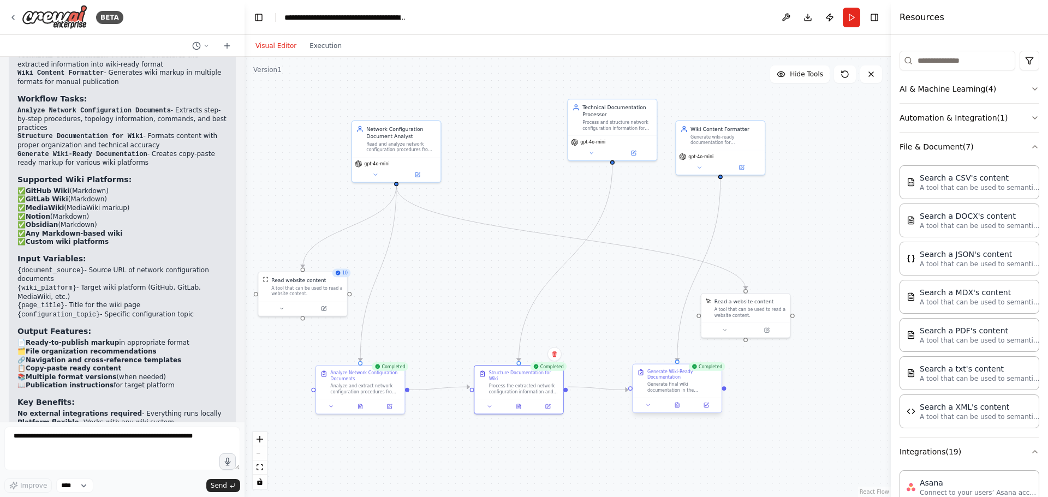
click at [651, 411] on div at bounding box center [677, 405] width 88 height 15
click at [650, 408] on icon at bounding box center [648, 405] width 6 height 6
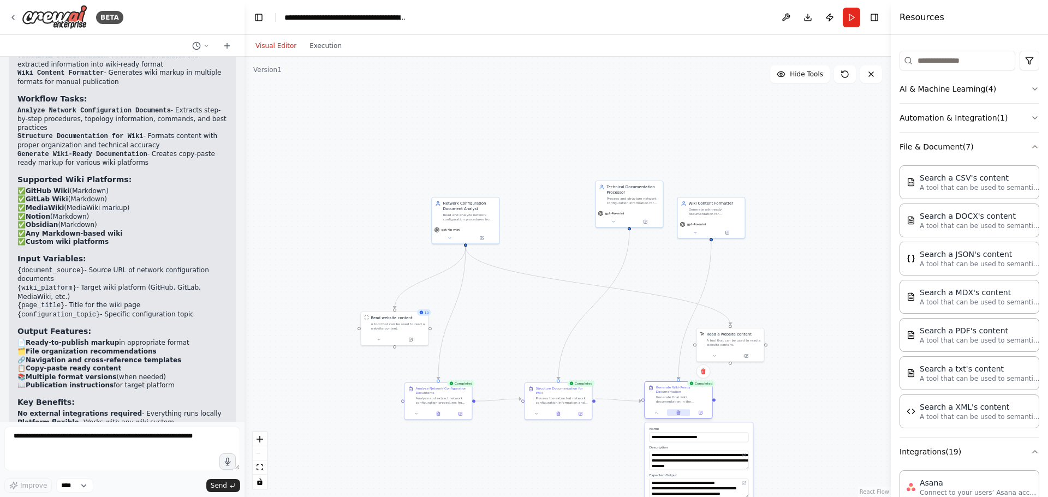
click at [677, 414] on icon at bounding box center [678, 413] width 3 height 4
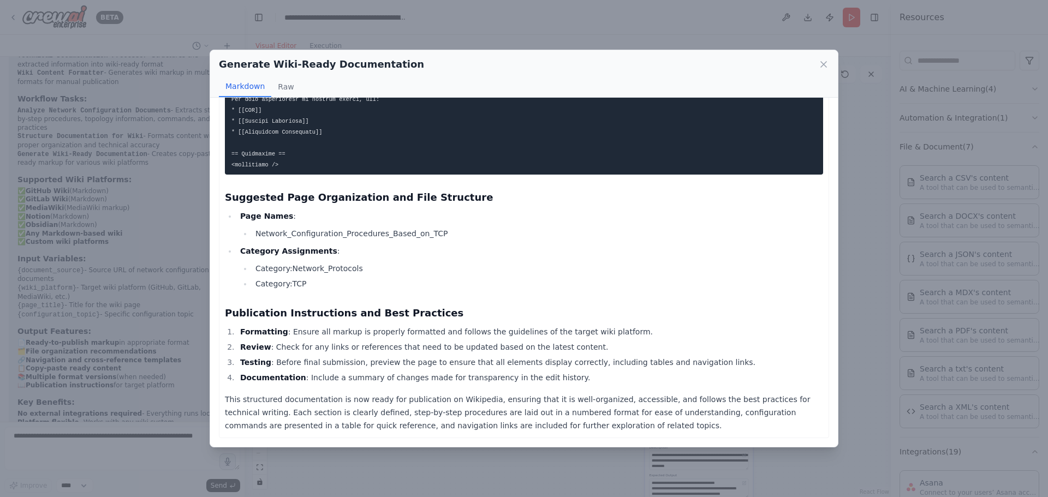
scroll to position [1693, 0]
click at [824, 69] on icon at bounding box center [823, 64] width 11 height 11
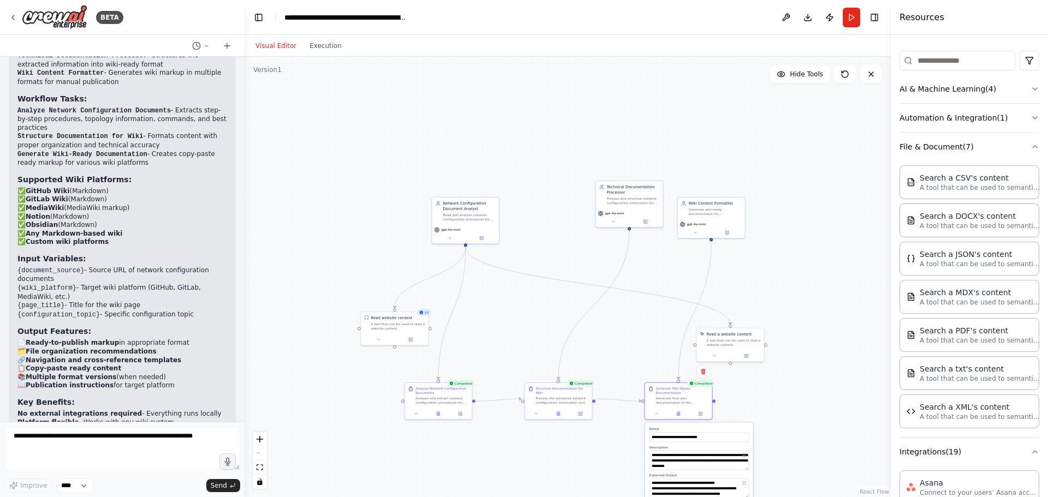
click at [772, 411] on div ".deletable-edge-delete-btn { width: 20px; height: 20px; border: 0px solid #ffff…" at bounding box center [568, 277] width 646 height 441
click at [715, 356] on icon at bounding box center [714, 355] width 4 height 4
click at [747, 361] on div "Read a website content A tool that can be used to read a website content. Read …" at bounding box center [730, 345] width 68 height 34
click at [774, 400] on button "Cancel" at bounding box center [773, 400] width 20 height 8
click at [747, 356] on icon at bounding box center [746, 354] width 3 height 3
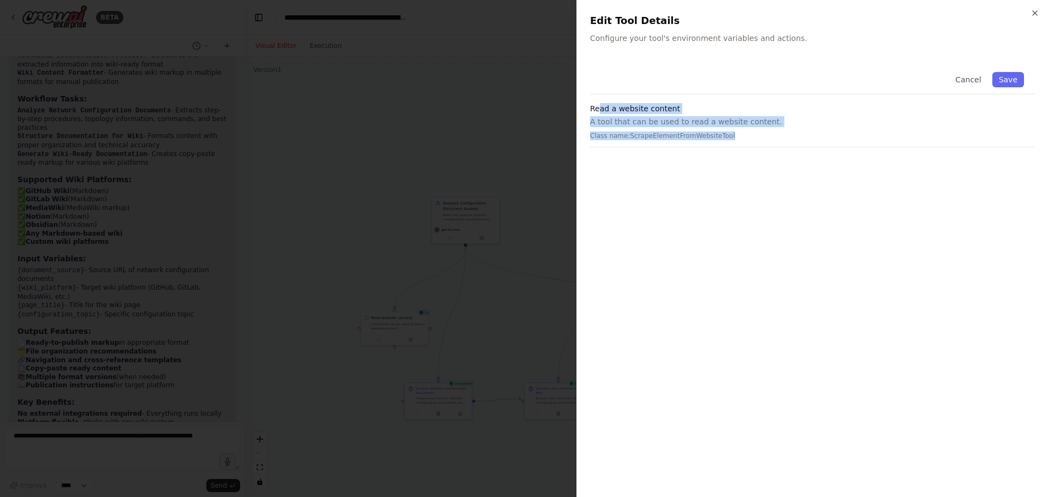
drag, startPoint x: 598, startPoint y: 107, endPoint x: 739, endPoint y: 141, distance: 145.0
click at [739, 141] on div "Read a website content A tool that can be used to read a website content. Class…" at bounding box center [812, 125] width 445 height 44
click at [1012, 79] on button "Save" at bounding box center [1008, 79] width 32 height 15
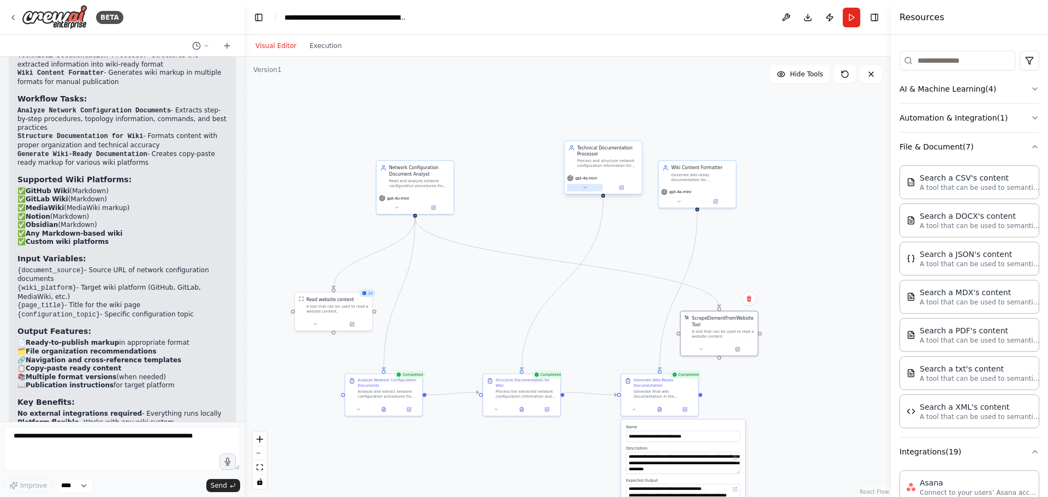
click at [585, 190] on icon at bounding box center [584, 187] width 5 height 5
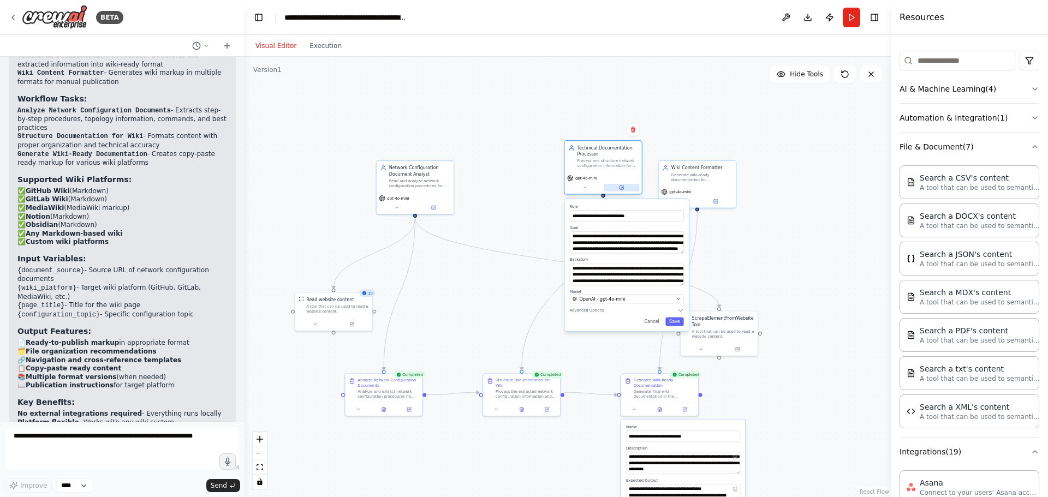
click at [626, 187] on button at bounding box center [621, 188] width 35 height 8
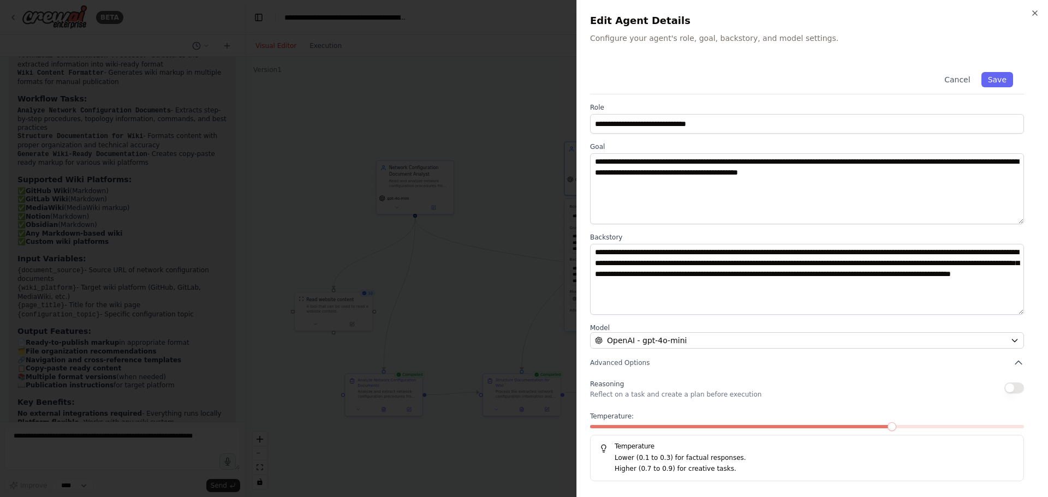
click at [513, 313] on div at bounding box center [524, 248] width 1048 height 497
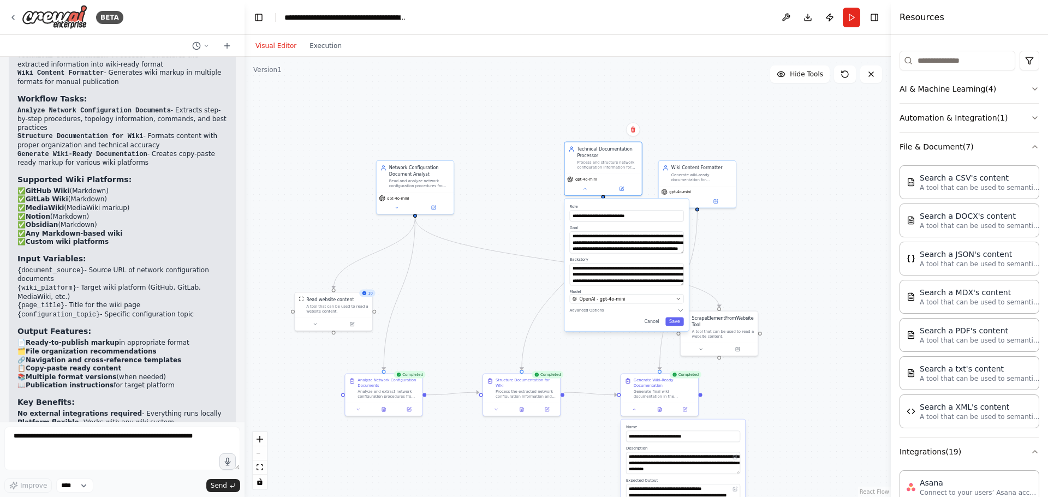
click at [796, 188] on div ".deletable-edge-delete-btn { width: 20px; height: 20px; border: 0px solid #ffff…" at bounding box center [568, 277] width 646 height 441
click at [652, 322] on button "Cancel" at bounding box center [652, 322] width 22 height 9
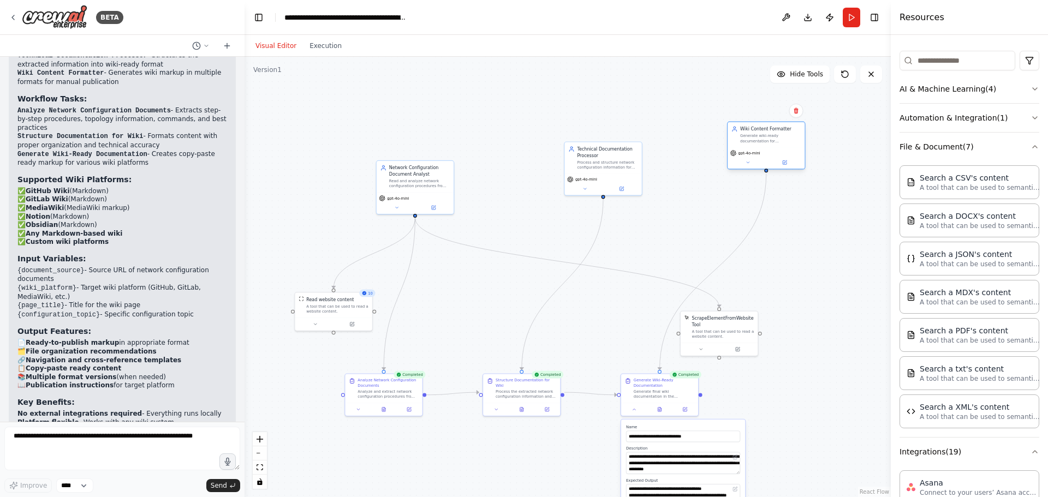
drag, startPoint x: 695, startPoint y: 183, endPoint x: 763, endPoint y: 145, distance: 78.0
click at [763, 145] on div "Wiki Content Formatter Generate wiki-ready documentation for {wiki_platform} in…" at bounding box center [766, 134] width 77 height 25
click at [1021, 88] on button "AI & Machine Learning ( 4 )" at bounding box center [970, 89] width 140 height 28
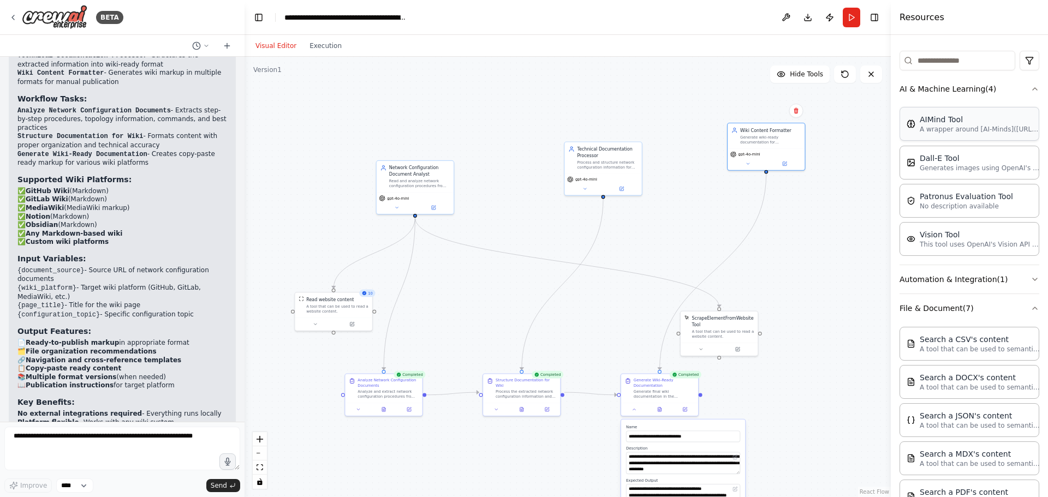
click at [989, 129] on p "A wrapper around [AI-Minds](https://mindsdb.com/minds). Useful for when you nee…" at bounding box center [980, 129] width 120 height 9
click at [790, 166] on button at bounding box center [784, 163] width 35 height 8
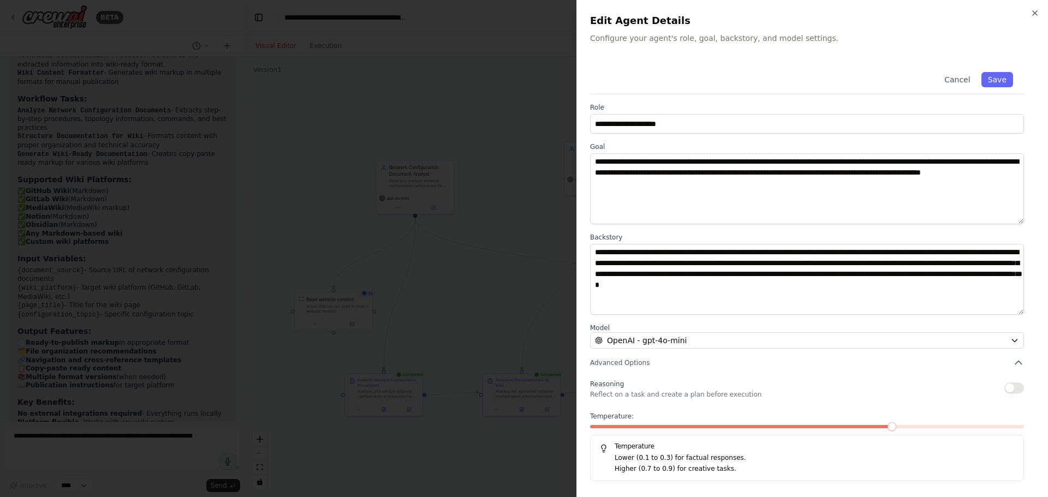
click at [1031, 3] on div "**********" at bounding box center [812, 248] width 472 height 497
click at [1034, 15] on icon "button" at bounding box center [1035, 13] width 9 height 9
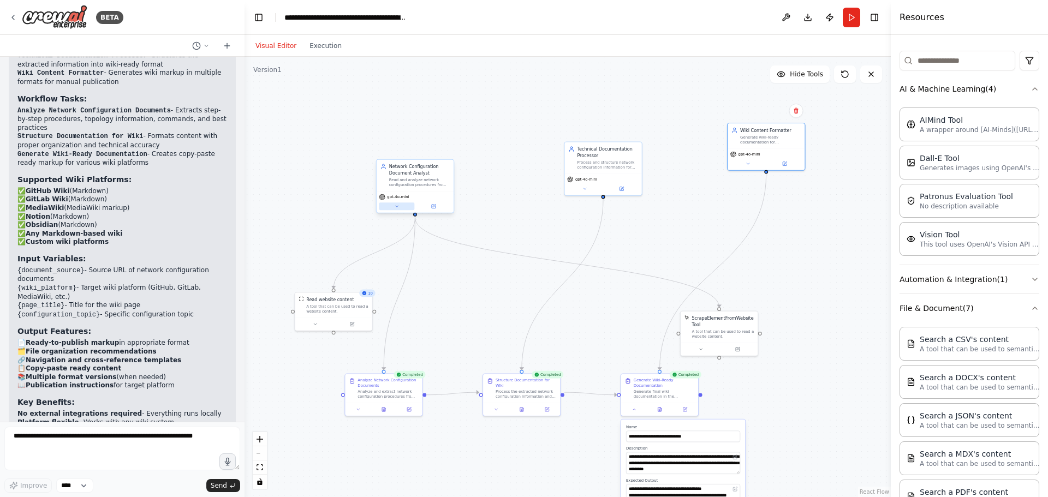
click at [399, 204] on icon at bounding box center [396, 206] width 5 height 5
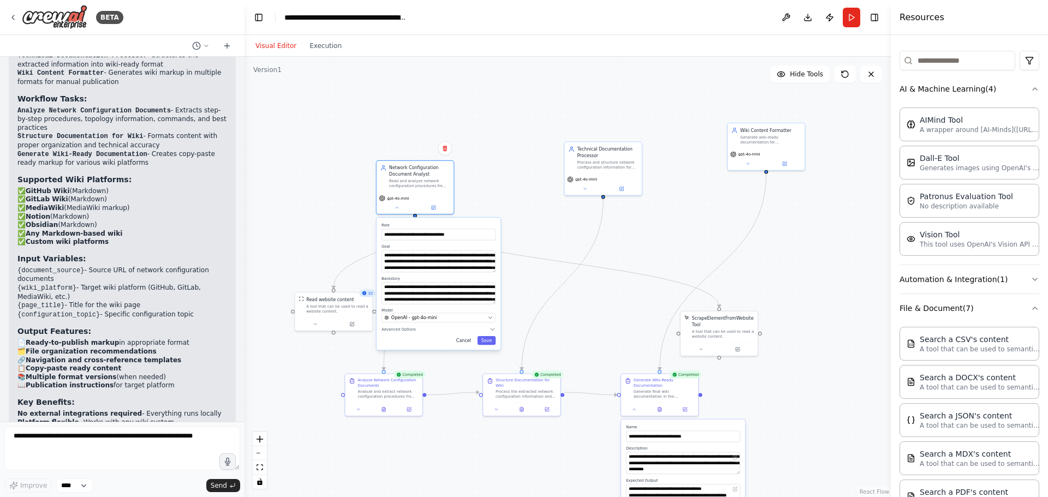
click at [465, 341] on button "Cancel" at bounding box center [464, 340] width 22 height 9
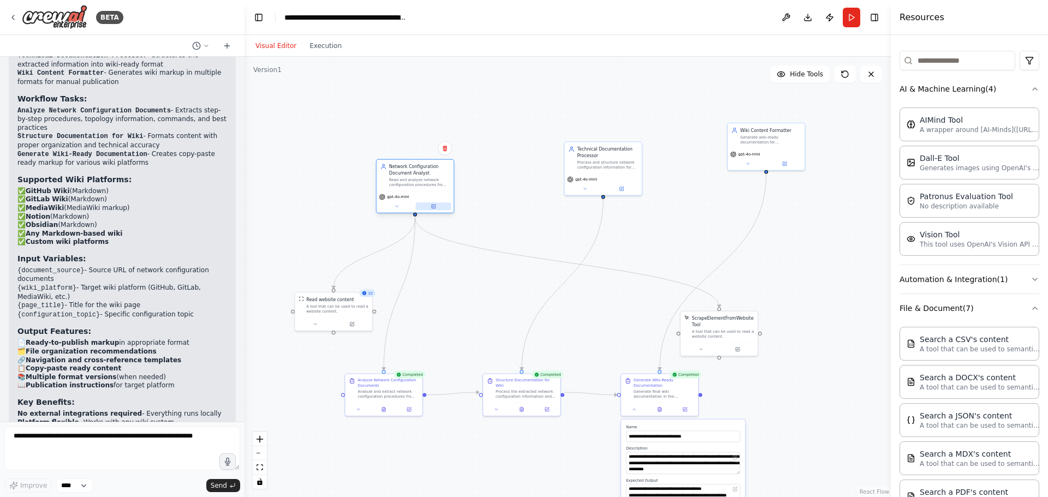
click at [437, 209] on button at bounding box center [433, 207] width 35 height 8
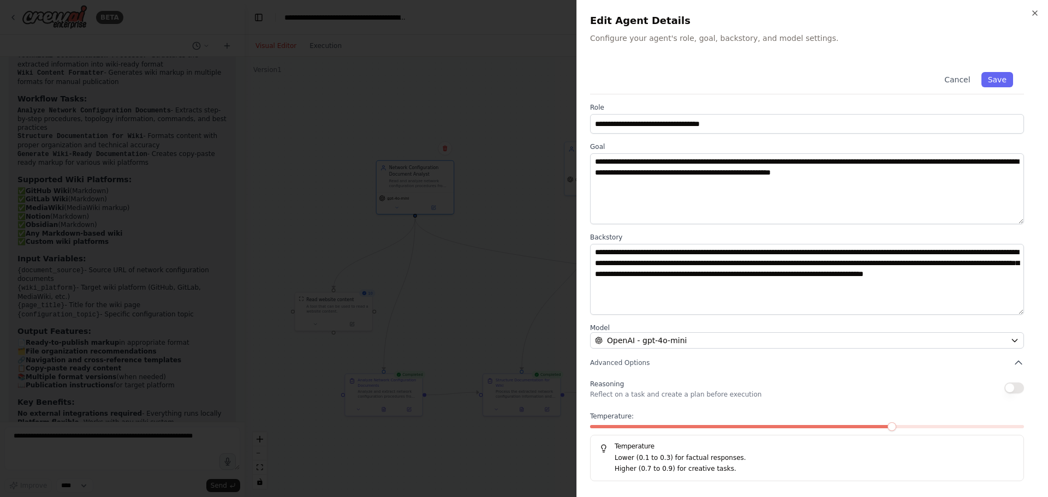
click at [437, 210] on div at bounding box center [524, 248] width 1048 height 497
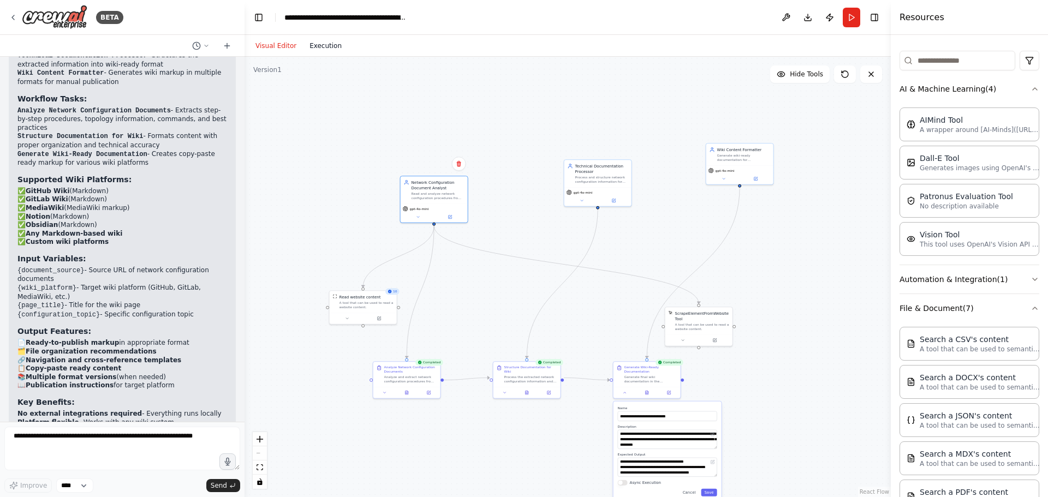
click at [319, 47] on button "Execution" at bounding box center [325, 45] width 45 height 13
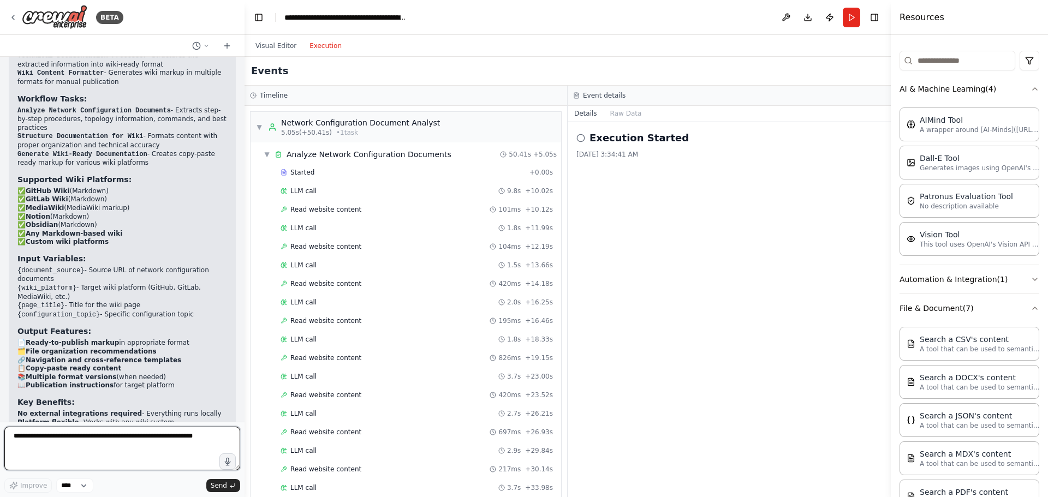
click at [98, 444] on textarea at bounding box center [122, 449] width 236 height 44
click at [782, 22] on button at bounding box center [785, 18] width 17 height 20
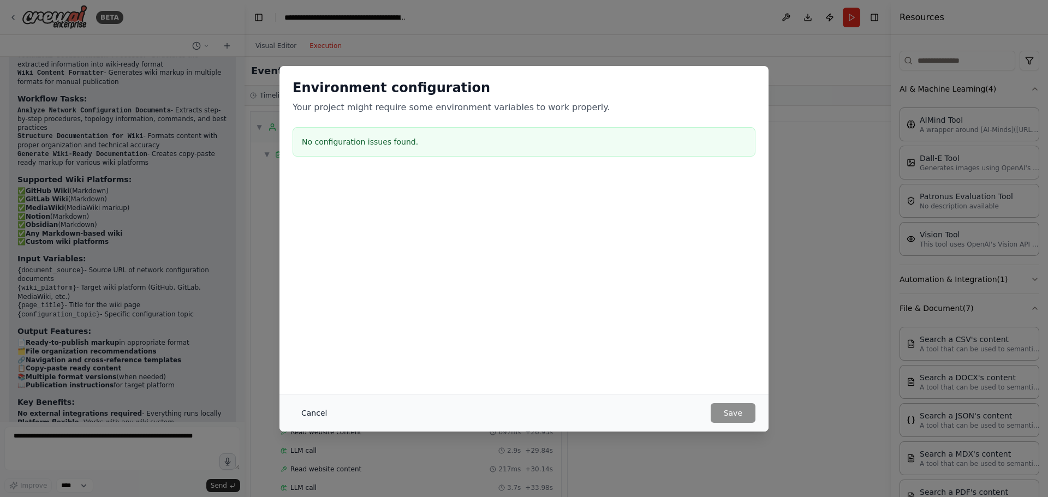
click at [308, 411] on button "Cancel" at bounding box center [314, 413] width 43 height 20
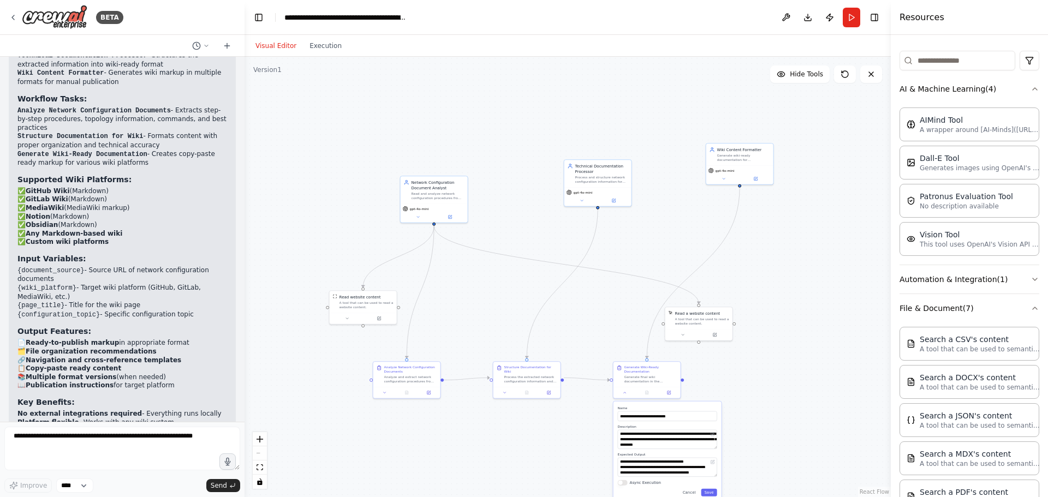
click at [281, 41] on button "Visual Editor" at bounding box center [276, 45] width 54 height 13
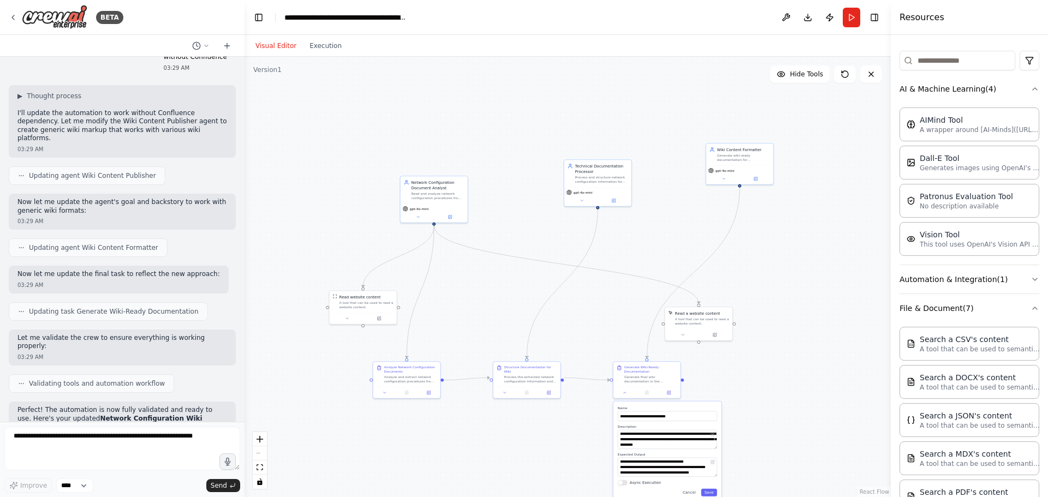
scroll to position [1654, 0]
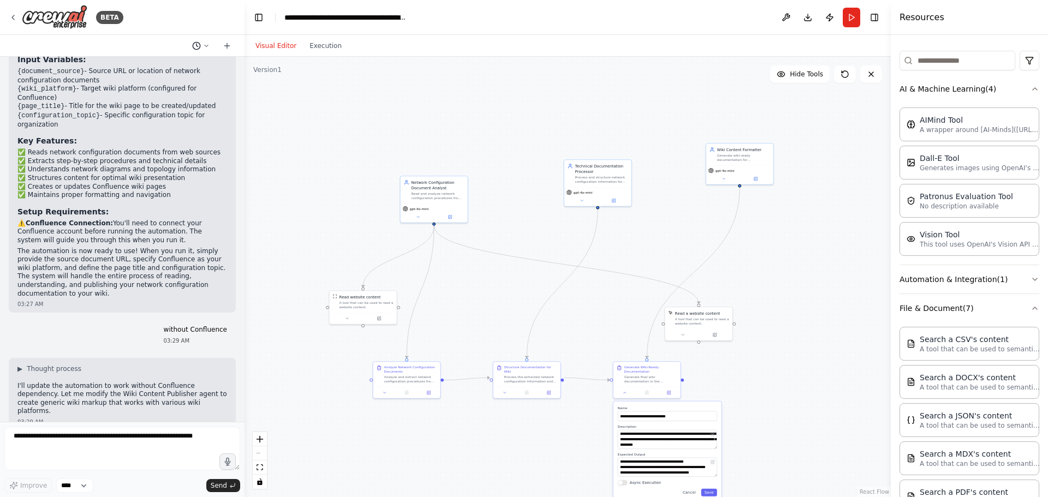
click at [206, 44] on icon at bounding box center [206, 46] width 7 height 7
drag, startPoint x: 181, startPoint y: 72, endPoint x: 193, endPoint y: 207, distance: 135.9
click at [189, 52] on div "Read and understand the Step by Step Network Configuration procedures and Diagr…" at bounding box center [201, 45] width 26 height 13
click at [191, 171] on div at bounding box center [122, 248] width 245 height 497
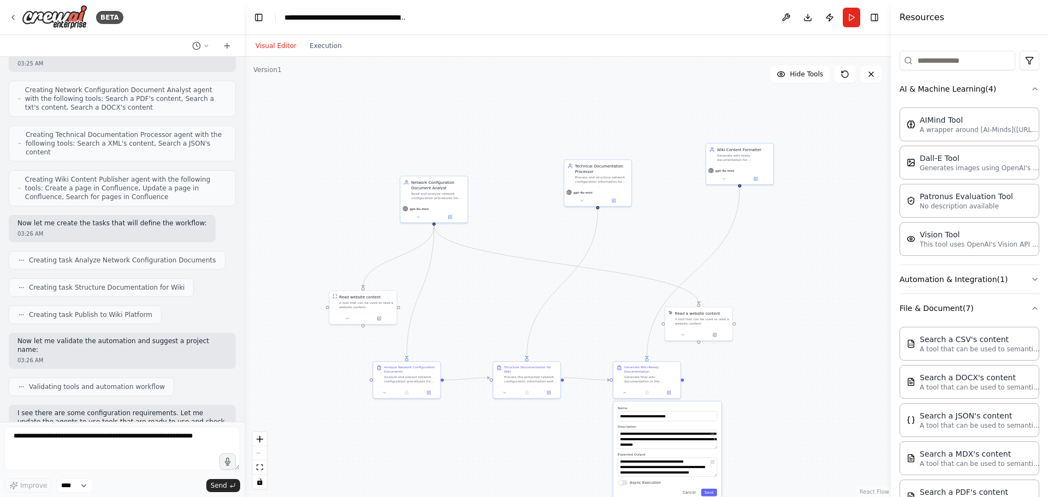
scroll to position [0, 0]
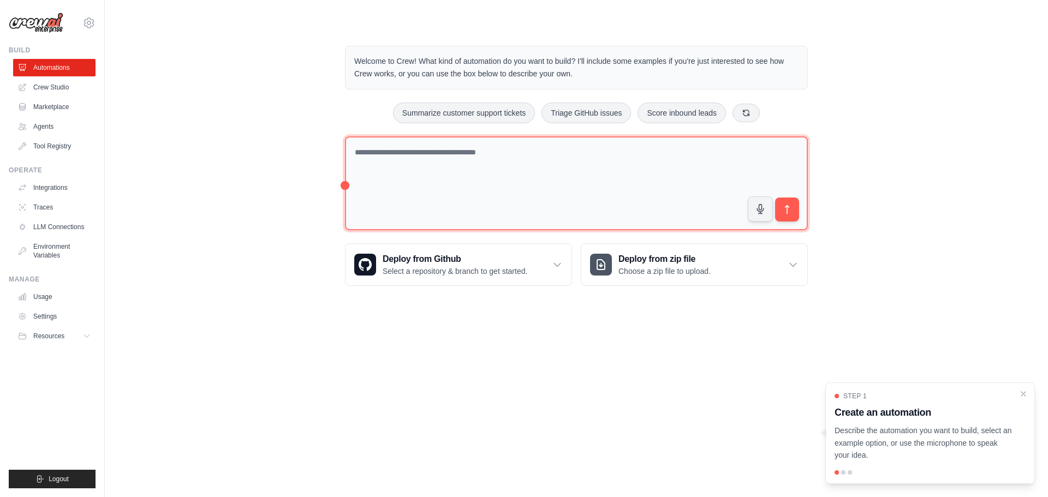
click at [622, 156] on textarea at bounding box center [576, 183] width 463 height 94
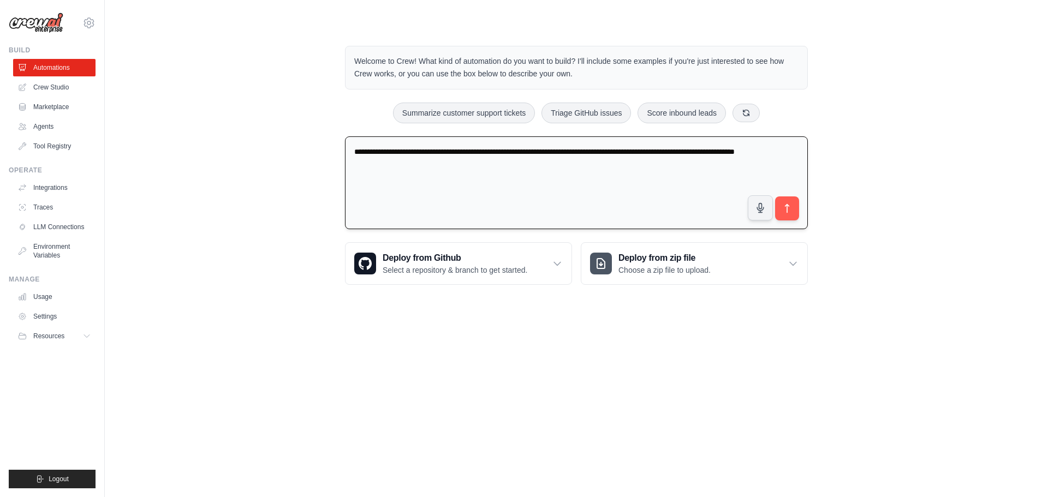
type textarea "**********"
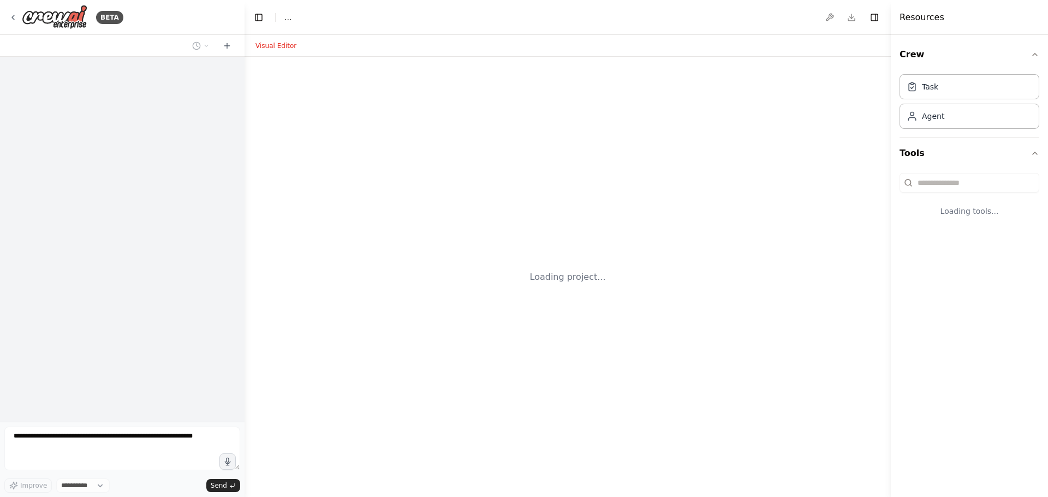
select select "****"
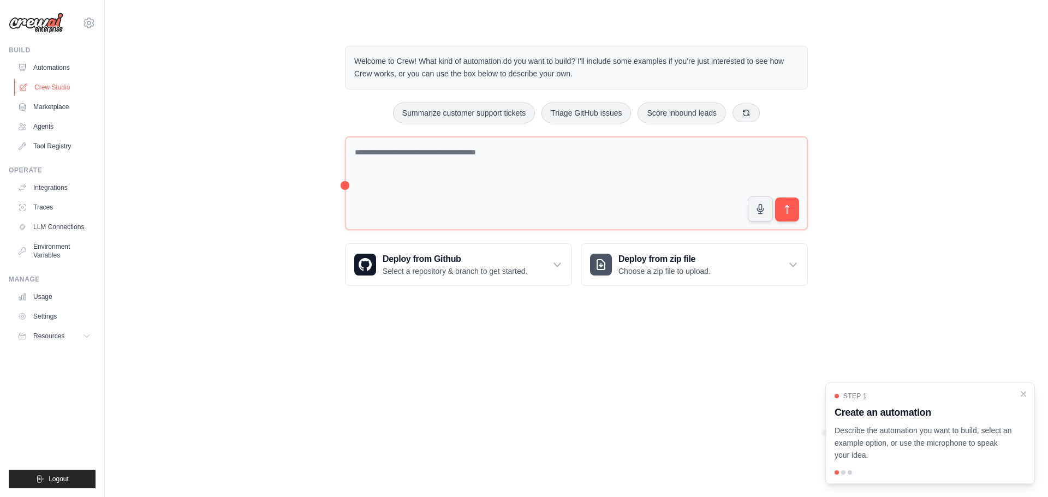
click at [58, 87] on link "Crew Studio" at bounding box center [55, 87] width 82 height 17
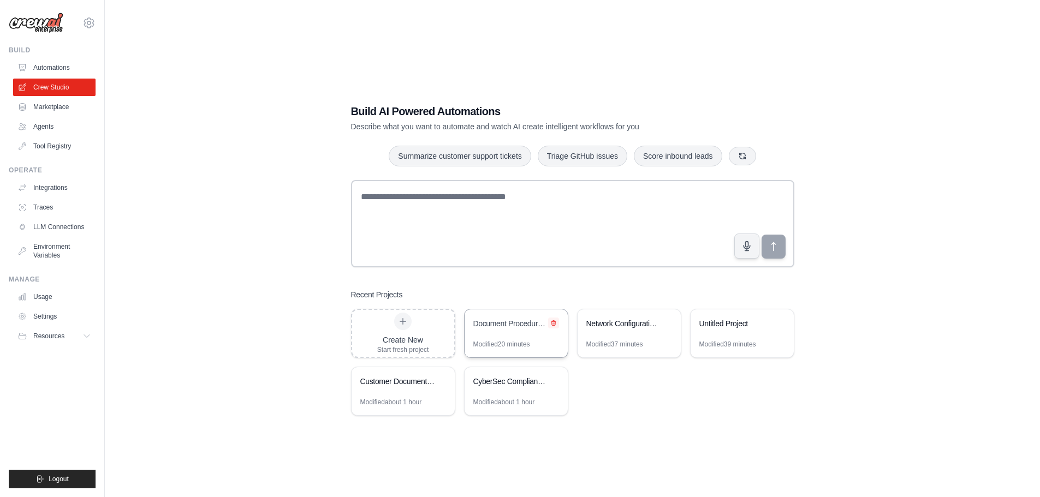
click at [556, 320] on icon at bounding box center [553, 323] width 7 height 7
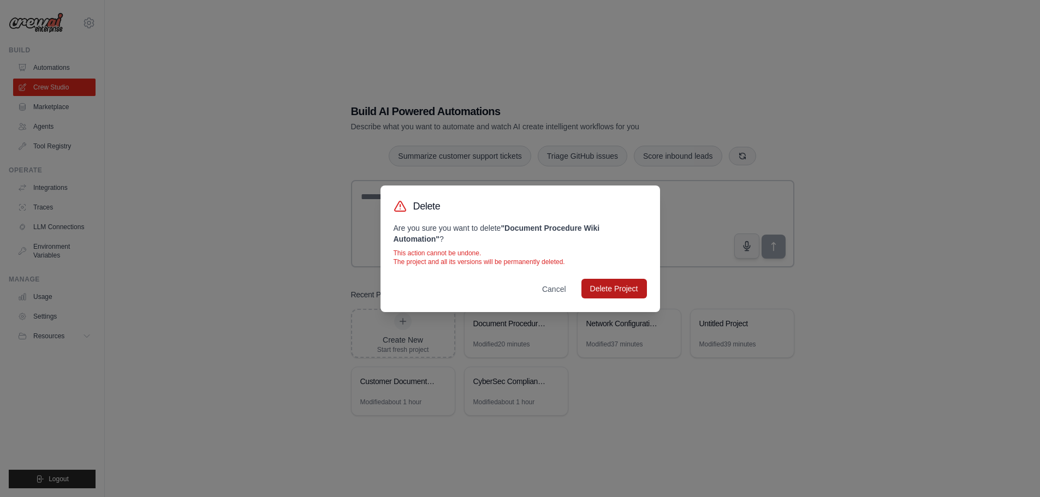
click at [610, 292] on button "Delete Project" at bounding box center [614, 289] width 66 height 20
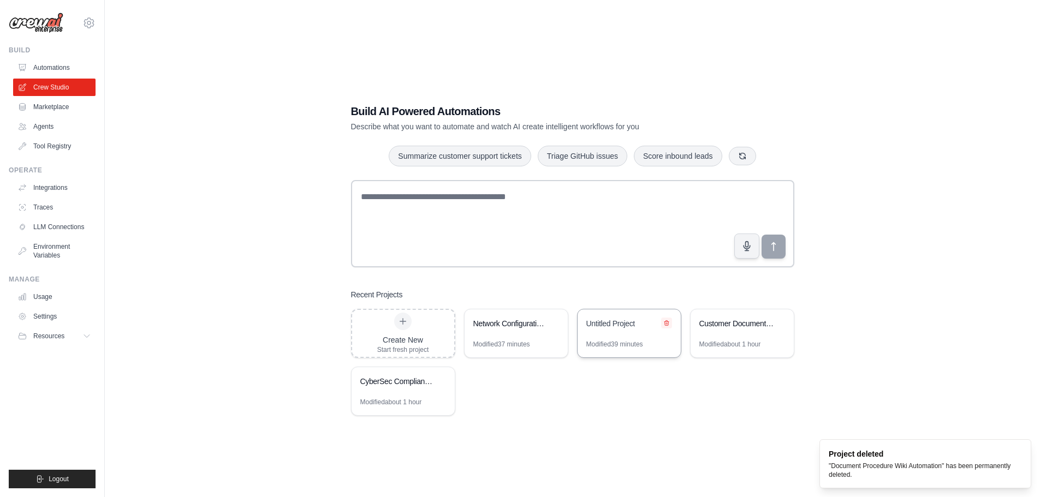
click at [666, 321] on icon at bounding box center [666, 323] width 7 height 7
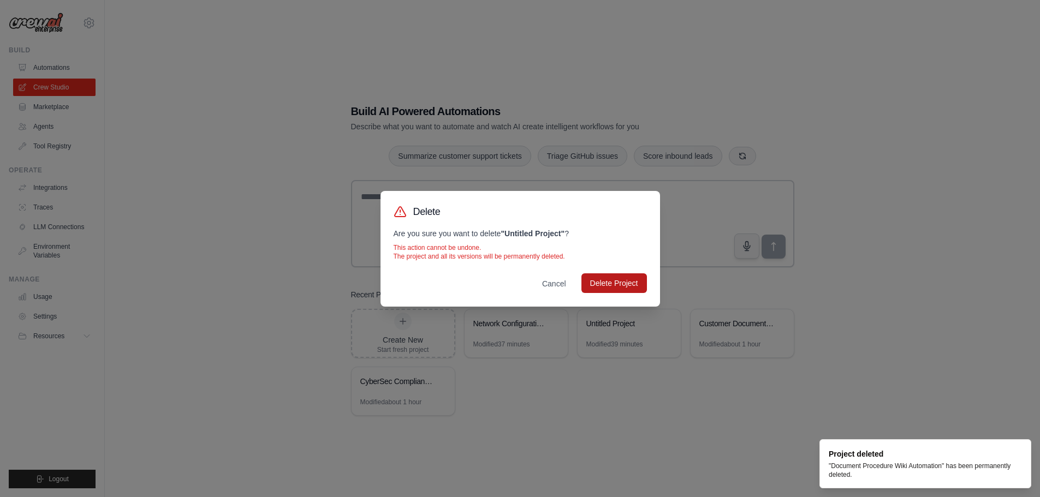
click at [614, 280] on button "Delete Project" at bounding box center [614, 284] width 66 height 20
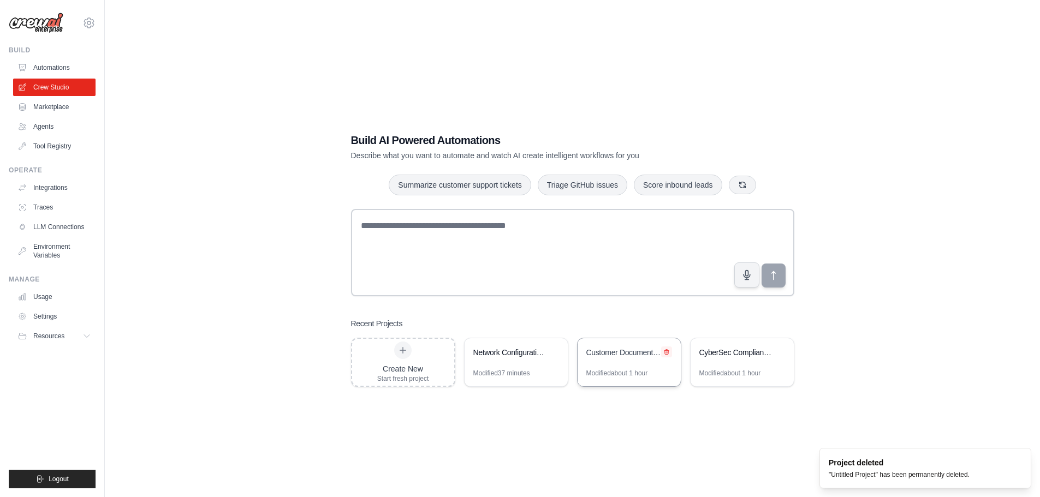
click at [668, 349] on icon at bounding box center [666, 352] width 7 height 7
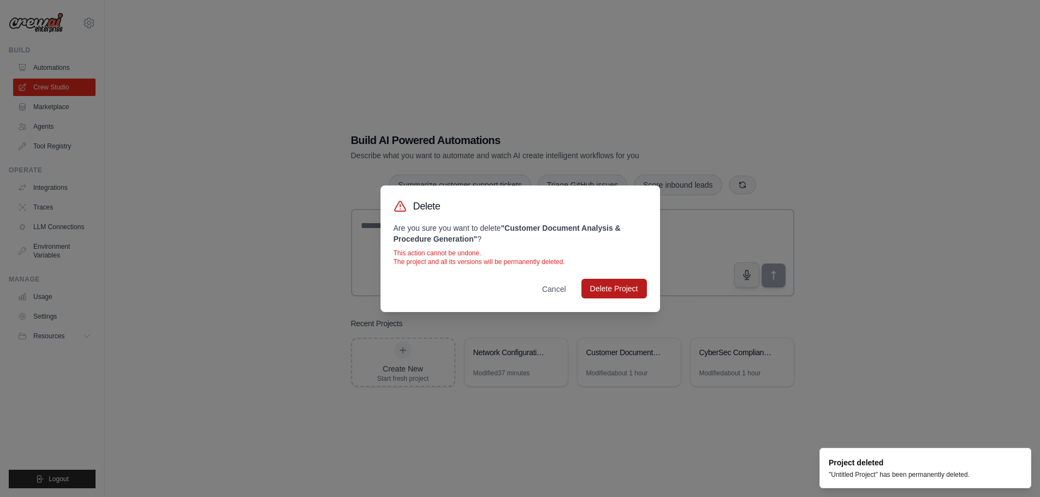
click at [607, 291] on button "Delete Project" at bounding box center [614, 289] width 66 height 20
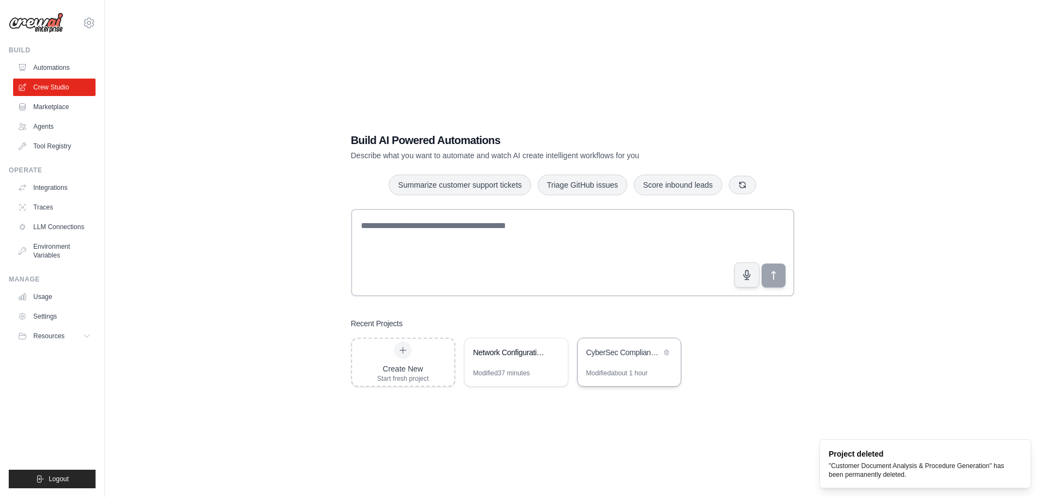
click at [609, 362] on div "CyberSec Compliance Audit Automation" at bounding box center [629, 353] width 103 height 31
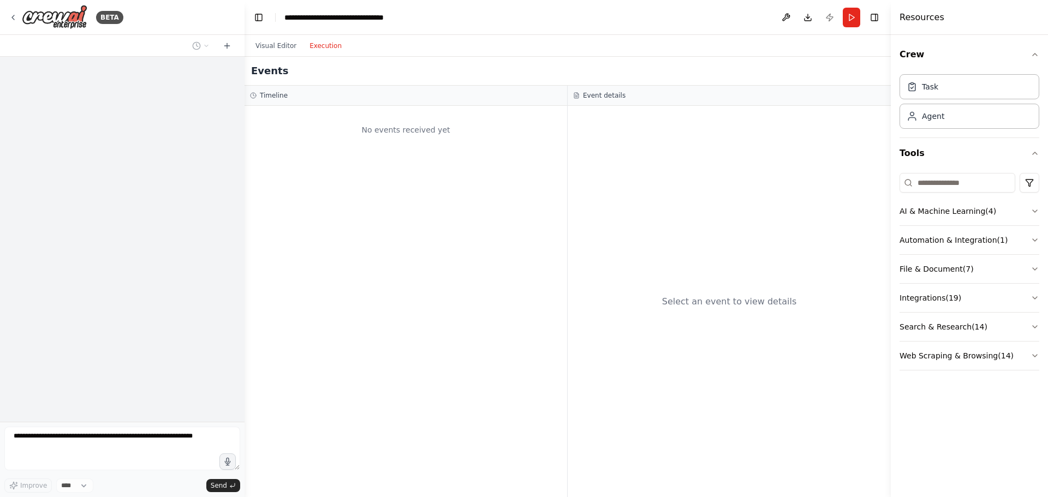
click at [313, 47] on button "Execution" at bounding box center [325, 45] width 45 height 13
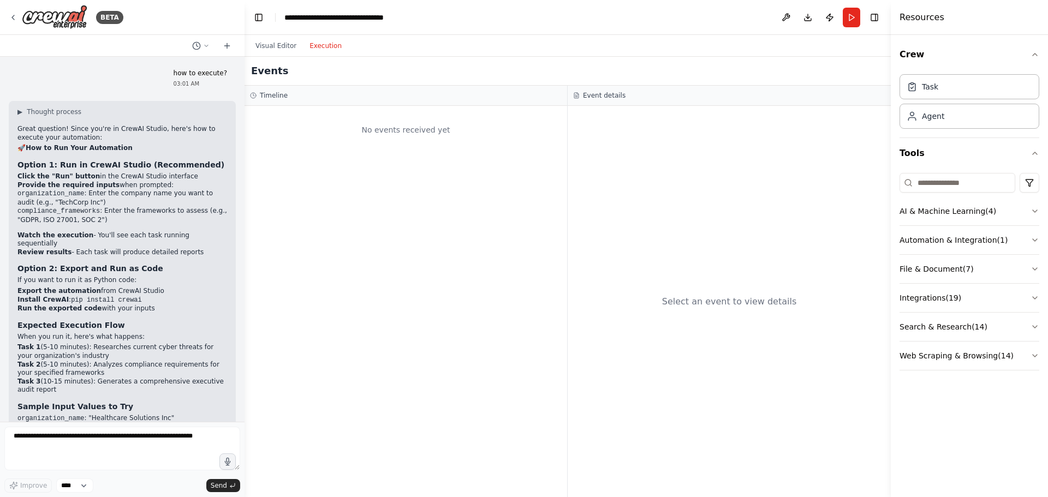
scroll to position [1762, 0]
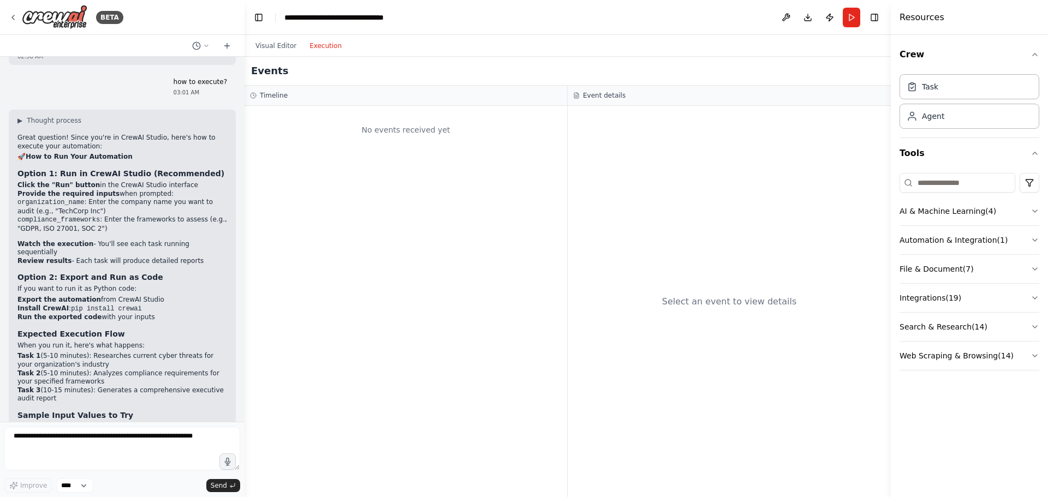
click at [267, 80] on div "Events" at bounding box center [568, 71] width 646 height 29
click at [300, 108] on div "No events received yet" at bounding box center [406, 301] width 323 height 391
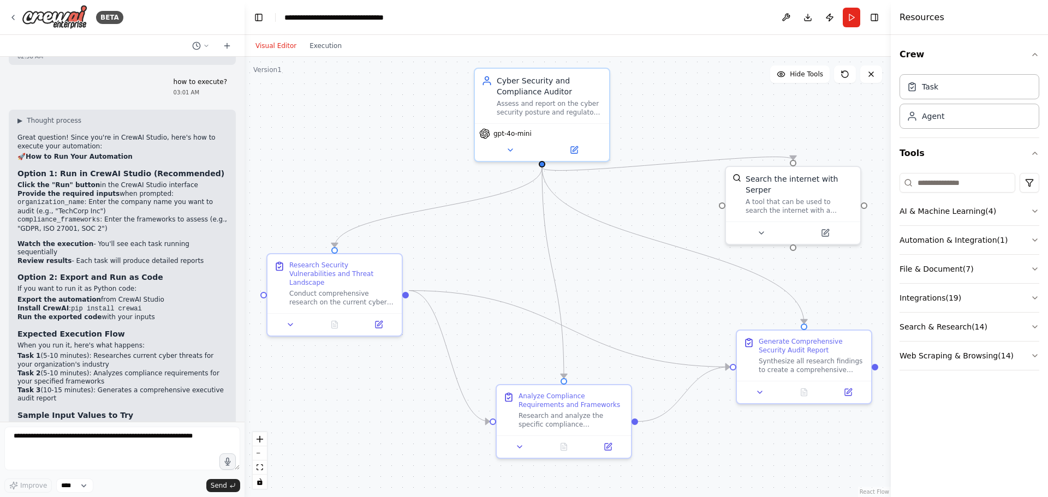
click at [271, 46] on button "Visual Editor" at bounding box center [276, 45] width 54 height 13
click at [847, 21] on button "Run" at bounding box center [851, 18] width 17 height 20
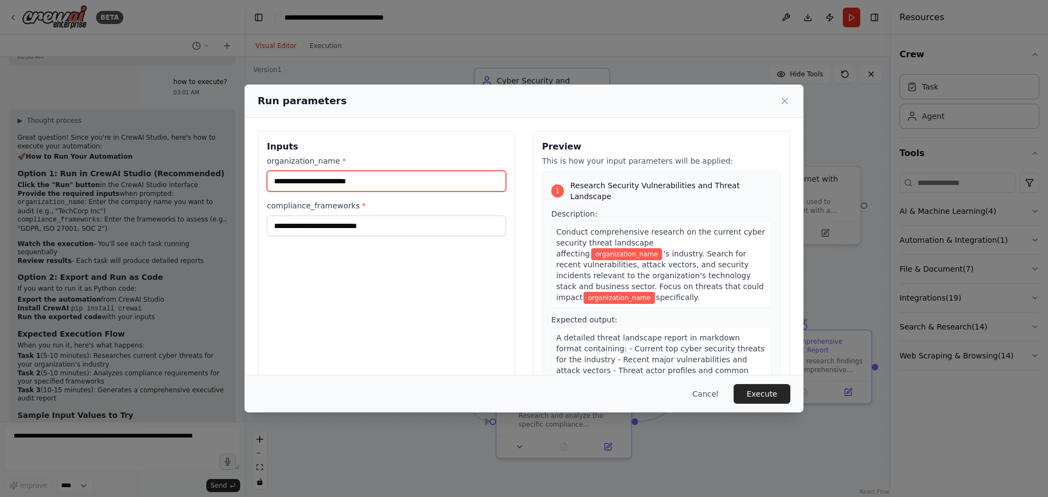
click at [361, 180] on input "organization_name *" at bounding box center [386, 181] width 239 height 21
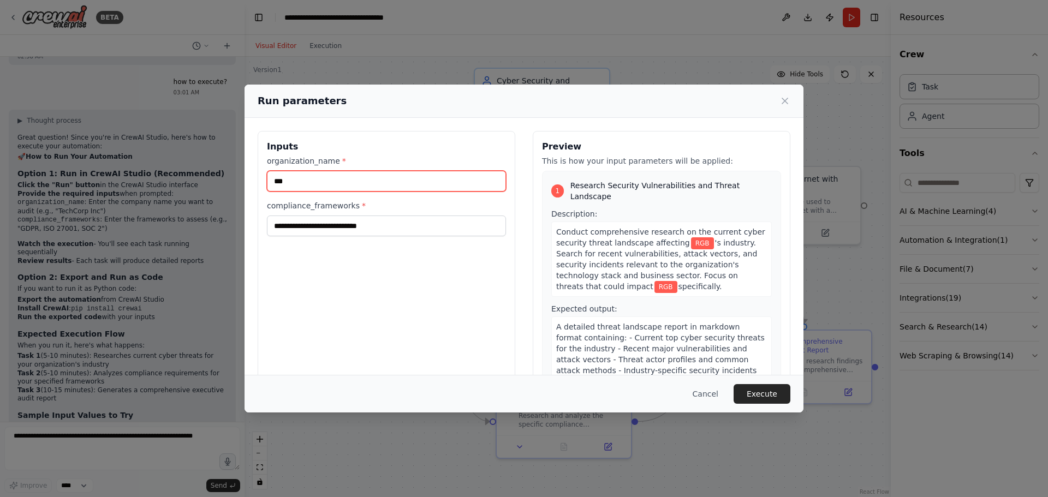
type input "***"
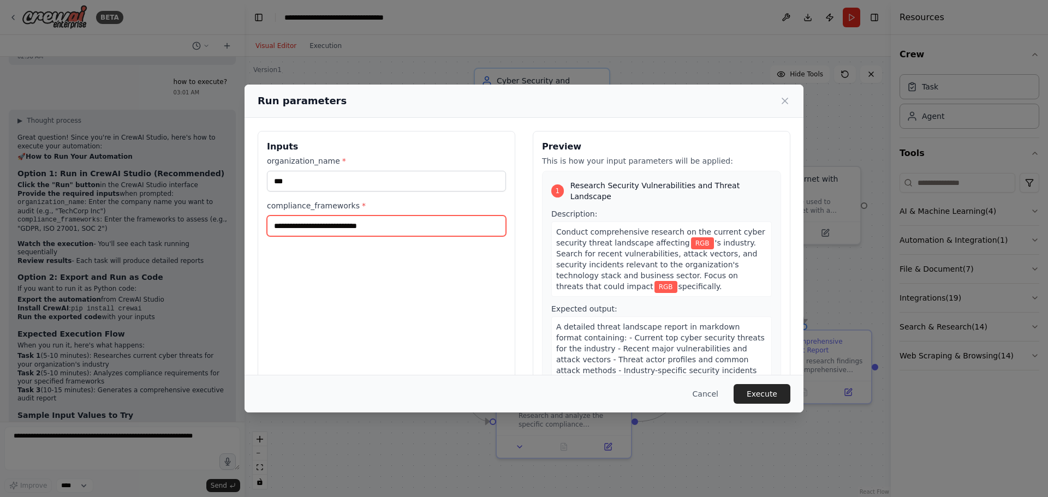
click at [345, 231] on input "compliance_frameworks *" at bounding box center [386, 226] width 239 height 21
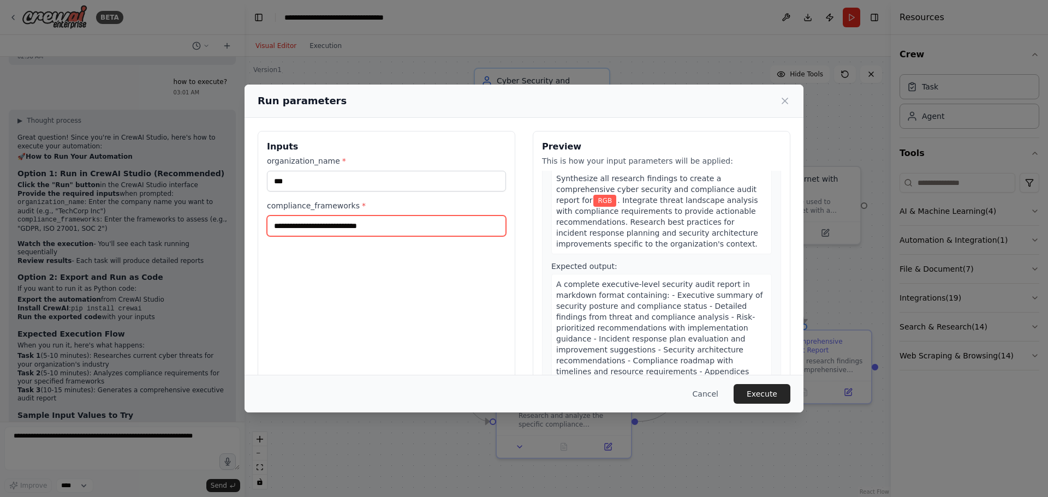
scroll to position [28, 0]
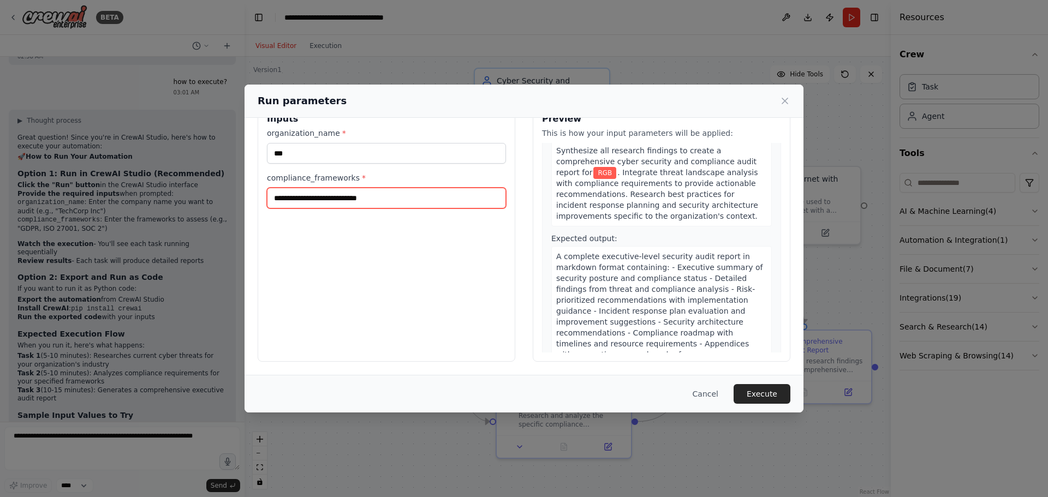
click at [372, 195] on input "compliance_frameworks *" at bounding box center [386, 198] width 239 height 21
paste input "**********"
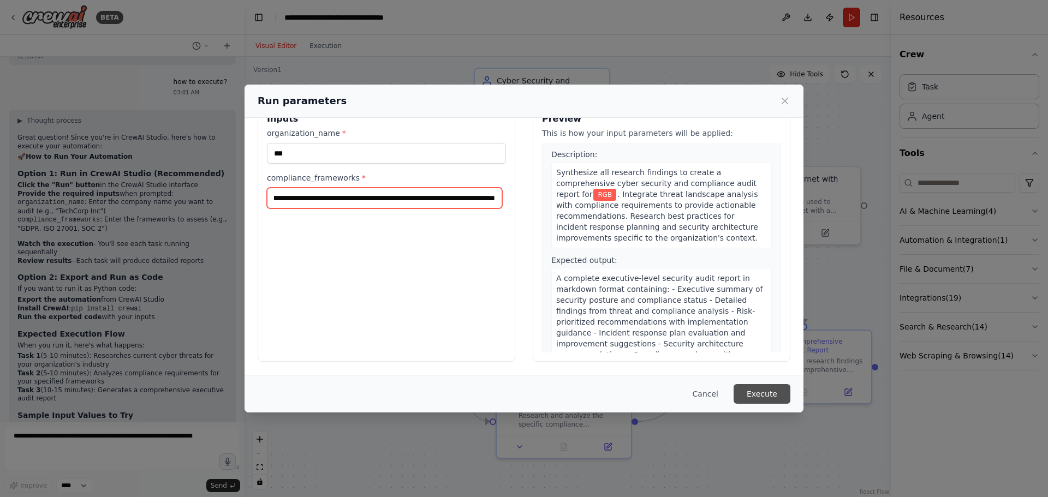
type input "**********"
click at [766, 395] on button "Execute" at bounding box center [762, 394] width 57 height 20
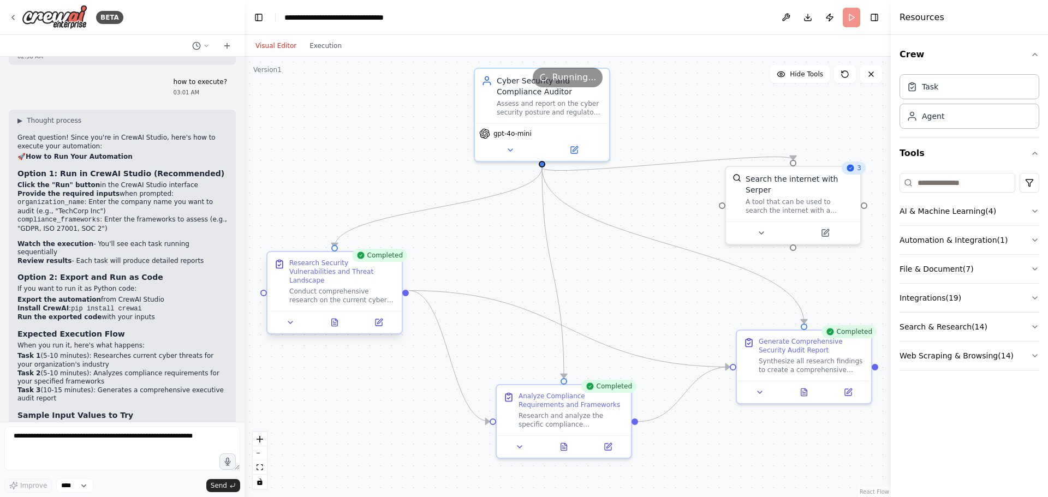
click at [338, 320] on div at bounding box center [334, 322] width 134 height 22
click at [335, 323] on icon at bounding box center [334, 323] width 3 height 0
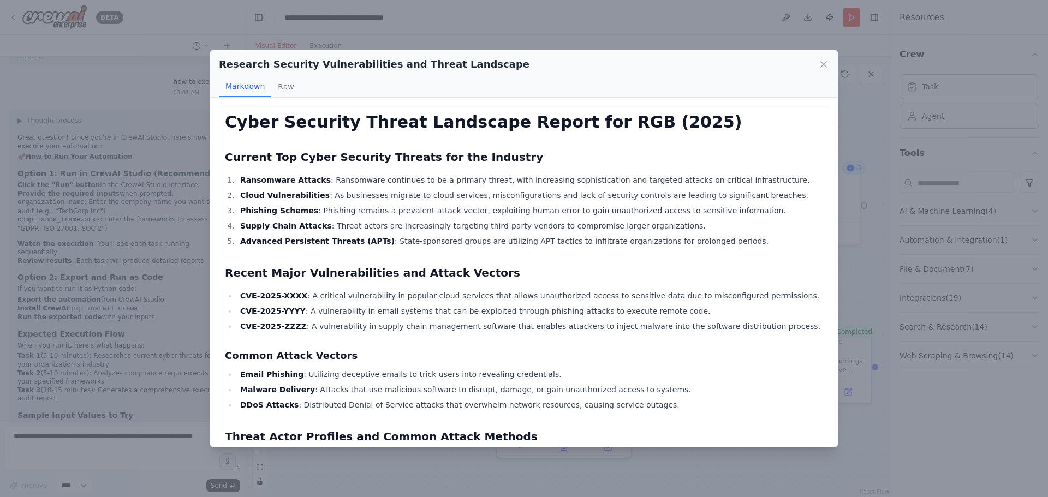
scroll to position [164, 0]
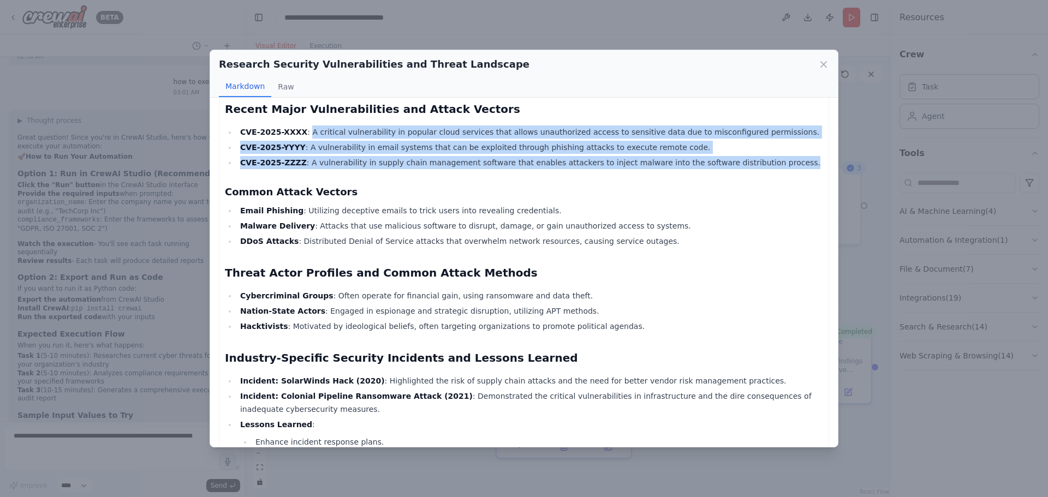
drag, startPoint x: 300, startPoint y: 133, endPoint x: 764, endPoint y: 163, distance: 465.0
click at [764, 163] on ul "CVE-2025-XXXX : A critical vulnerability in popular cloud services that allows …" at bounding box center [524, 148] width 598 height 44
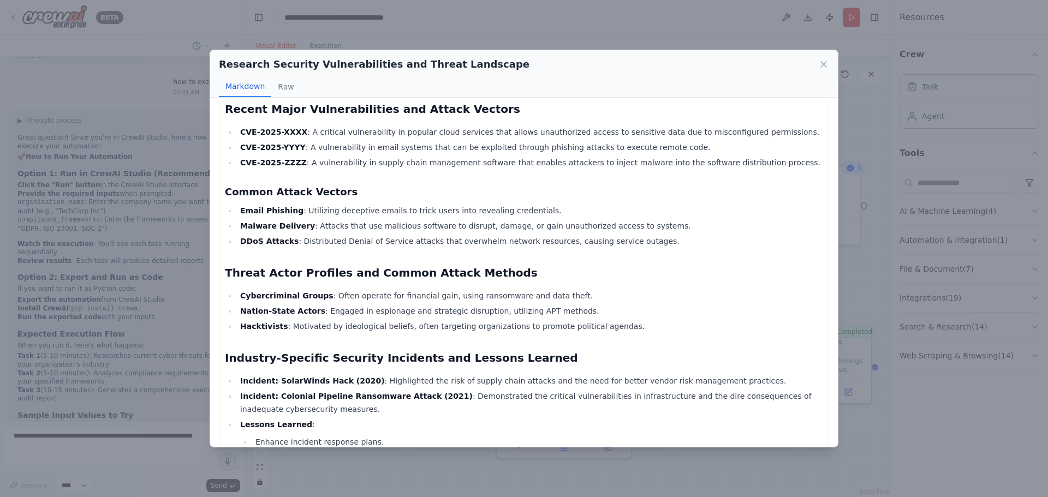
click at [651, 223] on li "Malware Delivery : Attacks that use malicious software to disrupt, damage, or g…" at bounding box center [530, 225] width 586 height 13
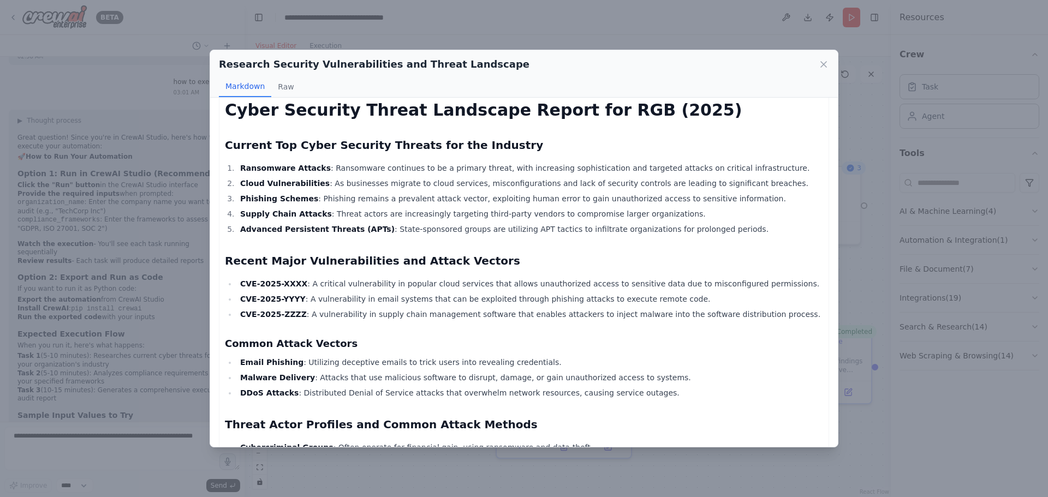
scroll to position [0, 0]
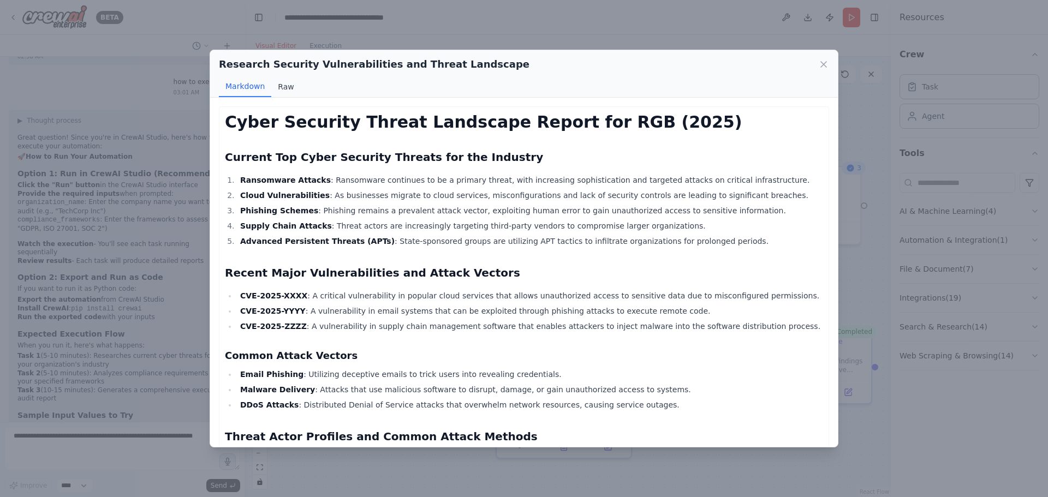
click at [287, 87] on button "Raw" at bounding box center [285, 86] width 29 height 21
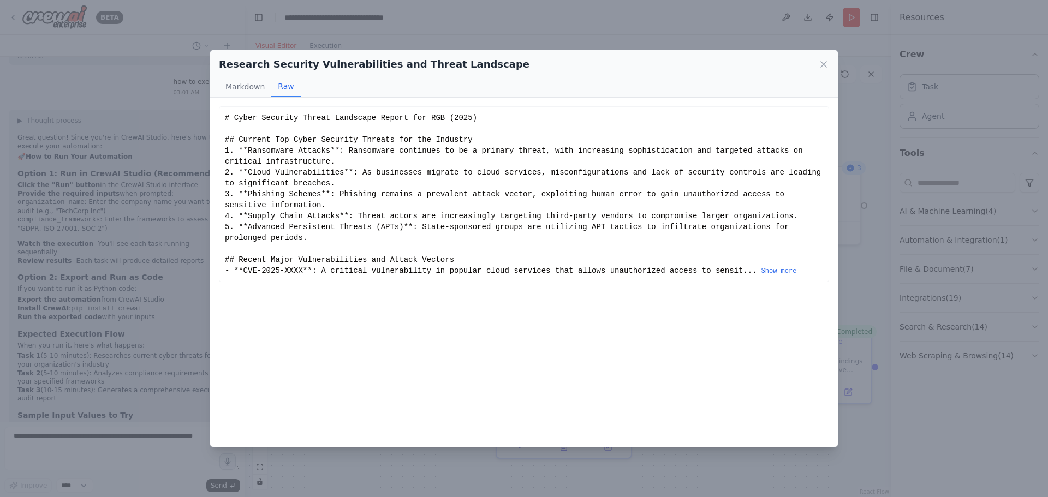
click at [761, 260] on div "# Cyber Security Threat Landscape Report for RGB (2025) ## Current Top Cyber Se…" at bounding box center [524, 194] width 598 height 164
click at [762, 267] on button "Show more" at bounding box center [779, 271] width 35 height 9
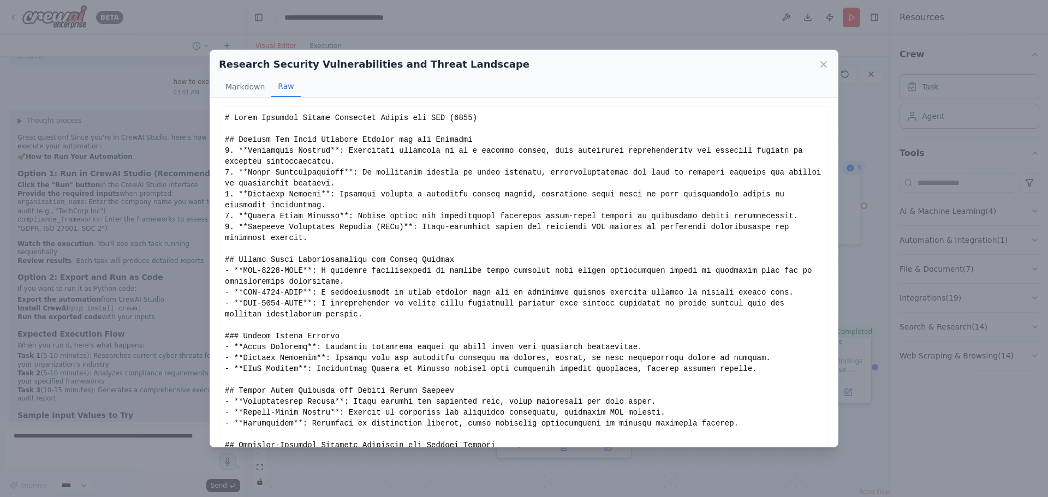
scroll to position [259, 0]
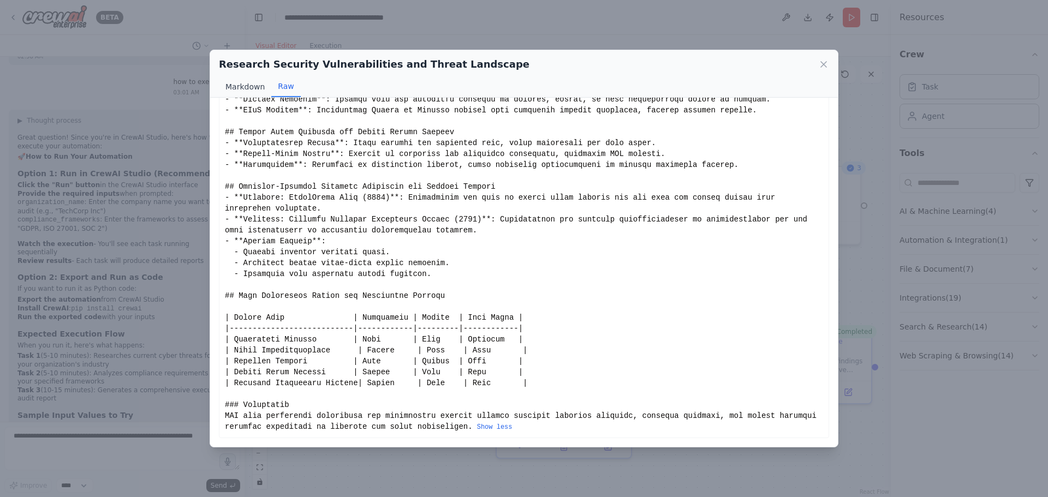
click at [242, 87] on button "Markdown" at bounding box center [245, 86] width 52 height 21
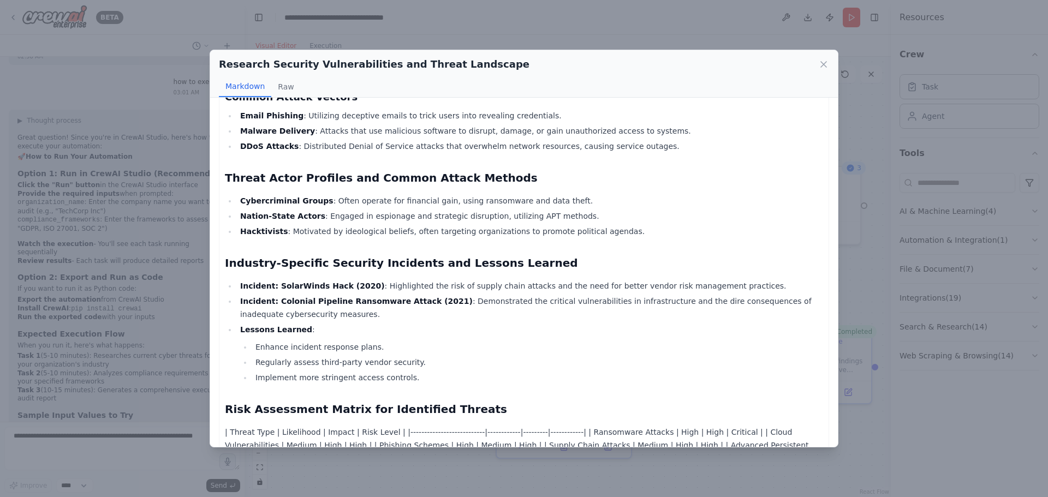
scroll to position [340, 0]
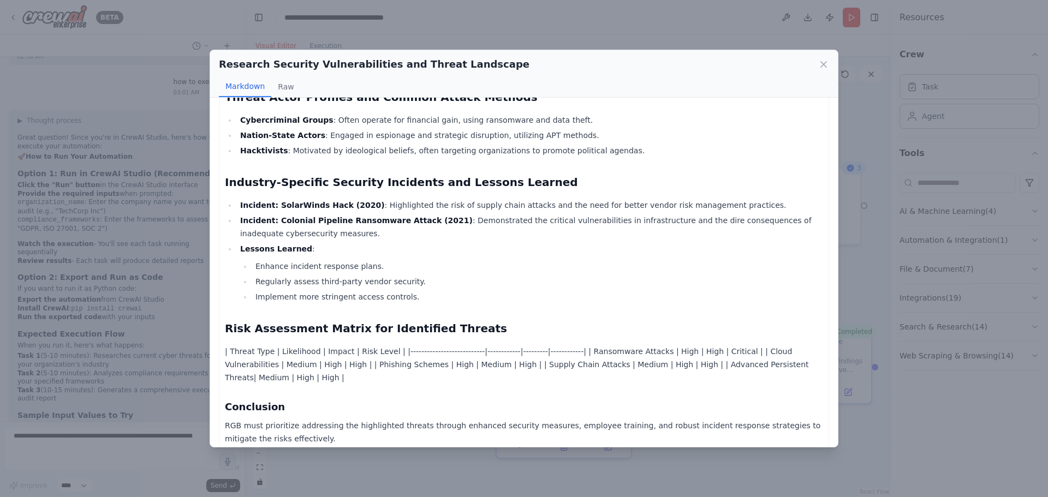
click at [816, 61] on div "Research Security Vulnerabilities and Threat Landscape" at bounding box center [524, 64] width 610 height 15
click at [818, 62] on div "Research Security Vulnerabilities and Threat Landscape" at bounding box center [524, 64] width 610 height 15
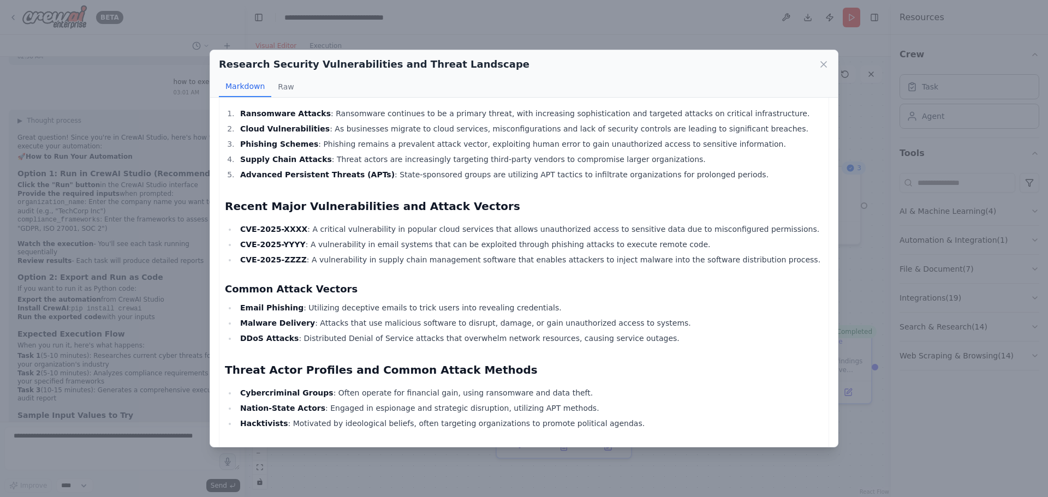
scroll to position [0, 0]
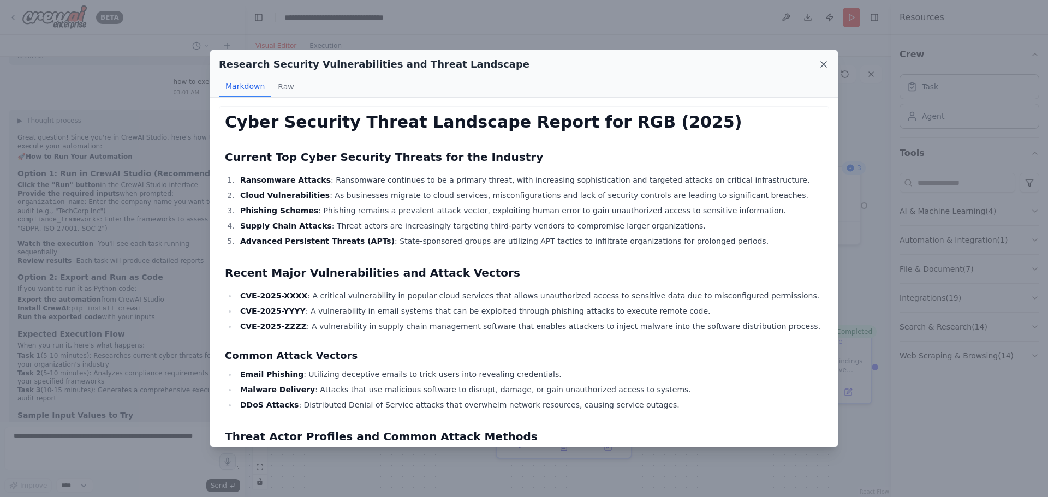
click at [824, 64] on icon at bounding box center [823, 64] width 5 height 5
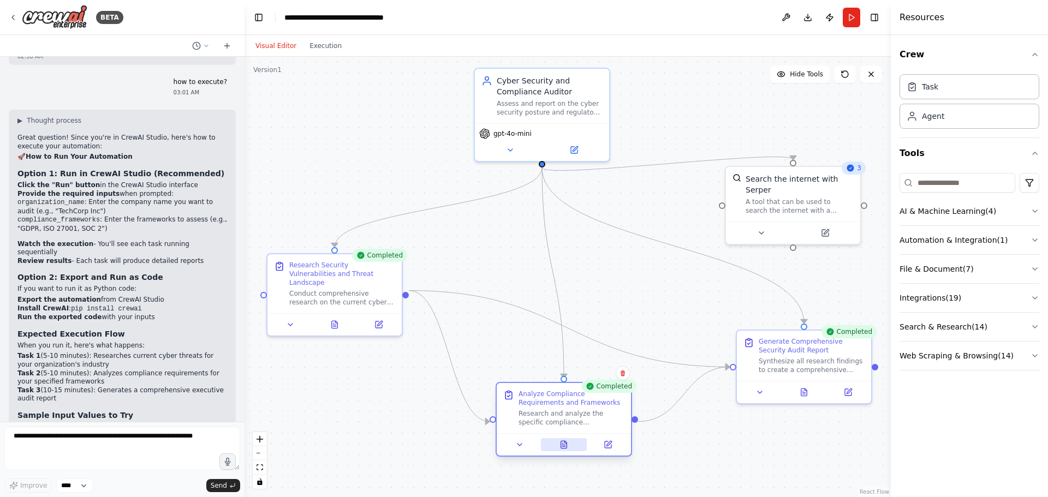
click at [567, 441] on icon at bounding box center [564, 445] width 9 height 9
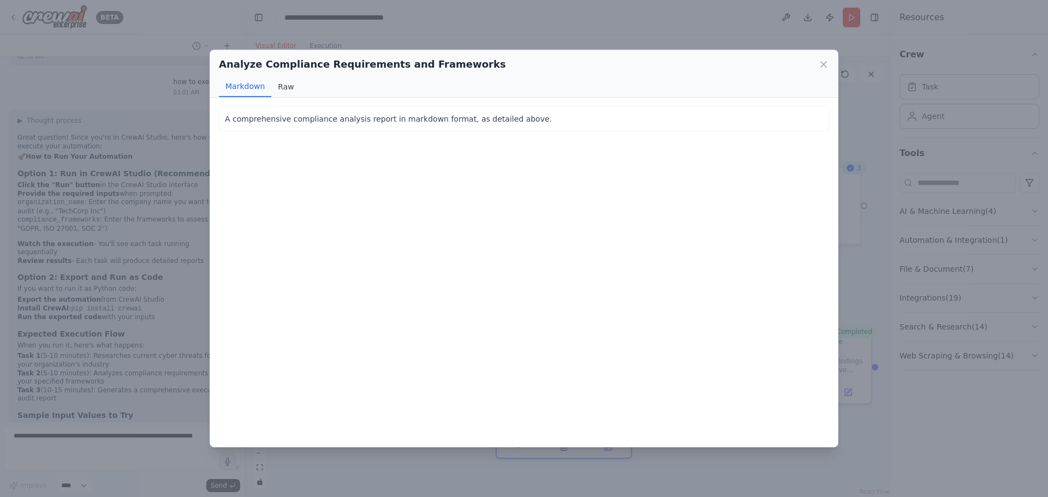
click at [284, 84] on button "Raw" at bounding box center [285, 86] width 29 height 21
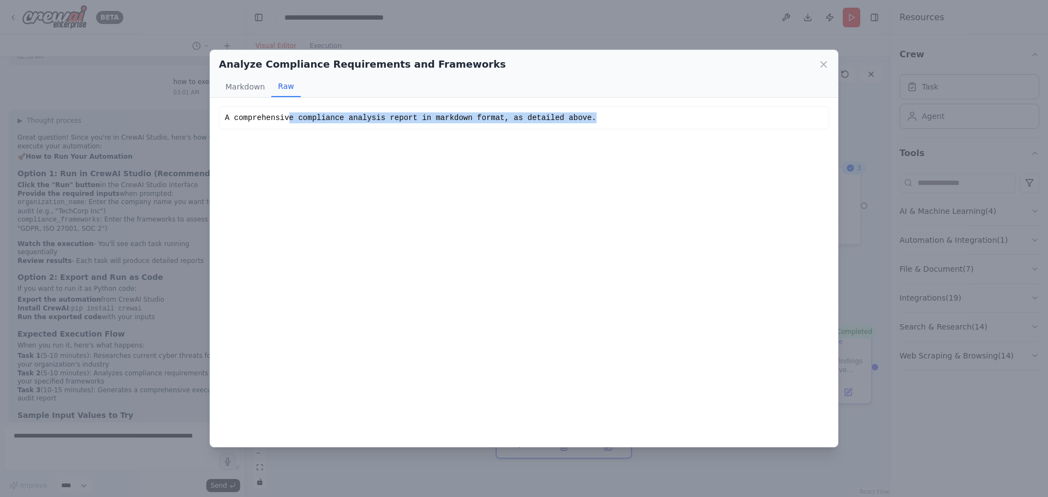
drag, startPoint x: 286, startPoint y: 114, endPoint x: 662, endPoint y: 110, distance: 376.2
click at [662, 110] on div "A comprehensive compliance analysis report in markdown format, as detailed abov…" at bounding box center [524, 117] width 610 height 23
click at [241, 84] on button "Markdown" at bounding box center [245, 86] width 52 height 21
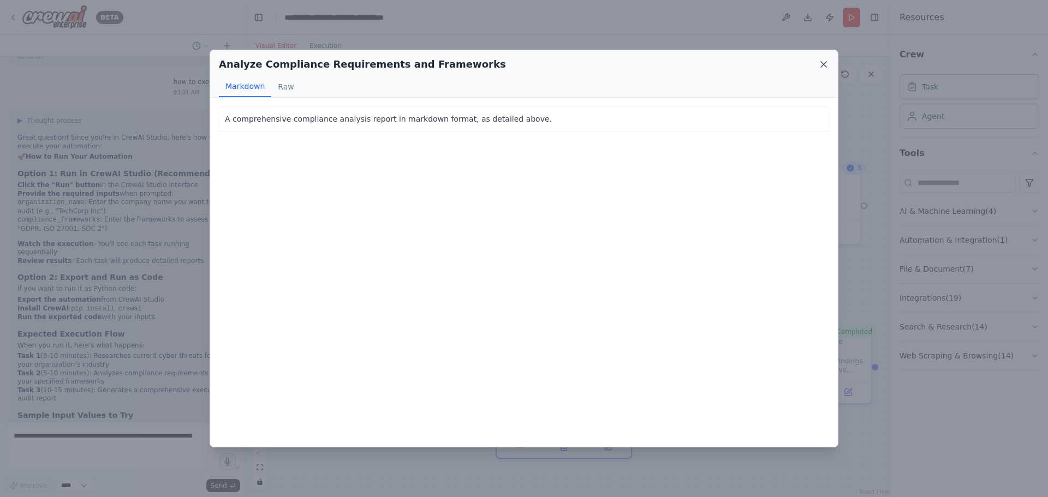
click at [821, 61] on icon at bounding box center [823, 64] width 11 height 11
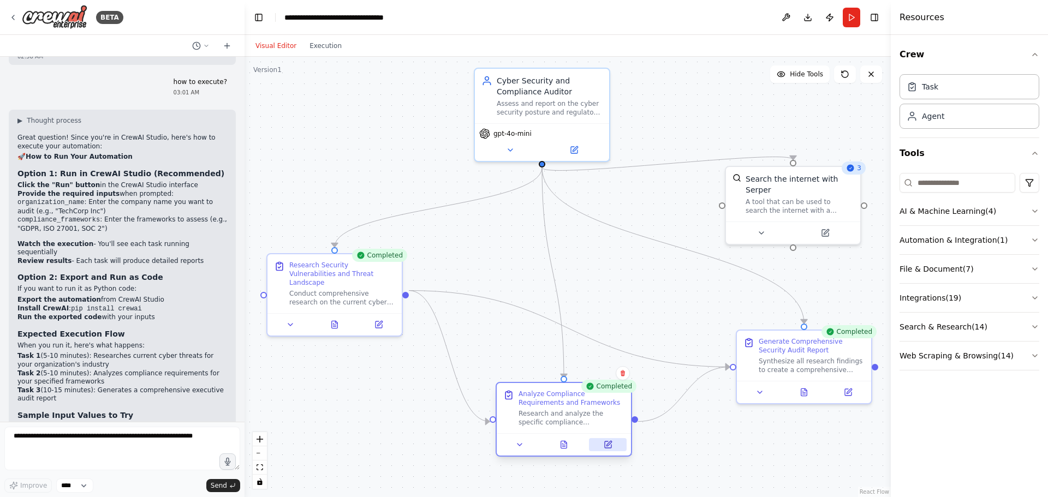
click at [609, 445] on icon at bounding box center [609, 443] width 5 height 5
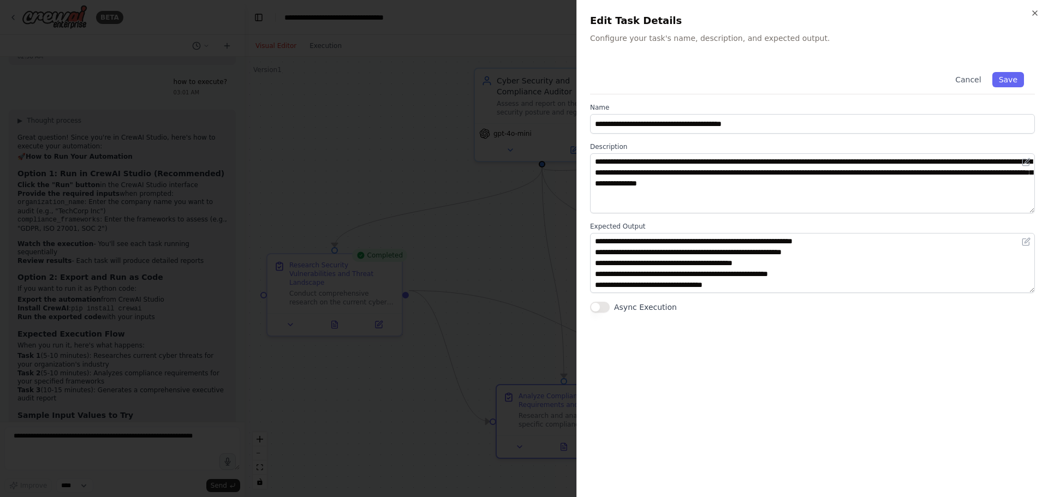
scroll to position [22, 0]
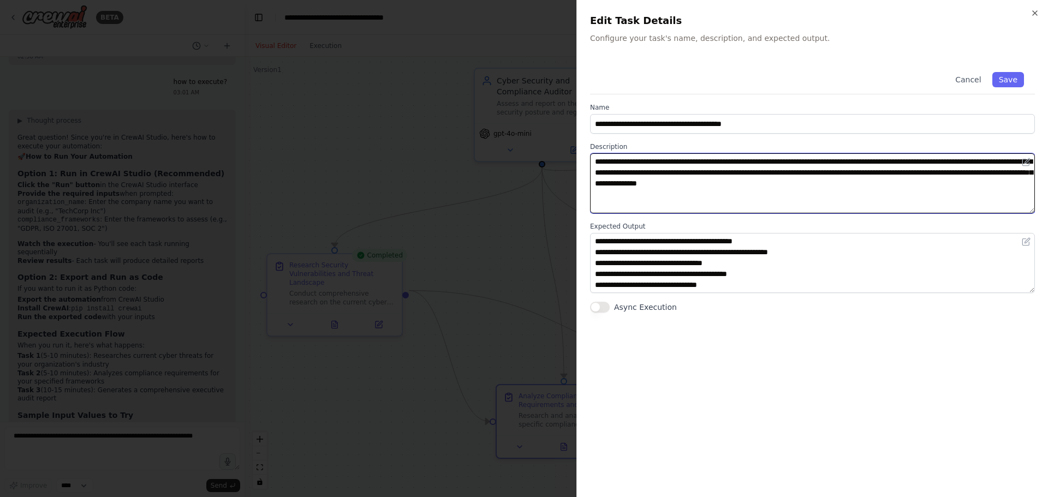
drag, startPoint x: 809, startPoint y: 162, endPoint x: 876, endPoint y: 164, distance: 66.6
click at [876, 164] on textarea "**********" at bounding box center [812, 183] width 445 height 60
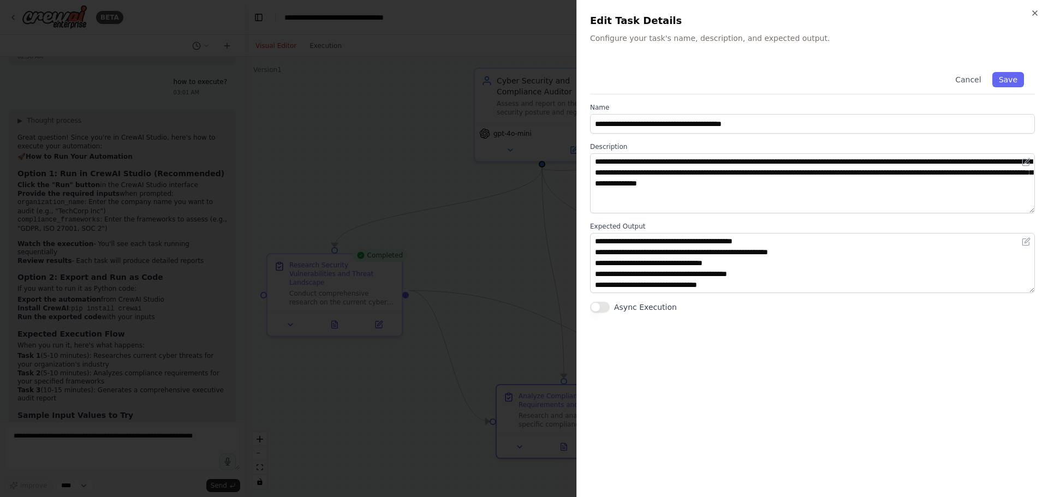
click at [812, 385] on div "**********" at bounding box center [812, 272] width 445 height 423
click at [1037, 8] on div "**********" at bounding box center [812, 248] width 472 height 497
click at [1035, 13] on icon "button" at bounding box center [1035, 13] width 9 height 9
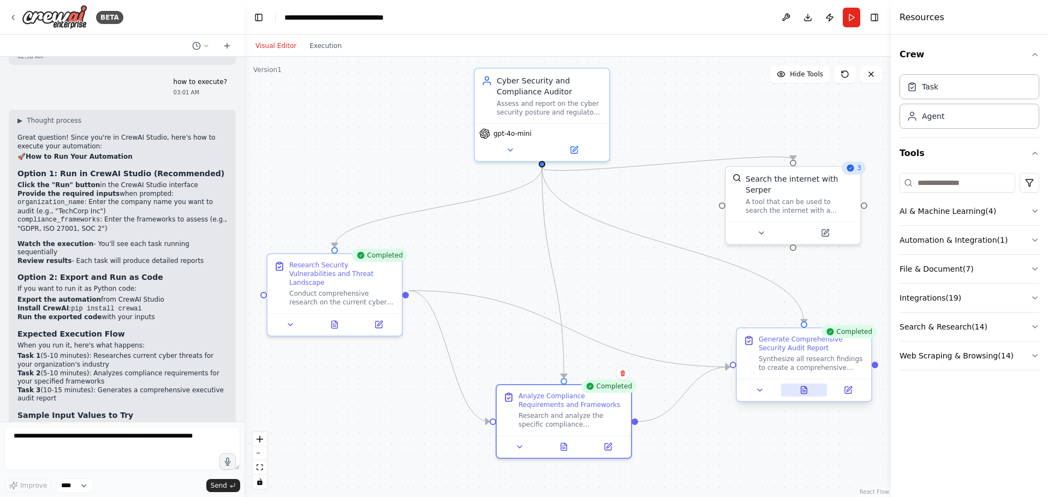
click at [805, 393] on icon at bounding box center [804, 390] width 6 height 7
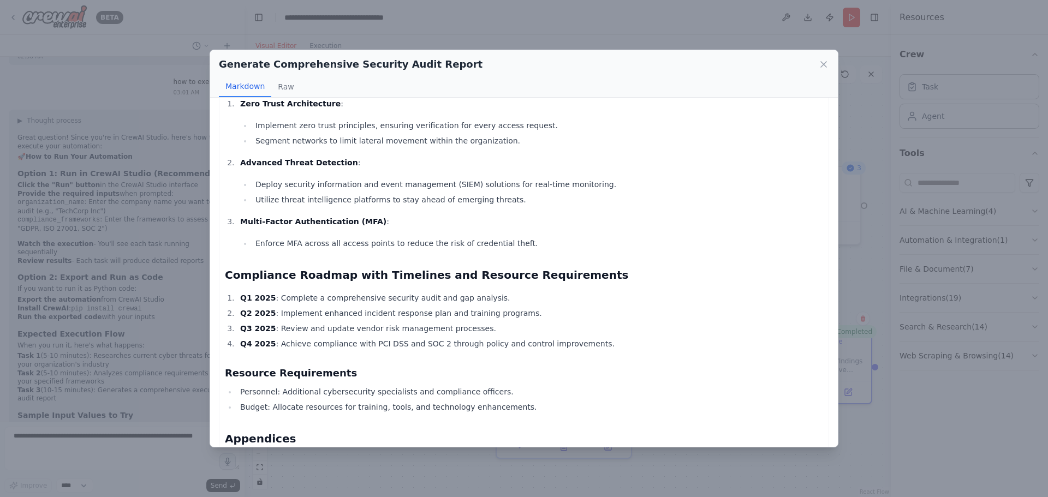
scroll to position [942, 0]
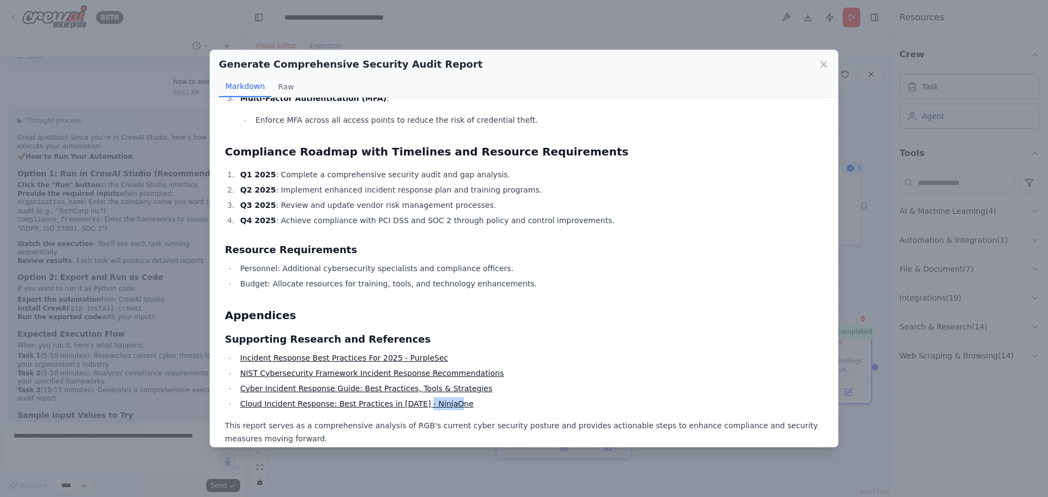
drag, startPoint x: 459, startPoint y: 391, endPoint x: 414, endPoint y: 390, distance: 44.8
click at [414, 397] on li "Cloud Incident Response: Best Practices in [DATE] - NinjaOne" at bounding box center [530, 403] width 586 height 13
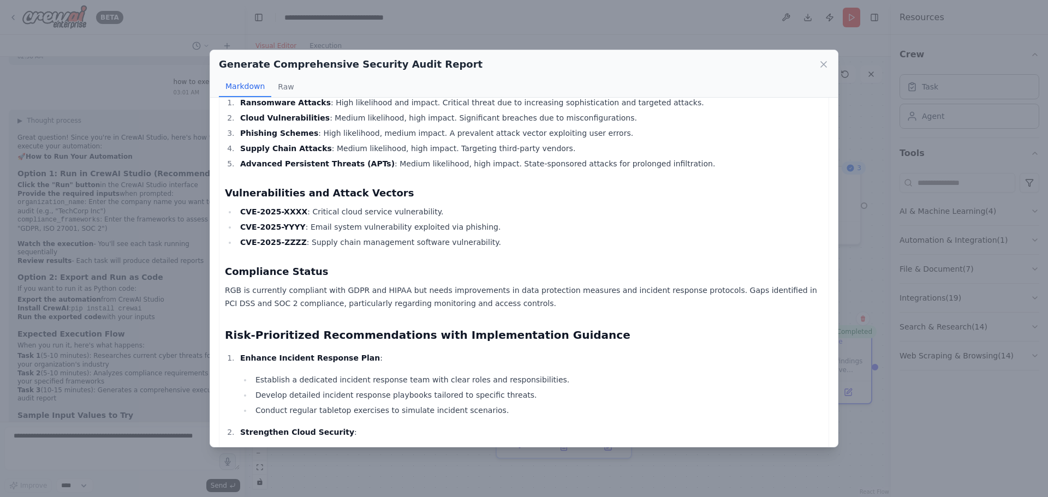
scroll to position [0, 0]
